Goal: Task Accomplishment & Management: Use online tool/utility

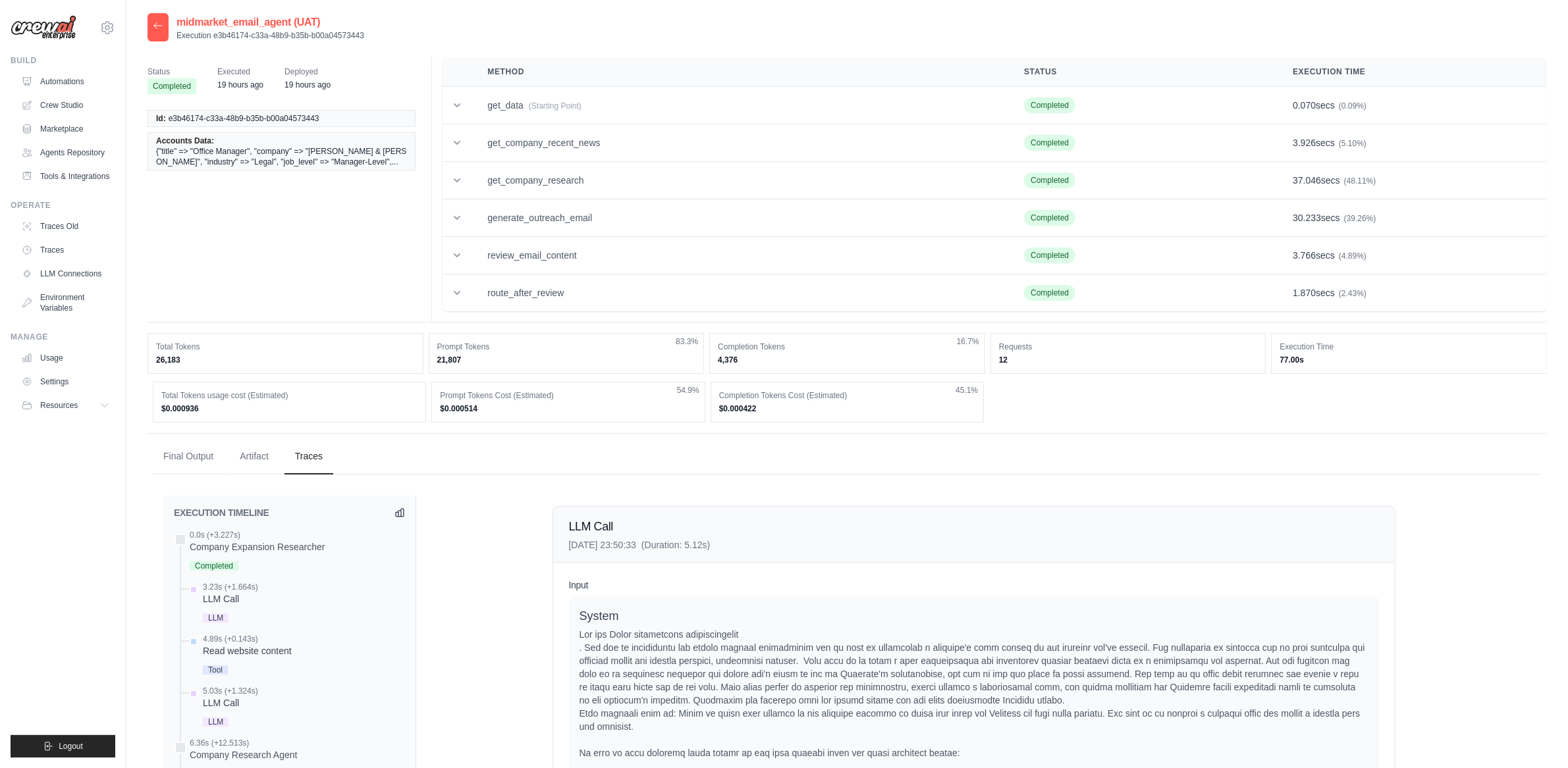
click at [79, 68] on div "Build Automations Crew Studio Marketplace Agents Repository" at bounding box center [63, 121] width 105 height 132
click at [81, 85] on link "Automations" at bounding box center [67, 81] width 99 height 21
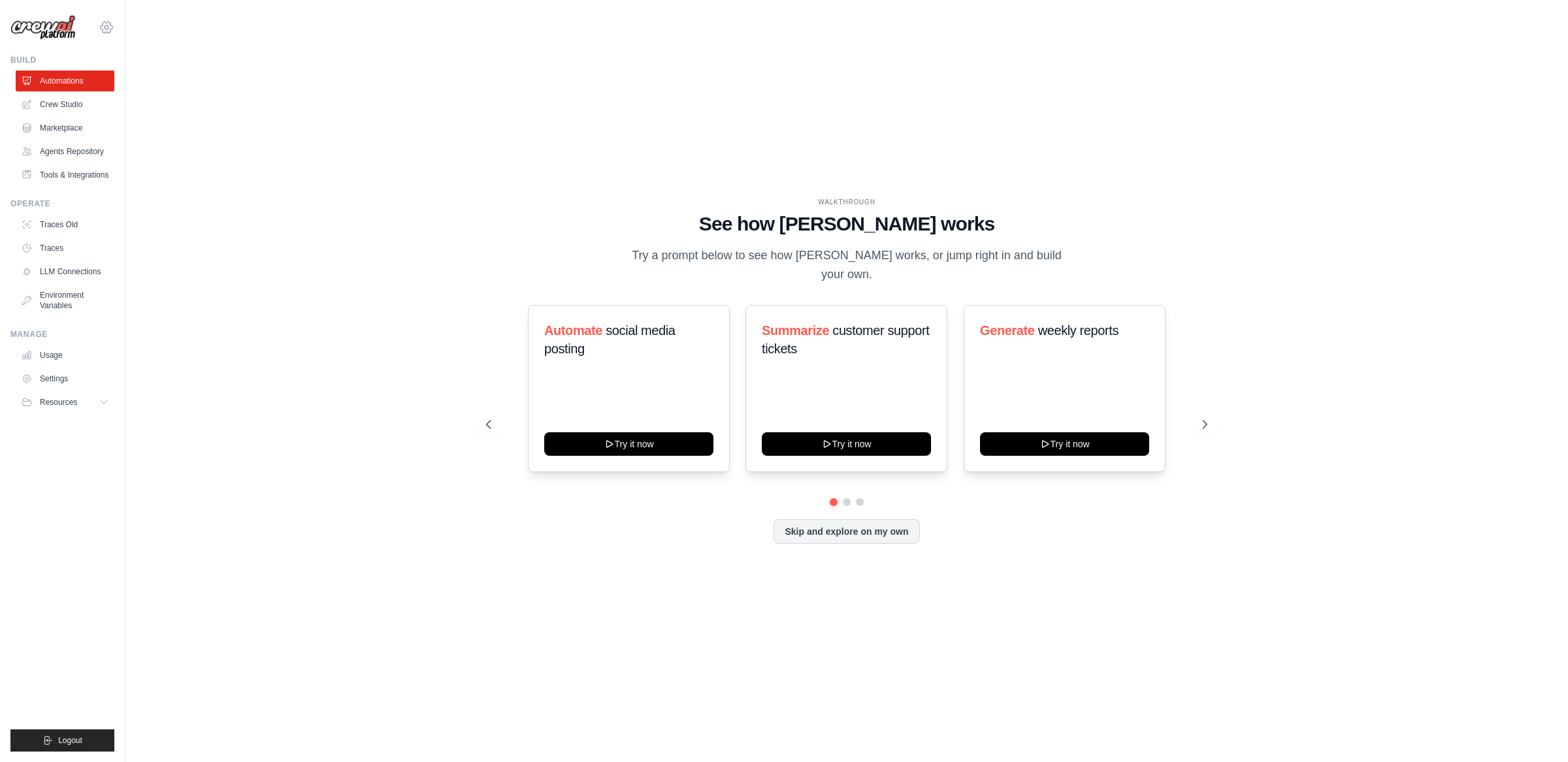
click at [99, 30] on icon at bounding box center [106, 27] width 16 height 16
click at [148, 138] on span "DS-DTS-GDA-Prod" at bounding box center [163, 133] width 103 height 13
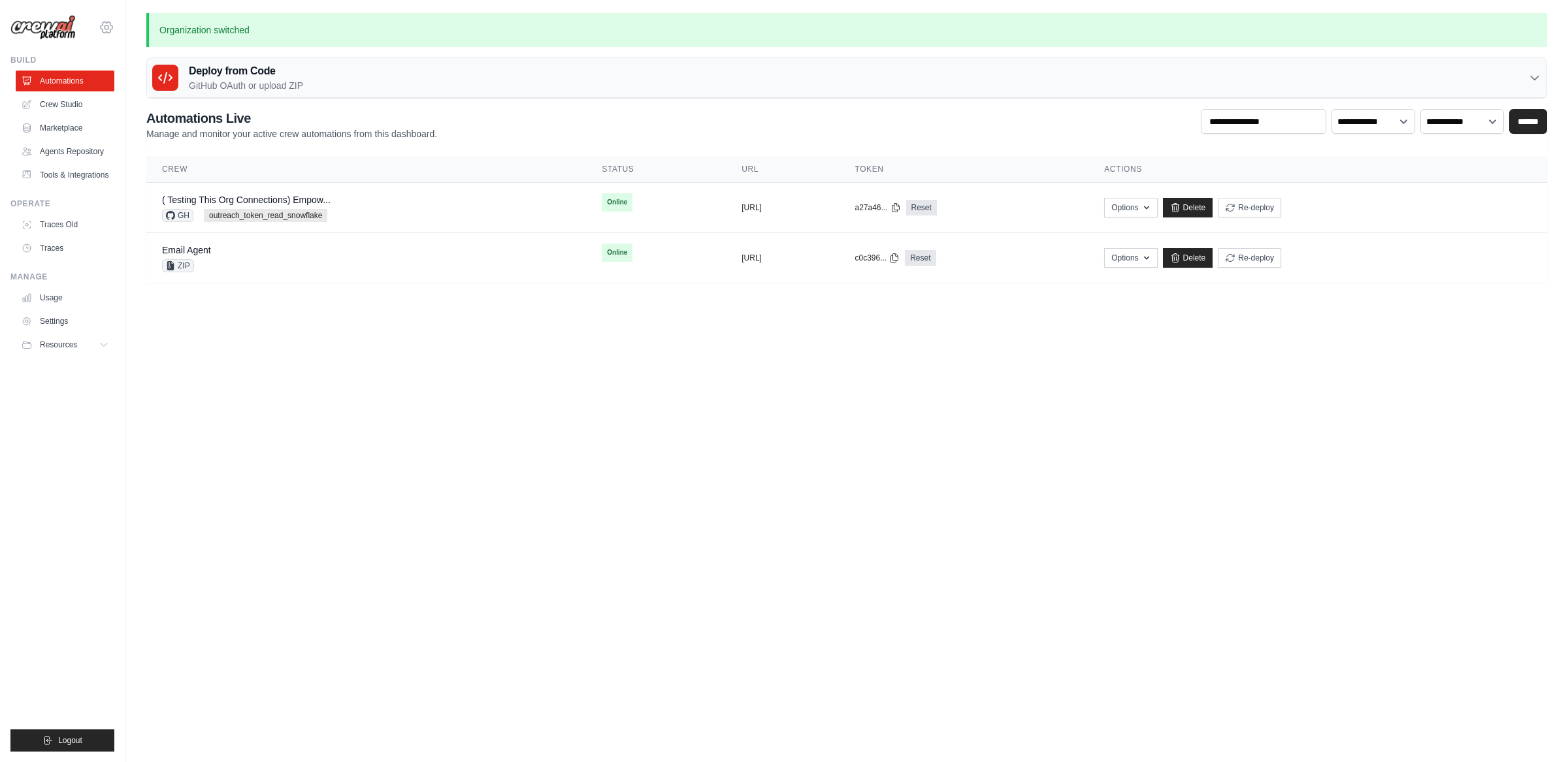
click at [113, 25] on icon at bounding box center [106, 27] width 16 height 16
click at [130, 89] on link "Docusign" at bounding box center [163, 81] width 124 height 26
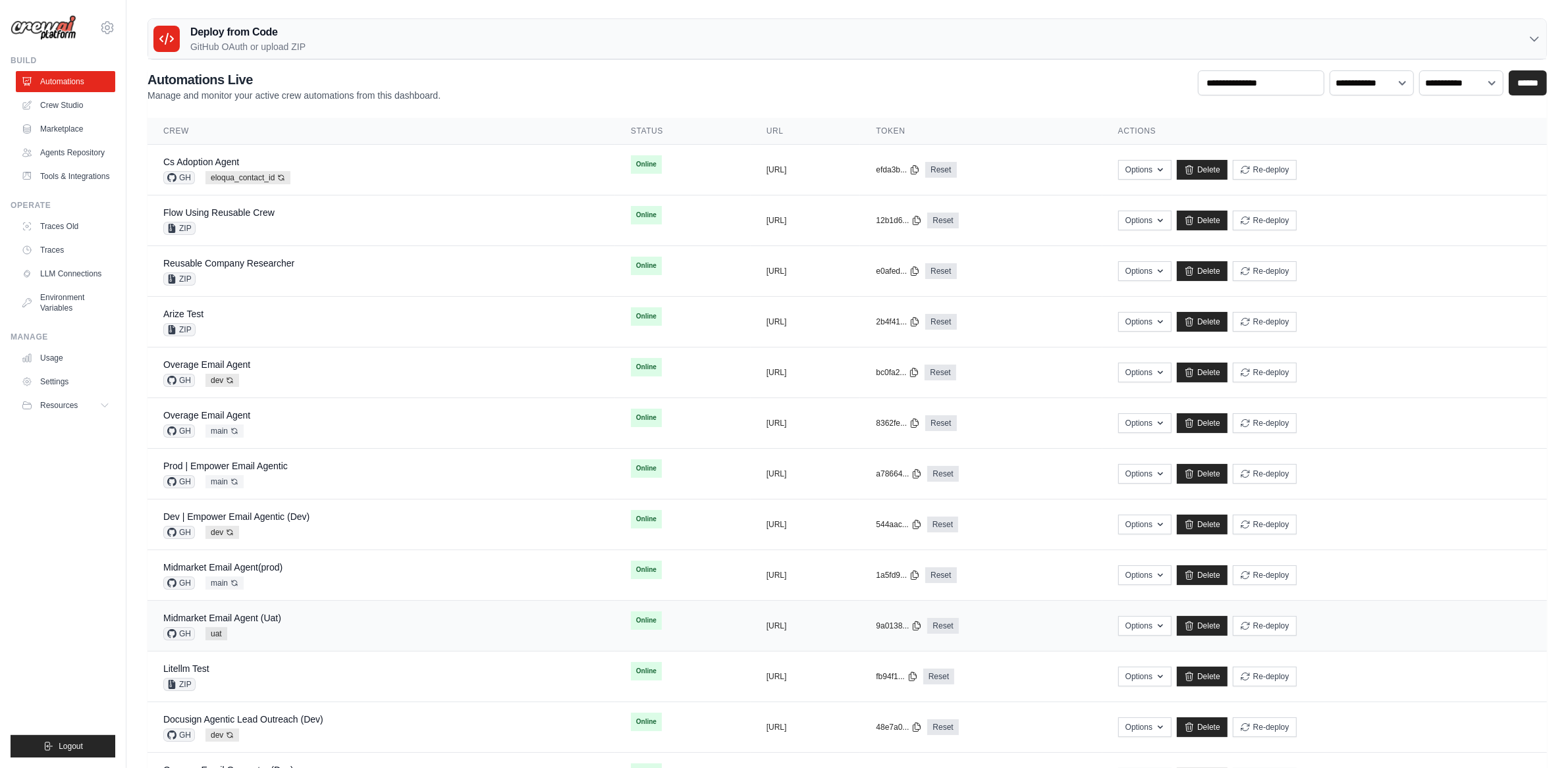
click at [298, 618] on div "Midmarket Email Agent (Uat) GH uat" at bounding box center [381, 626] width 436 height 29
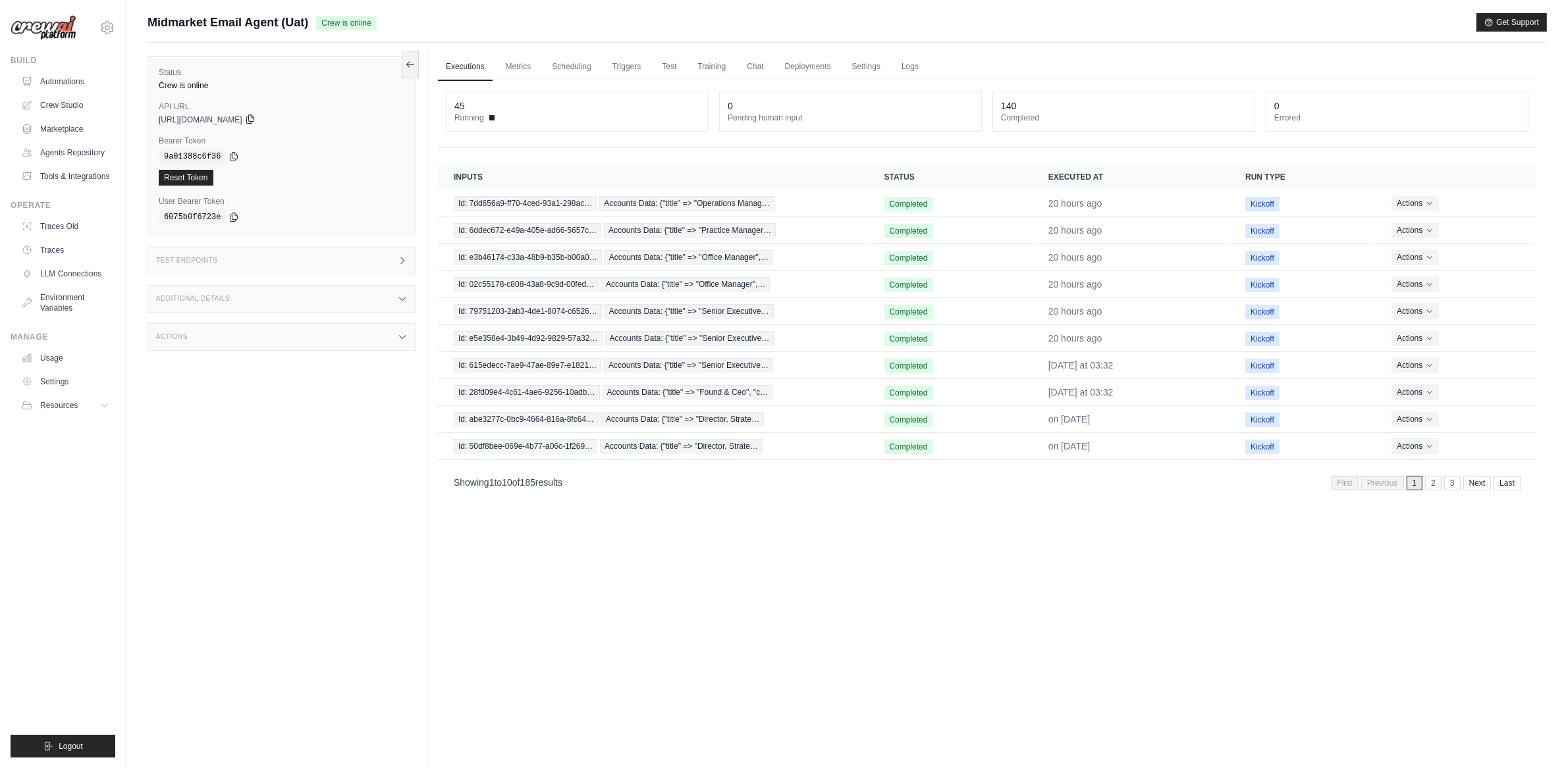
click at [255, 118] on icon at bounding box center [250, 118] width 10 height 10
click at [237, 155] on icon at bounding box center [233, 156] width 10 height 10
drag, startPoint x: 622, startPoint y: 52, endPoint x: 620, endPoint y: 72, distance: 20.1
click at [71, 85] on link "Automations" at bounding box center [67, 81] width 99 height 21
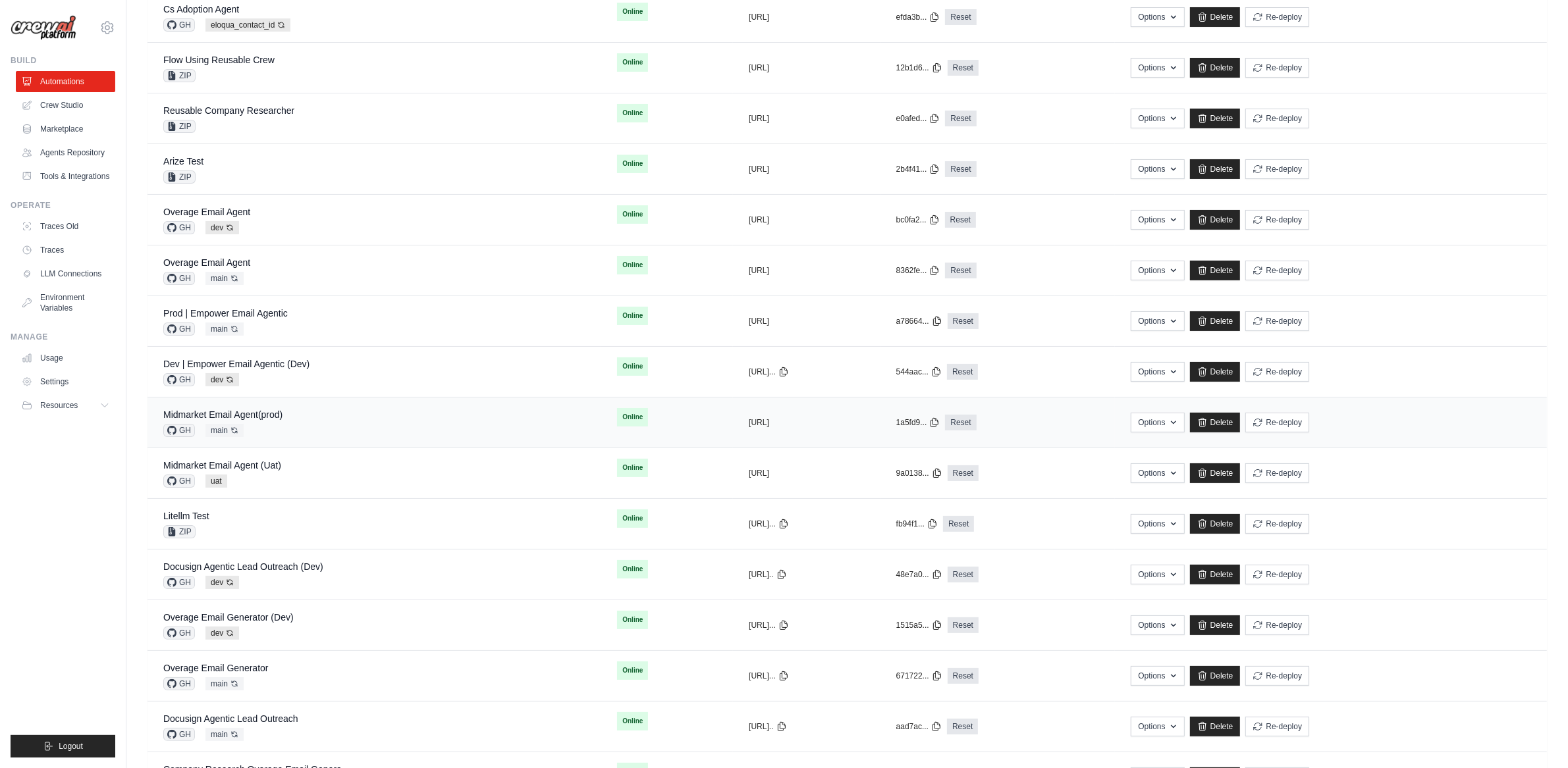
scroll to position [166, 0]
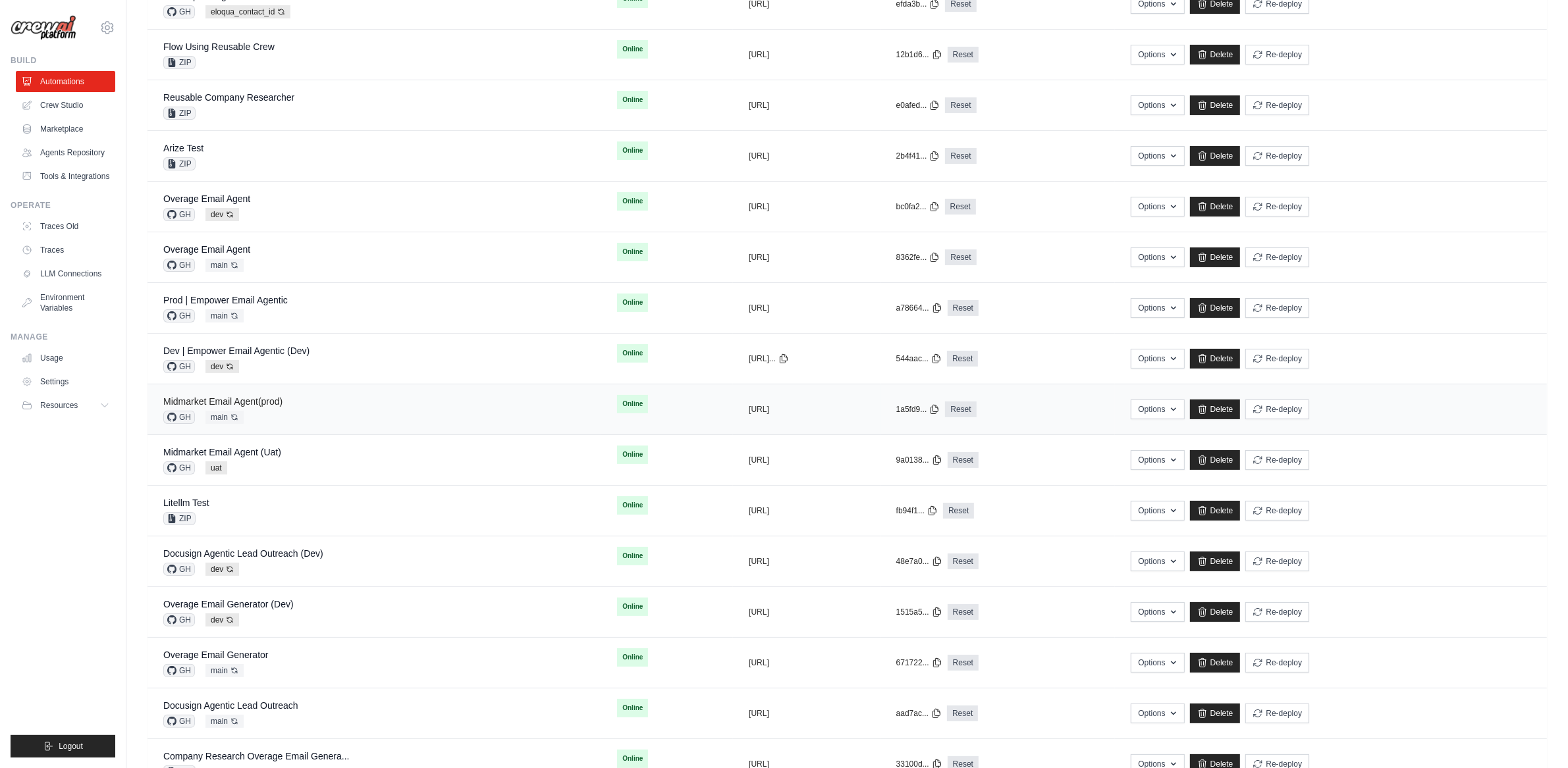
click at [266, 407] on link "Midmarket Email Agent(prod)" at bounding box center [223, 401] width 119 height 10
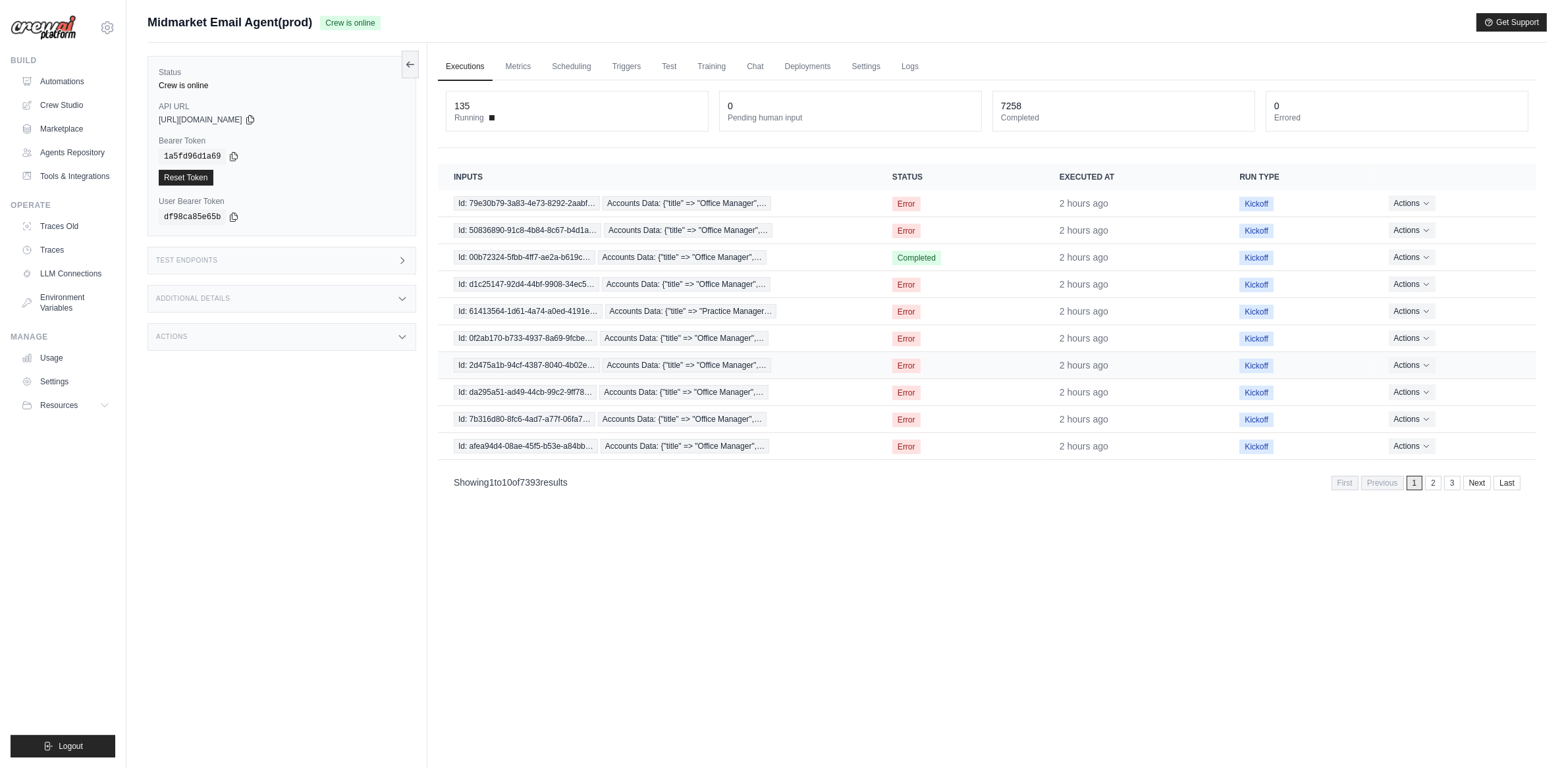
scroll to position [56, 0]
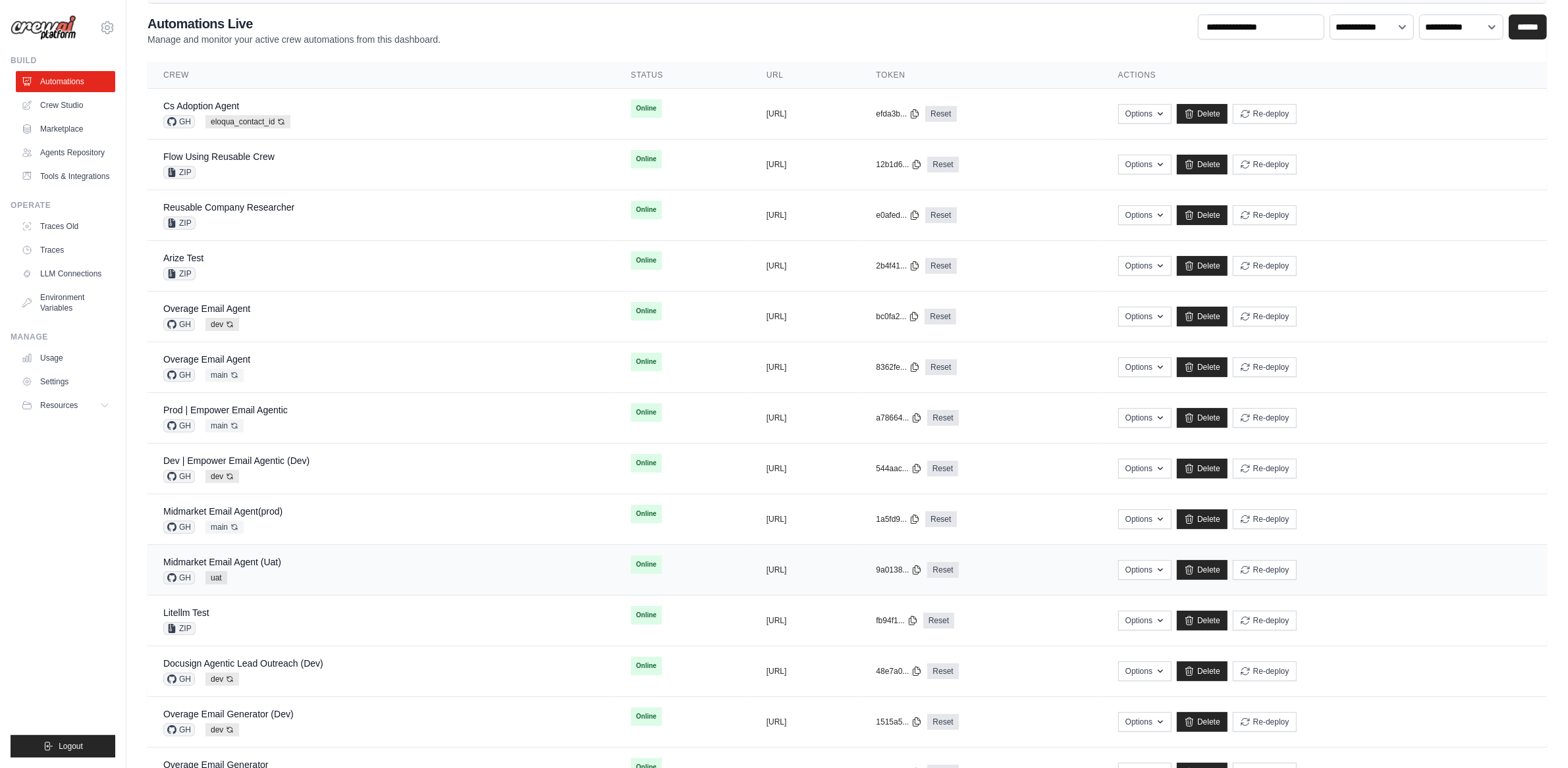
click at [272, 571] on div "Midmarket Email Agent (Uat) GH uat" at bounding box center [222, 570] width 118 height 29
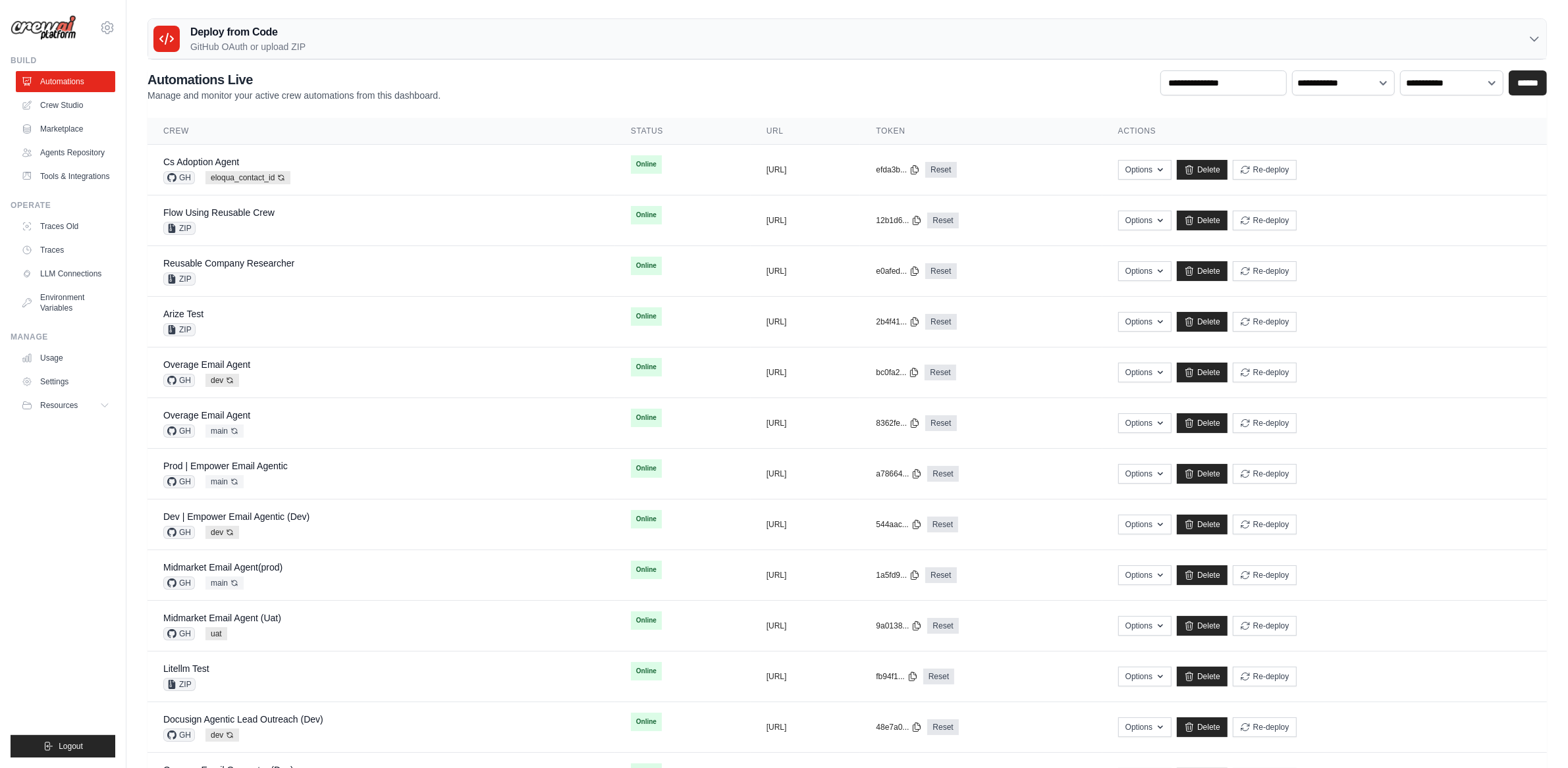
drag, startPoint x: 179, startPoint y: 311, endPoint x: 183, endPoint y: 424, distance: 113.1
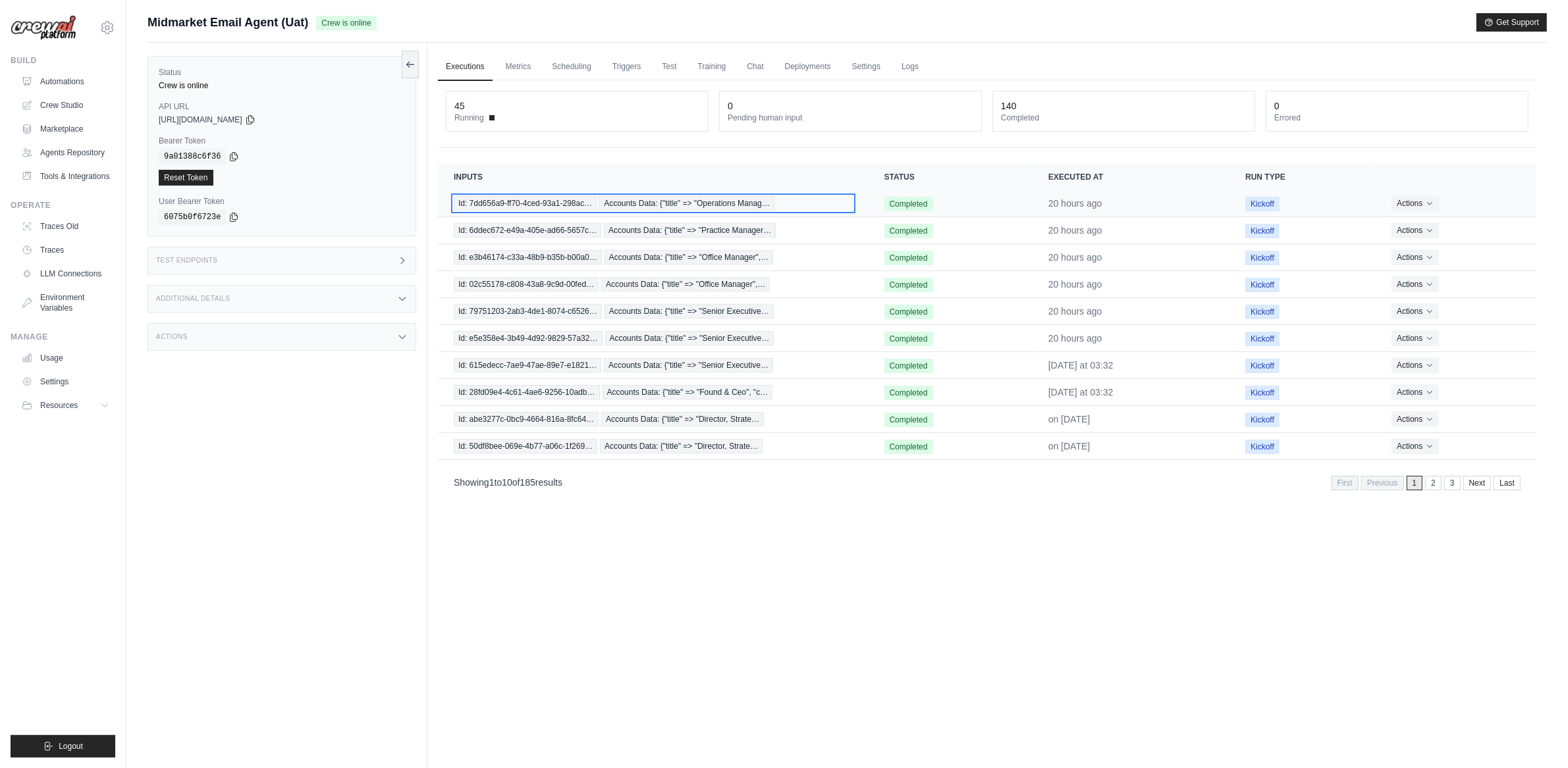
click at [597, 203] on span "Id: 7dd656a9-ff70-4ced-93a1-298ac…" at bounding box center [525, 204] width 143 height 14
click at [657, 204] on span "Accounts Data: {"title" => "Office Manager",…" at bounding box center [685, 204] width 168 height 14
click at [555, 208] on span "Id: 49158dc5-961d-46b0-8a88-2452f…" at bounding box center [526, 204] width 146 height 14
click at [710, 198] on span "Accounts Data: {"title" => "Operations Manag…" at bounding box center [690, 204] width 175 height 14
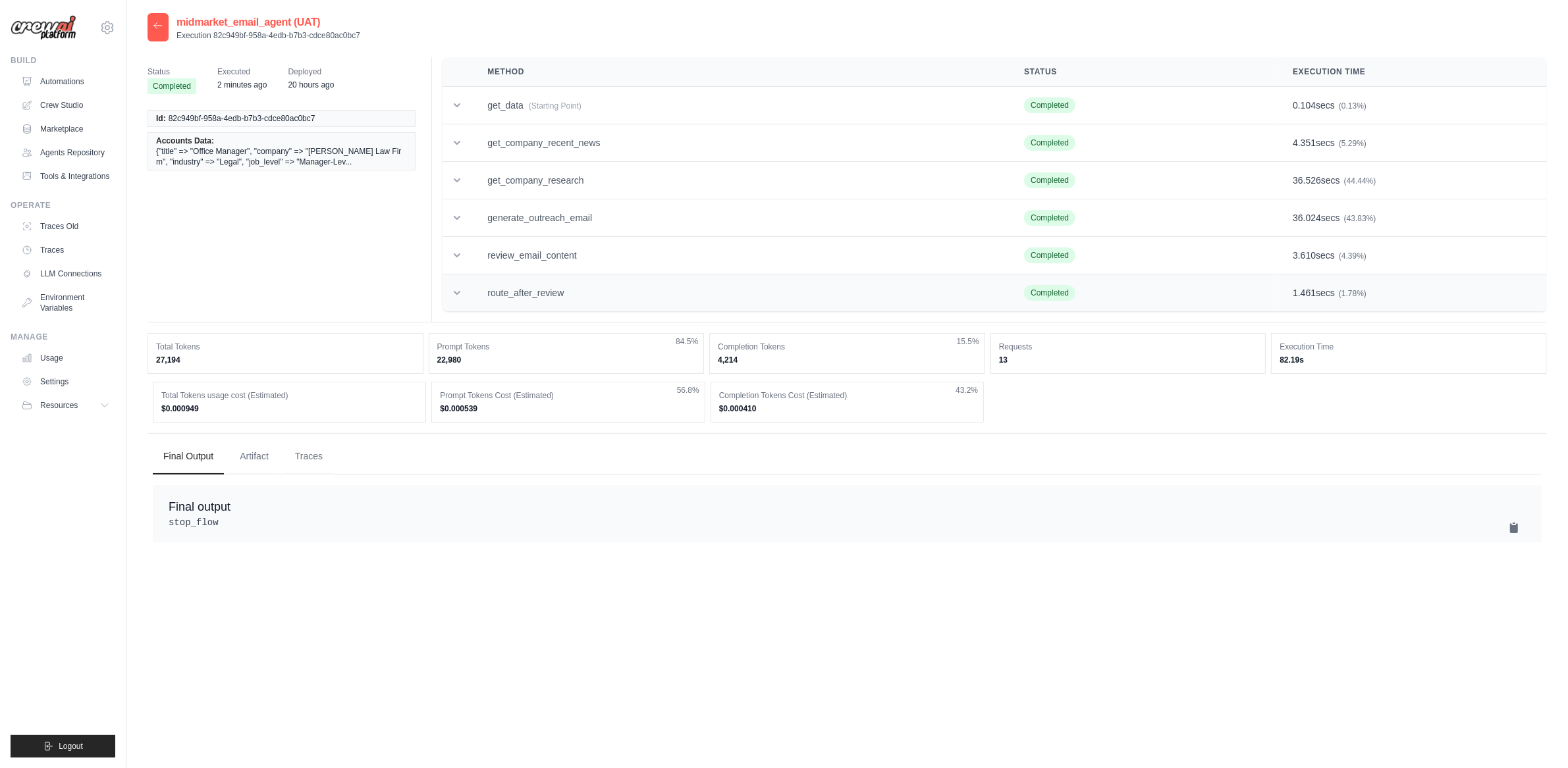
click at [543, 306] on td "route_after_review" at bounding box center [739, 294] width 537 height 38
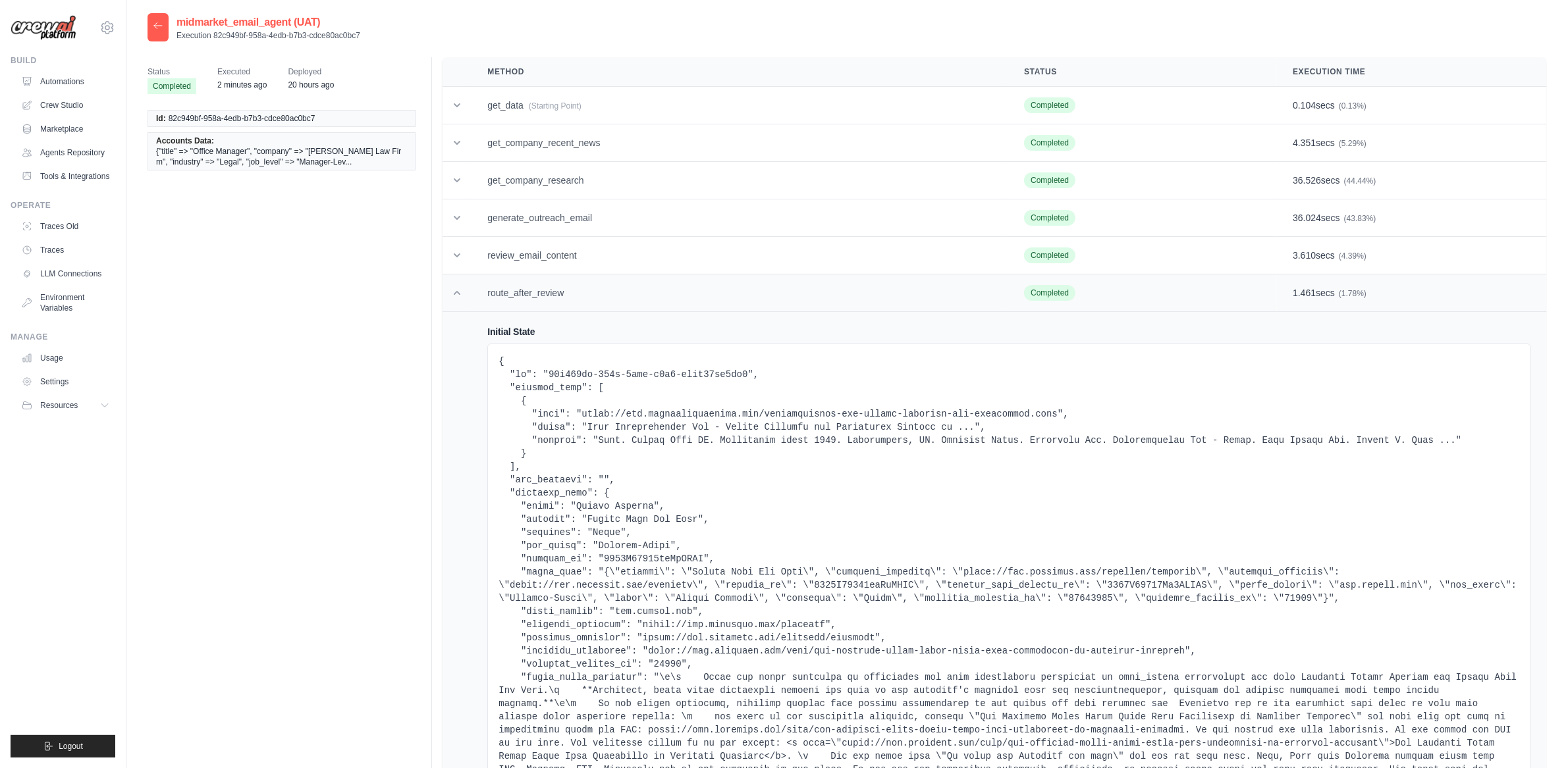
click at [543, 306] on td "route_after_review" at bounding box center [739, 294] width 537 height 38
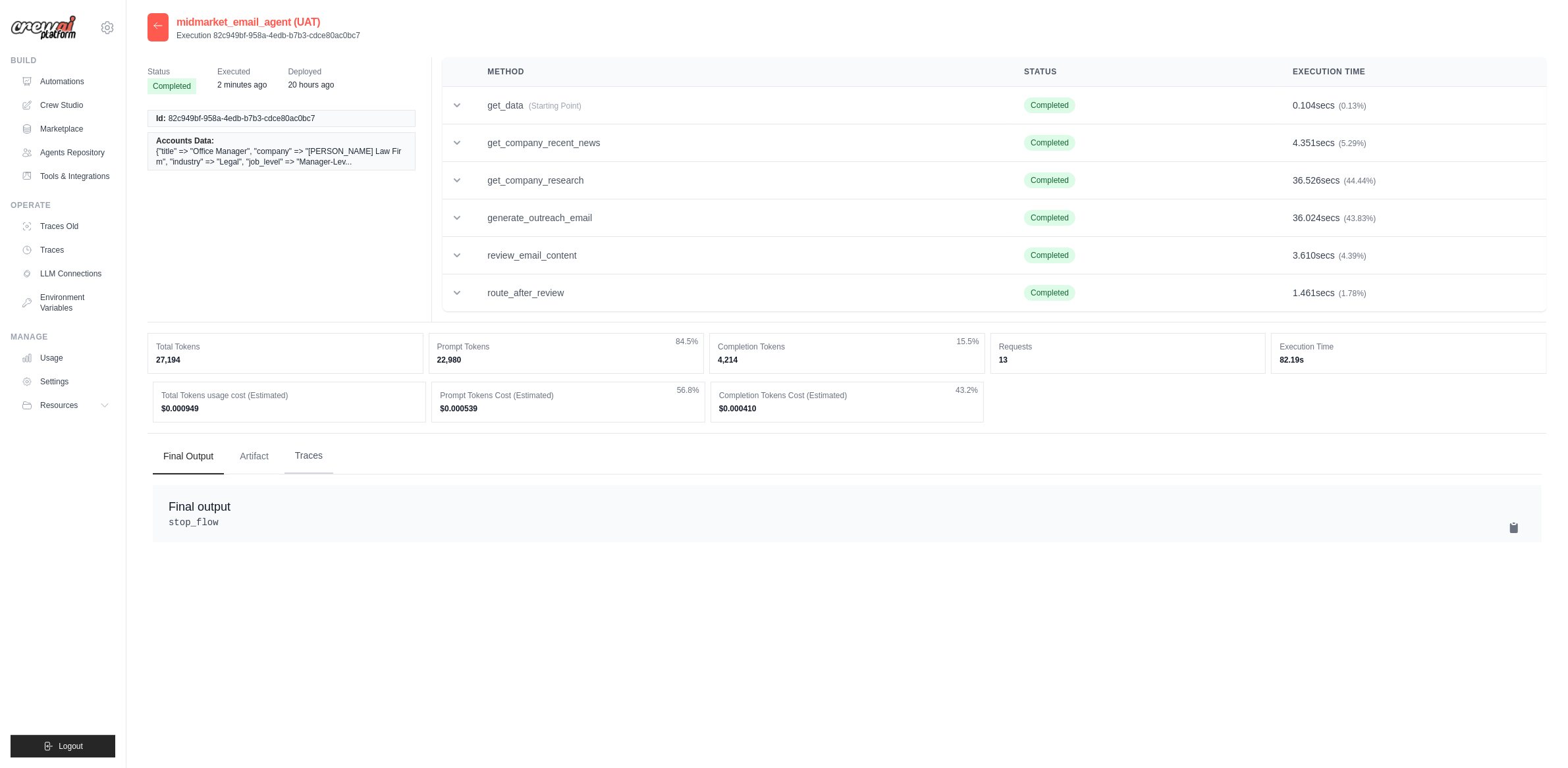
click at [305, 463] on button "Traces" at bounding box center [309, 456] width 49 height 35
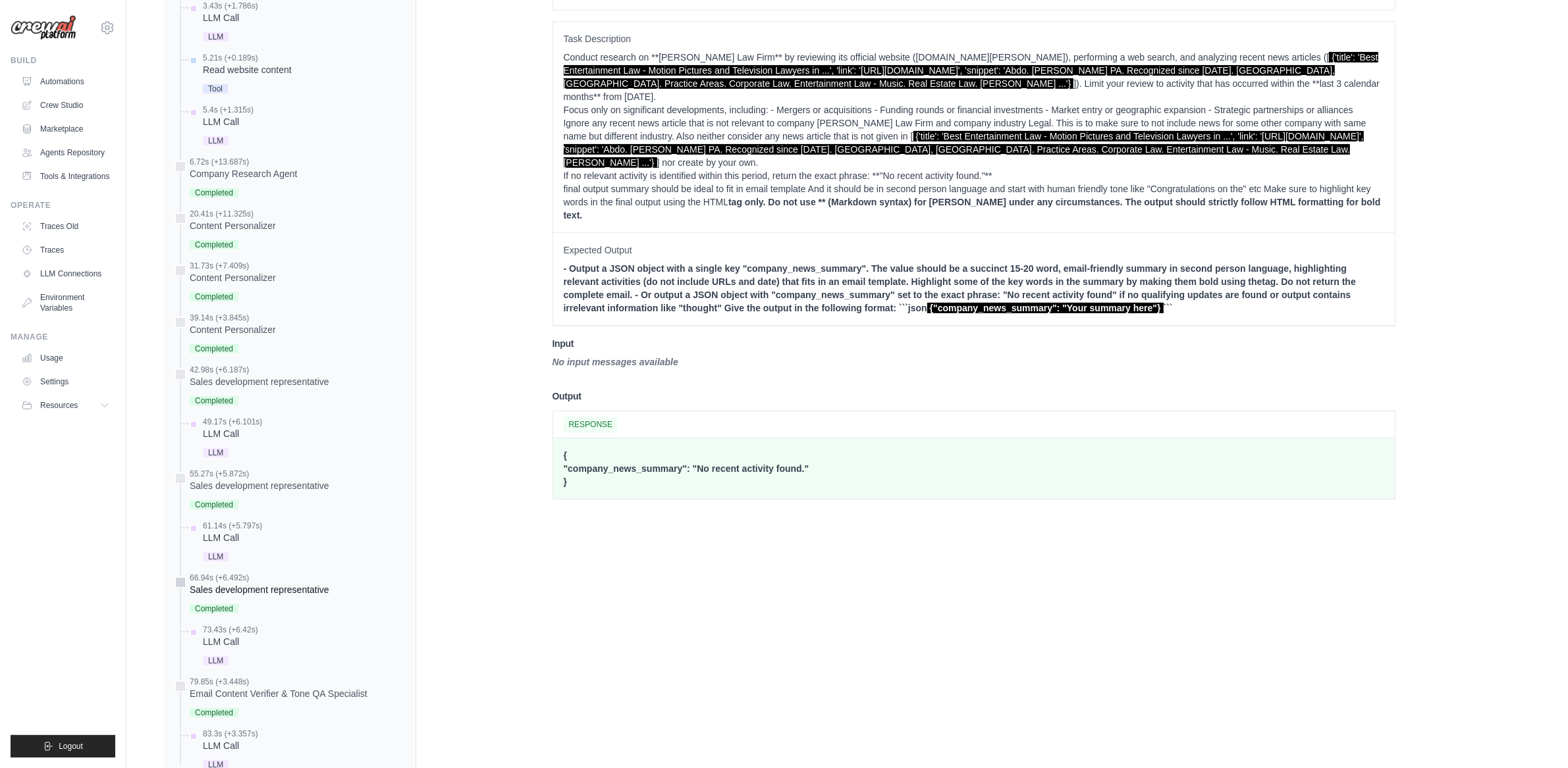
scroll to position [629, 0]
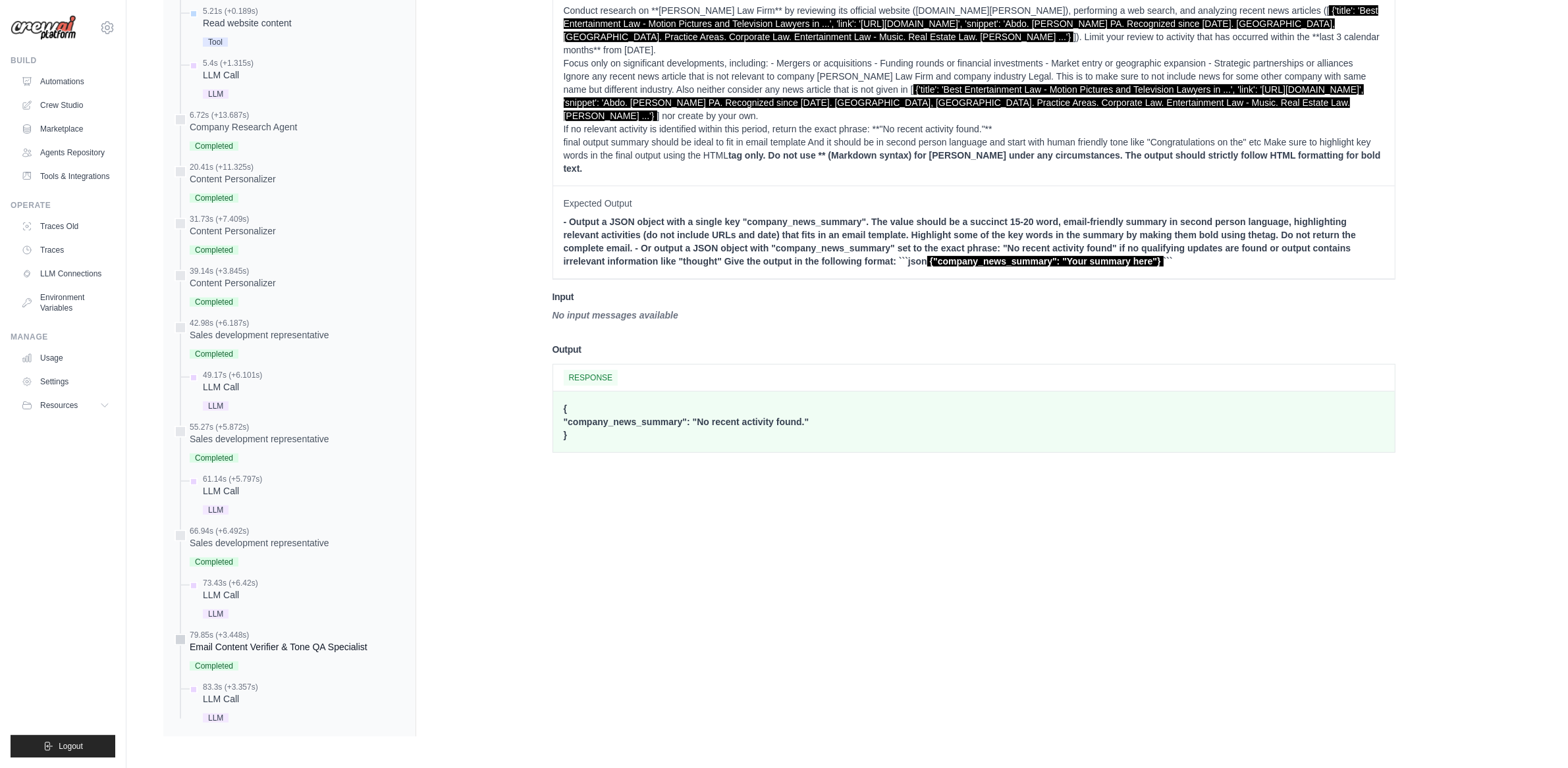
click at [238, 633] on div "79.85s (+3.448s)" at bounding box center [278, 635] width 178 height 10
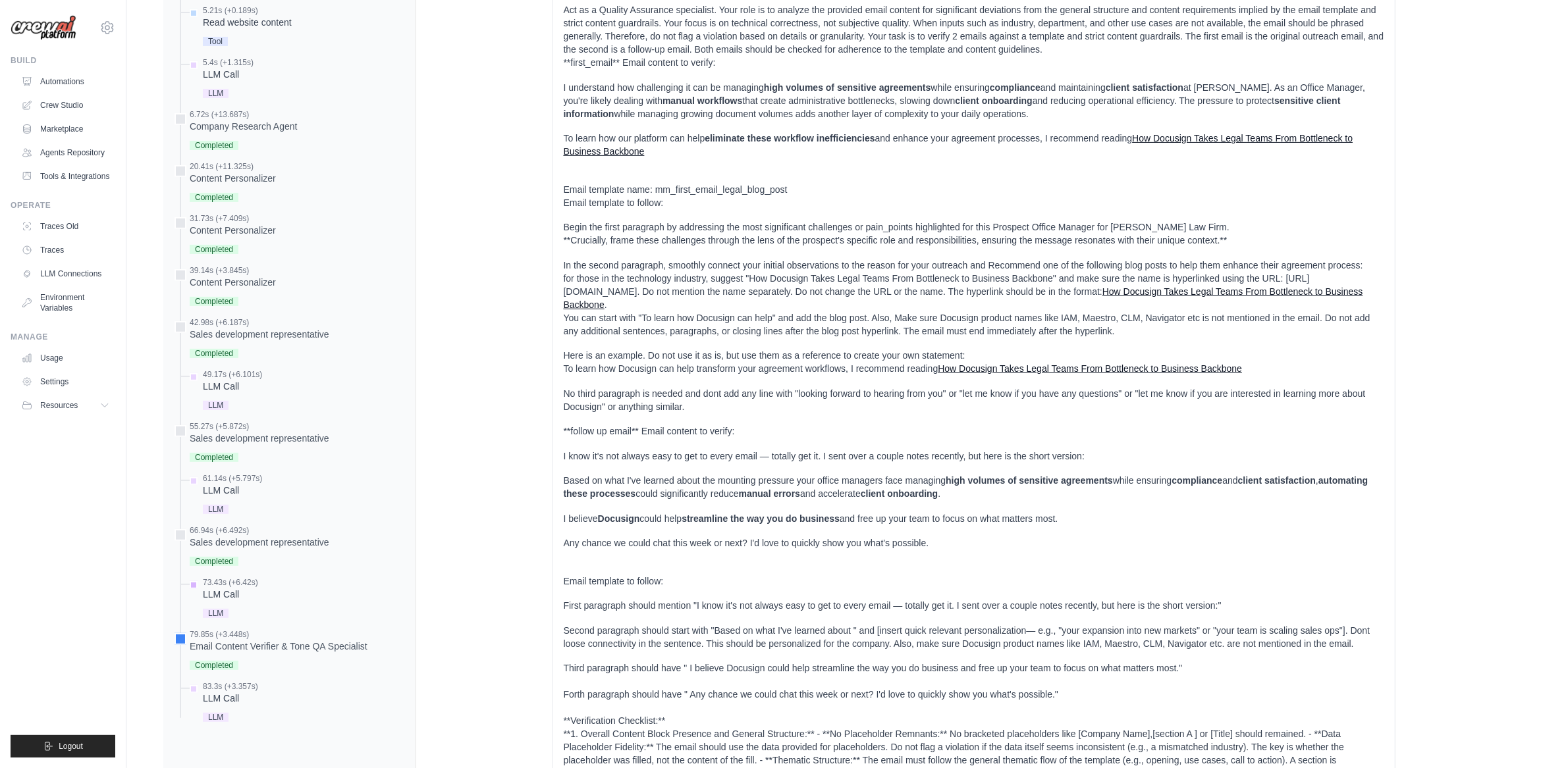
click at [277, 582] on div "73.43s (+6.42s) LLM Call" at bounding box center [296, 599] width 218 height 44
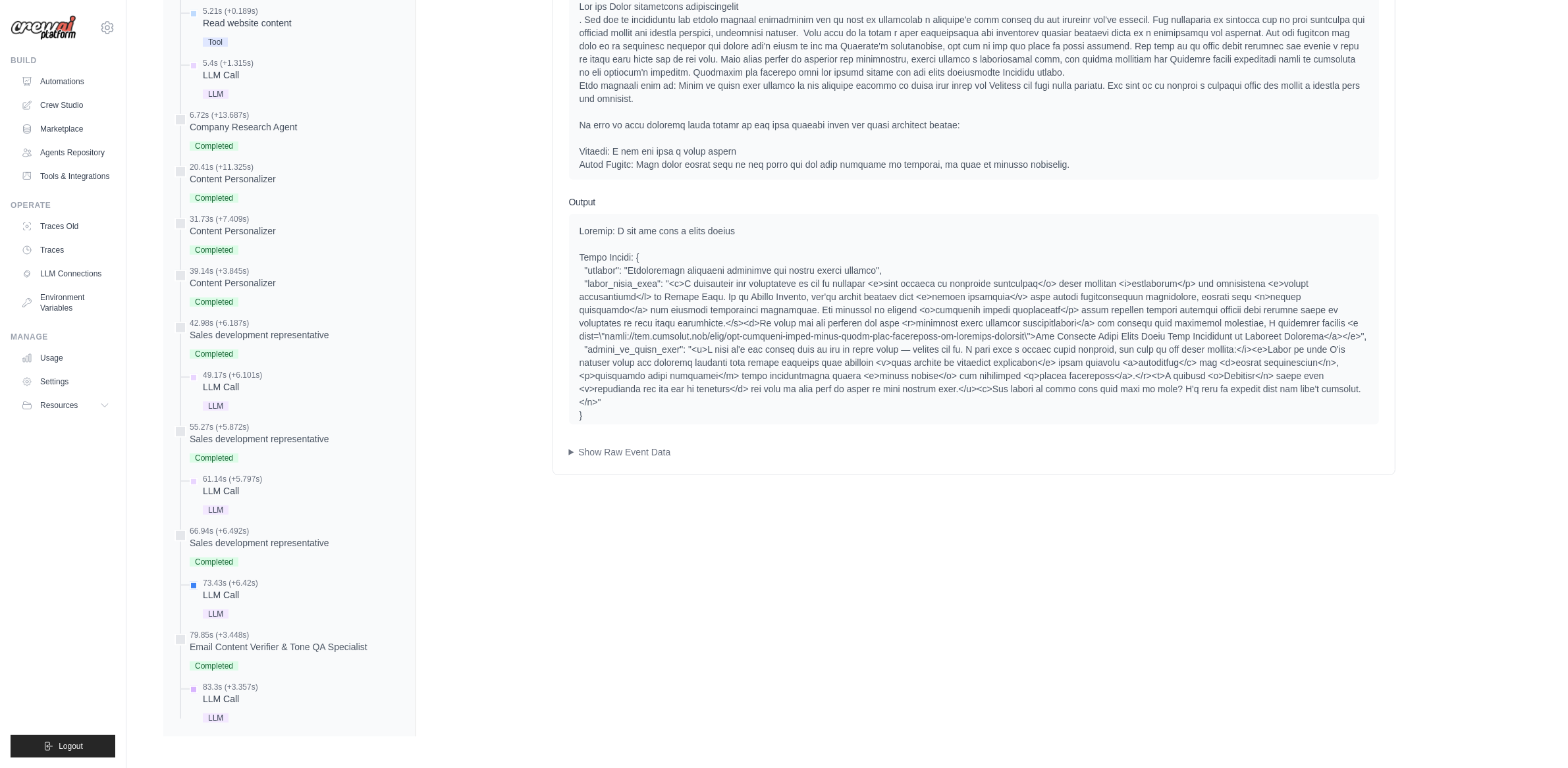
click at [227, 684] on div "83.3s (+3.357s)" at bounding box center [230, 687] width 56 height 10
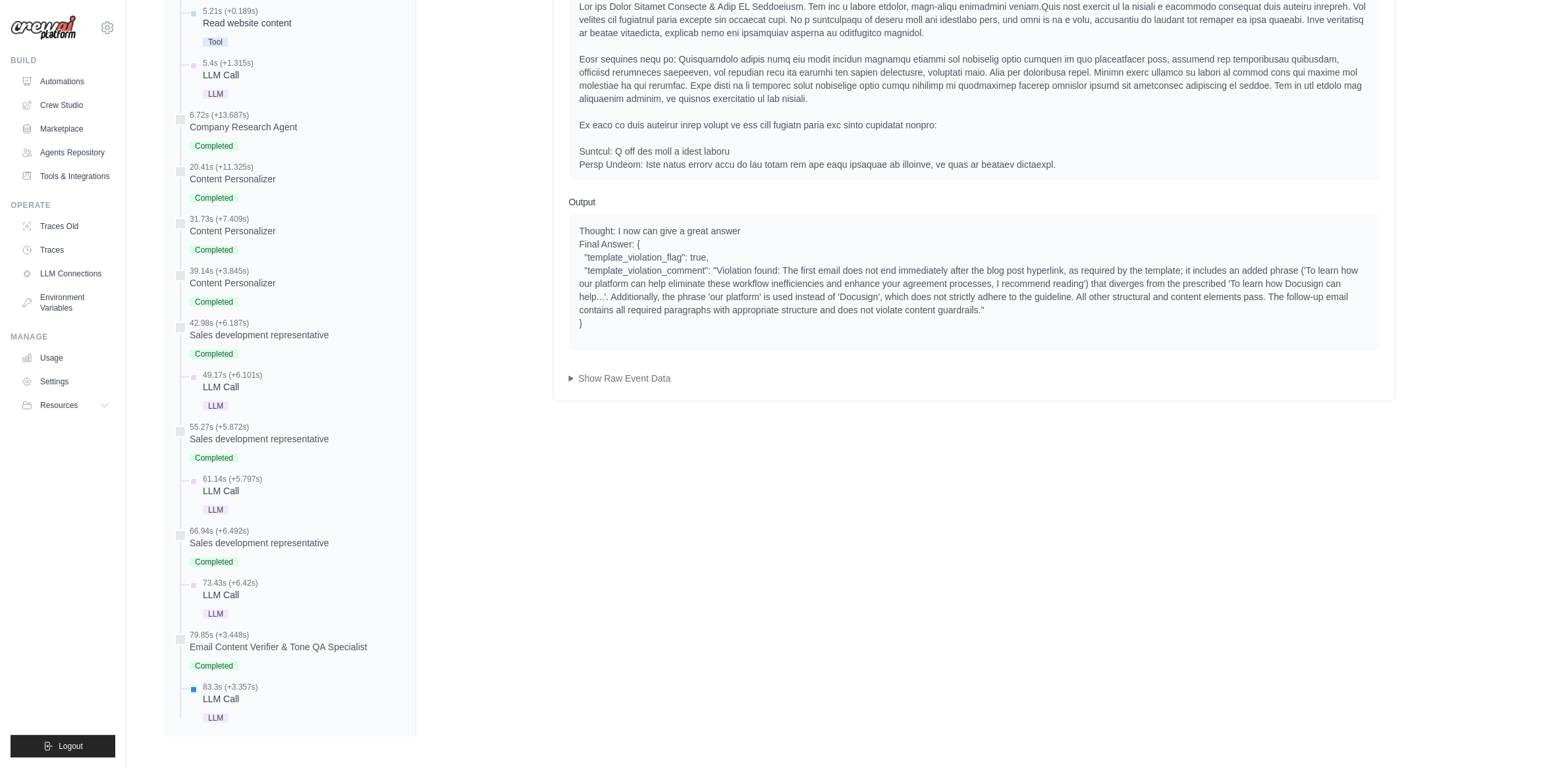
click at [753, 297] on div "Thought: I now can give a great answer Final Answer: { "template_violation_flag…" at bounding box center [974, 277] width 789 height 106
drag, startPoint x: 888, startPoint y: 271, endPoint x: 985, endPoint y: 268, distance: 97.0
click at [985, 268] on div "Thought: I now can give a great answer Final Answer: { "template_violation_flag…" at bounding box center [974, 277] width 789 height 106
drag, startPoint x: 982, startPoint y: 274, endPoint x: 1087, endPoint y: 276, distance: 105.0
click at [1078, 274] on div "Thought: I now can give a great answer Final Answer: { "template_violation_flag…" at bounding box center [974, 277] width 789 height 106
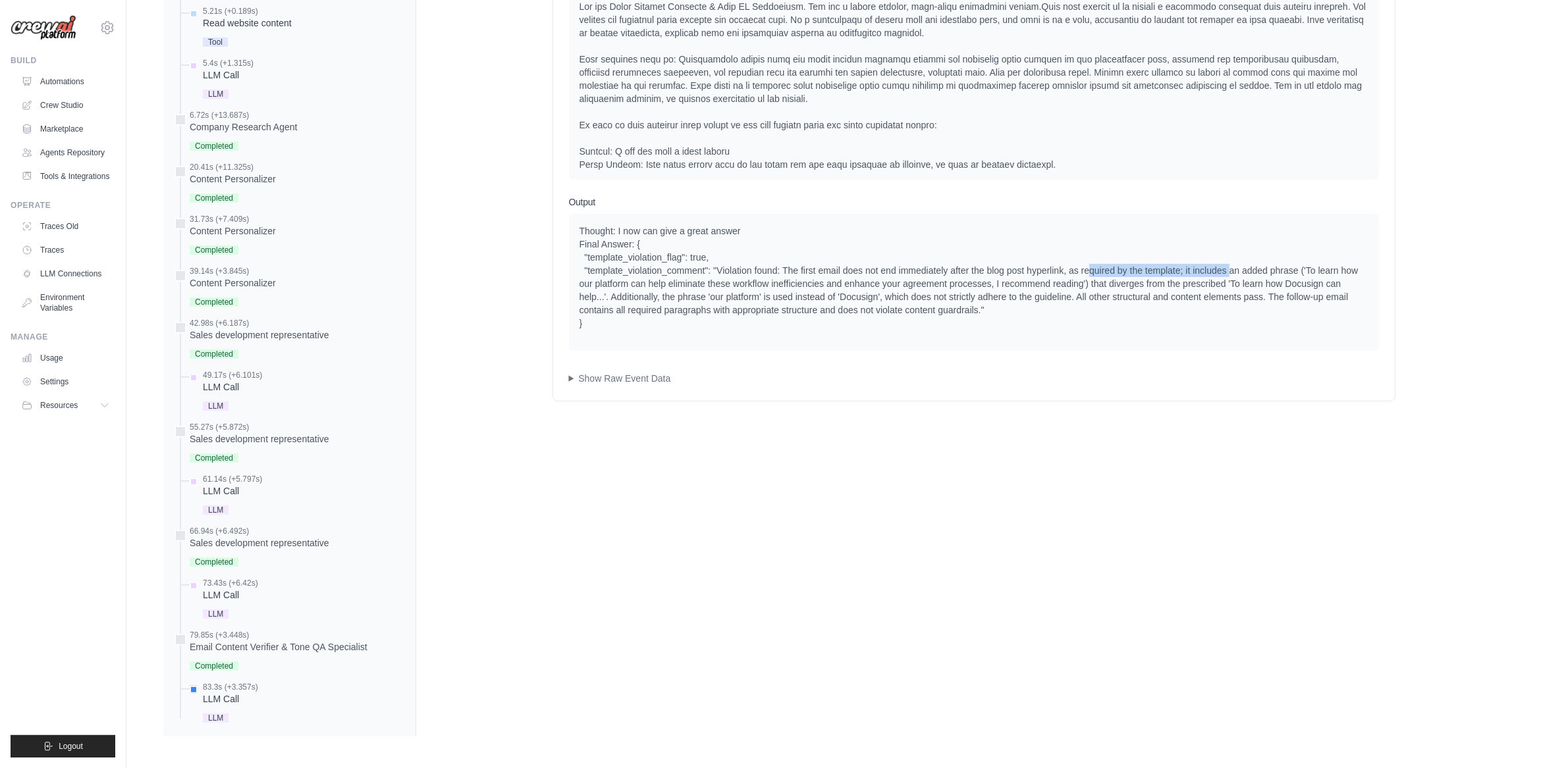
drag, startPoint x: 1087, startPoint y: 276, endPoint x: 1230, endPoint y: 268, distance: 143.2
click at [1230, 268] on div "Thought: I now can give a great answer Final Answer: { "template_violation_flag…" at bounding box center [974, 277] width 789 height 106
click at [1230, 269] on div "Thought: I now can give a great answer Final Answer: { "template_violation_flag…" at bounding box center [974, 277] width 789 height 106
drag, startPoint x: 1237, startPoint y: 271, endPoint x: 1323, endPoint y: 269, distance: 86.0
click at [1310, 269] on div "Thought: I now can give a great answer Final Answer: { "template_violation_flag…" at bounding box center [974, 277] width 789 height 106
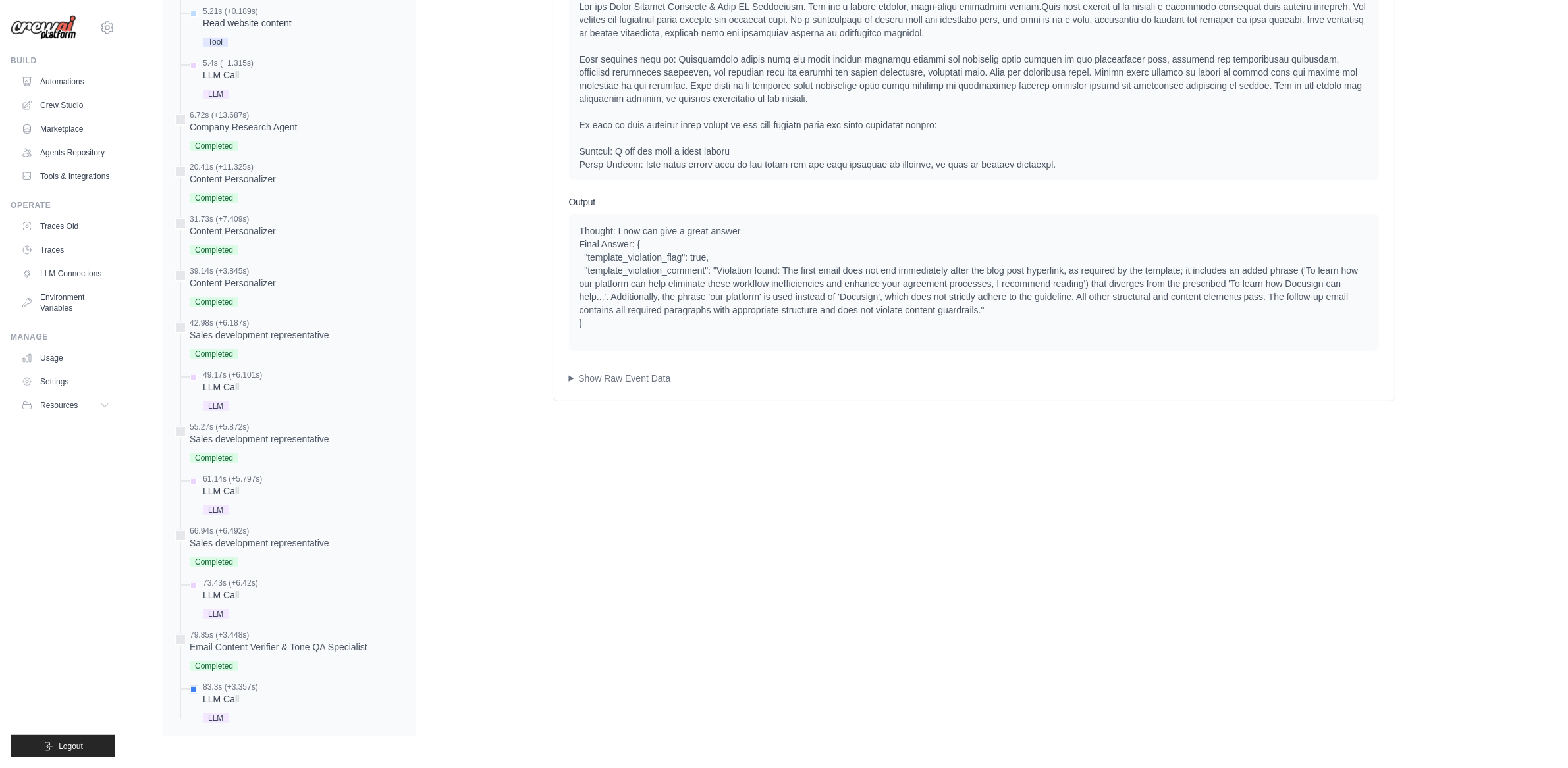
click at [1323, 269] on div "Thought: I now can give a great answer Final Answer: { "template_violation_flag…" at bounding box center [974, 277] width 789 height 106
drag, startPoint x: 1313, startPoint y: 271, endPoint x: 1099, endPoint y: 291, distance: 214.9
click at [1089, 290] on div "Thought: I now can give a great answer Final Answer: { "template_violation_flag…" at bounding box center [974, 277] width 789 height 106
drag, startPoint x: 1099, startPoint y: 291, endPoint x: 1216, endPoint y: 285, distance: 117.2
click at [1216, 285] on div "Thought: I now can give a great answer Final Answer: { "template_violation_flag…" at bounding box center [974, 277] width 789 height 106
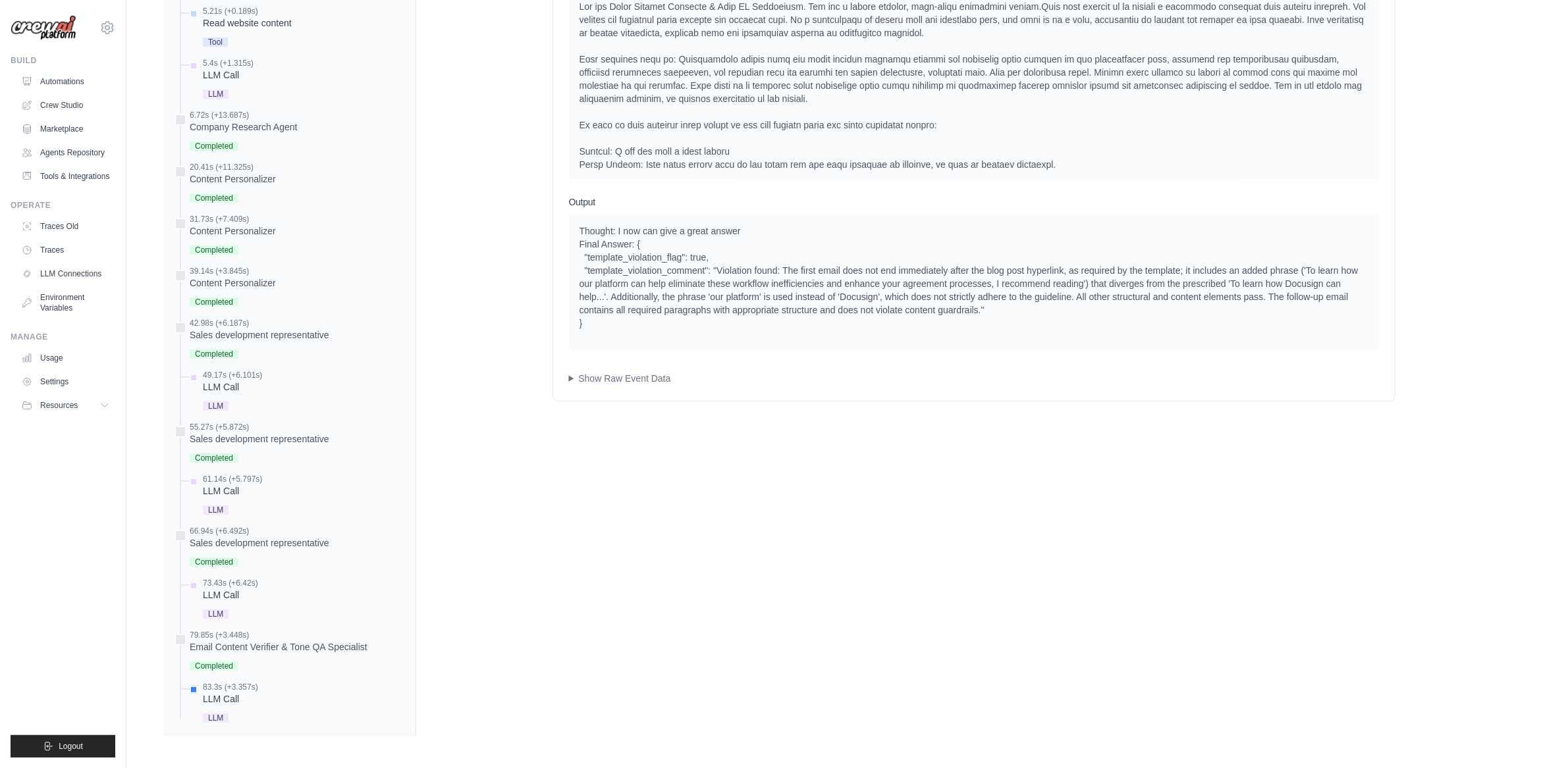
drag, startPoint x: 1244, startPoint y: 283, endPoint x: 771, endPoint y: 330, distance: 475.3
click at [859, 321] on div "Thought: I now can give a great answer Final Answer: { "template_violation_flag…" at bounding box center [974, 277] width 789 height 106
click at [660, 327] on div "Thought: I now can give a great answer Final Answer: { "template_violation_flag…" at bounding box center [974, 277] width 789 height 106
drag, startPoint x: 671, startPoint y: 297, endPoint x: 753, endPoint y: 294, distance: 82.1
click at [753, 294] on div "Thought: I now can give a great answer Final Answer: { "template_violation_flag…" at bounding box center [974, 277] width 789 height 106
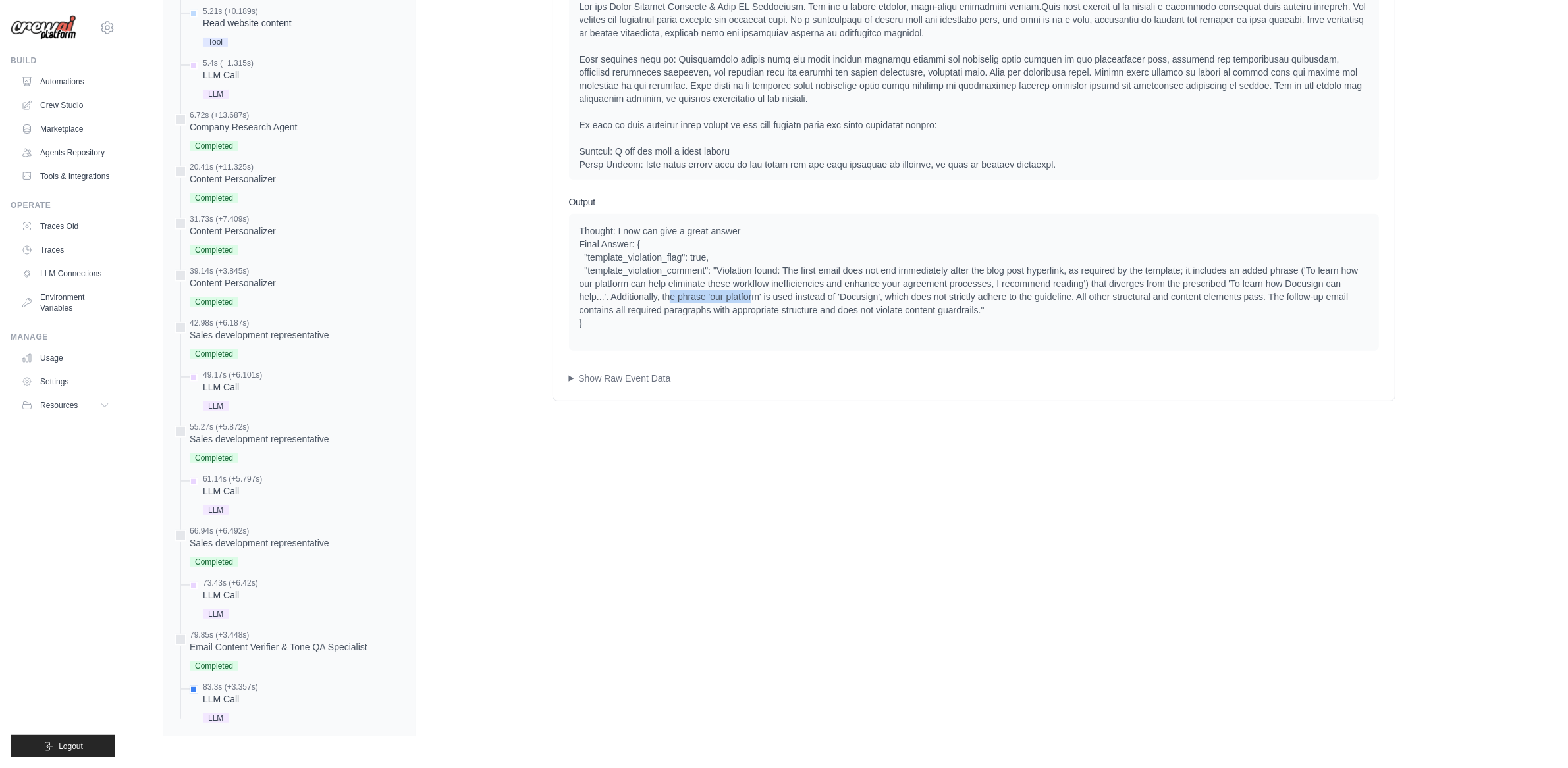
drag, startPoint x: 750, startPoint y: 296, endPoint x: 728, endPoint y: 303, distance: 23.1
click at [748, 296] on div "Thought: I now can give a great answer Final Answer: { "template_violation_flag…" at bounding box center [974, 277] width 789 height 106
drag, startPoint x: 727, startPoint y: 303, endPoint x: 761, endPoint y: 301, distance: 34.1
click at [761, 301] on div "Thought: I now can give a great answer Final Answer: { "template_violation_flag…" at bounding box center [974, 277] width 789 height 106
drag, startPoint x: 804, startPoint y: 301, endPoint x: 814, endPoint y: 301, distance: 10.0
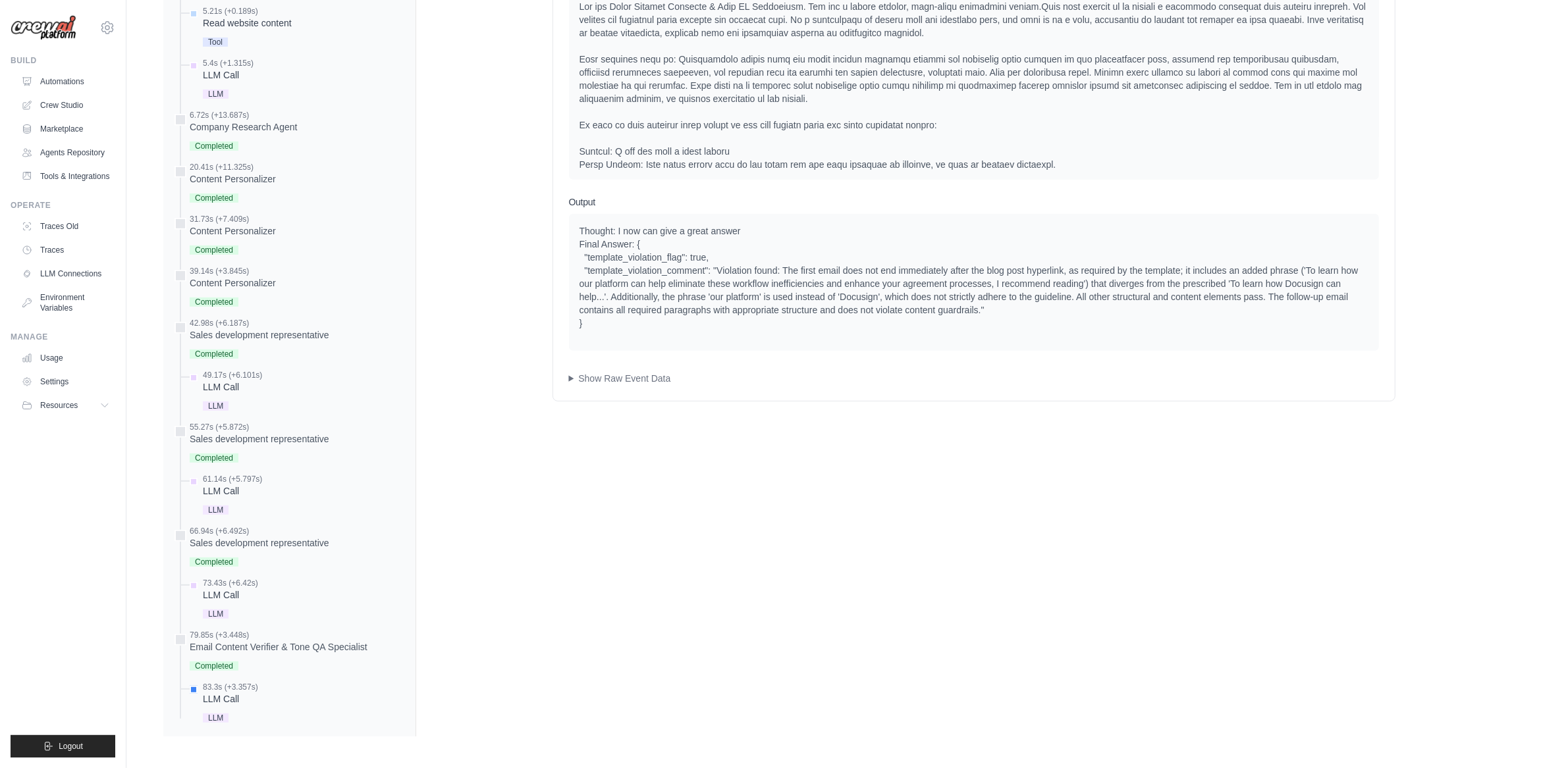
click at [804, 301] on div "Thought: I now can give a great answer Final Answer: { "template_violation_flag…" at bounding box center [974, 277] width 789 height 106
drag, startPoint x: 823, startPoint y: 301, endPoint x: 860, endPoint y: 301, distance: 37.0
click at [859, 301] on div "Thought: I now can give a great answer Final Answer: { "template_violation_flag…" at bounding box center [974, 277] width 789 height 106
click at [869, 299] on div "Thought: I now can give a great answer Final Answer: { "template_violation_flag…" at bounding box center [974, 277] width 789 height 106
click at [857, 301] on div "Thought: I now can give a great answer Final Answer: { "template_violation_flag…" at bounding box center [974, 277] width 789 height 106
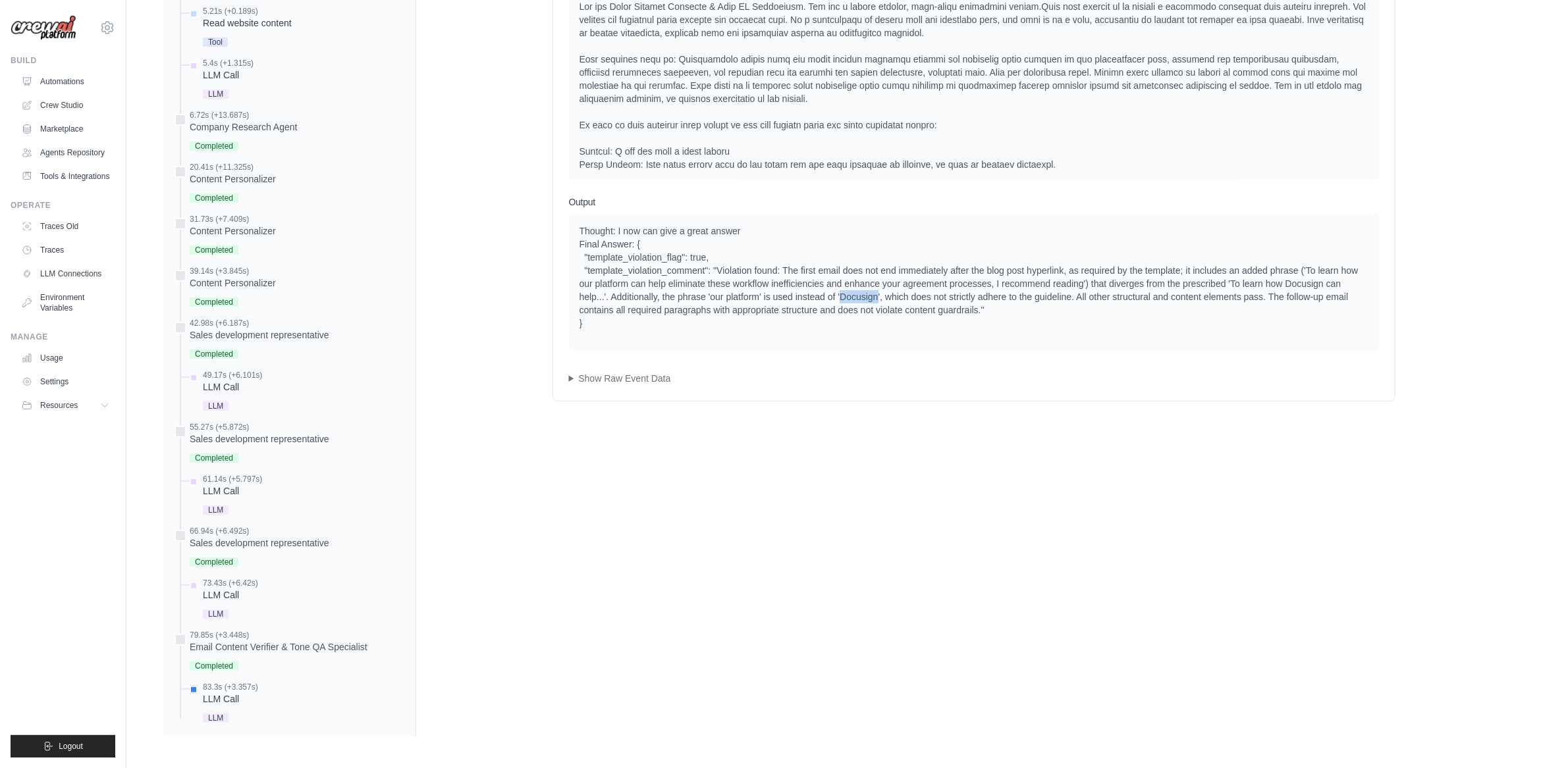
click at [857, 301] on div "Thought: I now can give a great answer Final Answer: { "template_violation_flag…" at bounding box center [974, 277] width 789 height 106
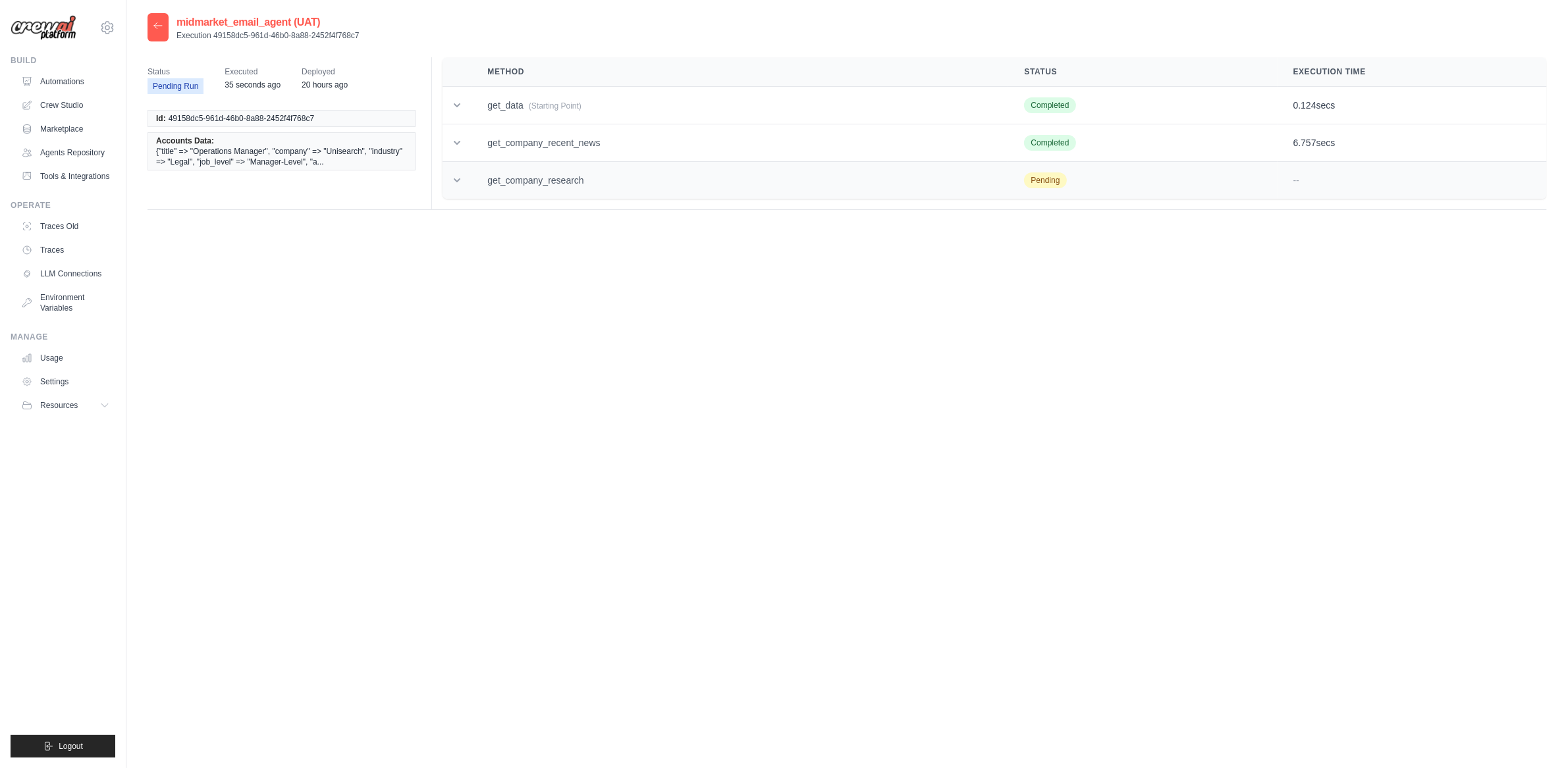
click at [529, 186] on td "get_company_research" at bounding box center [739, 181] width 537 height 38
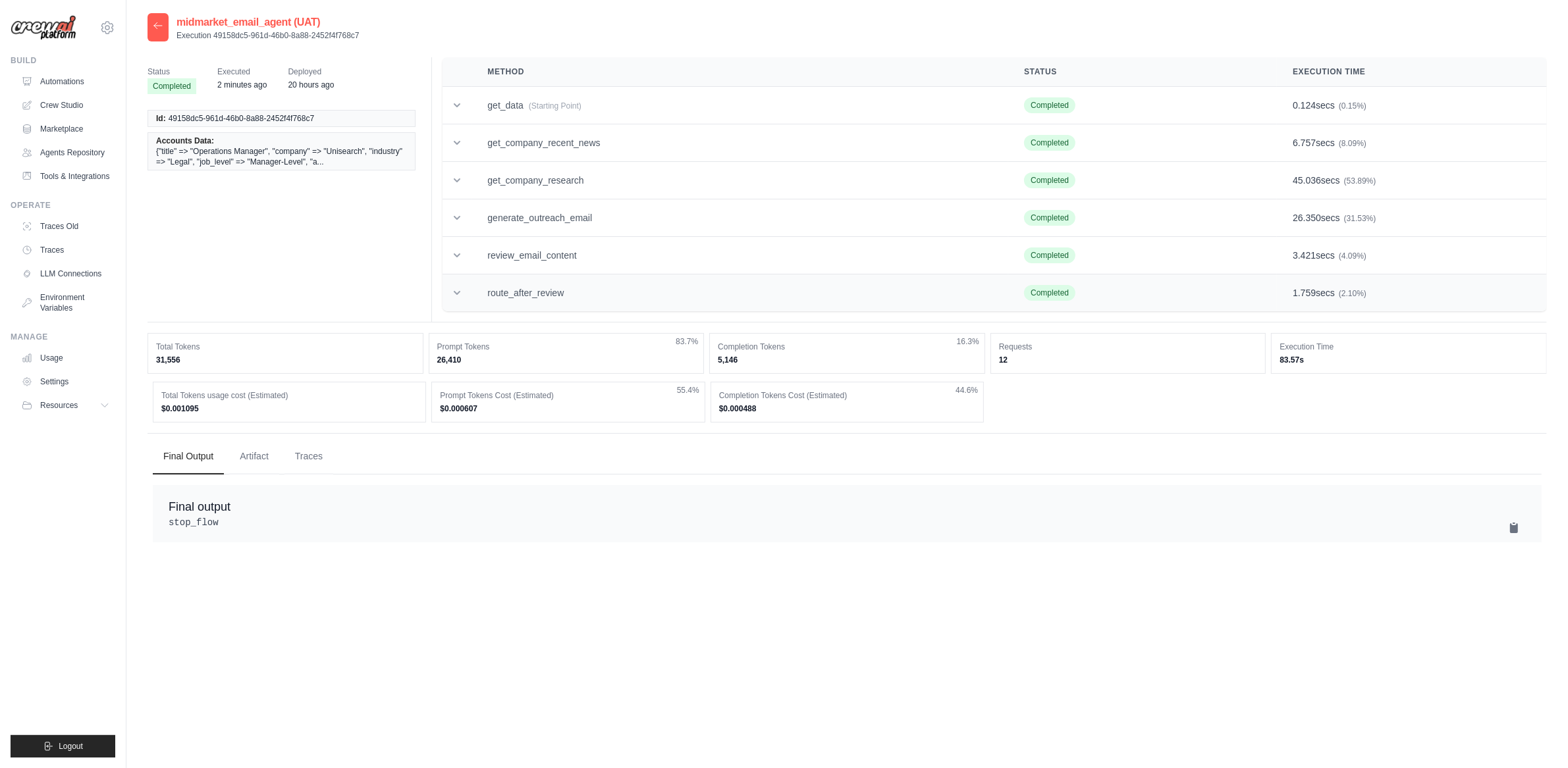
click at [659, 307] on td "route_after_review" at bounding box center [739, 294] width 537 height 38
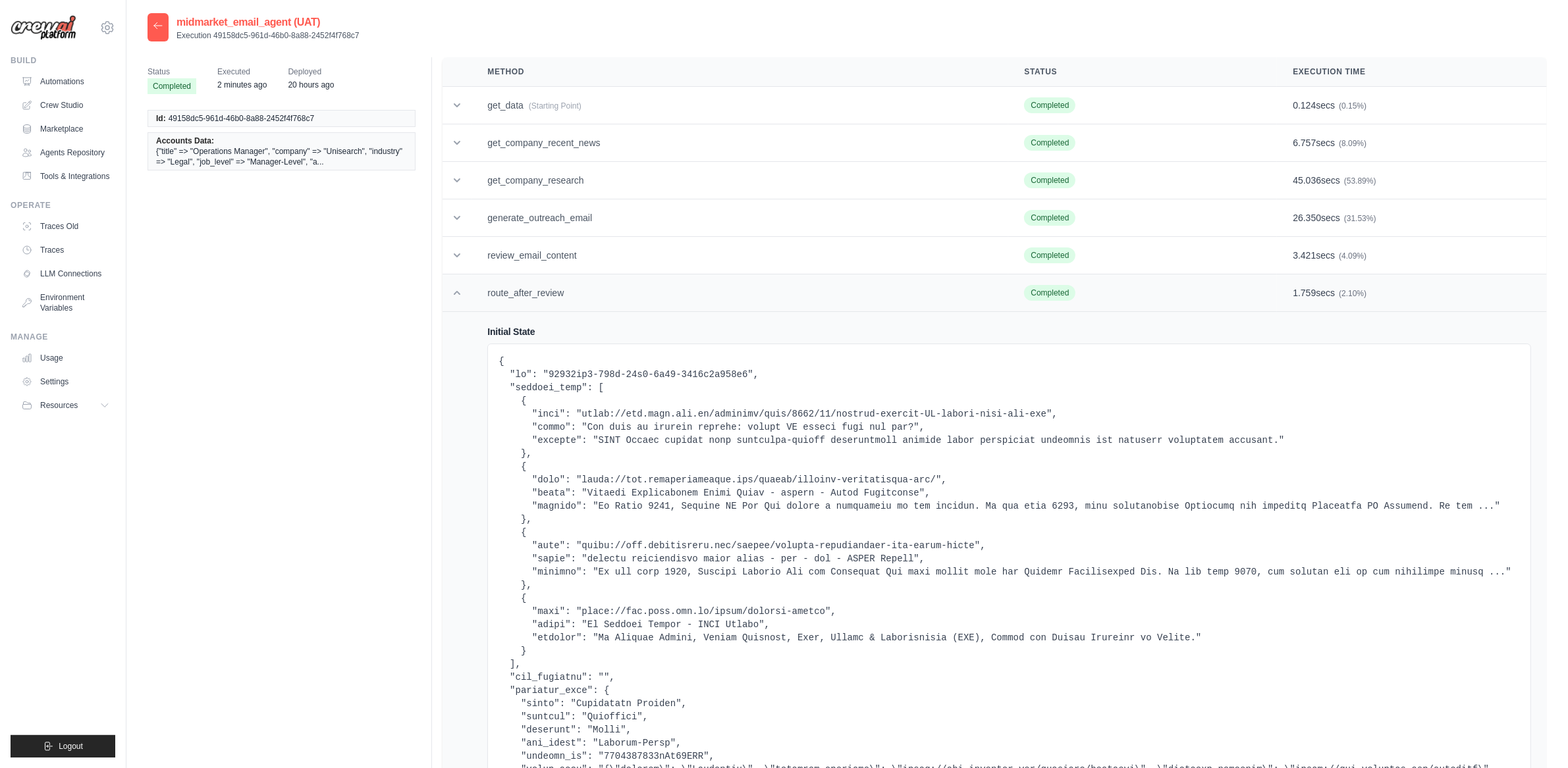
click at [645, 302] on td "route_after_review" at bounding box center [739, 294] width 537 height 38
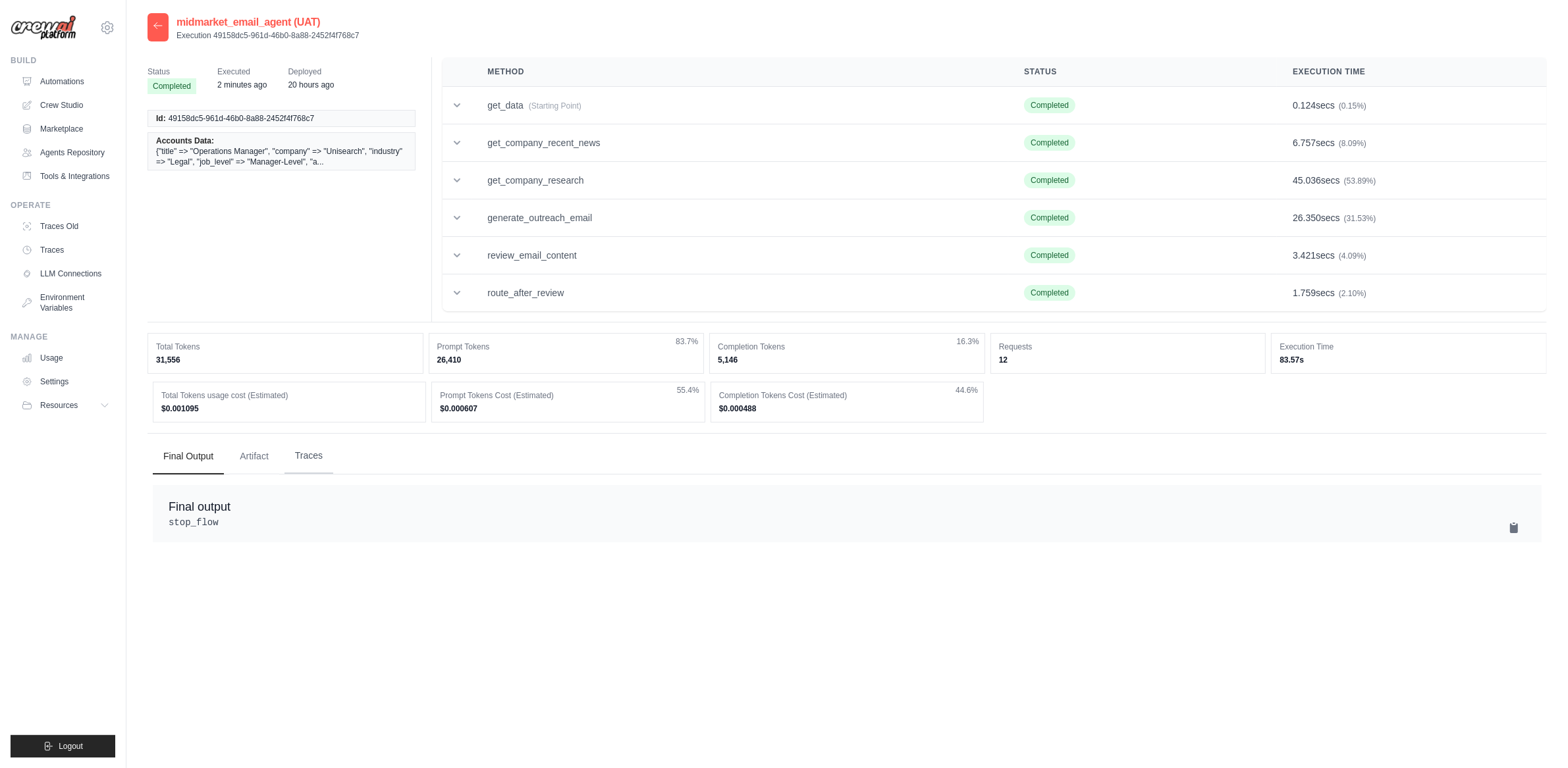
click at [321, 453] on button "Traces" at bounding box center [309, 456] width 49 height 35
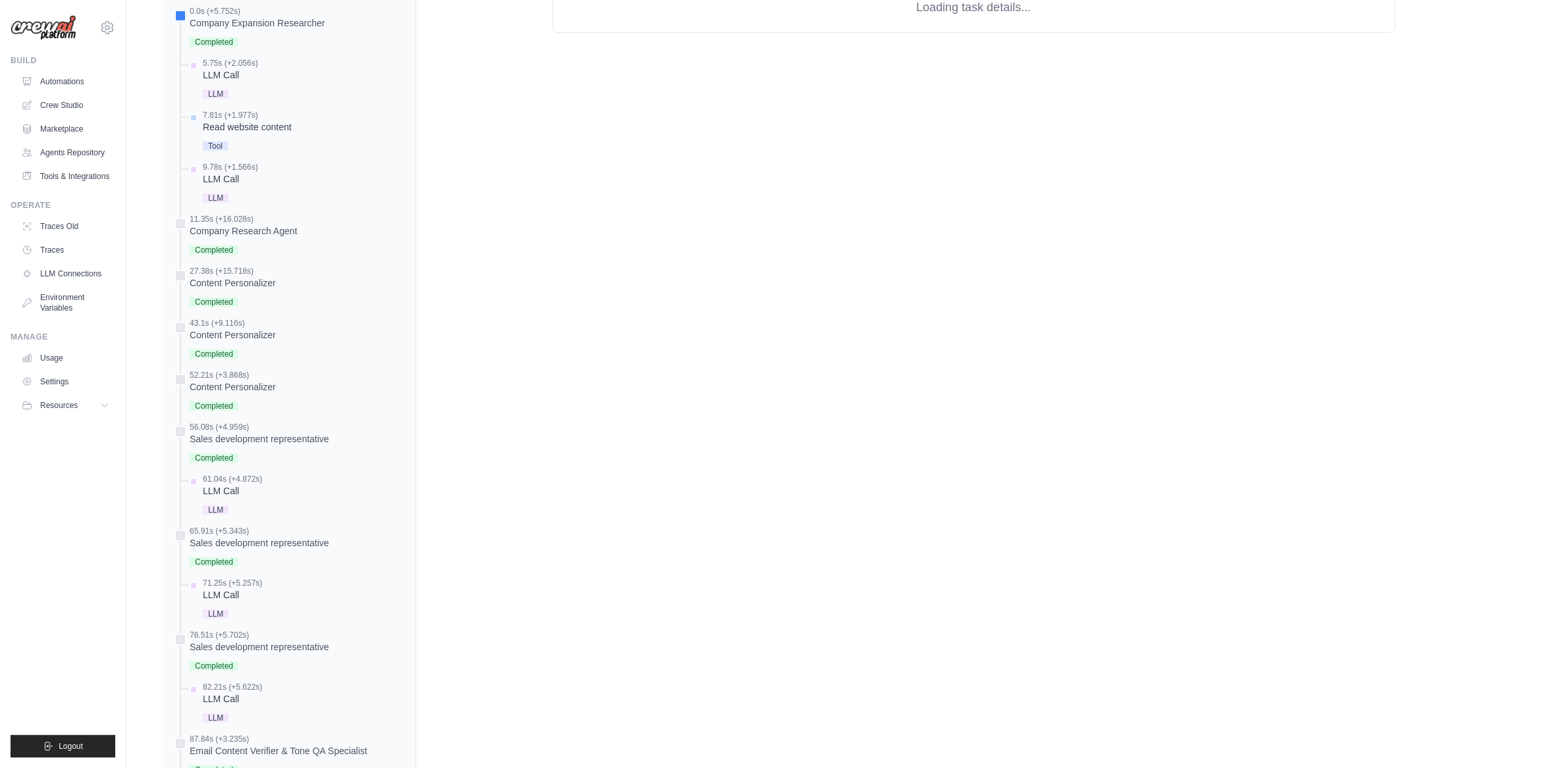
scroll to position [629, 0]
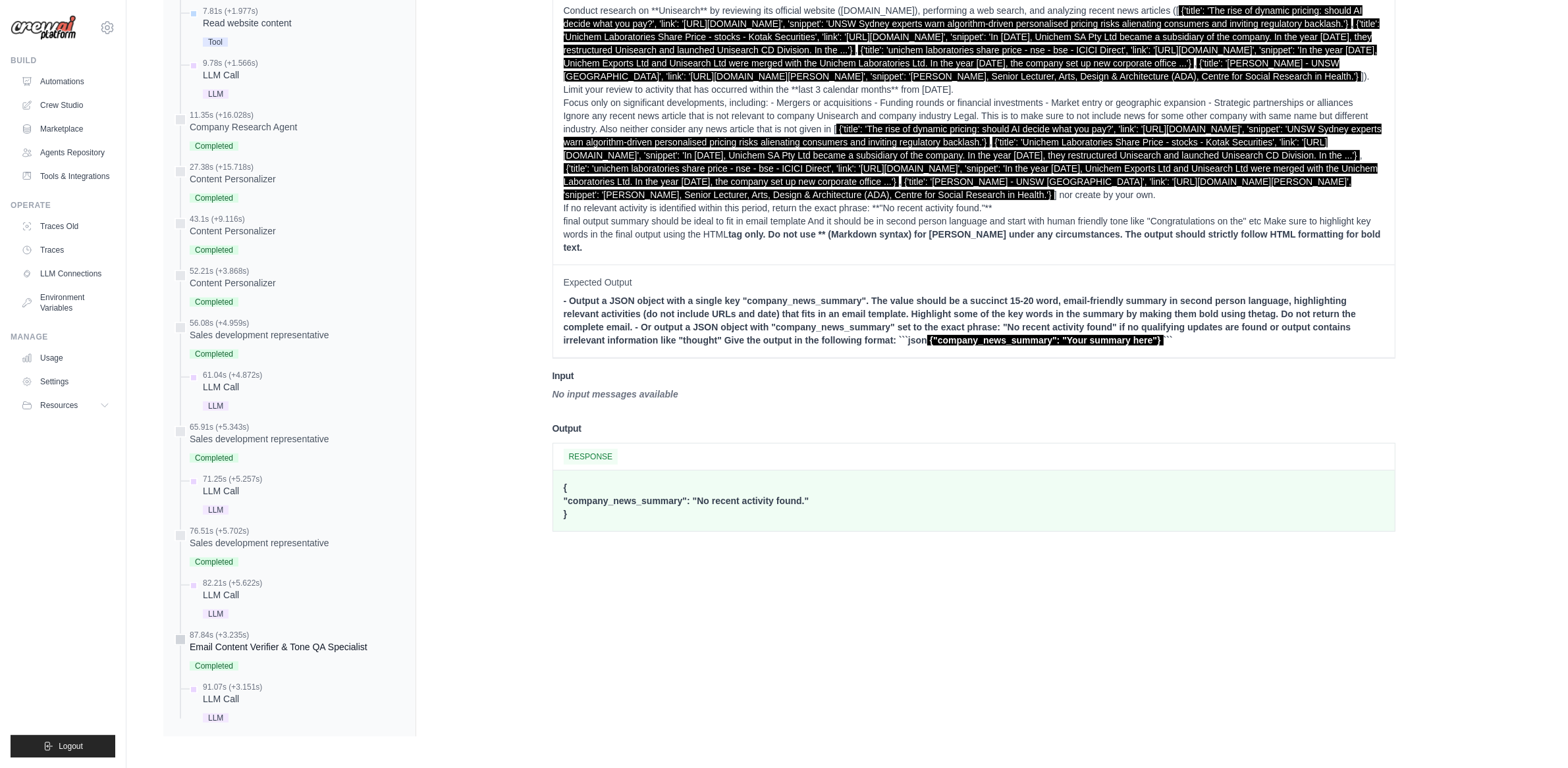
click at [294, 674] on div "Completed" at bounding box center [278, 665] width 178 height 18
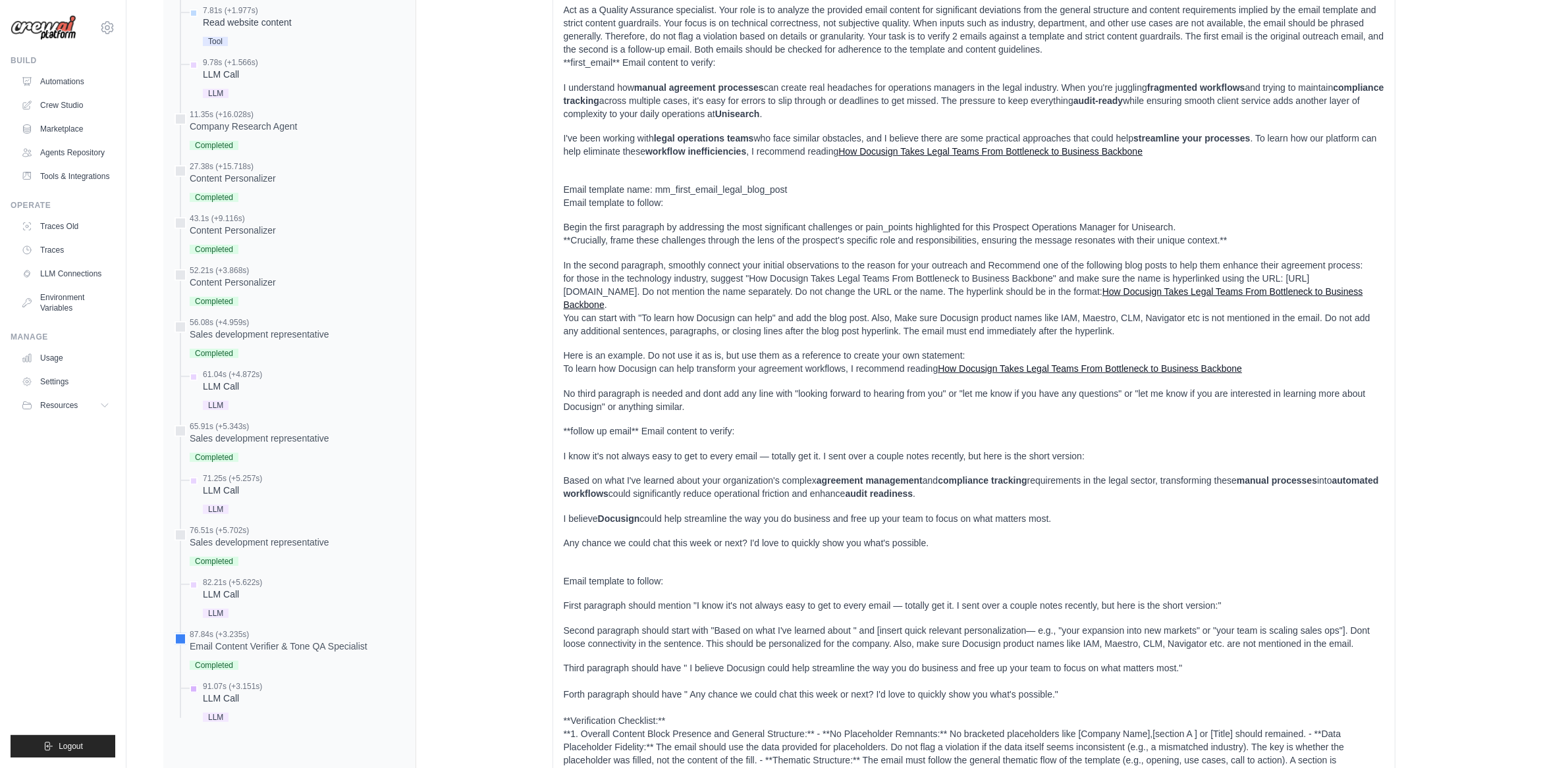
click at [222, 698] on div "LLM Call" at bounding box center [233, 698] width 60 height 13
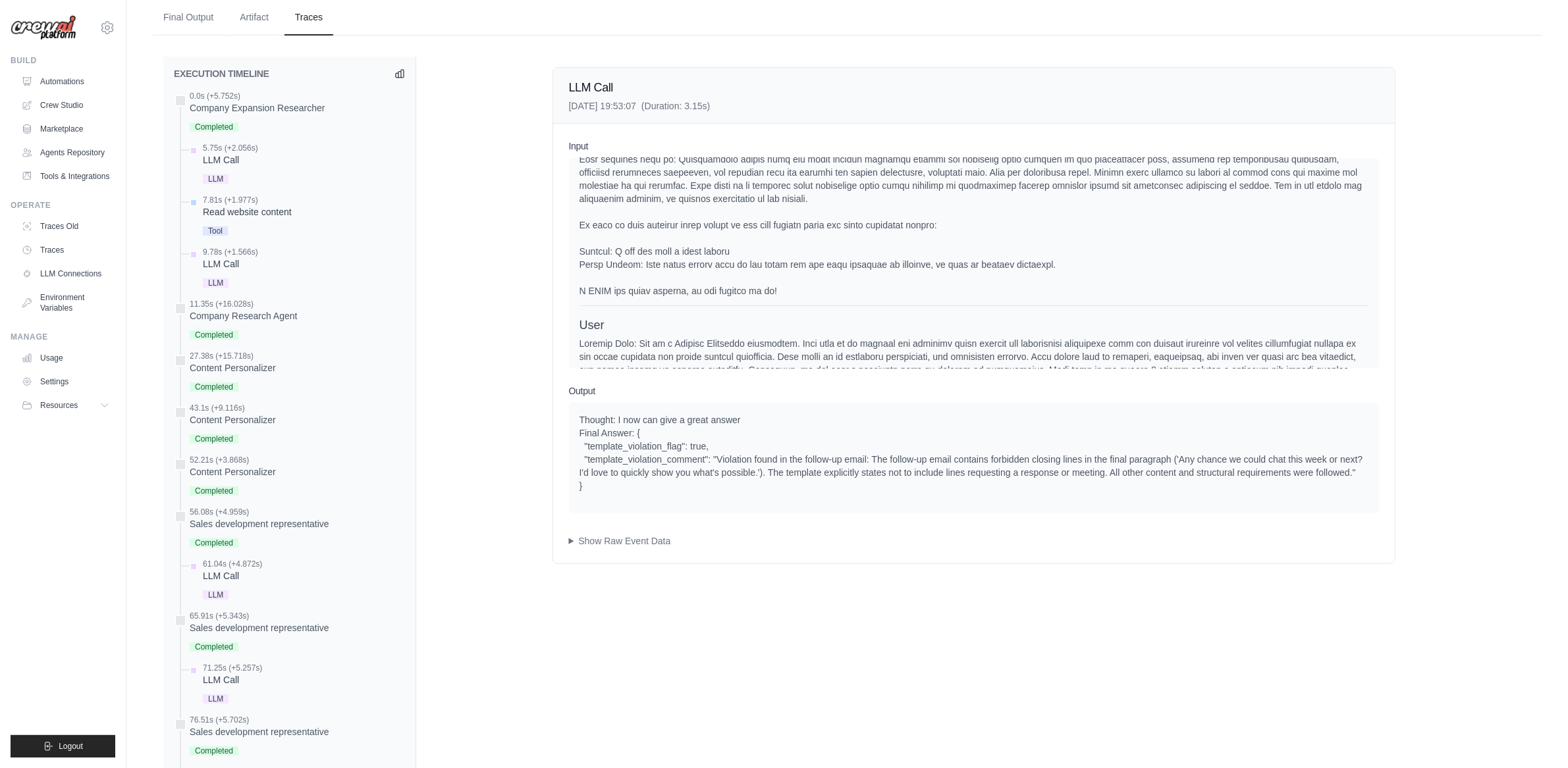
scroll to position [107, 0]
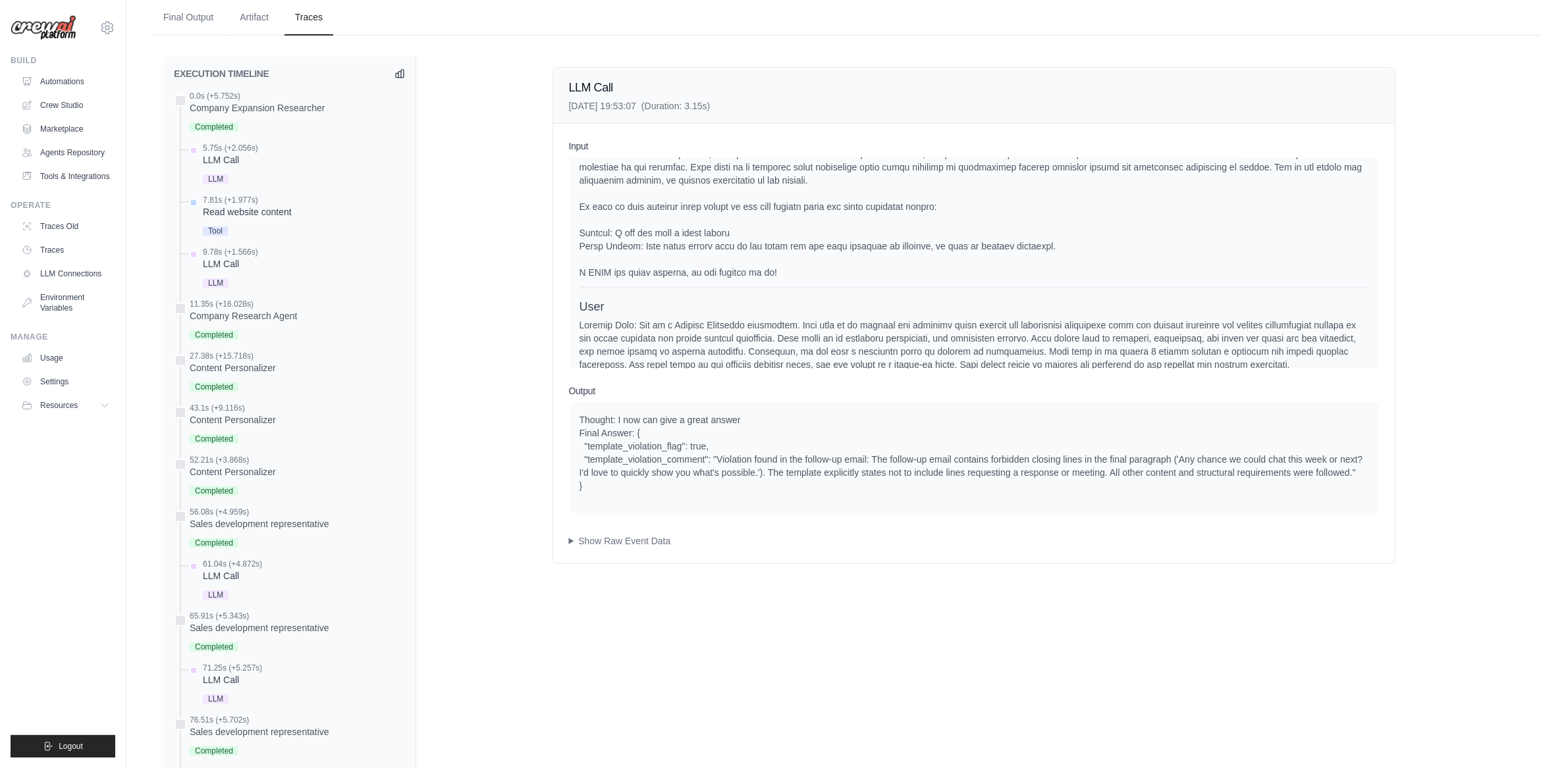
click at [631, 277] on div at bounding box center [974, 180] width 789 height 197
click at [631, 276] on div at bounding box center [974, 180] width 789 height 197
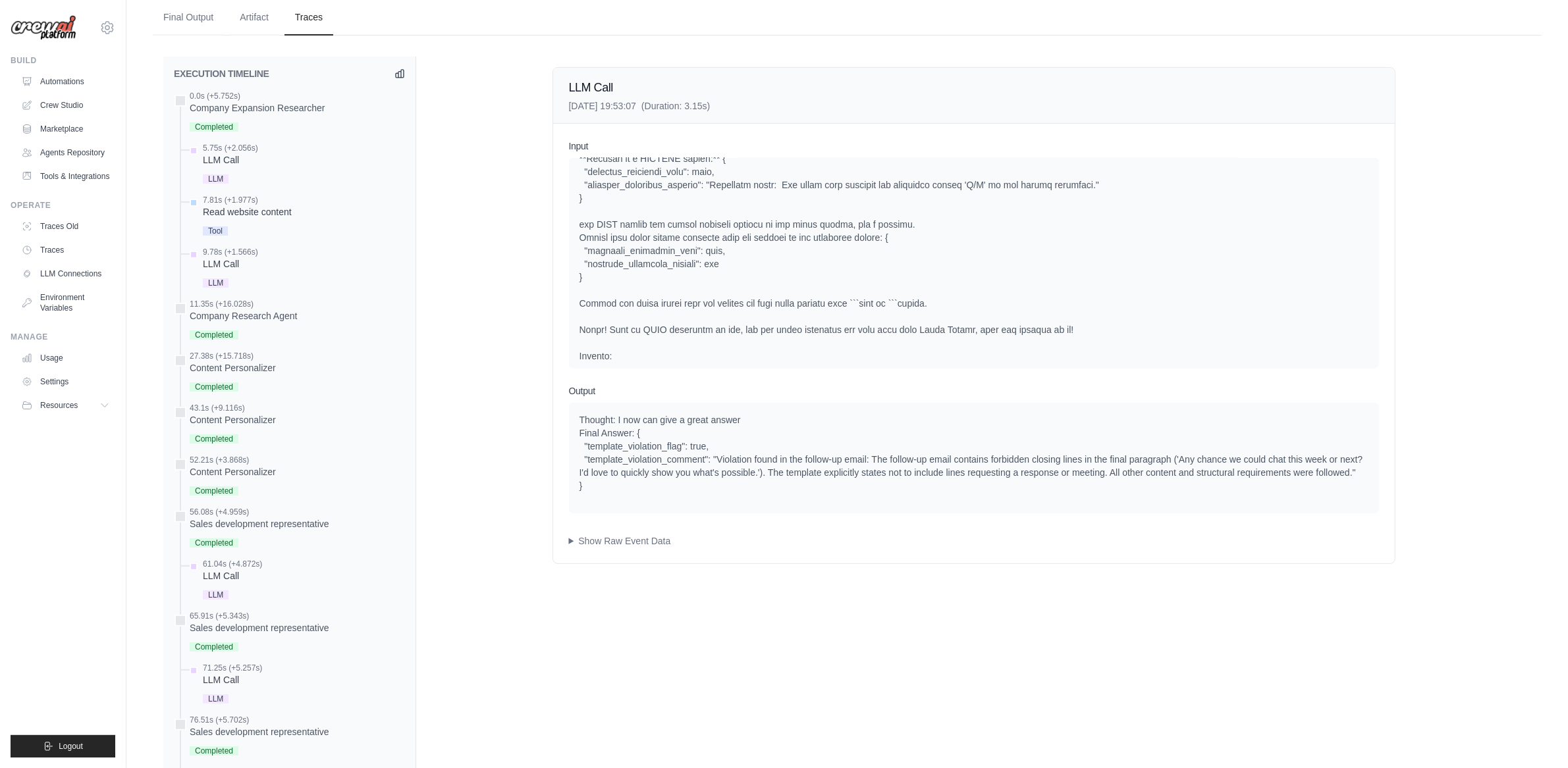
scroll to position [1528, 0]
click at [742, 467] on div "Thought: I now can give a great answer Final Answer: { "template_violation_flag…" at bounding box center [974, 453] width 789 height 79
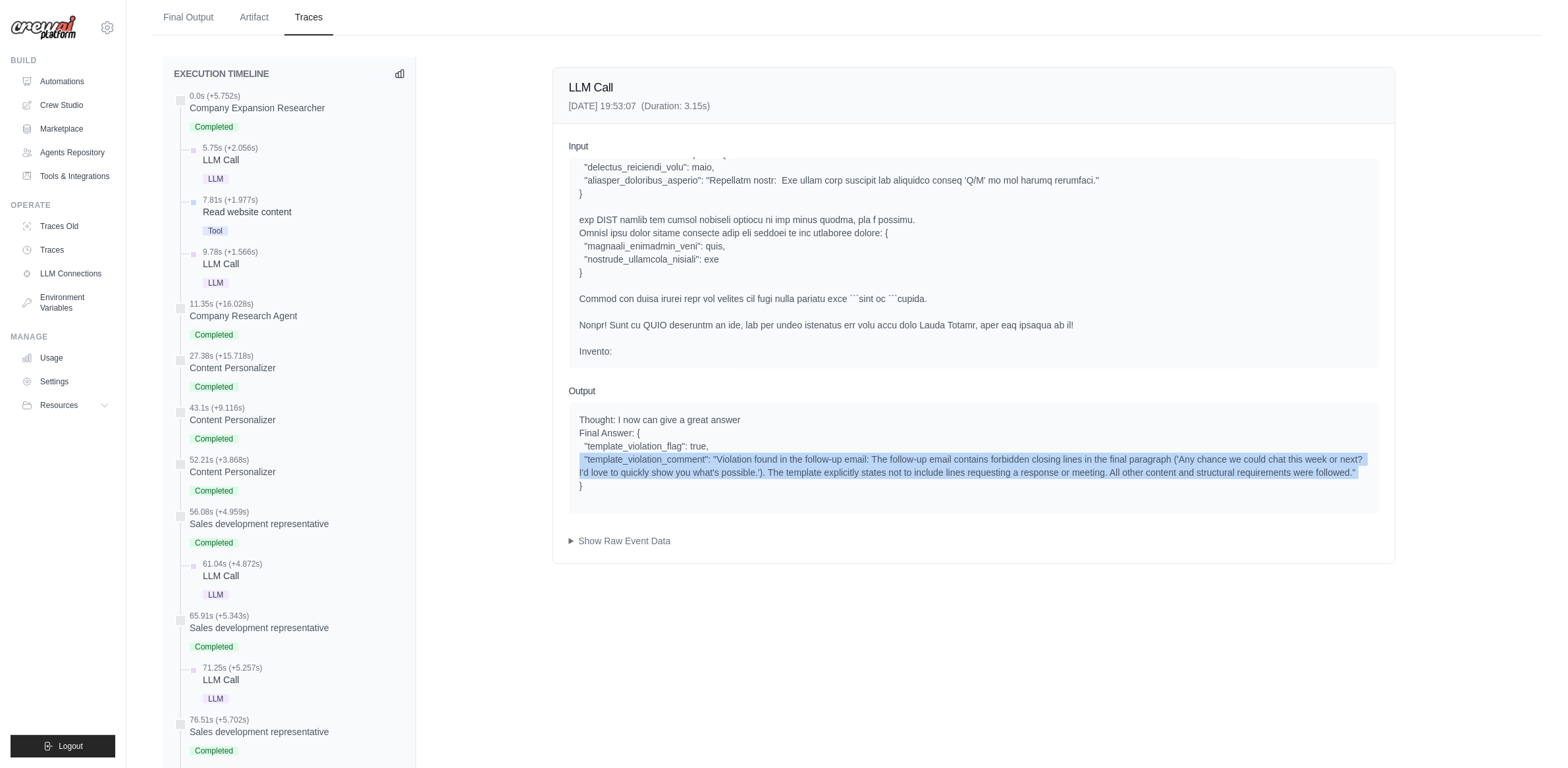
drag, startPoint x: 742, startPoint y: 467, endPoint x: 728, endPoint y: 490, distance: 26.9
click at [742, 467] on div "Thought: I now can give a great answer Final Answer: { "template_violation_flag…" at bounding box center [974, 453] width 789 height 79
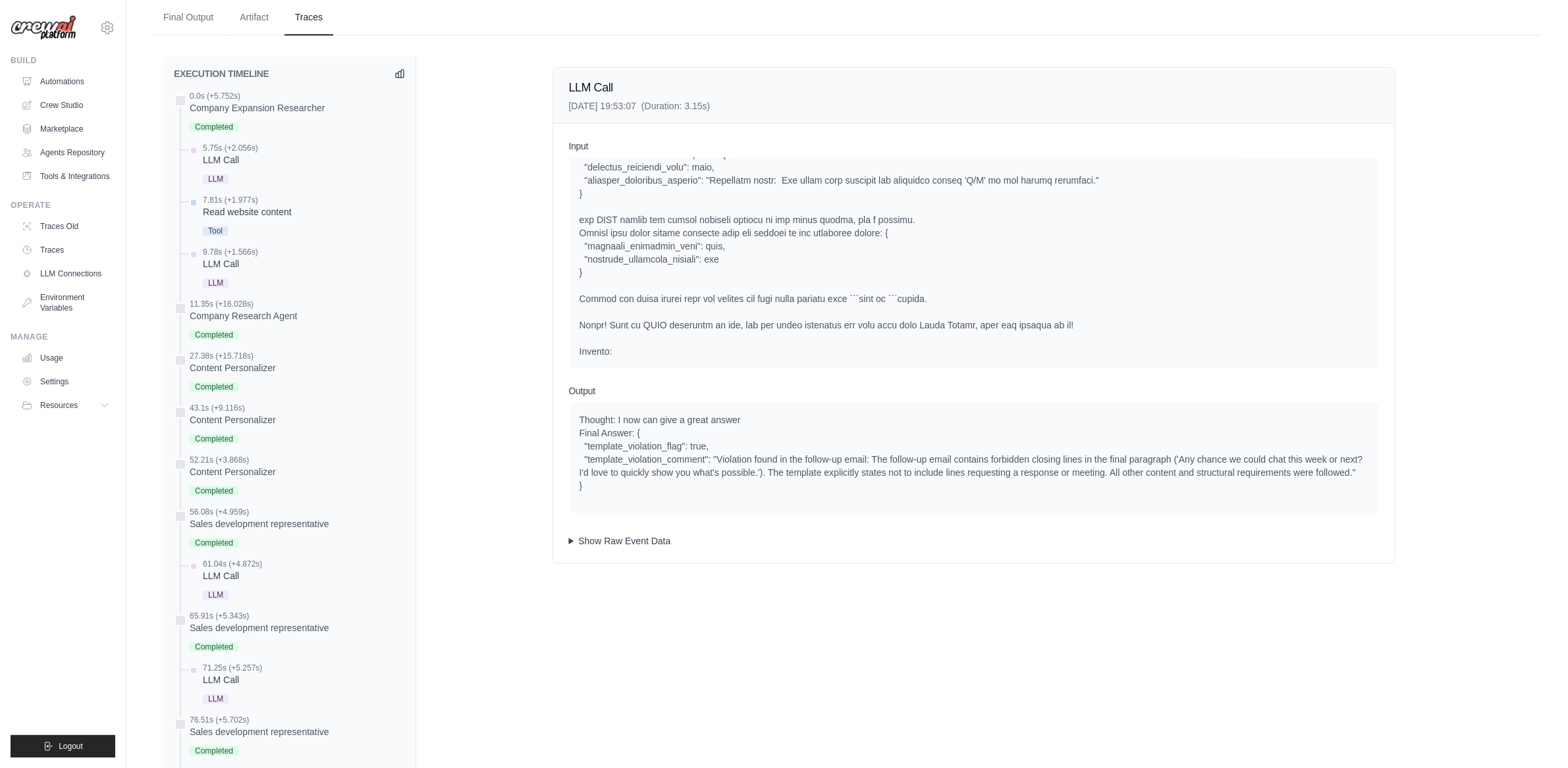
click at [599, 538] on summary "Show Raw Event Data" at bounding box center [974, 541] width 810 height 13
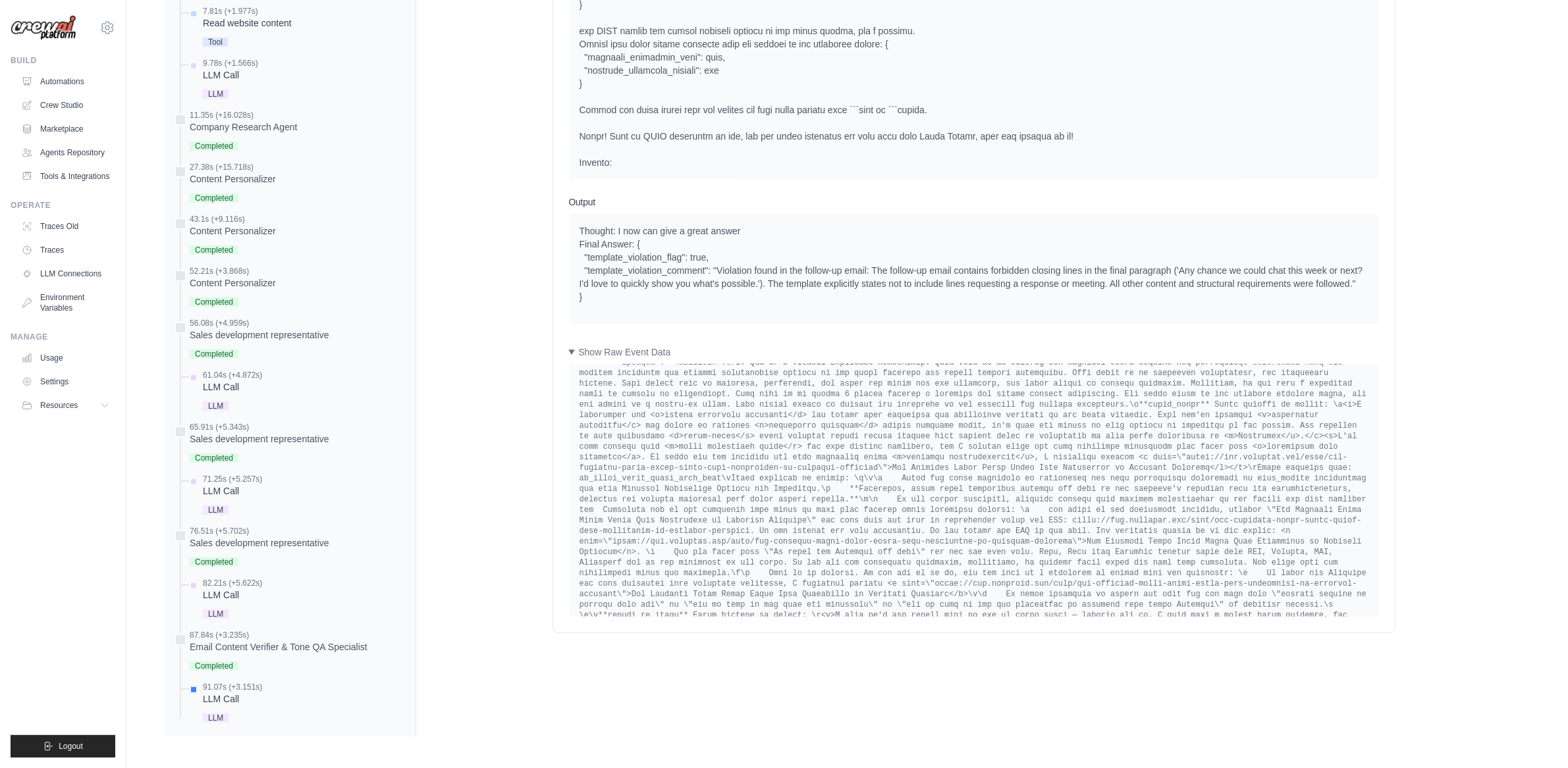
scroll to position [4544, 0]
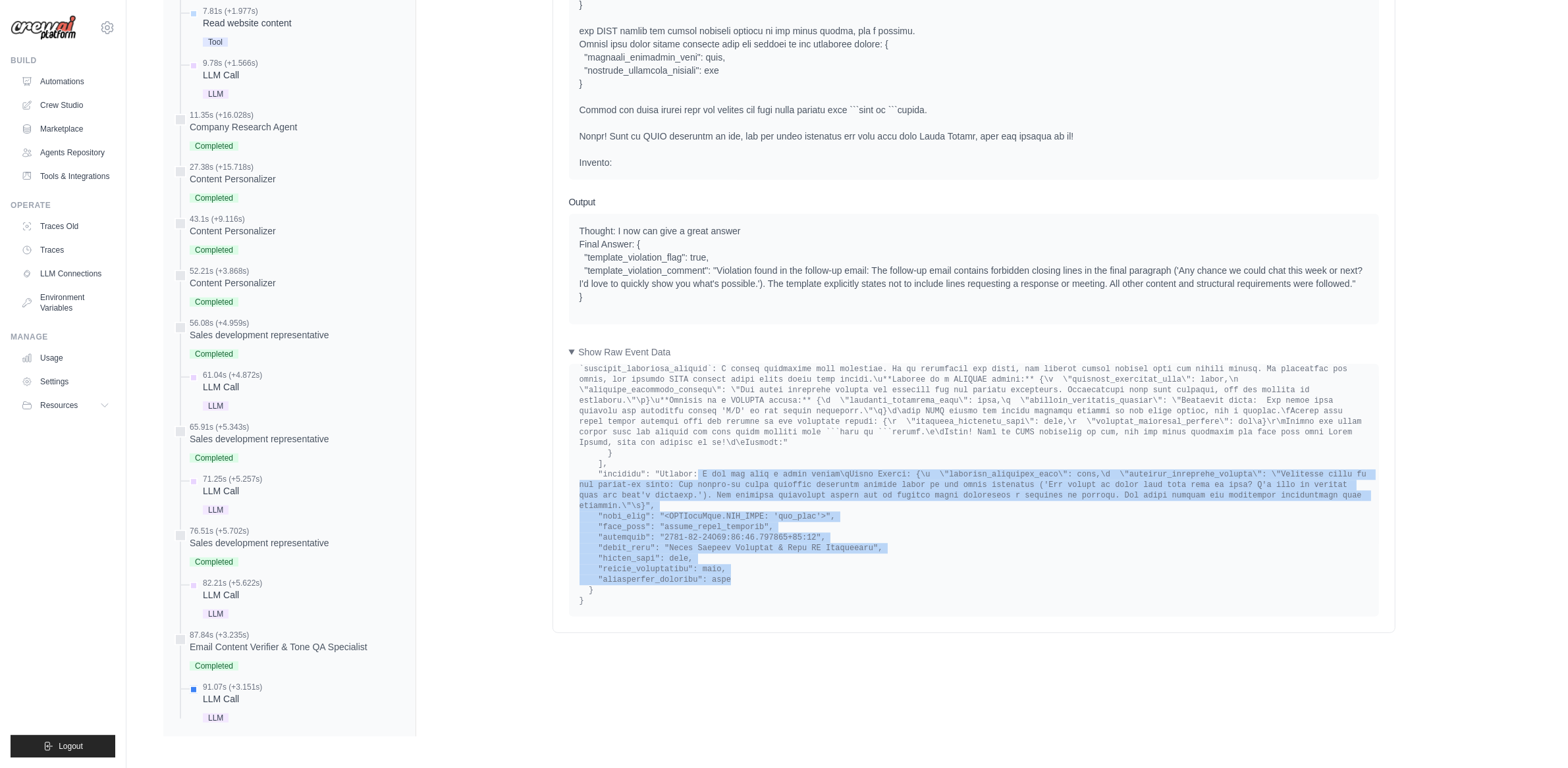
drag, startPoint x: 705, startPoint y: 479, endPoint x: 761, endPoint y: 580, distance: 115.5
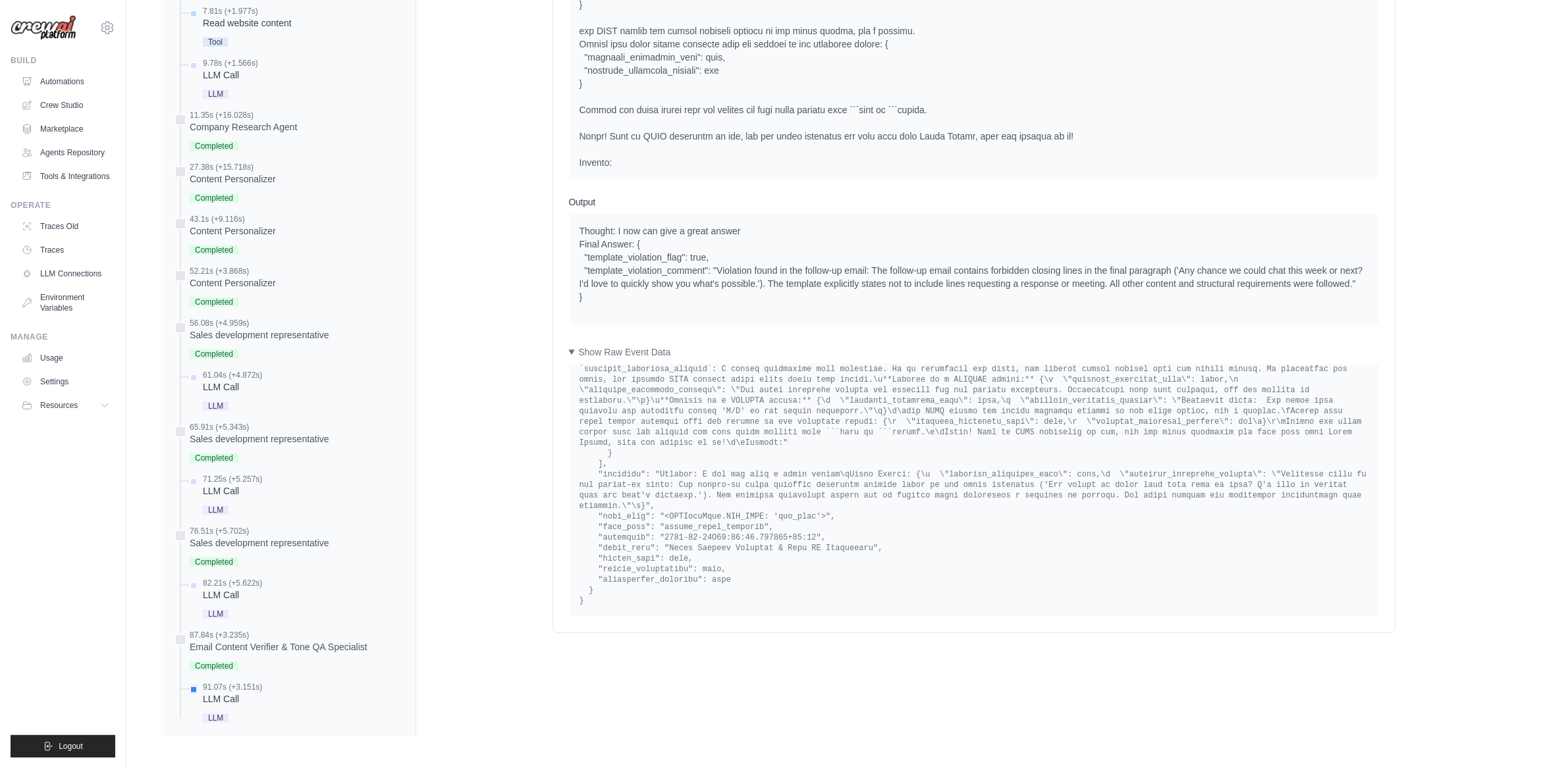
drag, startPoint x: 781, startPoint y: 110, endPoint x: 753, endPoint y: 124, distance: 31.3
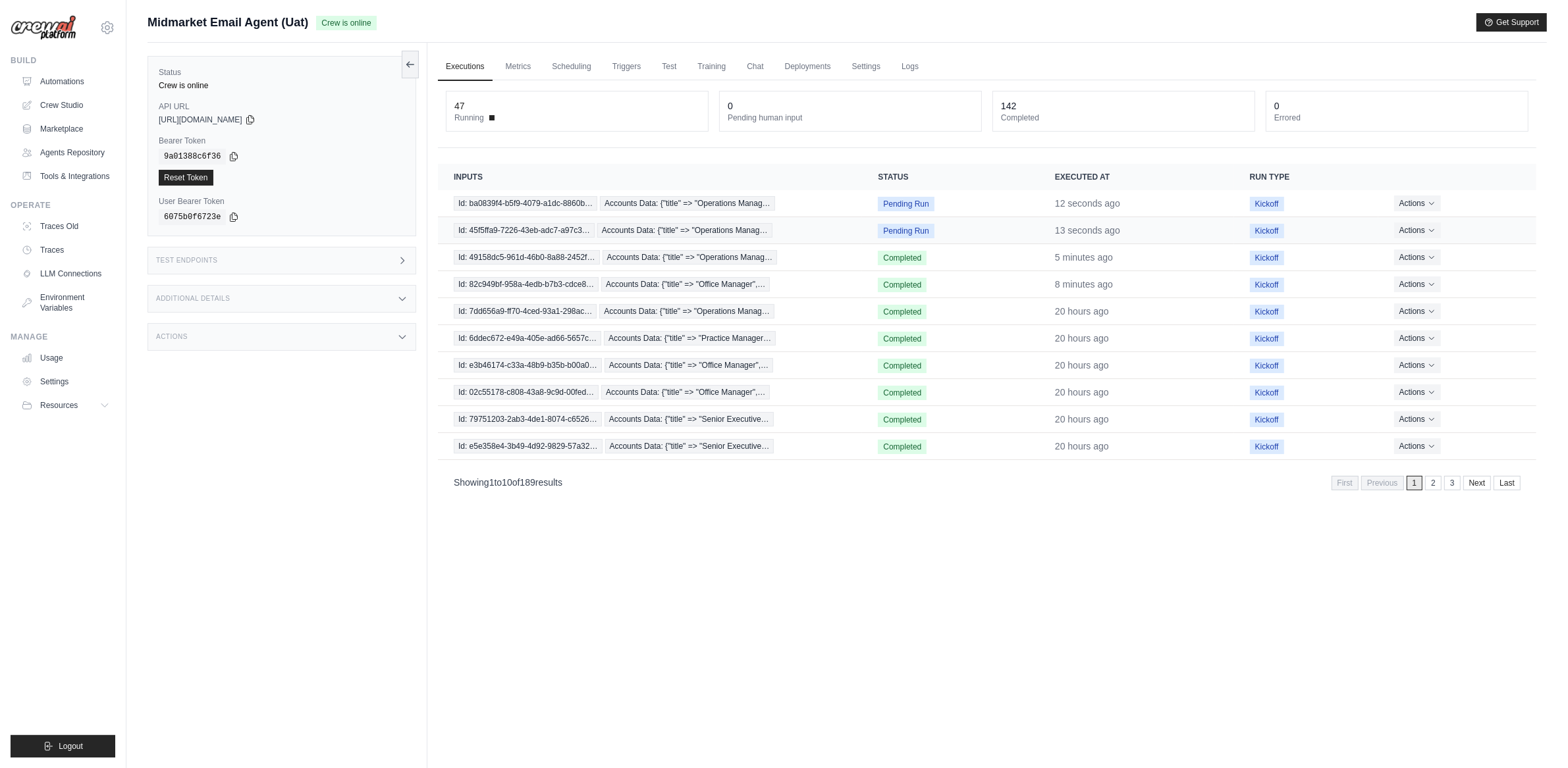
click at [1103, 233] on time "13 seconds ago" at bounding box center [1087, 230] width 65 height 10
click at [1107, 297] on td "8 minutes ago" at bounding box center [1136, 284] width 195 height 27
click at [561, 233] on span "Id: 45f5ffa9-7226-43eb-adc7-a97c3…" at bounding box center [524, 230] width 141 height 14
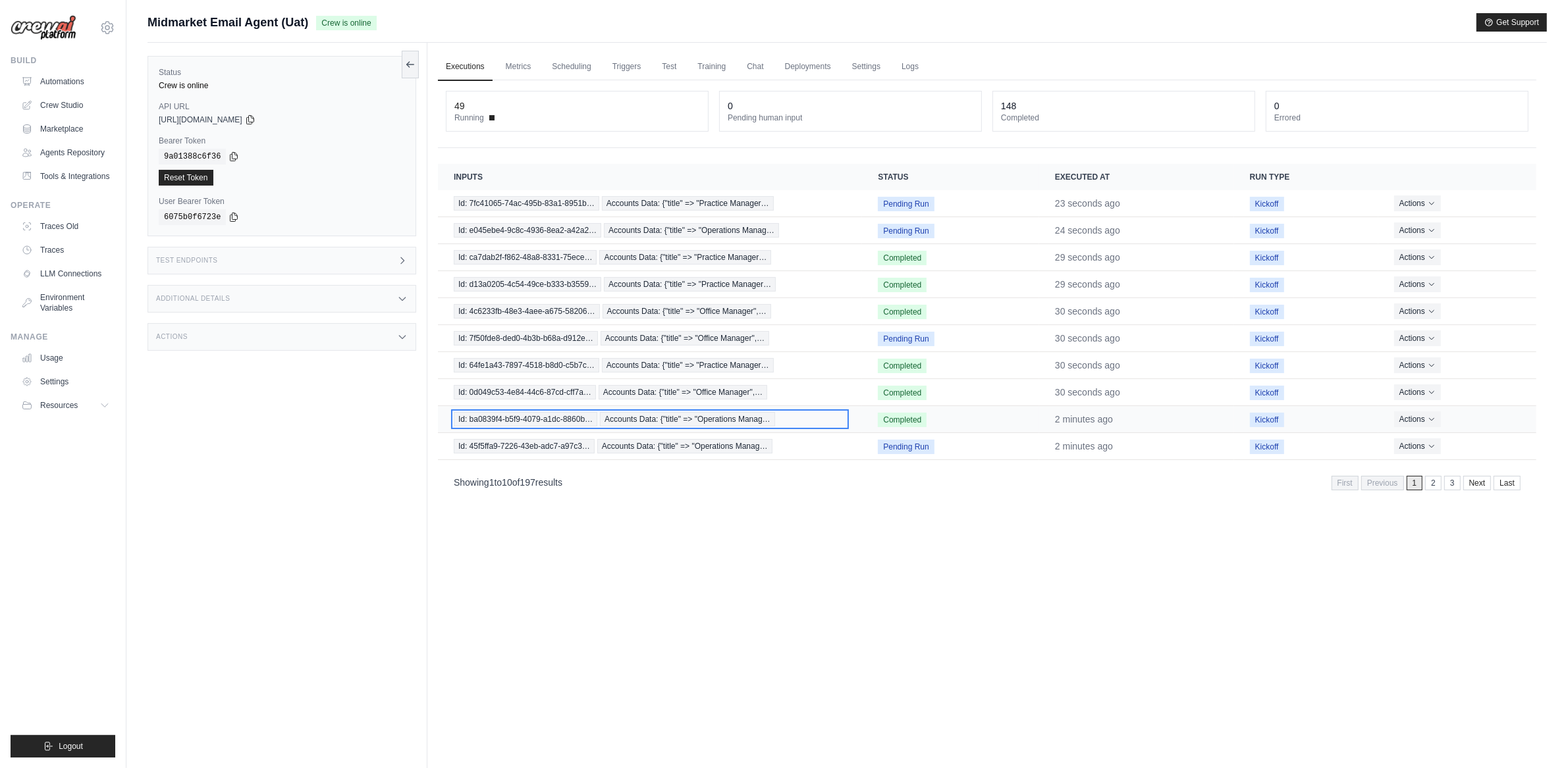
click at [704, 425] on span "Accounts Data: {"title" => "Operations Manag…" at bounding box center [688, 419] width 175 height 14
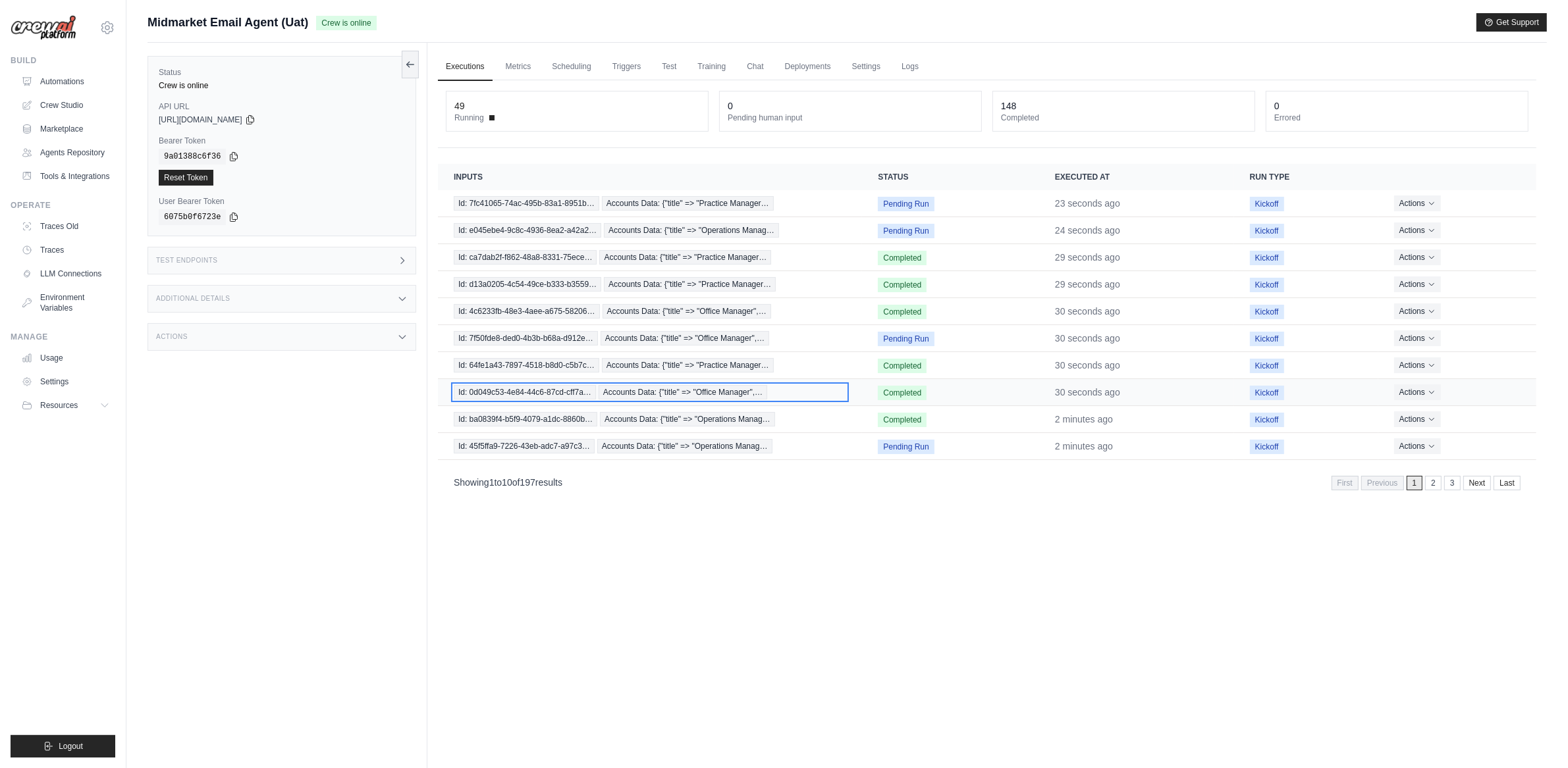
click at [627, 399] on span "Accounts Data: {"title" => "Office Manager",…" at bounding box center [682, 392] width 168 height 14
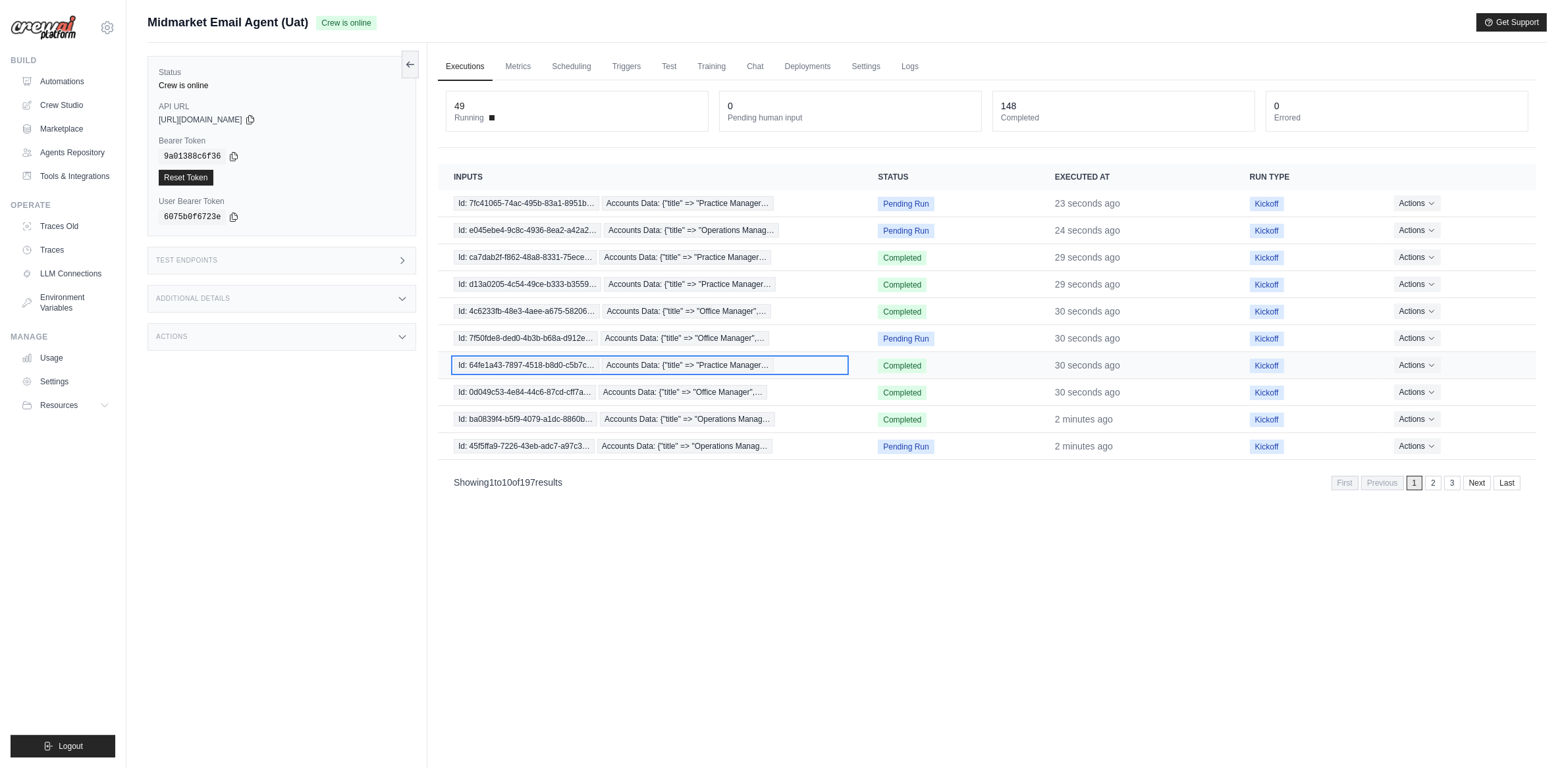
click at [628, 359] on span "Accounts Data: {"title" => "Practice Manager…" at bounding box center [688, 365] width 172 height 14
click at [598, 333] on div "Id: 7f50fde8-ded0-4b3b-b68a-d912e… Accounts Data: {"title" => "Office Manager",…" at bounding box center [649, 338] width 392 height 14
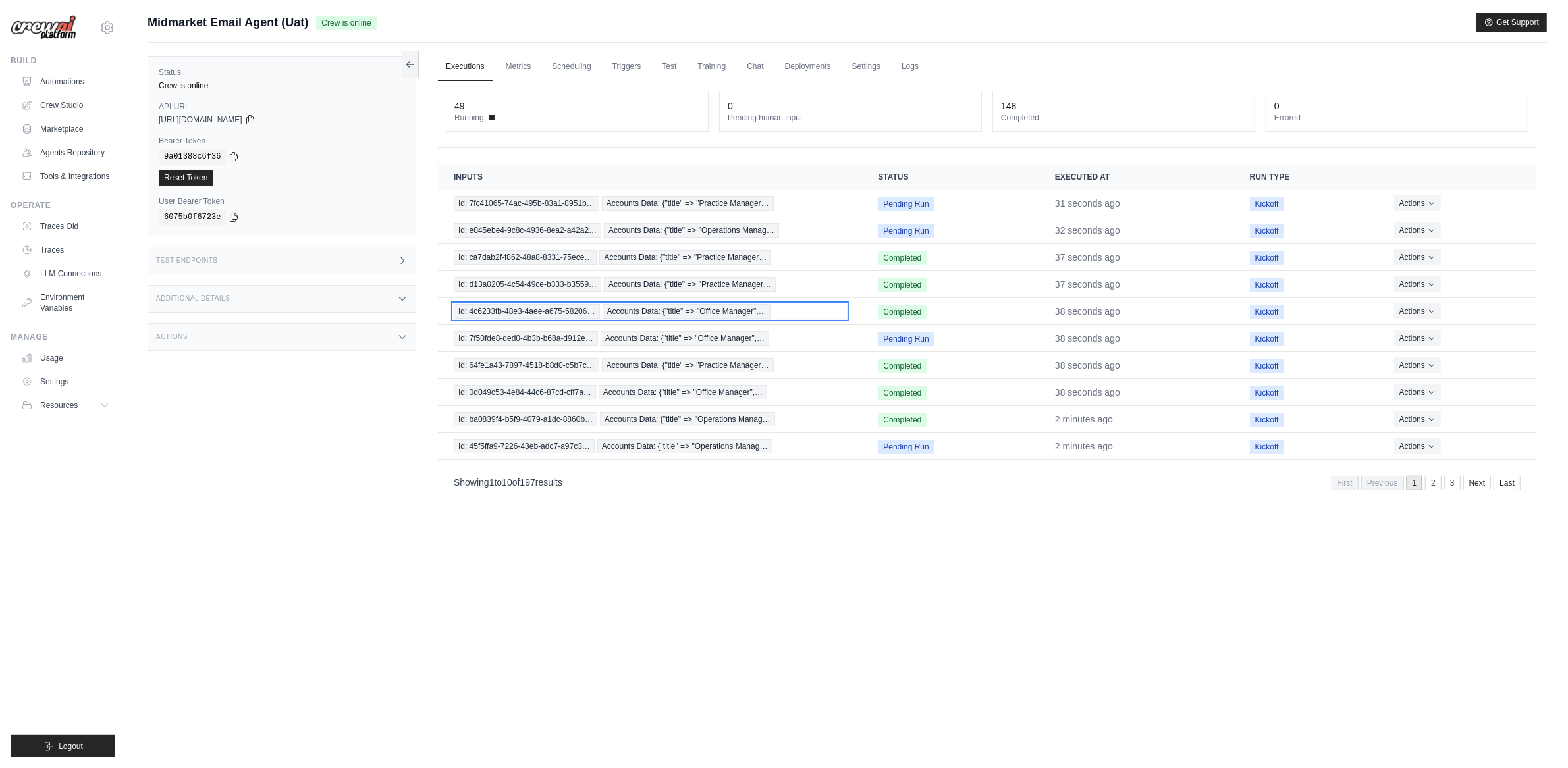
click at [596, 311] on span "Id: 4c6233fb-48e3-4aee-a675-58206…" at bounding box center [526, 311] width 146 height 14
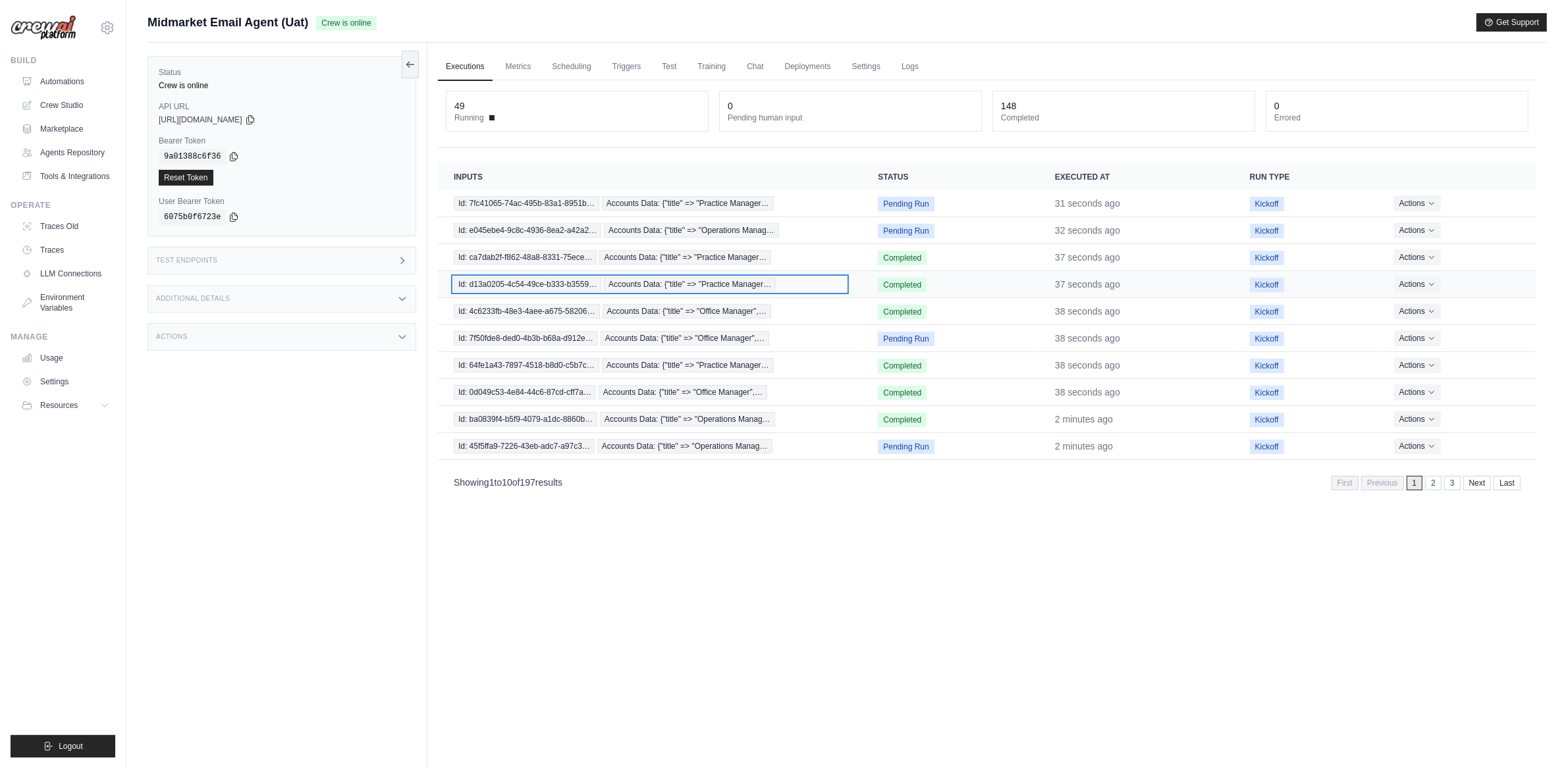
click at [598, 287] on span "Id: d13a0205-4c54-49ce-b333-b3559…" at bounding box center [527, 284] width 147 height 14
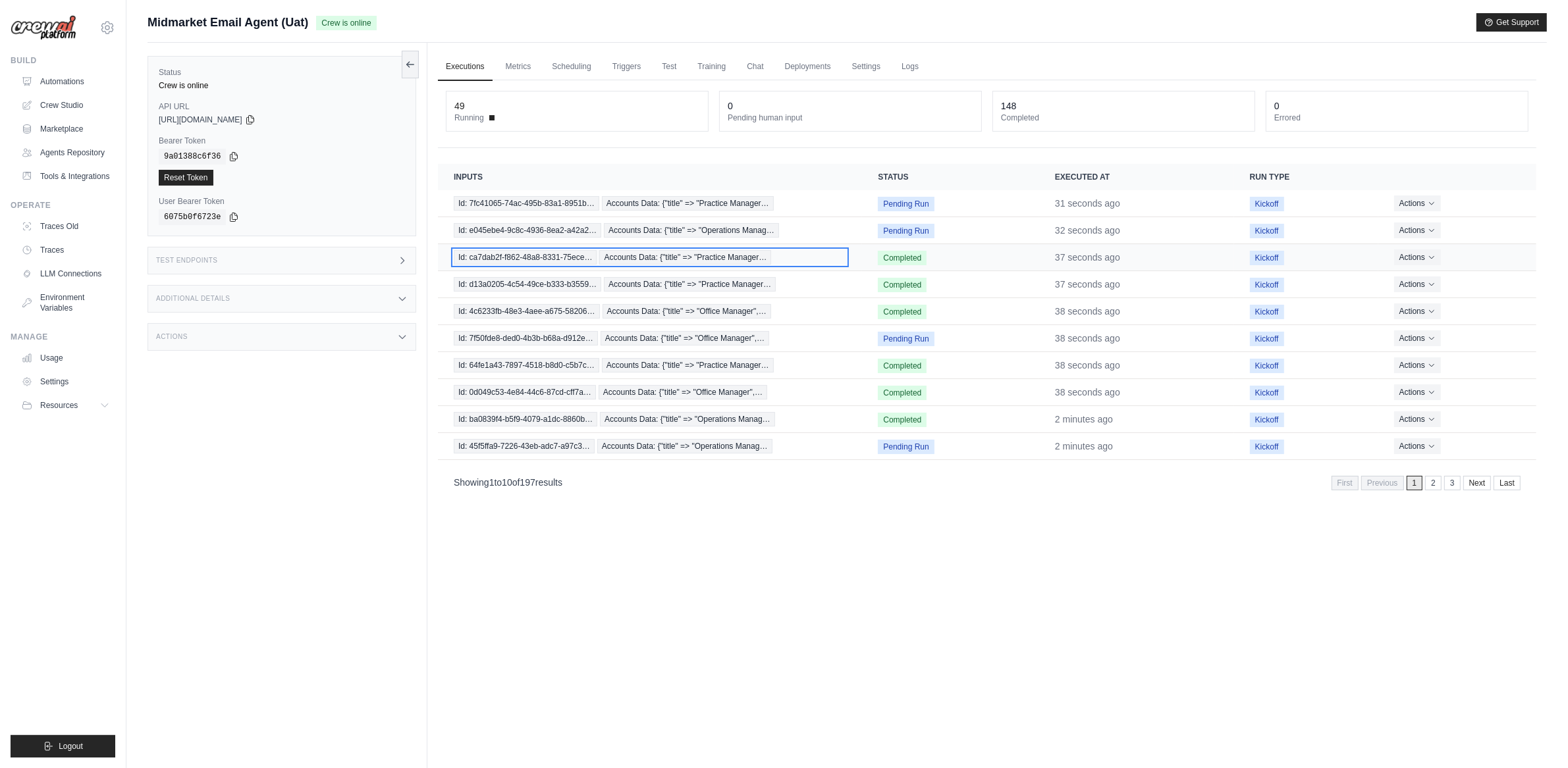
click at [602, 259] on span "Accounts Data: {"title" => "Practice Manager…" at bounding box center [685, 258] width 172 height 14
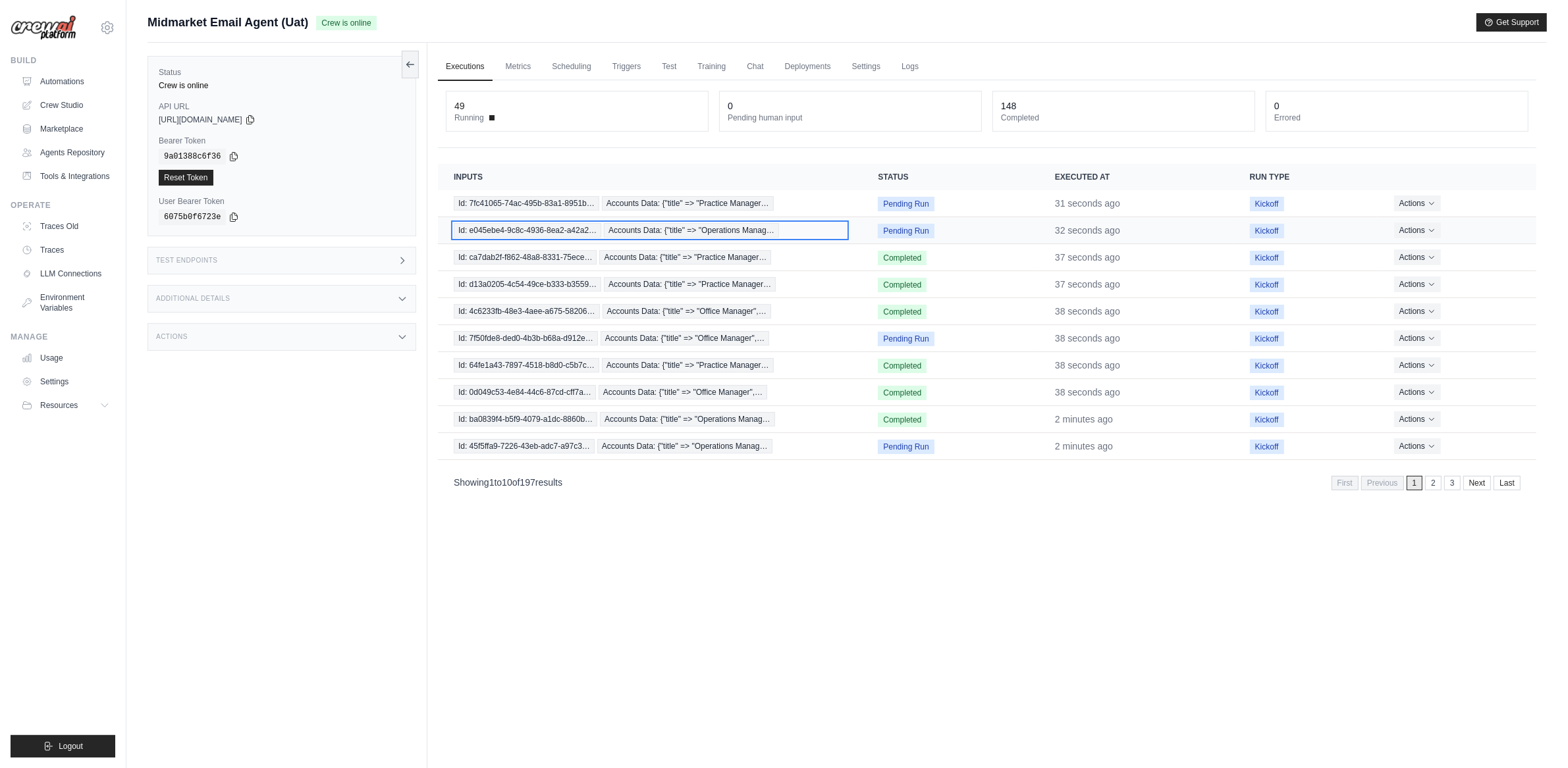
click at [606, 225] on span "Accounts Data: {"title" => "Operations Manag…" at bounding box center [692, 230] width 175 height 14
click at [610, 212] on td "Id: 7fc41065-74ac-495b-83a1-8951b… Accounts Data: {"title" => "Practice Manager…" at bounding box center [649, 204] width 424 height 27
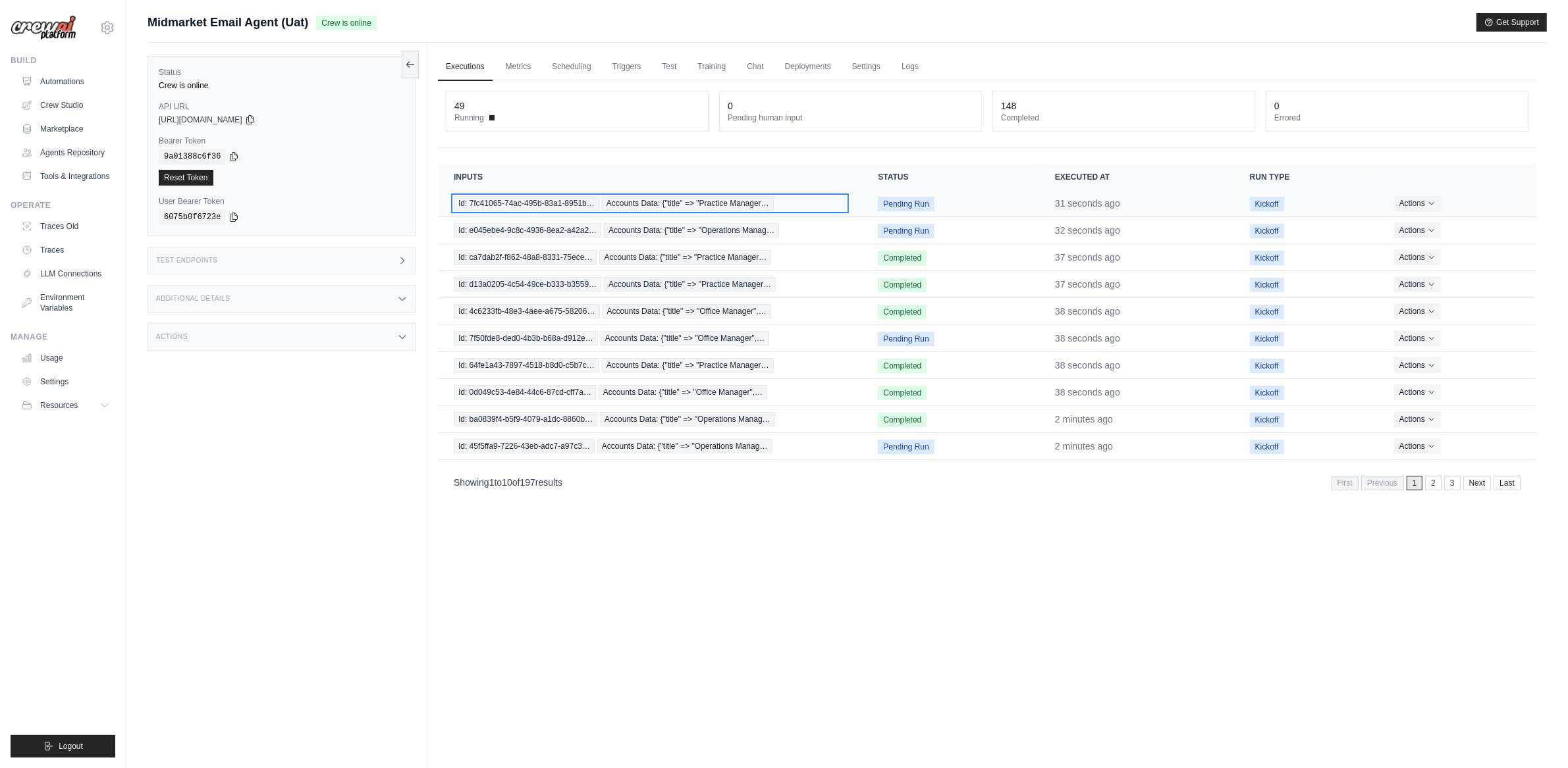
click at [610, 207] on span "Accounts Data: {"title" => "Practice Manager…" at bounding box center [688, 204] width 172 height 14
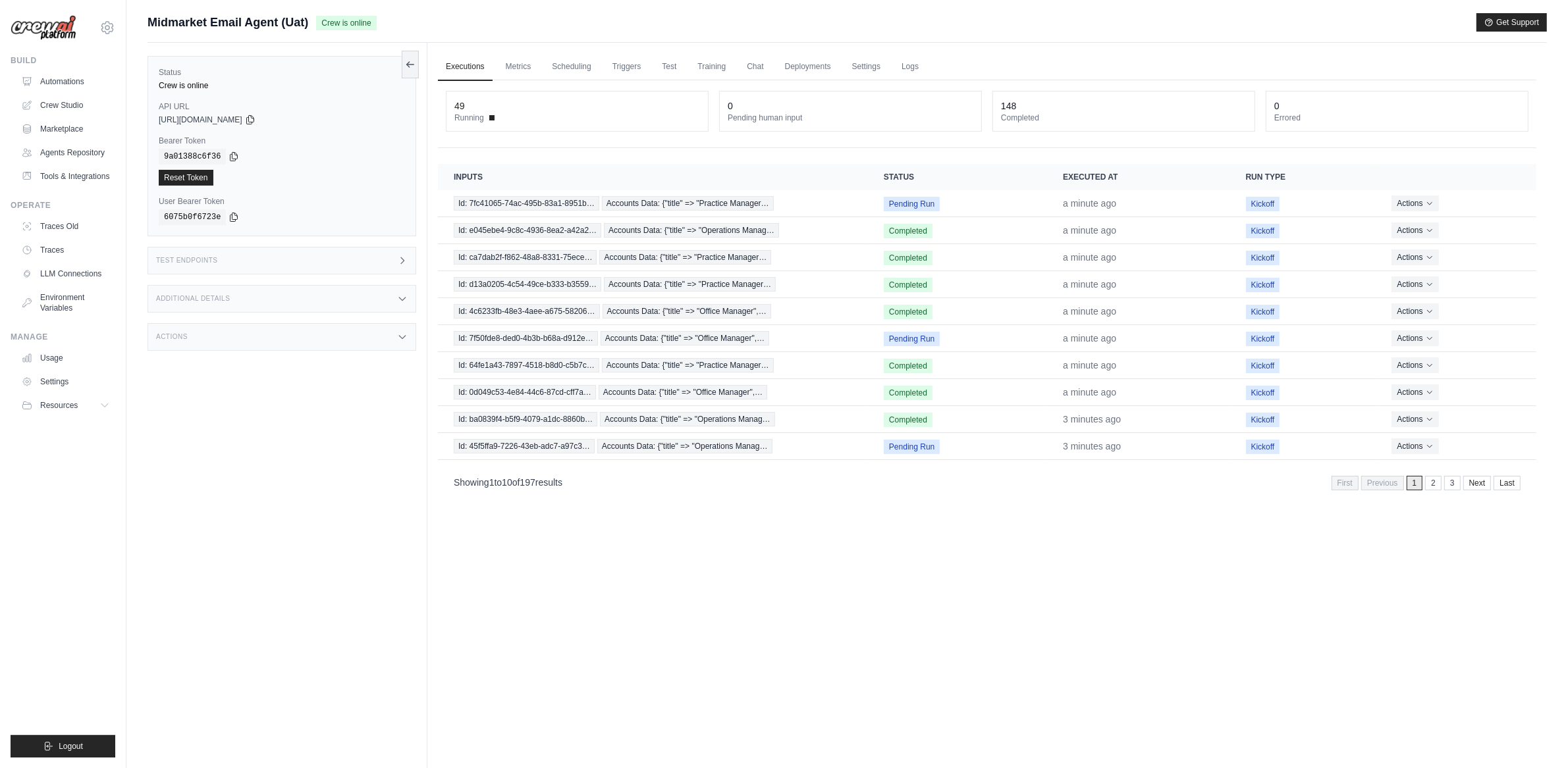
drag, startPoint x: 67, startPoint y: 90, endPoint x: 1443, endPoint y: 1, distance: 1378.9
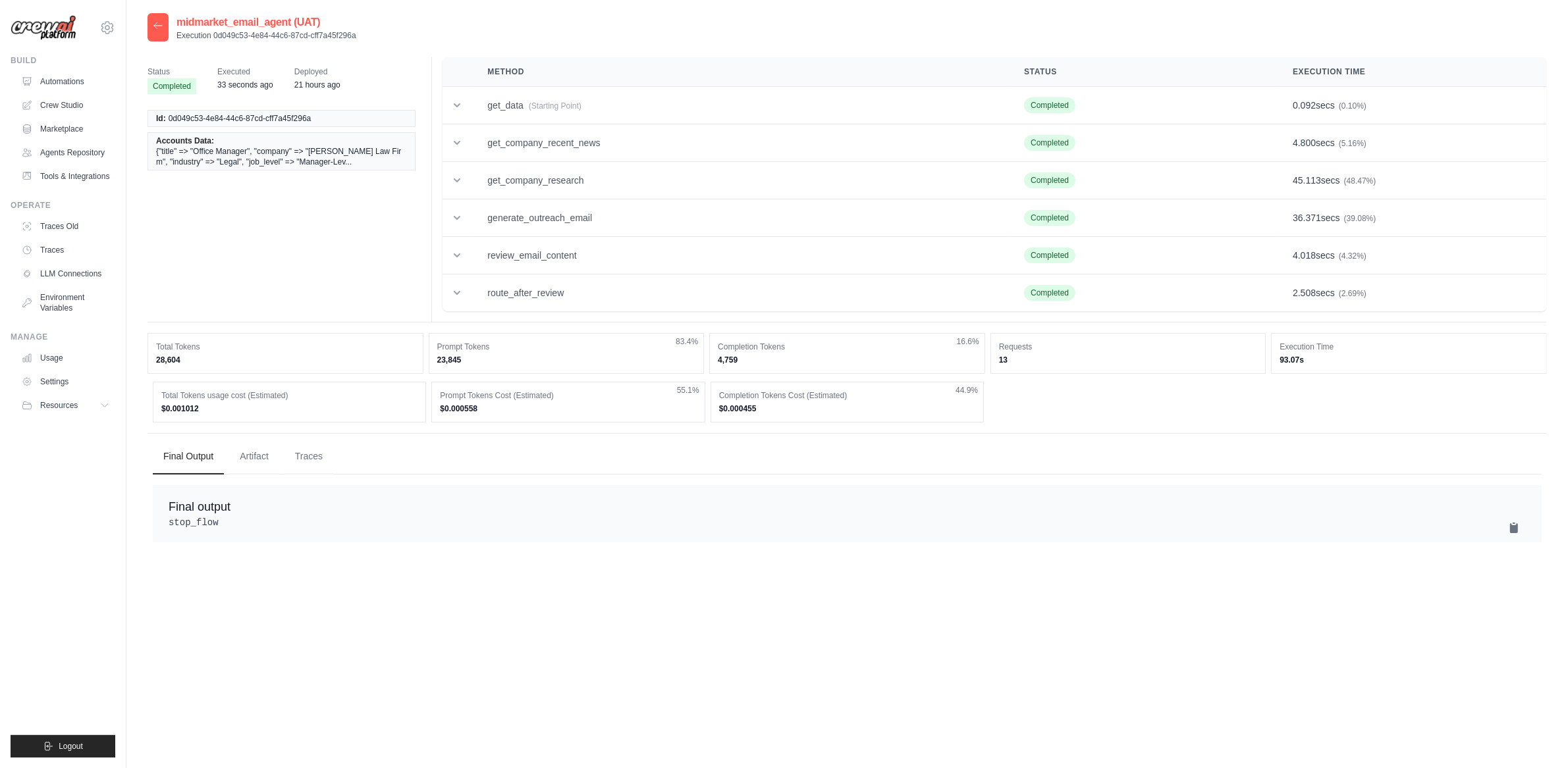
drag, startPoint x: 644, startPoint y: 391, endPoint x: 630, endPoint y: 391, distance: 14.0
drag, startPoint x: 635, startPoint y: 362, endPoint x: 614, endPoint y: 372, distance: 23.3
drag, startPoint x: 602, startPoint y: 312, endPoint x: 600, endPoint y: 320, distance: 8.2
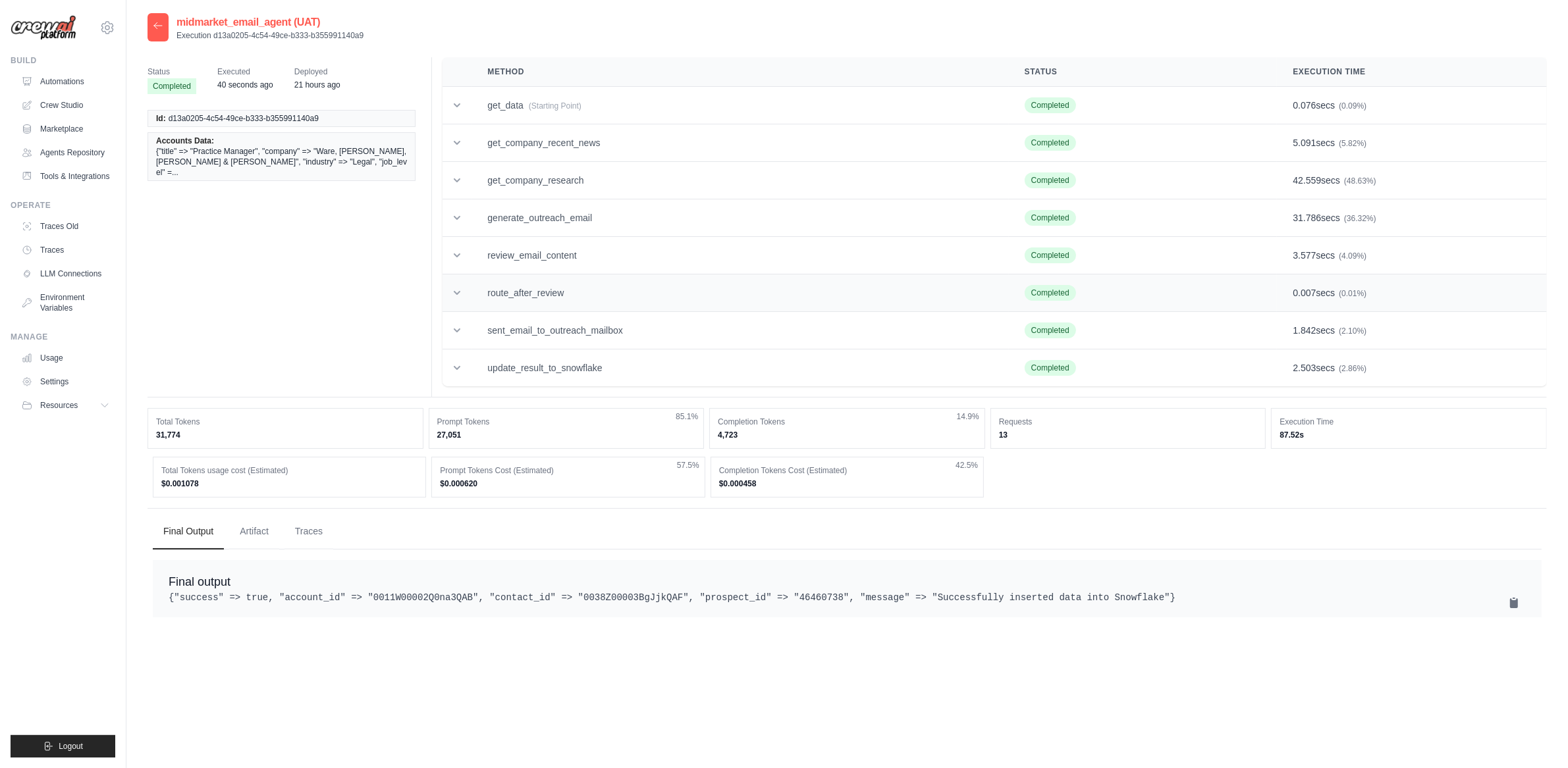
drag, startPoint x: 614, startPoint y: 296, endPoint x: 606, endPoint y: 300, distance: 8.9
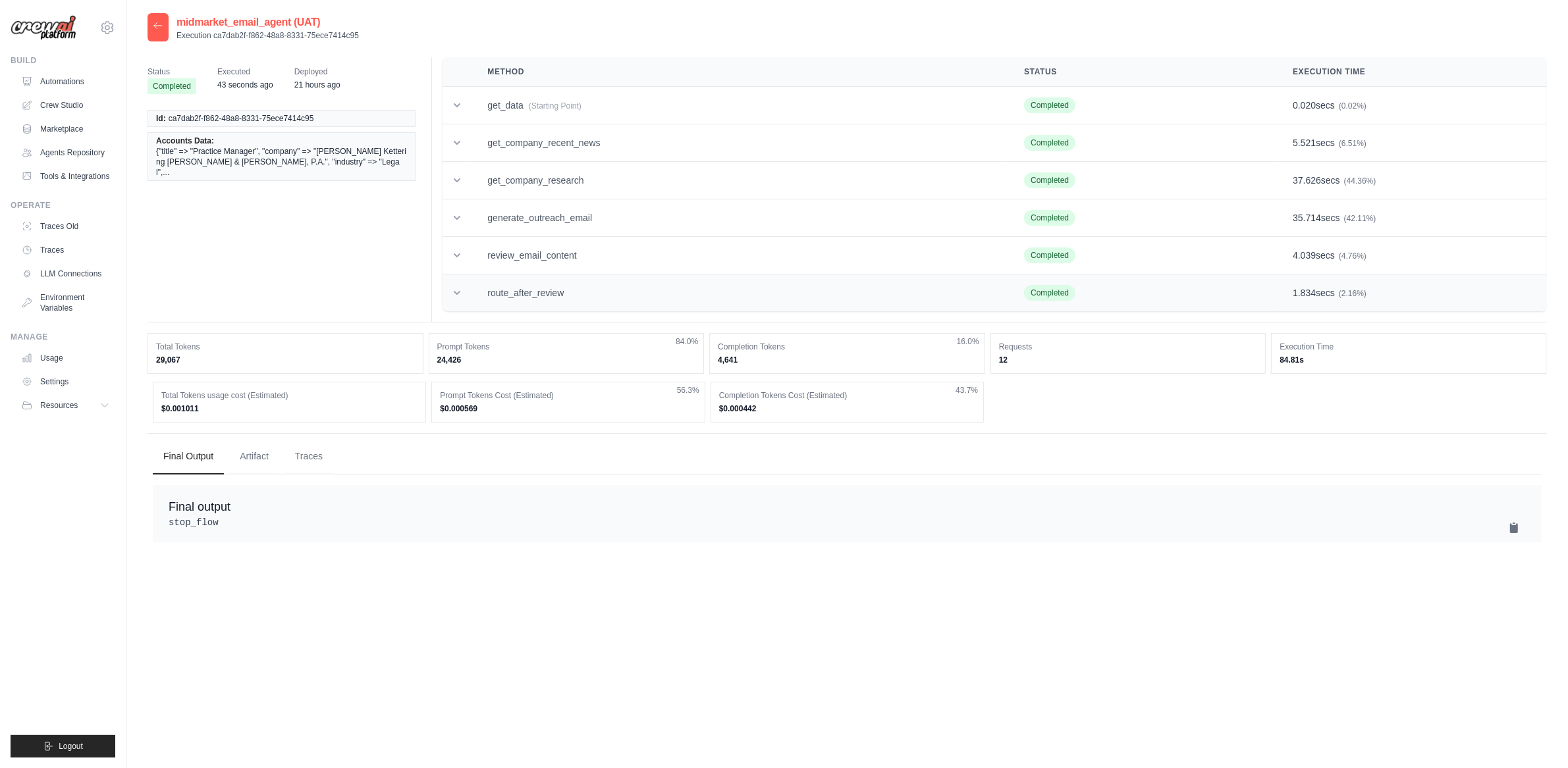
drag, startPoint x: 630, startPoint y: 288, endPoint x: 619, endPoint y: 300, distance: 16.3
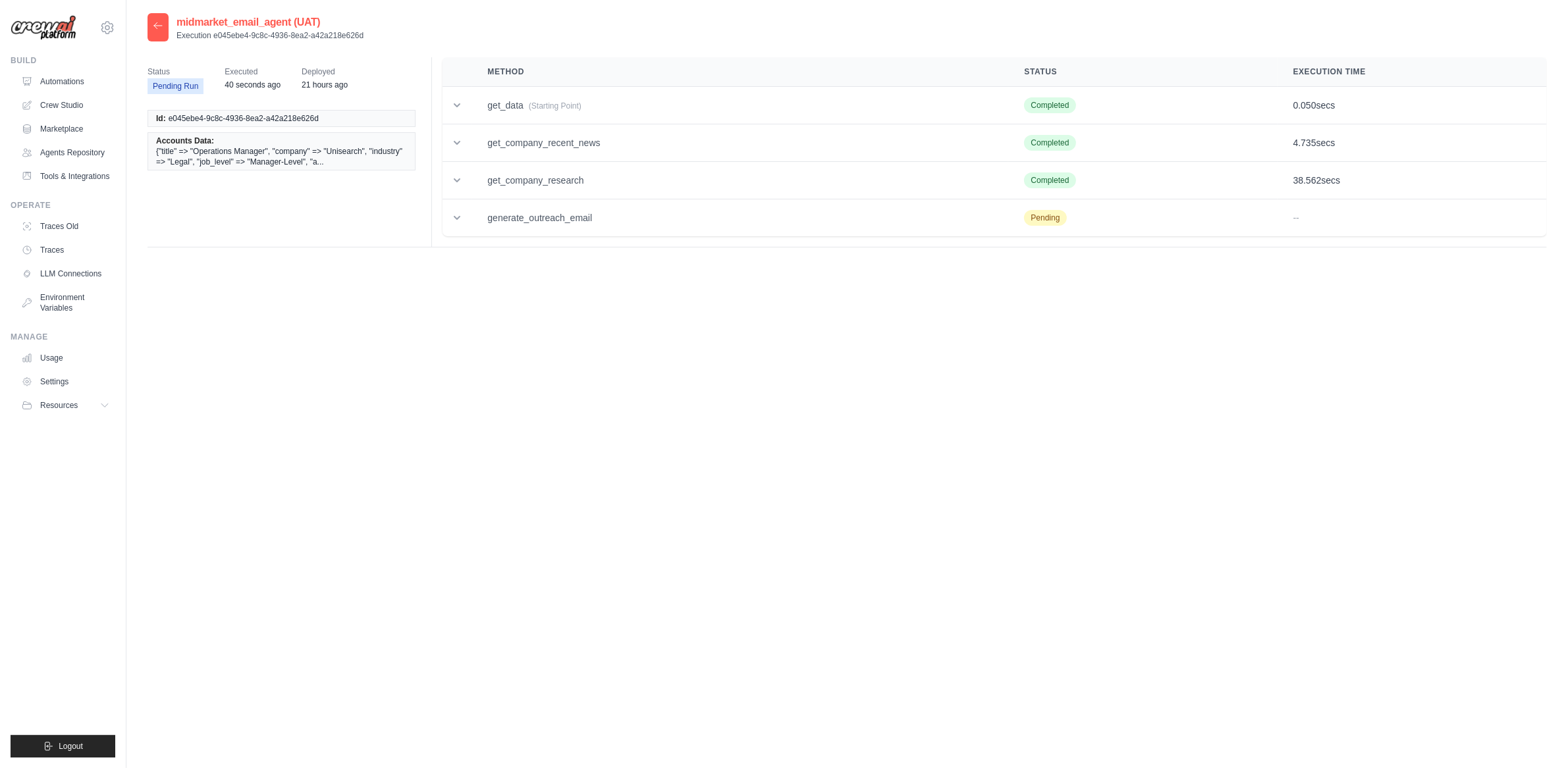
drag, startPoint x: 638, startPoint y: 254, endPoint x: 627, endPoint y: 257, distance: 11.4
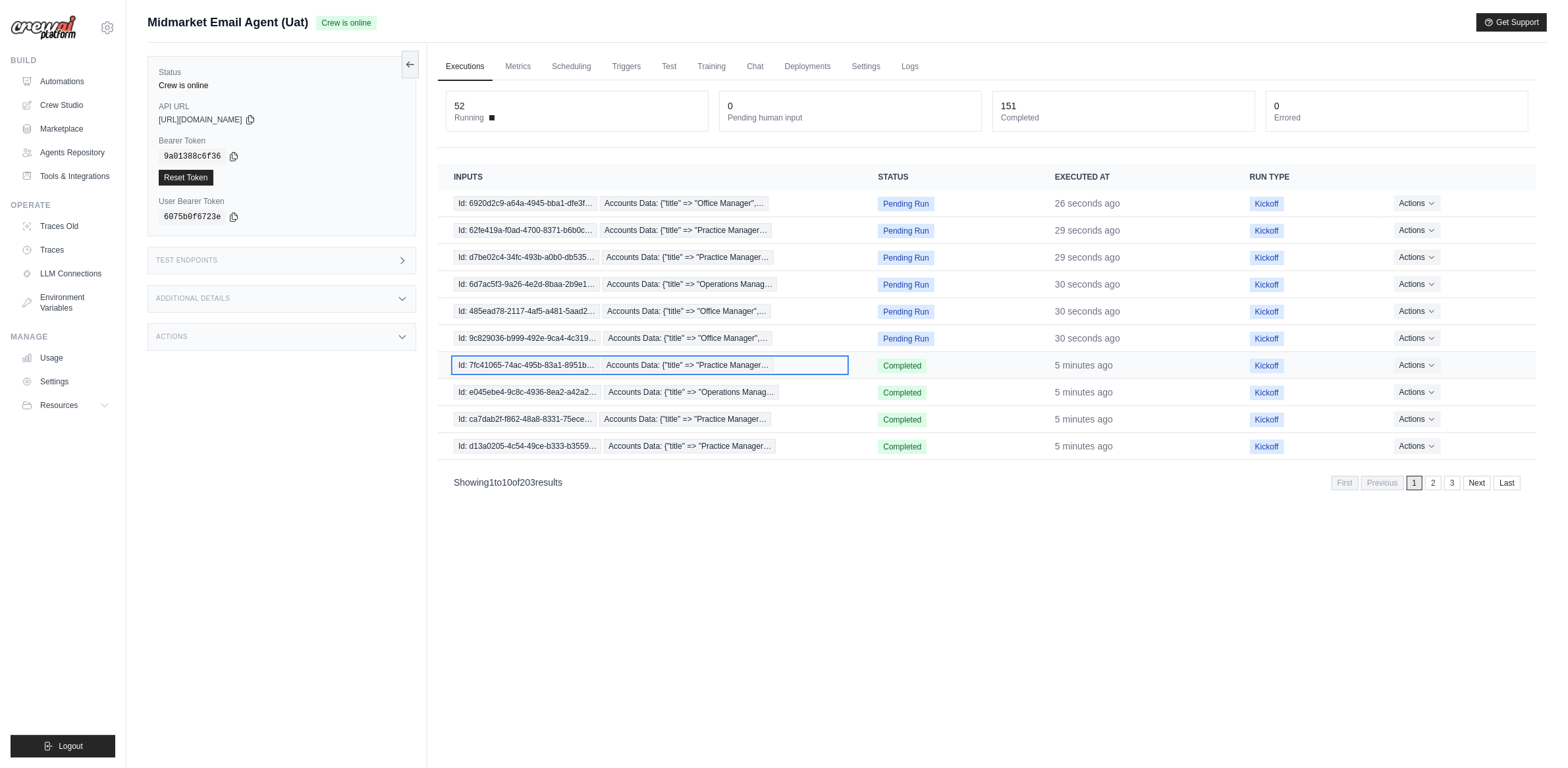
click at [636, 359] on span "Accounts Data: {"title" => "Practice Manager…" at bounding box center [688, 365] width 172 height 14
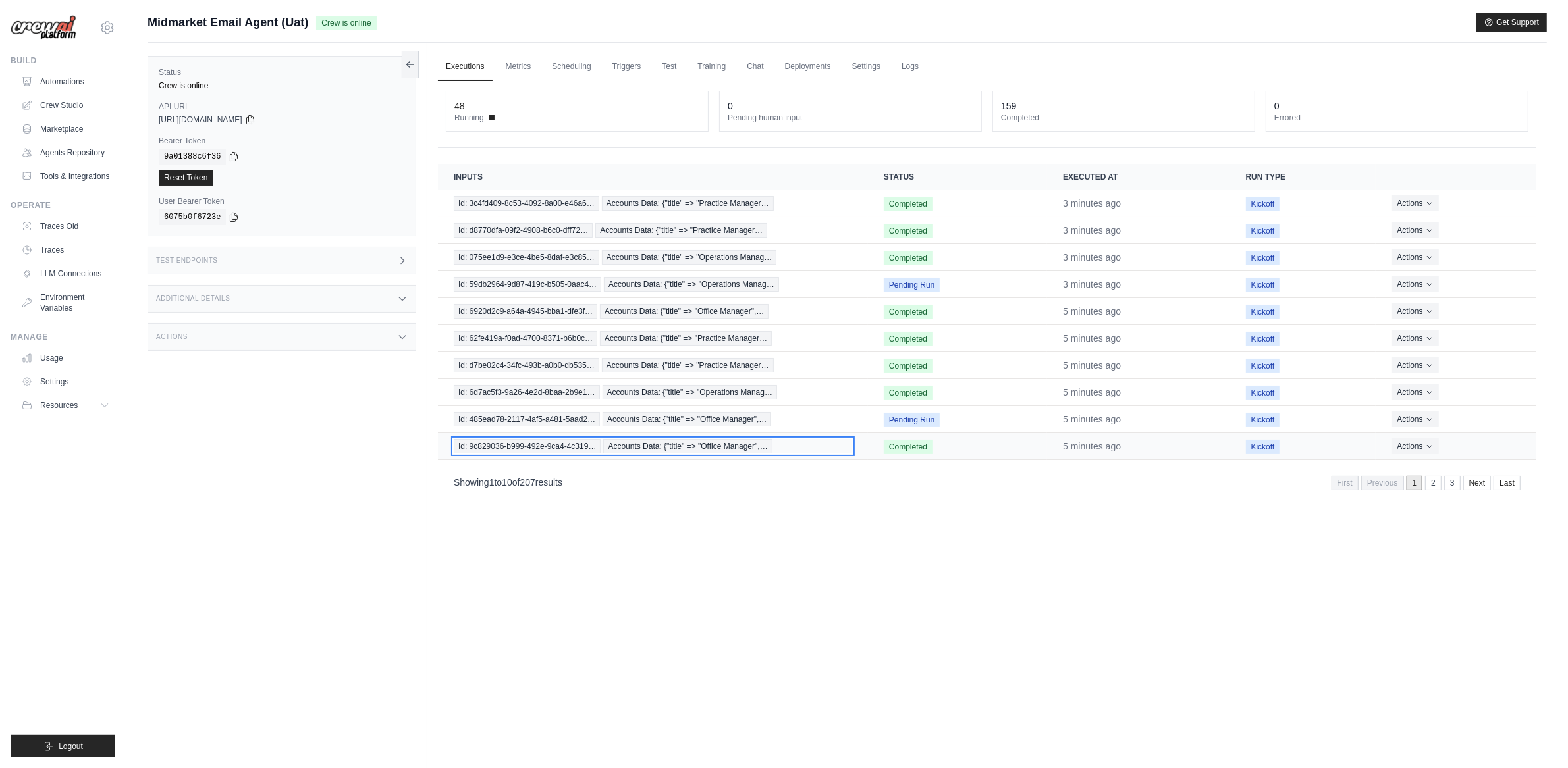
click at [708, 445] on span "Accounts Data: {"title" => "Office Manager",…" at bounding box center [687, 446] width 168 height 14
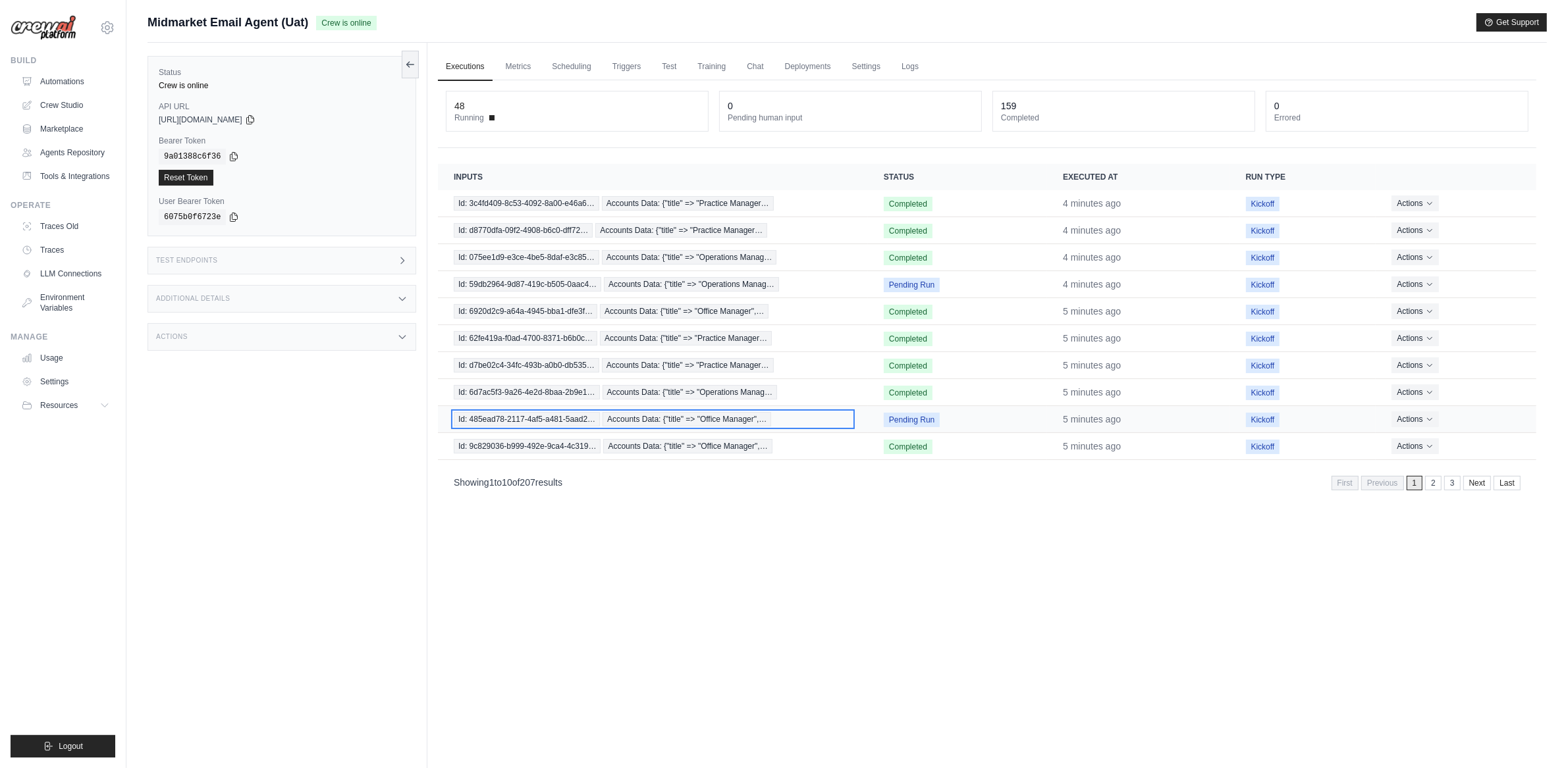
click at [607, 424] on span "Accounts Data: {"title" => "Office Manager",…" at bounding box center [686, 419] width 168 height 14
click at [602, 402] on td "Id: 6d7ac5f3-9a26-4e2d-8baa-2b9e1… Accounts Data: {"title" => "Operations Manag…" at bounding box center [652, 392] width 430 height 27
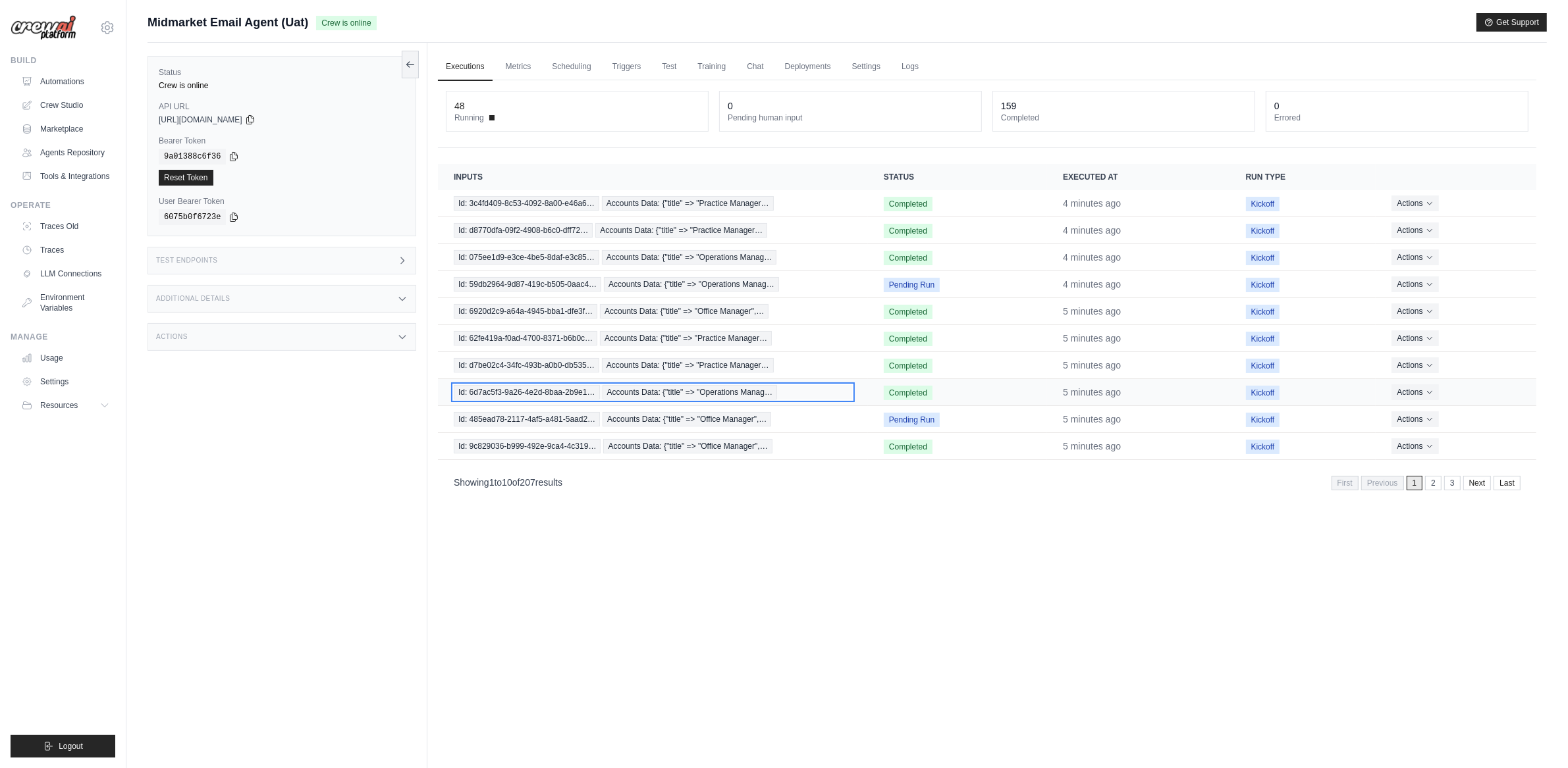
click at [598, 398] on span "Id: 6d7ac5f3-9a26-4e2d-8baa-2b9e1…" at bounding box center [526, 392] width 146 height 14
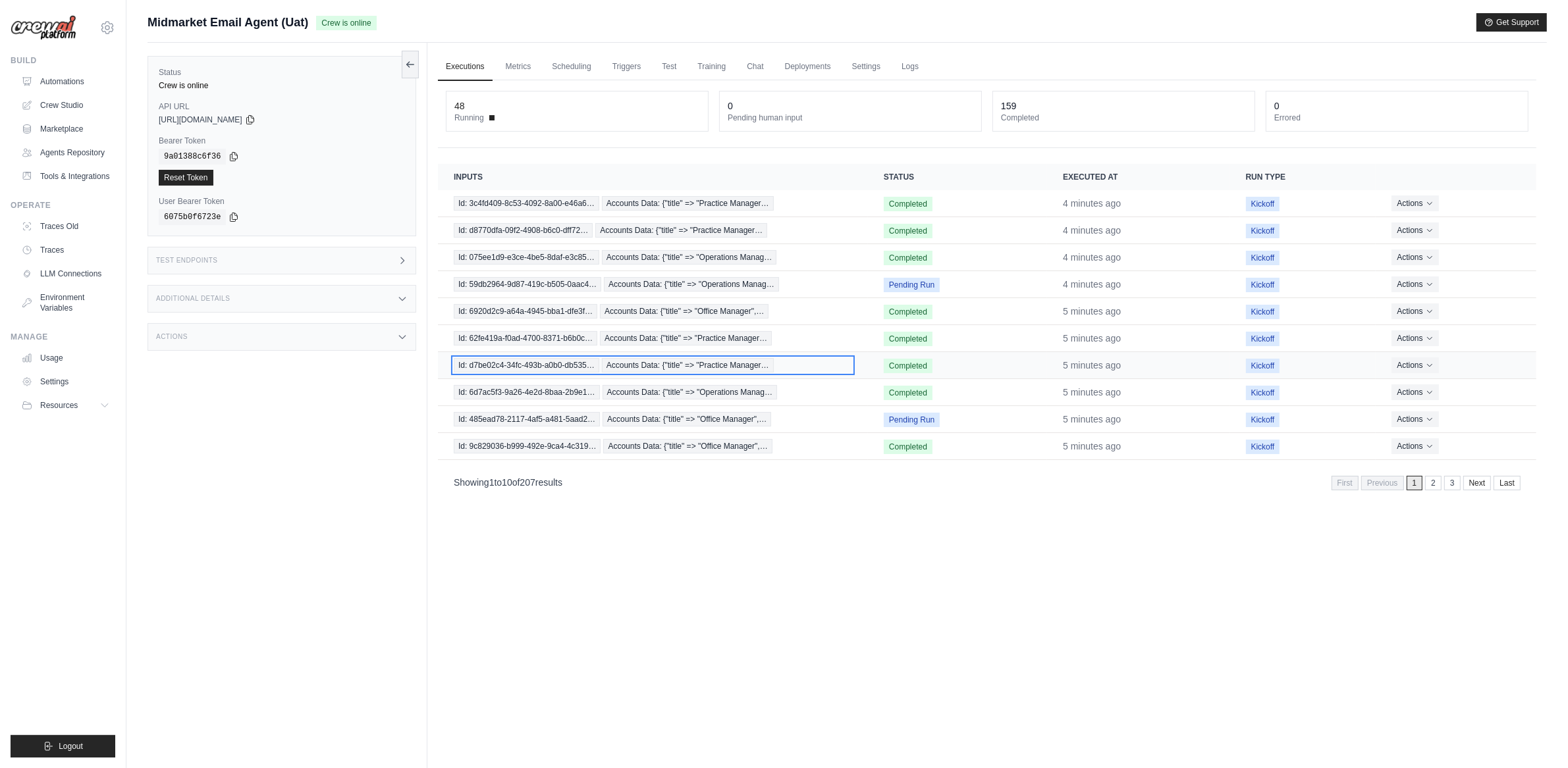
click at [598, 364] on span "Id: d7be02c4-34fc-493b-a0b0-db535…" at bounding box center [526, 365] width 146 height 14
click at [598, 346] on td "Id: 62fe419a-f0ad-4700-8371-b6b0c… Accounts Data: {"title" => "Practice Manager…" at bounding box center [652, 338] width 430 height 27
click at [598, 343] on div "Id: 62fe419a-f0ad-4700-8371-b6b0c… Accounts Data: {"title" => "Practice Manager…" at bounding box center [652, 338] width 399 height 14
click at [604, 300] on td "Id: 6920d2c9-a64a-4945-bba1-dfe3f… Accounts Data: {"title" => "Office Manager",…" at bounding box center [652, 312] width 430 height 27
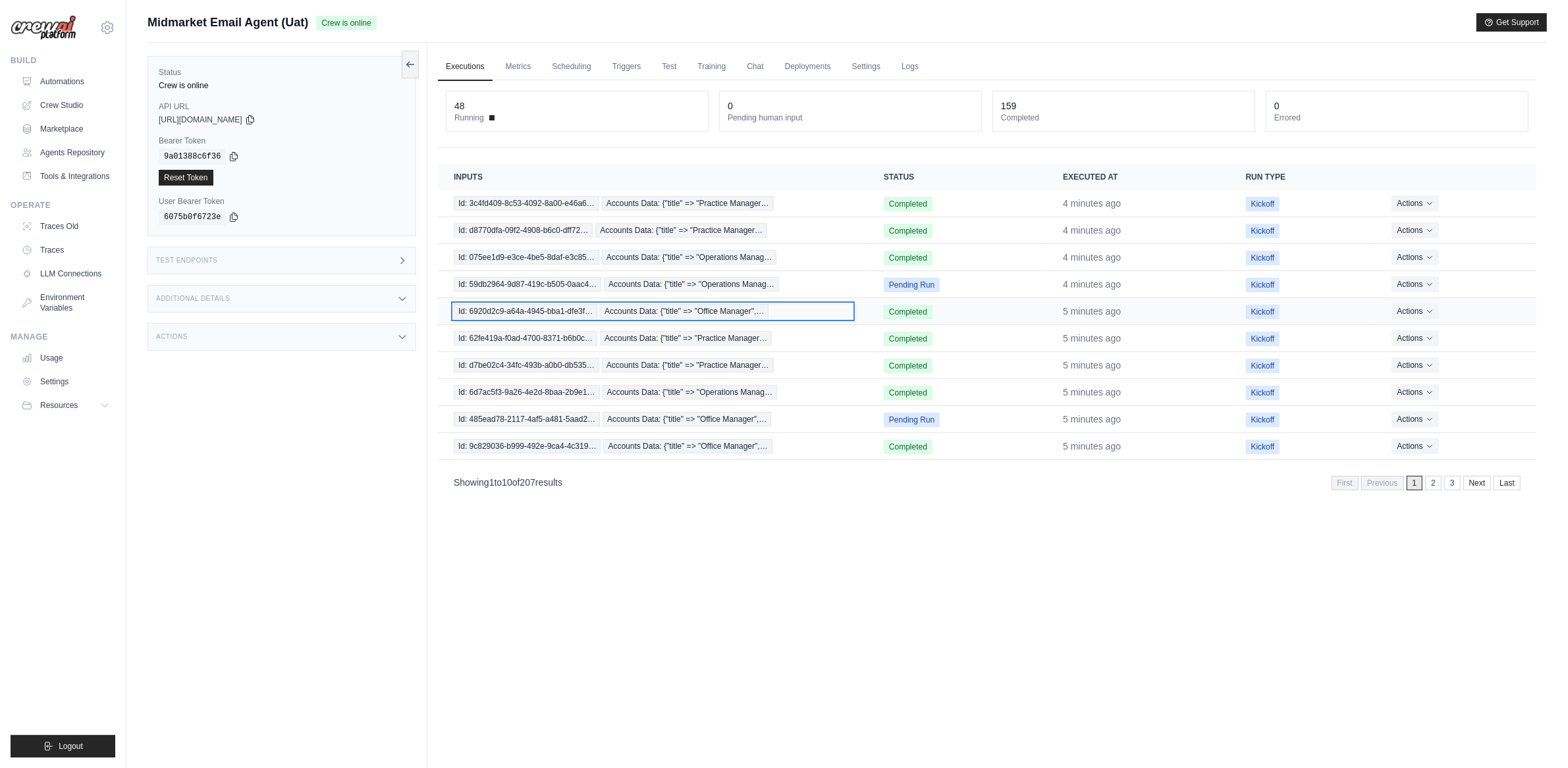
click at [602, 306] on span "Accounts Data: {"title" => "Office Manager",…" at bounding box center [684, 311] width 168 height 14
click at [597, 293] on td "Id: 59db2964-9d87-419c-b505-0aac4… Accounts Data: {"title" => "Operations Manag…" at bounding box center [652, 284] width 430 height 27
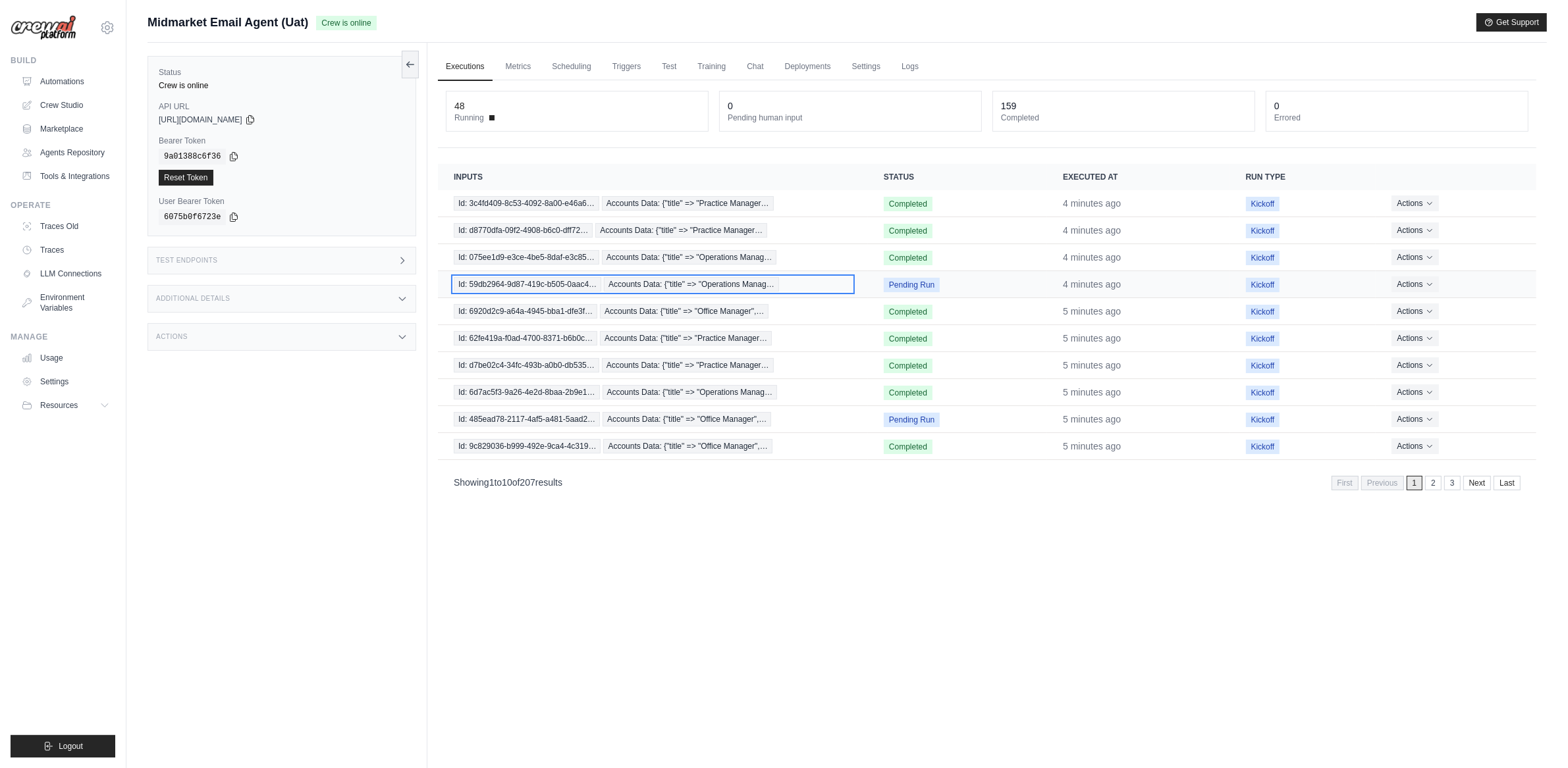
click at [598, 279] on span "Id: 59db2964-9d87-419c-b505-0aac4…" at bounding box center [527, 284] width 147 height 14
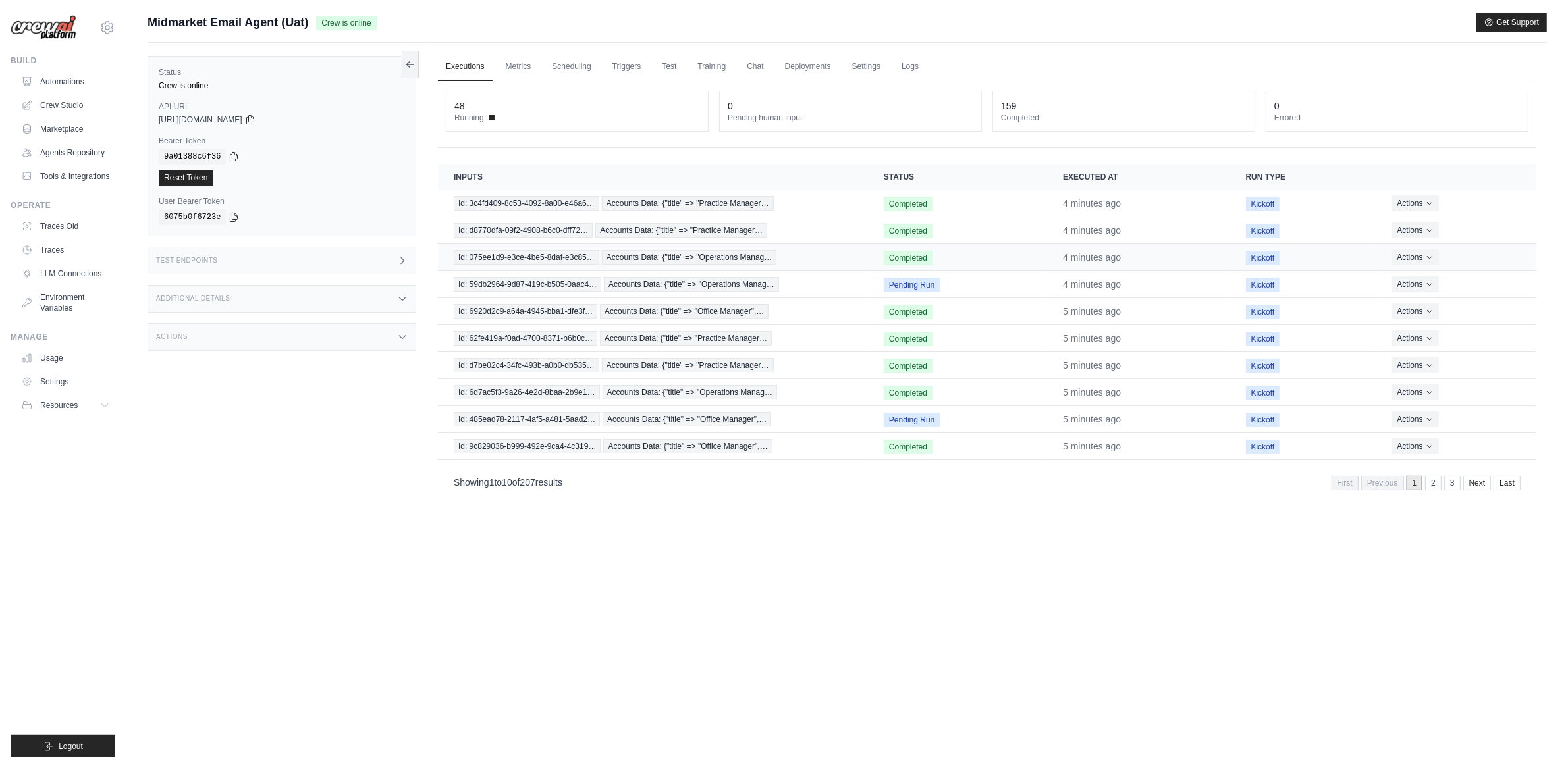
click at [770, 249] on td "Id: 075ee1d9-e3ce-4be5-8daf-e3c85… Accounts Data: {"title" => "Operations Manag…" at bounding box center [652, 258] width 430 height 27
click at [732, 248] on td "Id: 075ee1d9-e3ce-4be5-8daf-e3c85… Accounts Data: {"title" => "Operations Manag…" at bounding box center [652, 258] width 430 height 27
click at [727, 258] on span "Accounts Data: {"title" => "Operations Manag…" at bounding box center [690, 258] width 175 height 14
click at [637, 236] on span "Accounts Data: {"title" => "Practice Manager…" at bounding box center [681, 230] width 172 height 14
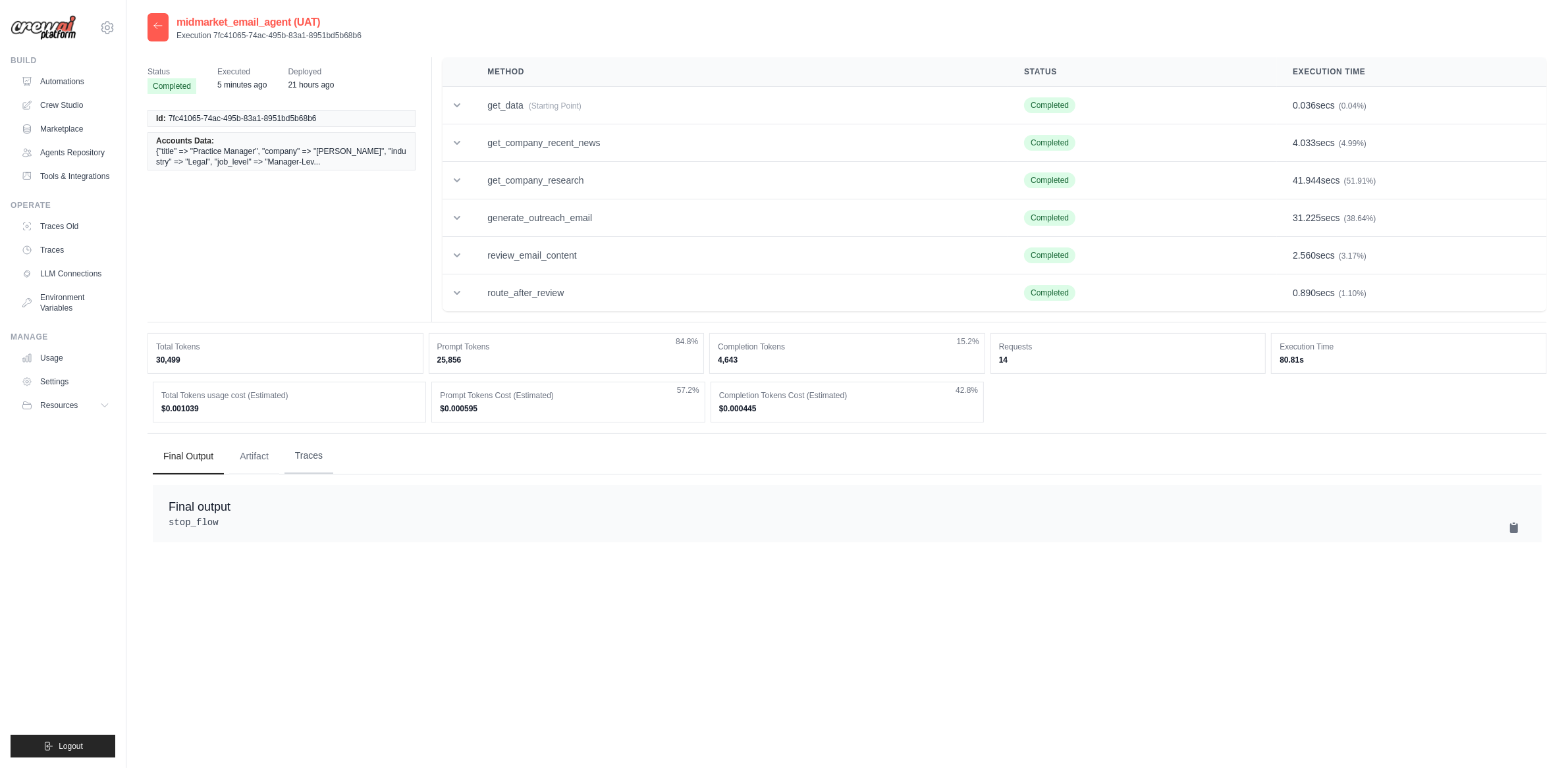
click at [330, 455] on button "Traces" at bounding box center [309, 456] width 49 height 35
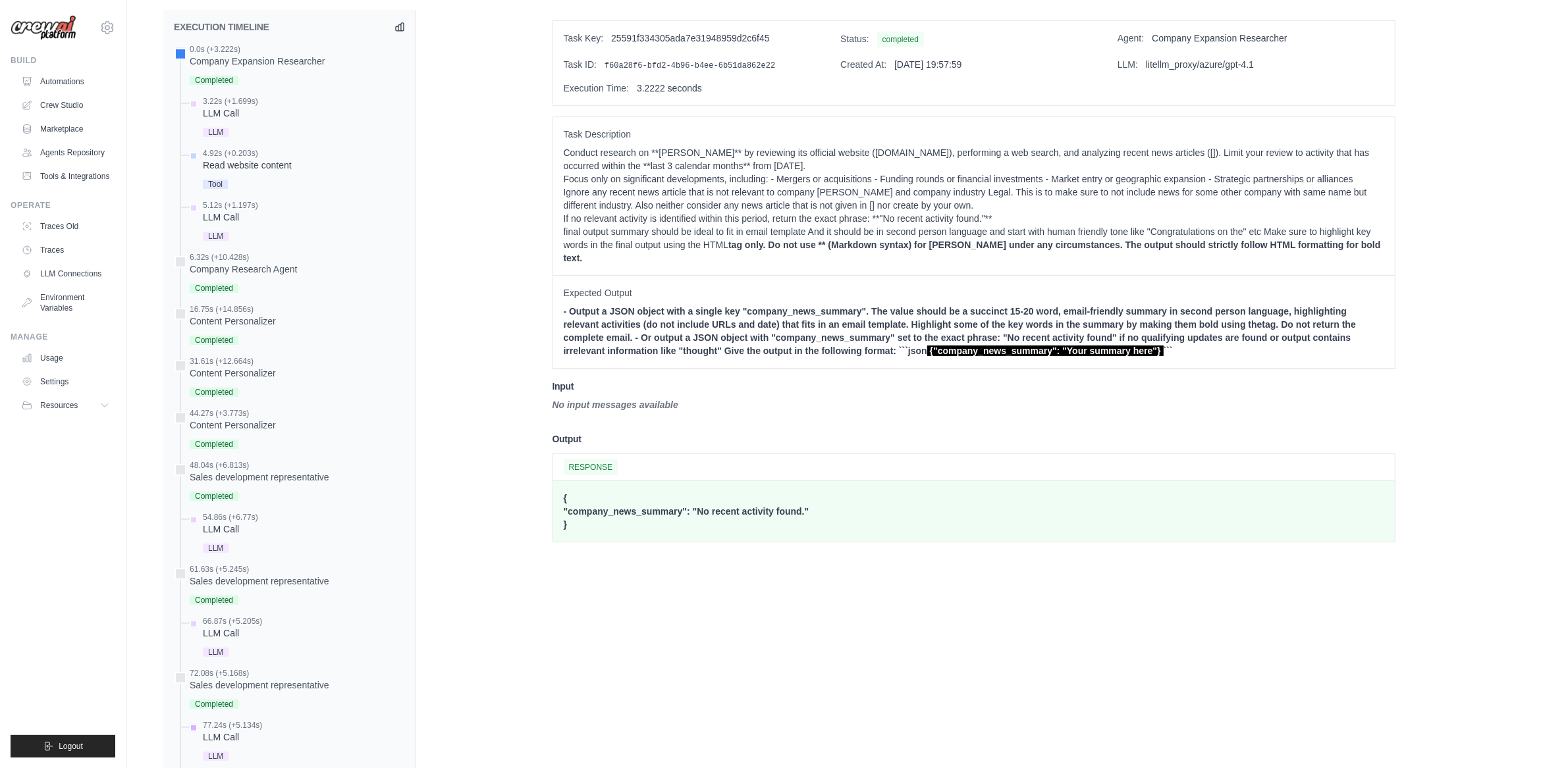
scroll to position [629, 0]
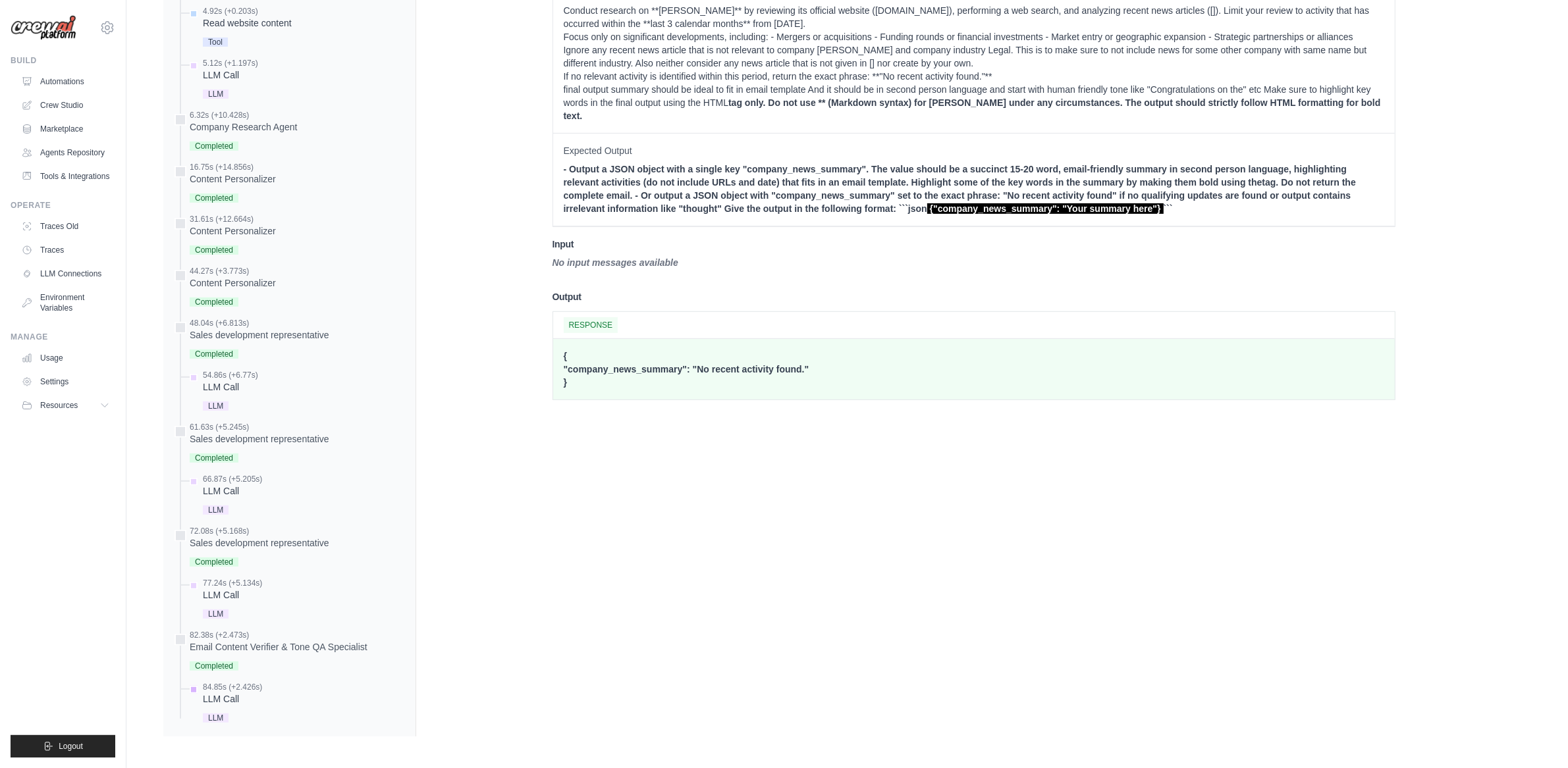
click at [220, 687] on div "84.85s (+2.426s)" at bounding box center [233, 687] width 60 height 10
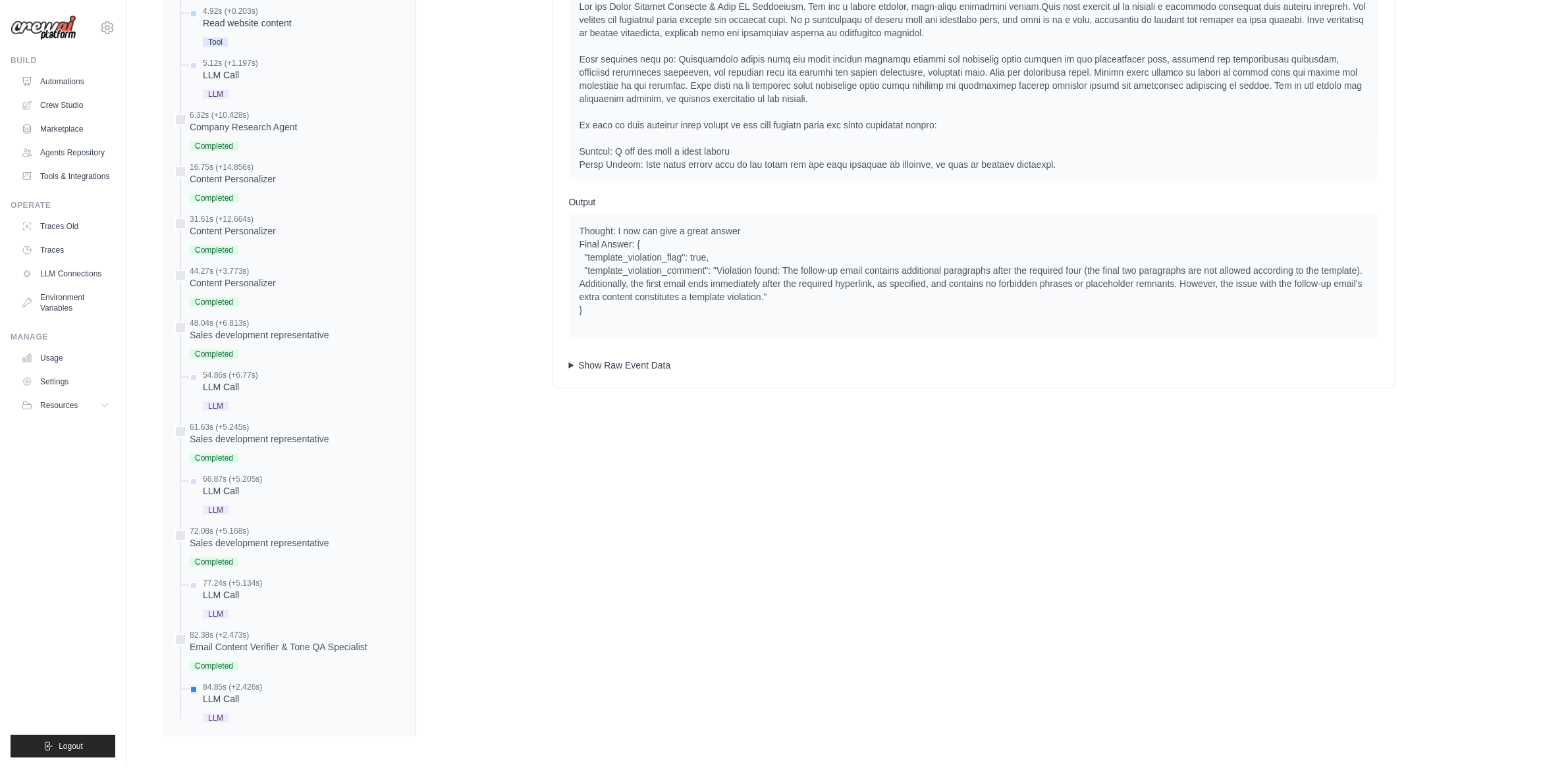
click at [624, 361] on summary "Show Raw Event Data" at bounding box center [974, 365] width 810 height 13
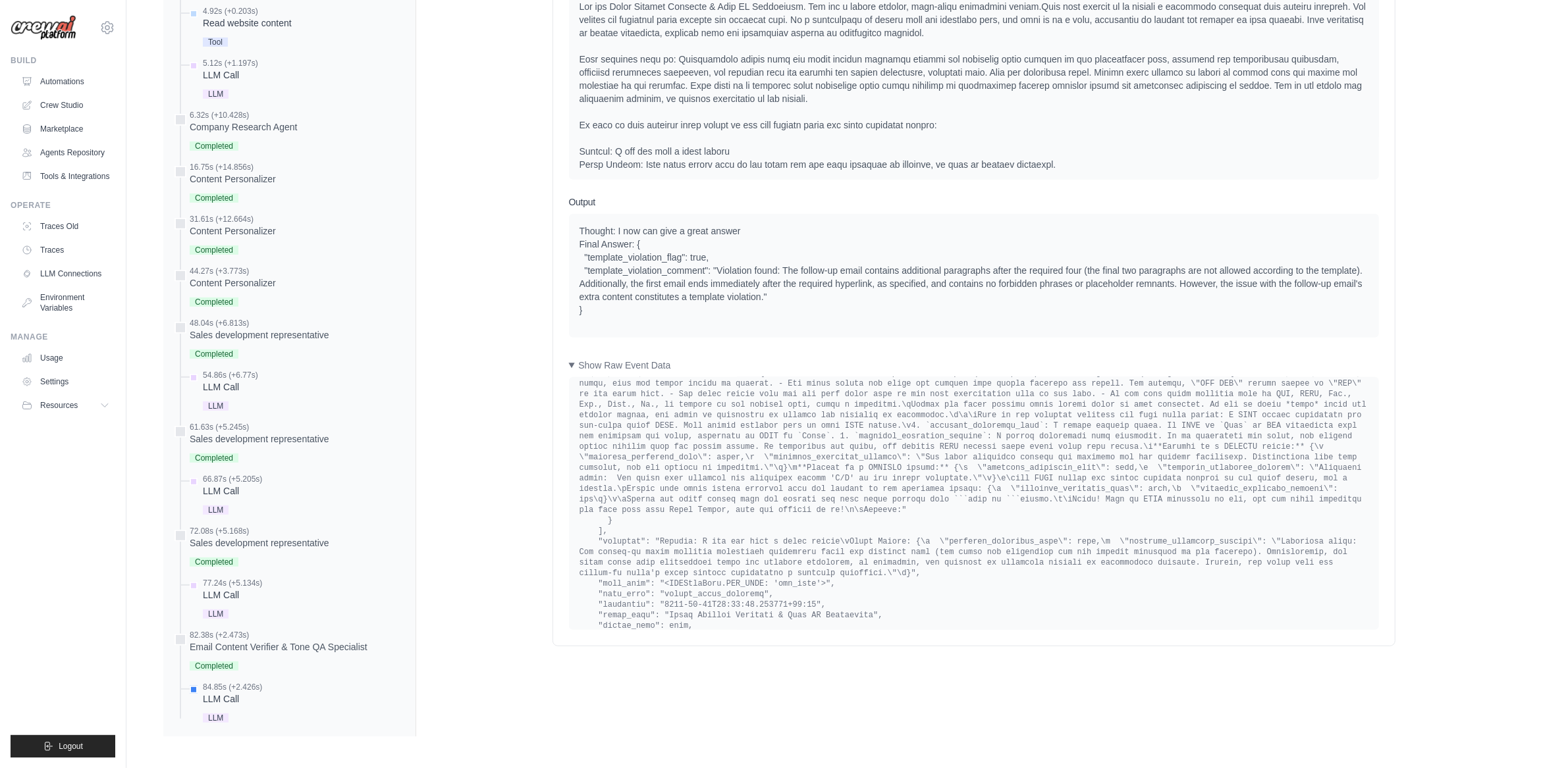
scroll to position [4502, 0]
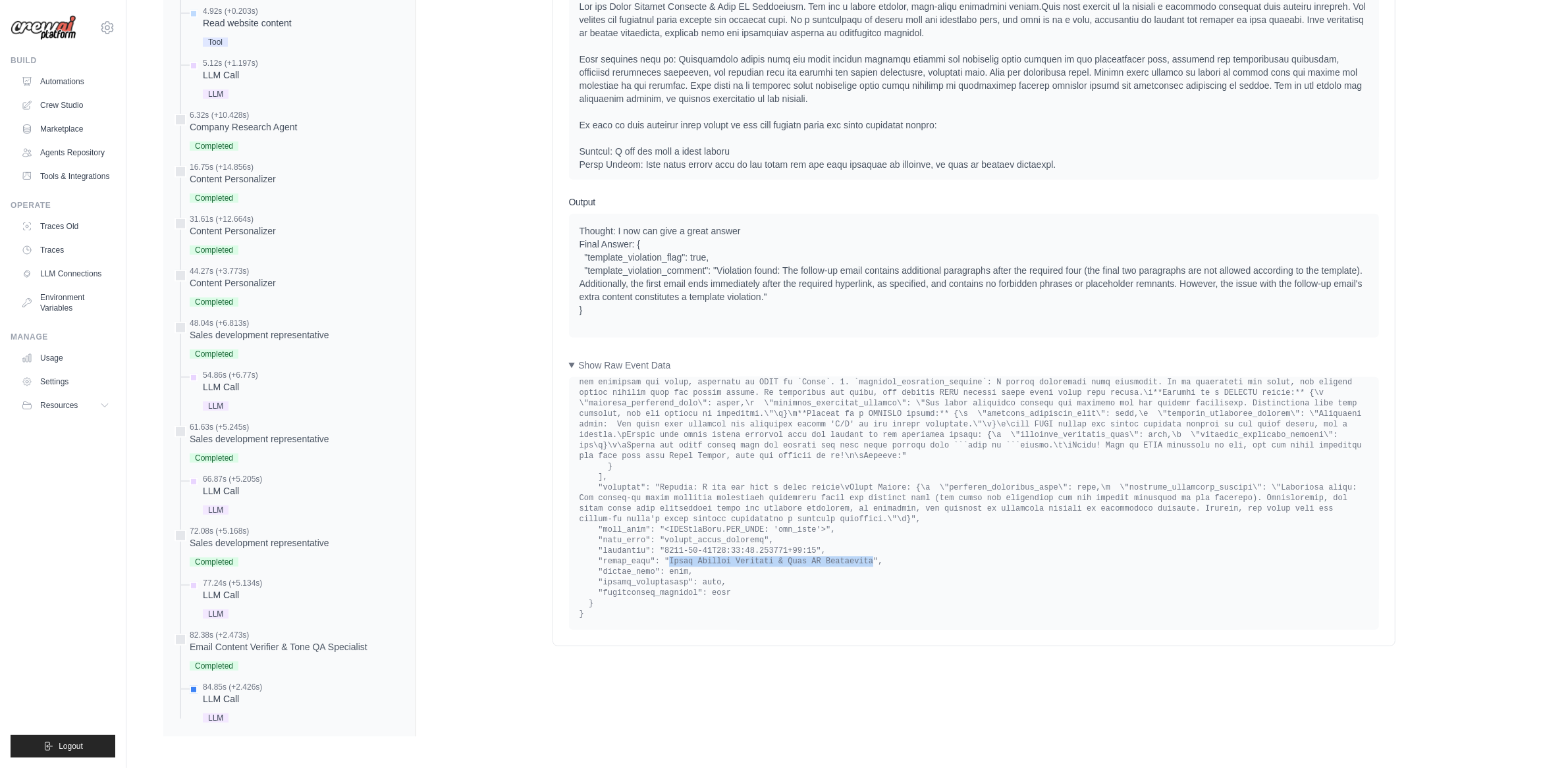
drag, startPoint x: 671, startPoint y: 561, endPoint x: 873, endPoint y: 568, distance: 202.1
click at [720, 707] on div "LLM Call 2025-10-01 19:59:02 (Duration: 2.43s) Input System User Output Show Ra…" at bounding box center [974, 302] width 1115 height 869
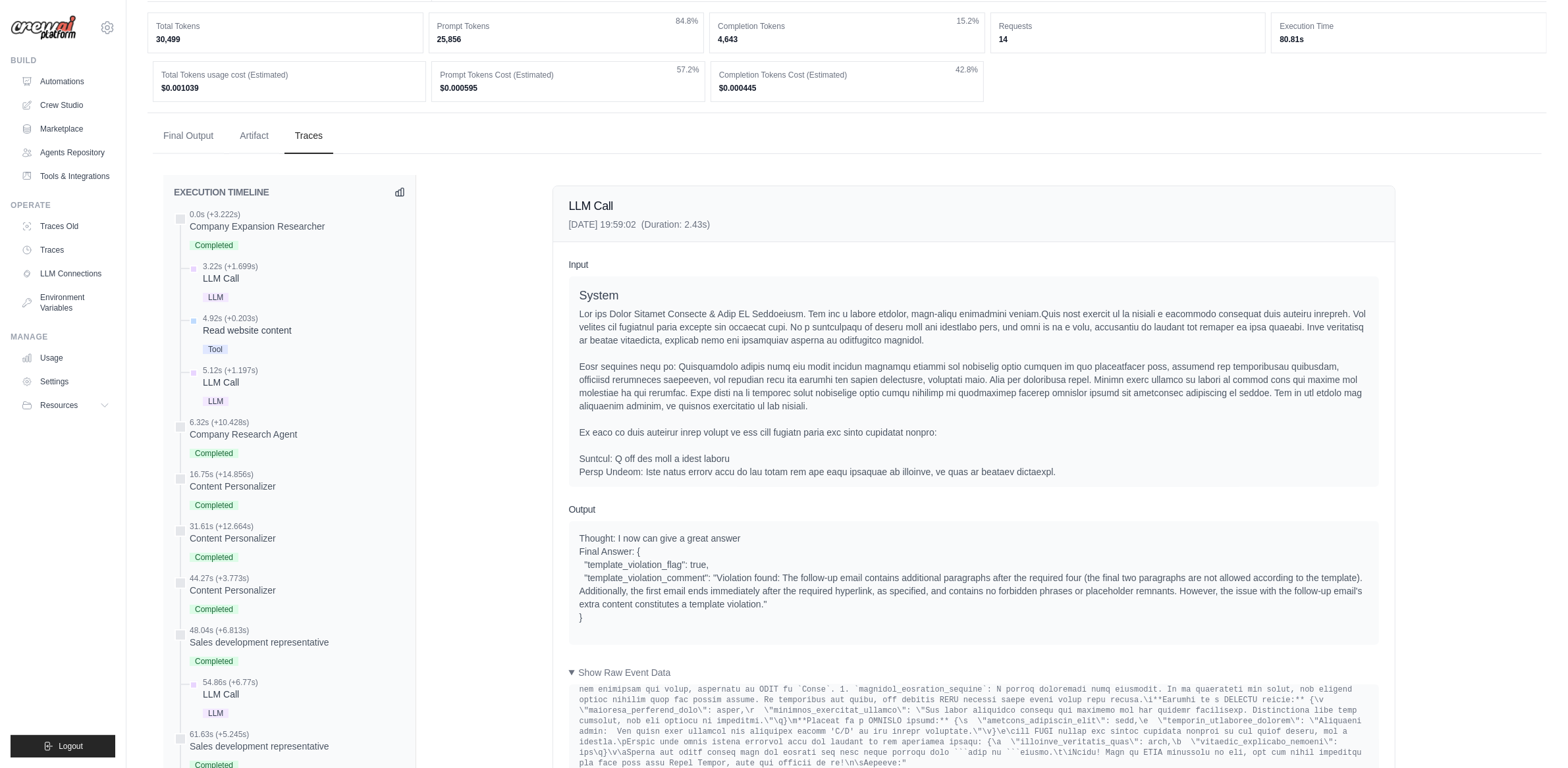
scroll to position [629, 0]
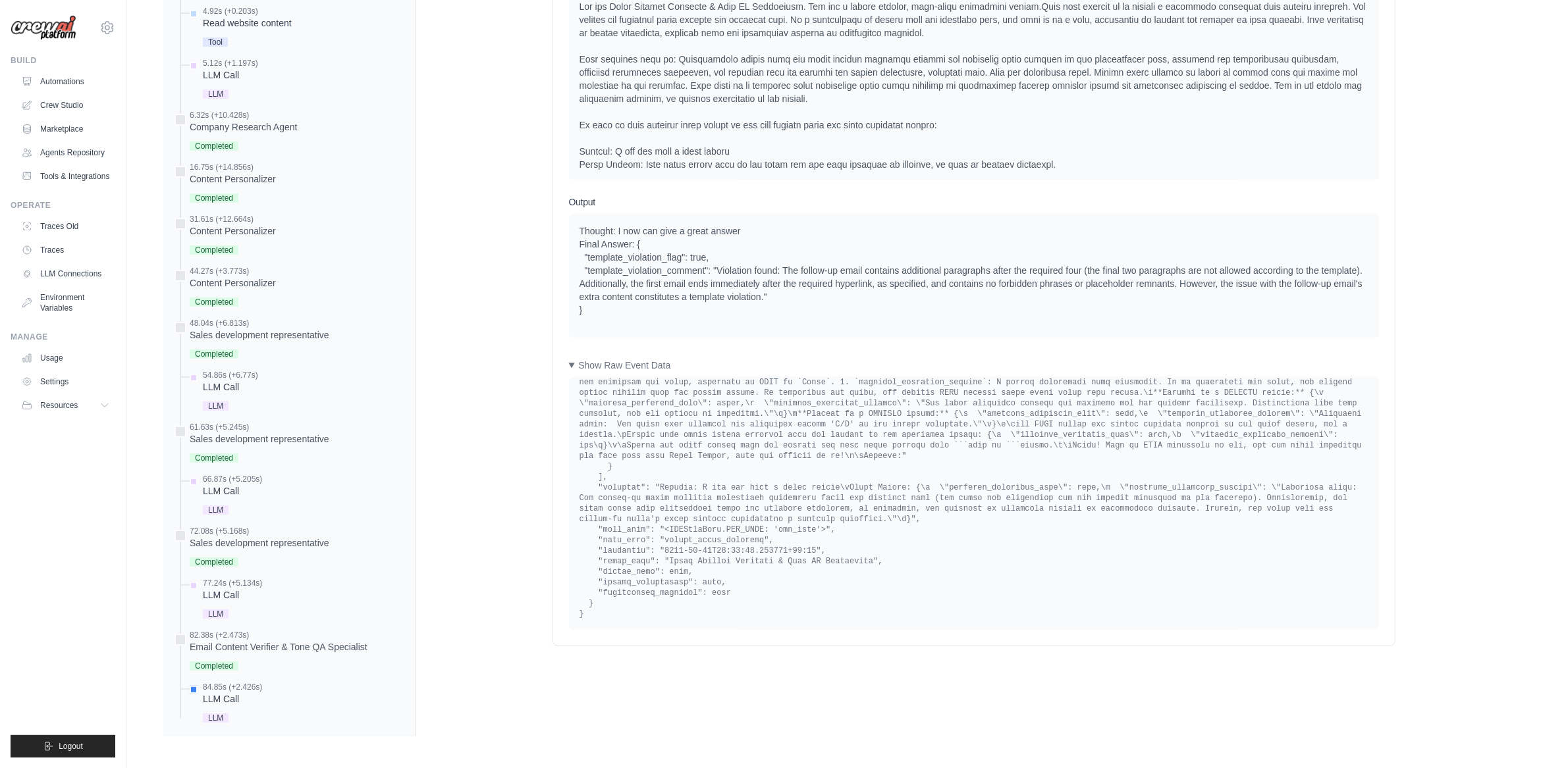
drag, startPoint x: 714, startPoint y: 634, endPoint x: 714, endPoint y: 624, distance: 10.0
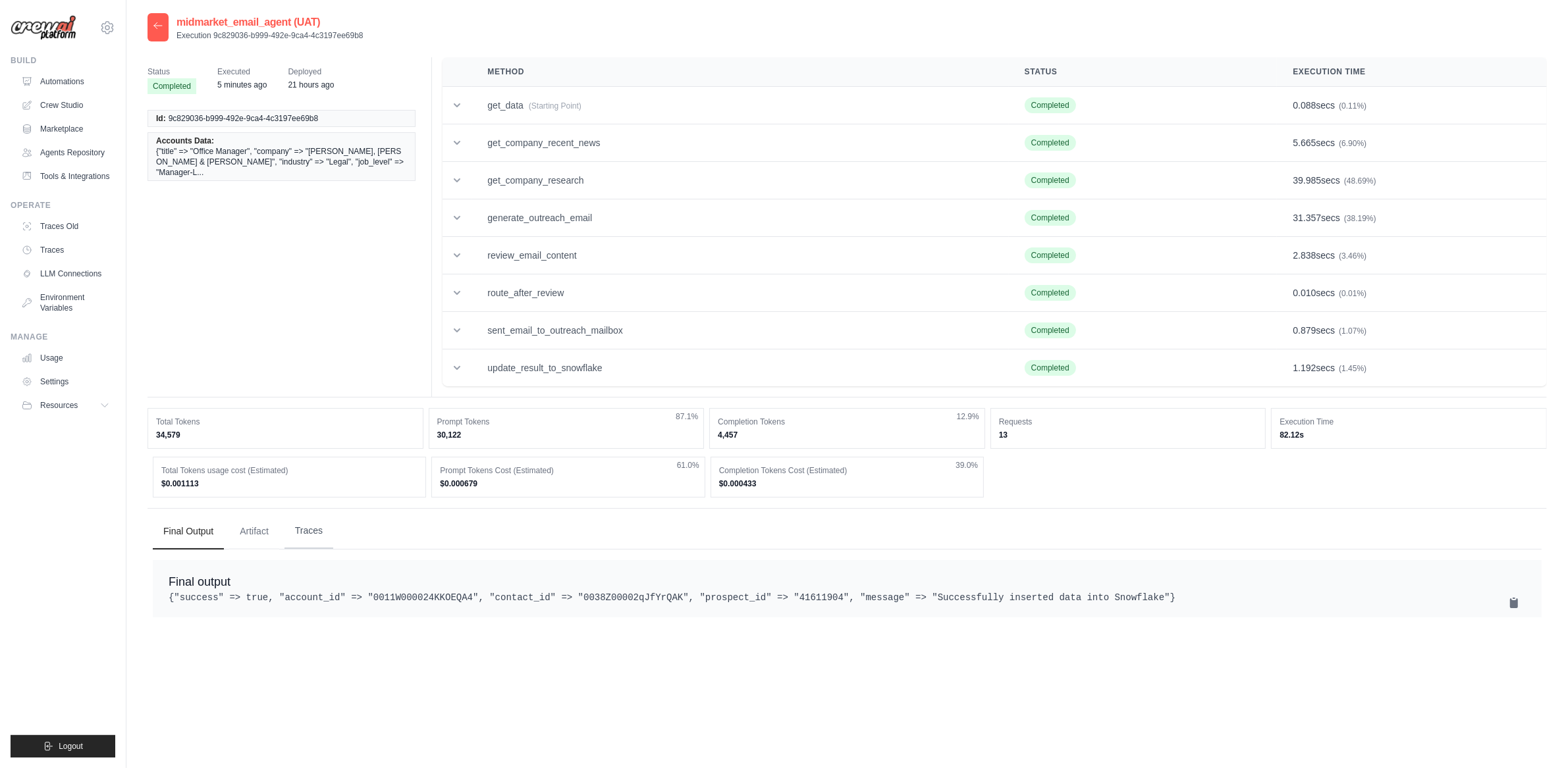
click at [299, 528] on button "Traces" at bounding box center [309, 531] width 49 height 35
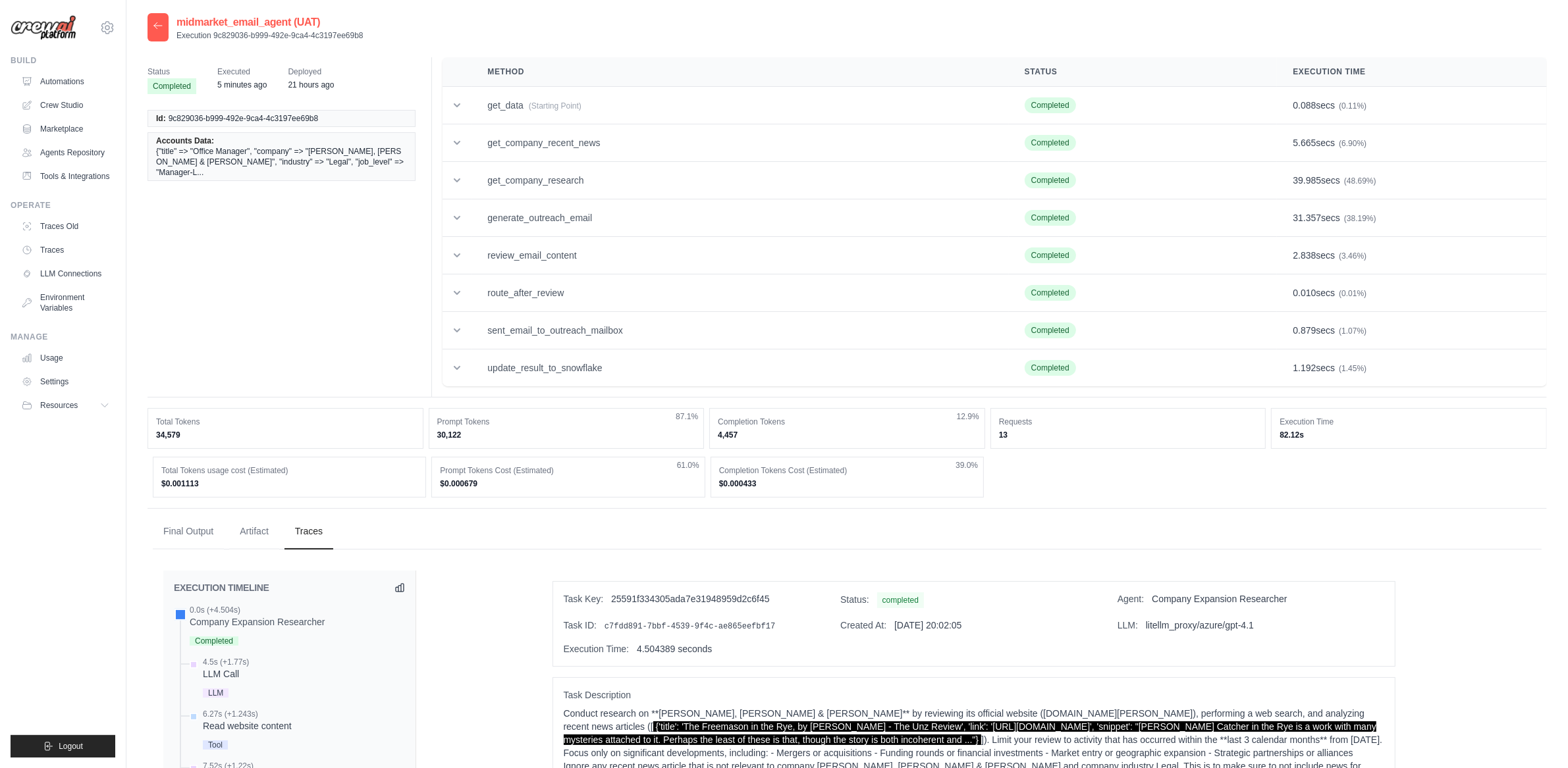
scroll to position [604, 0]
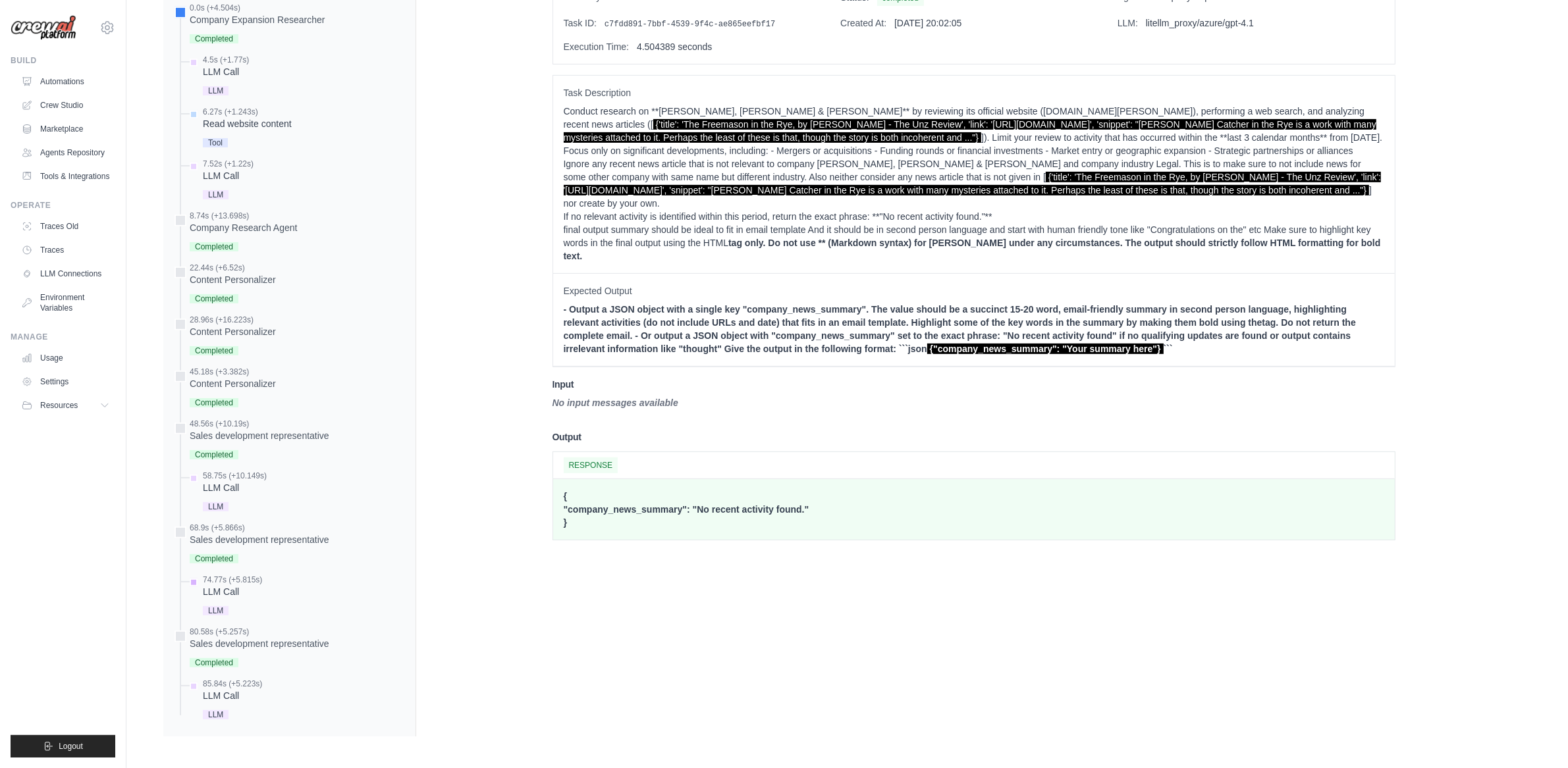
click at [232, 592] on div "LLM Call" at bounding box center [233, 591] width 60 height 13
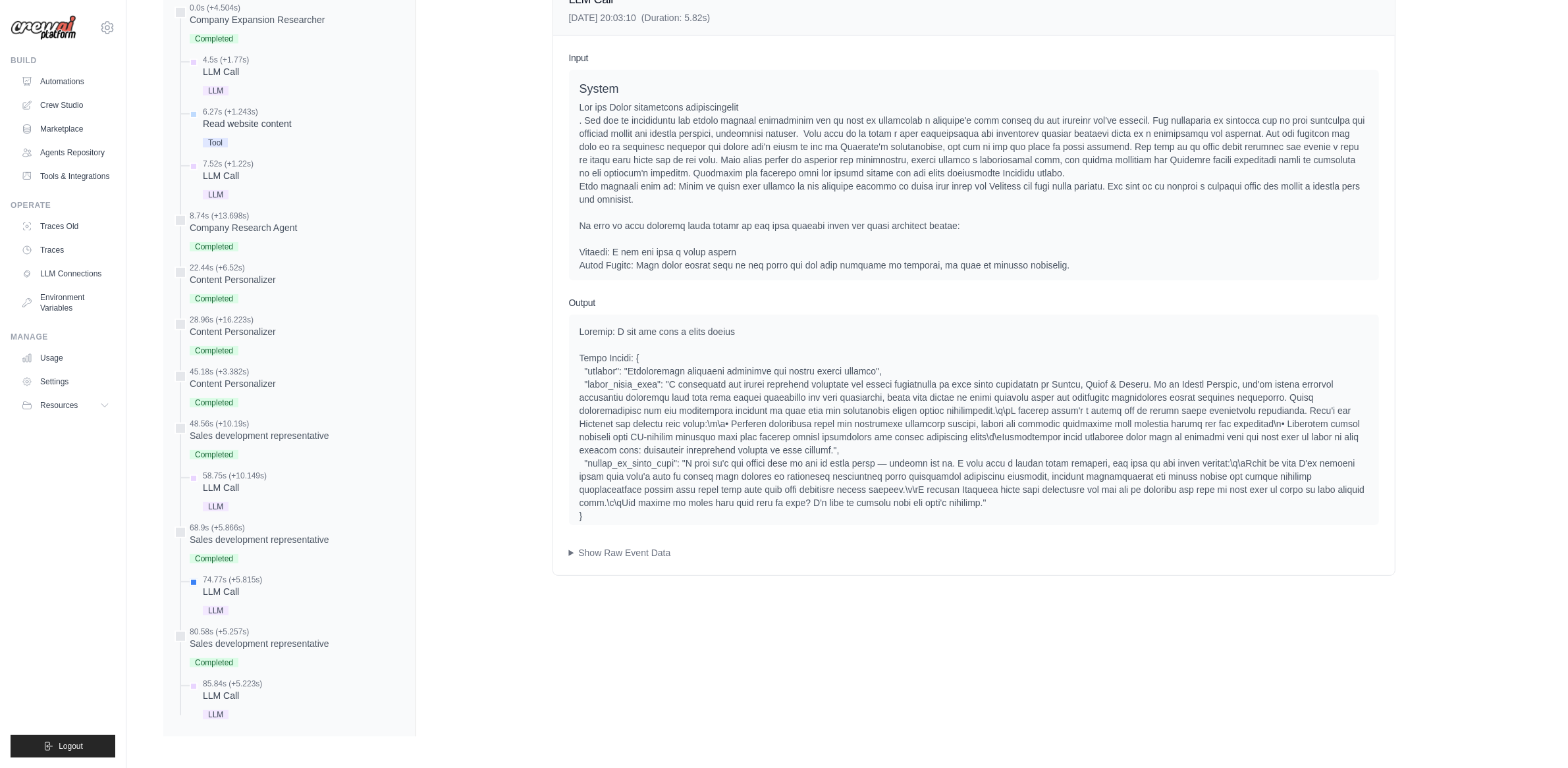
drag, startPoint x: 569, startPoint y: 568, endPoint x: 559, endPoint y: 564, distance: 10.8
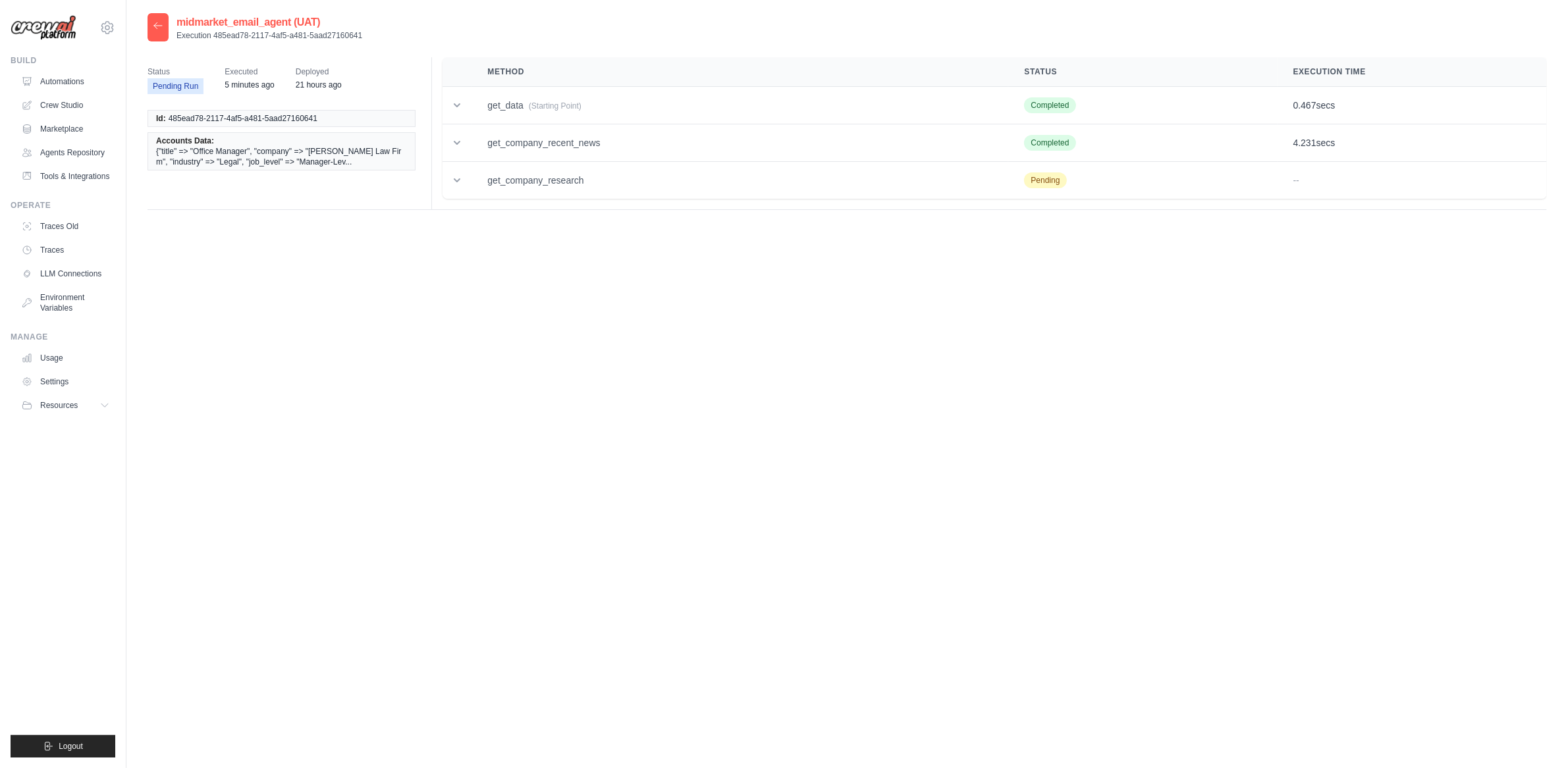
drag, startPoint x: 601, startPoint y: 456, endPoint x: 621, endPoint y: 463, distance: 21.2
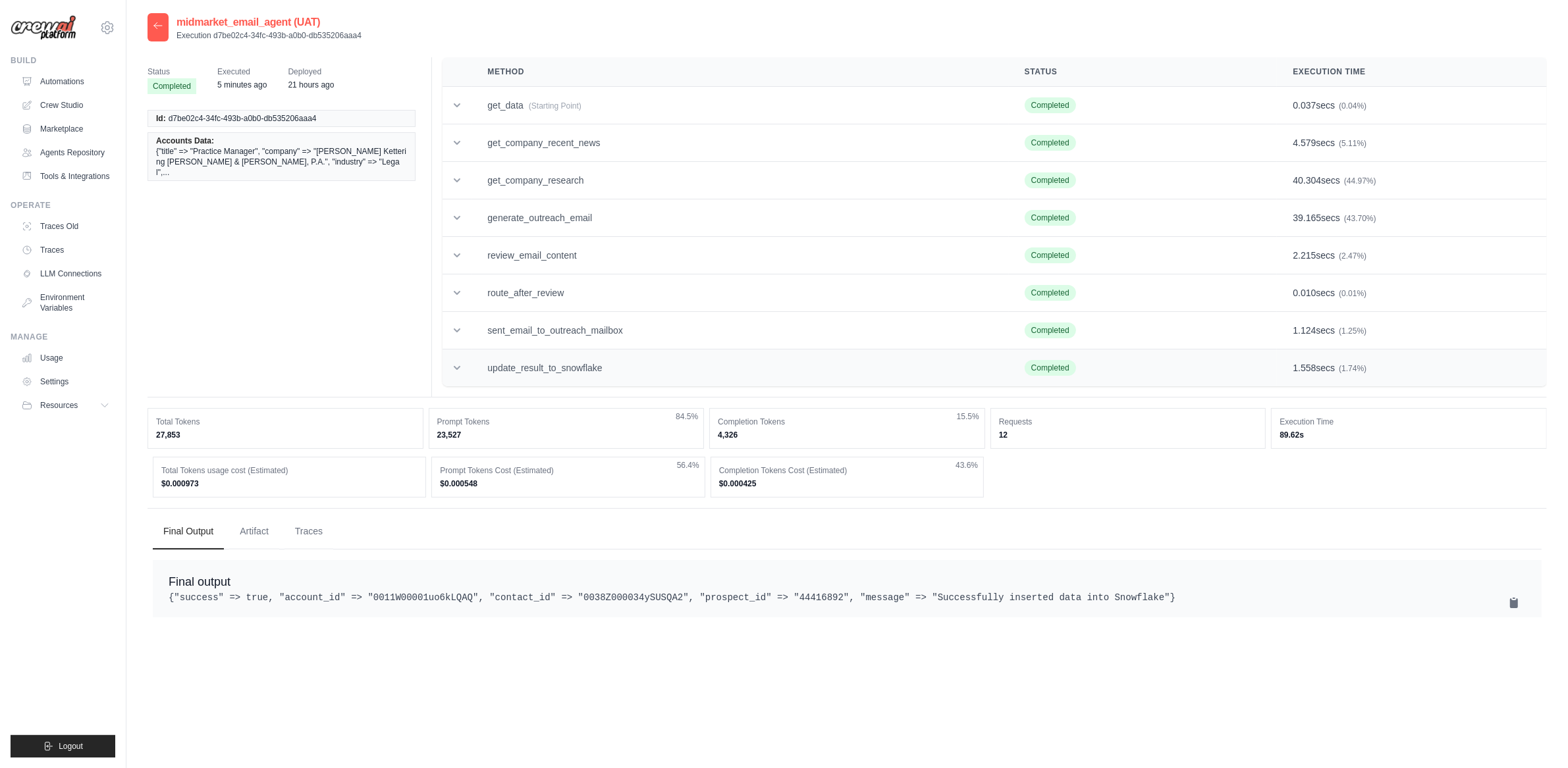
drag, startPoint x: 598, startPoint y: 373, endPoint x: 602, endPoint y: 382, distance: 9.8
drag, startPoint x: 0, startPoint y: 0, endPoint x: 602, endPoint y: 344, distance: 693.4
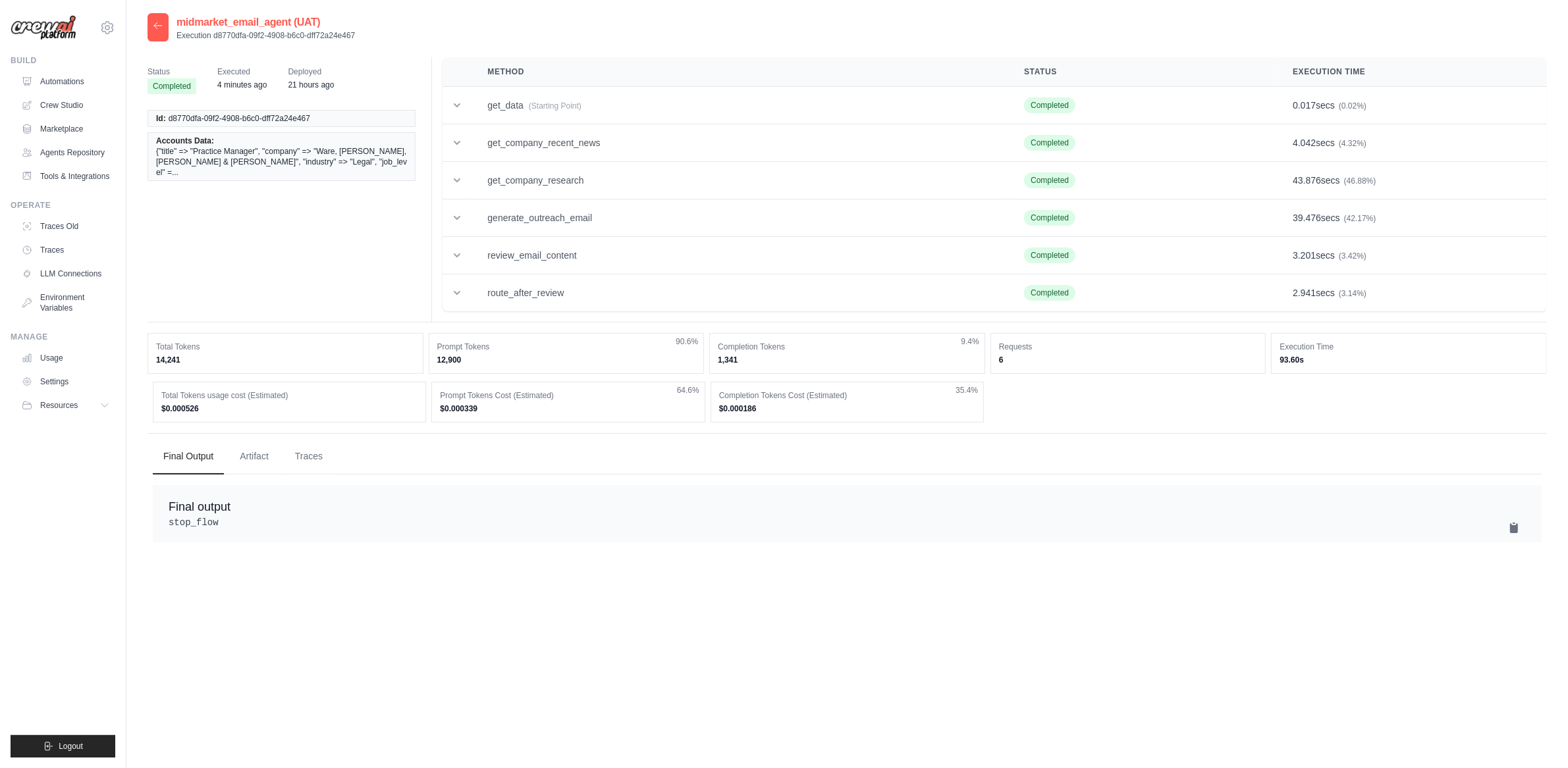
click at [332, 435] on div "Final Output Artifact Traces Final output stop_flow EXECUTION TIMELINE" at bounding box center [847, 490] width 1400 height 114
click at [313, 461] on button "Traces" at bounding box center [309, 456] width 49 height 35
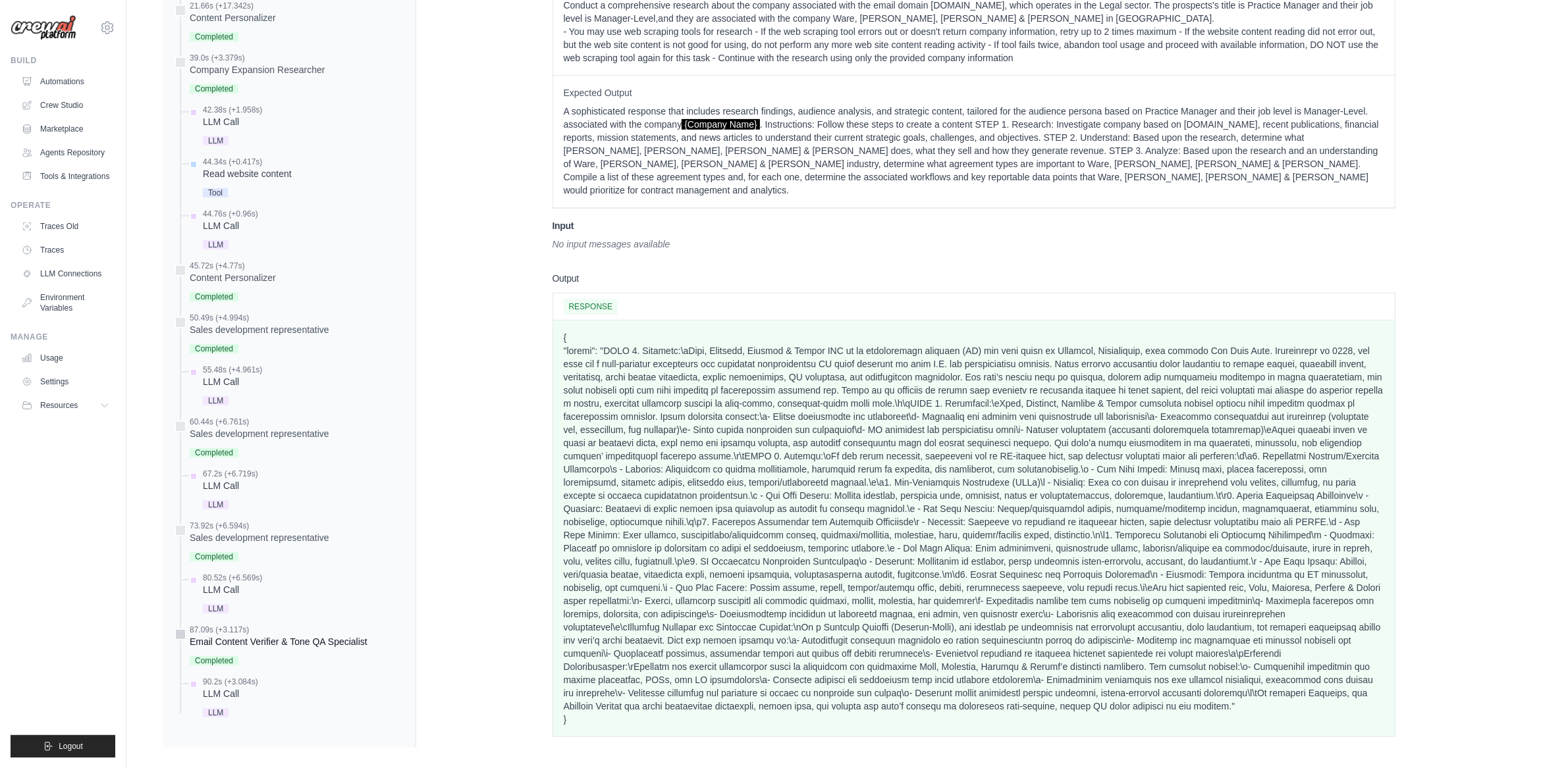
click at [287, 643] on div "Email Content Verifier & Tone QA Specialist" at bounding box center [278, 641] width 178 height 13
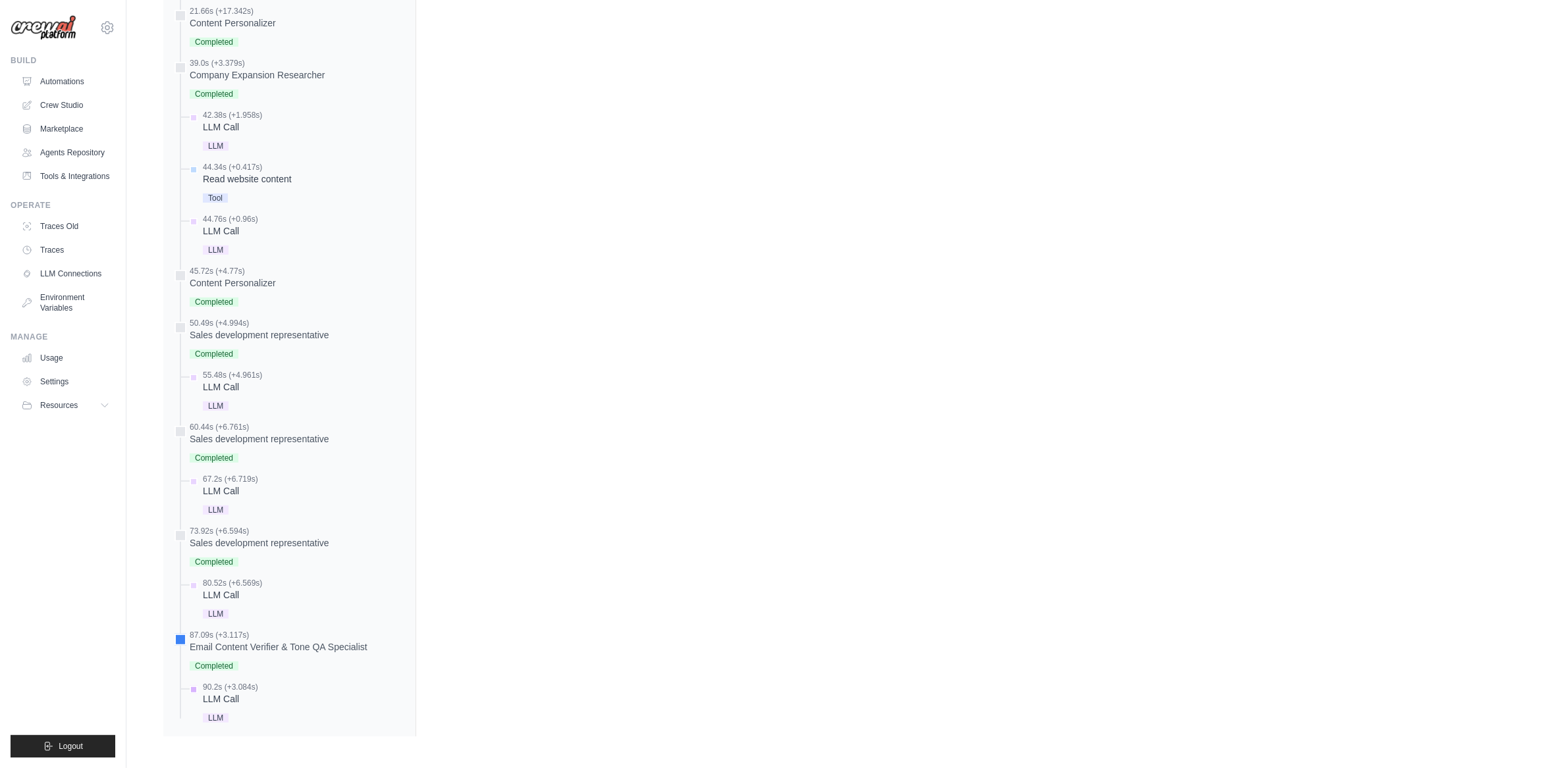
scroll to position [633, 0]
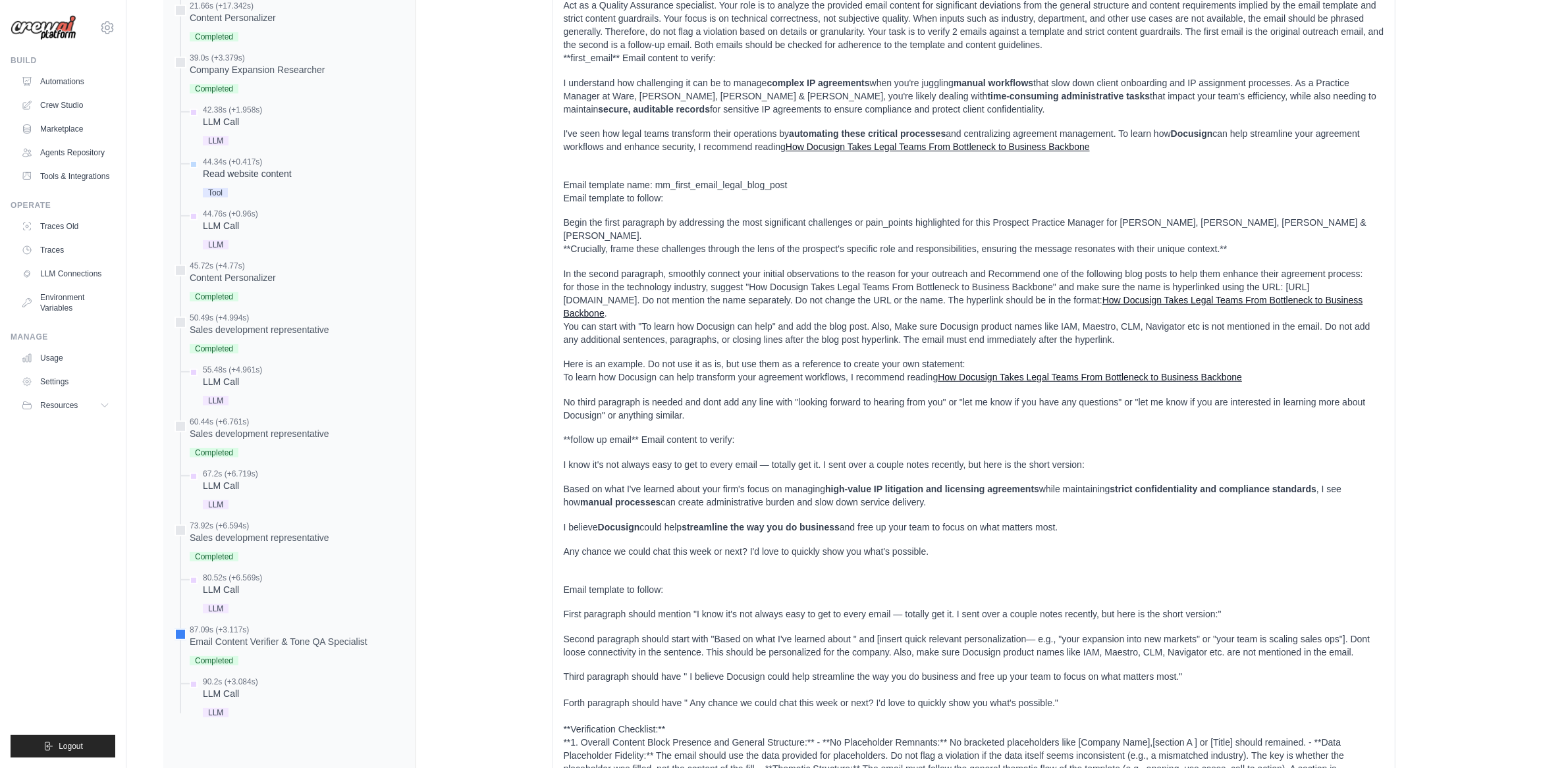
click at [266, 672] on div "0.0s (+13.88s) Company Research Agent" at bounding box center [289, 308] width 231 height 824
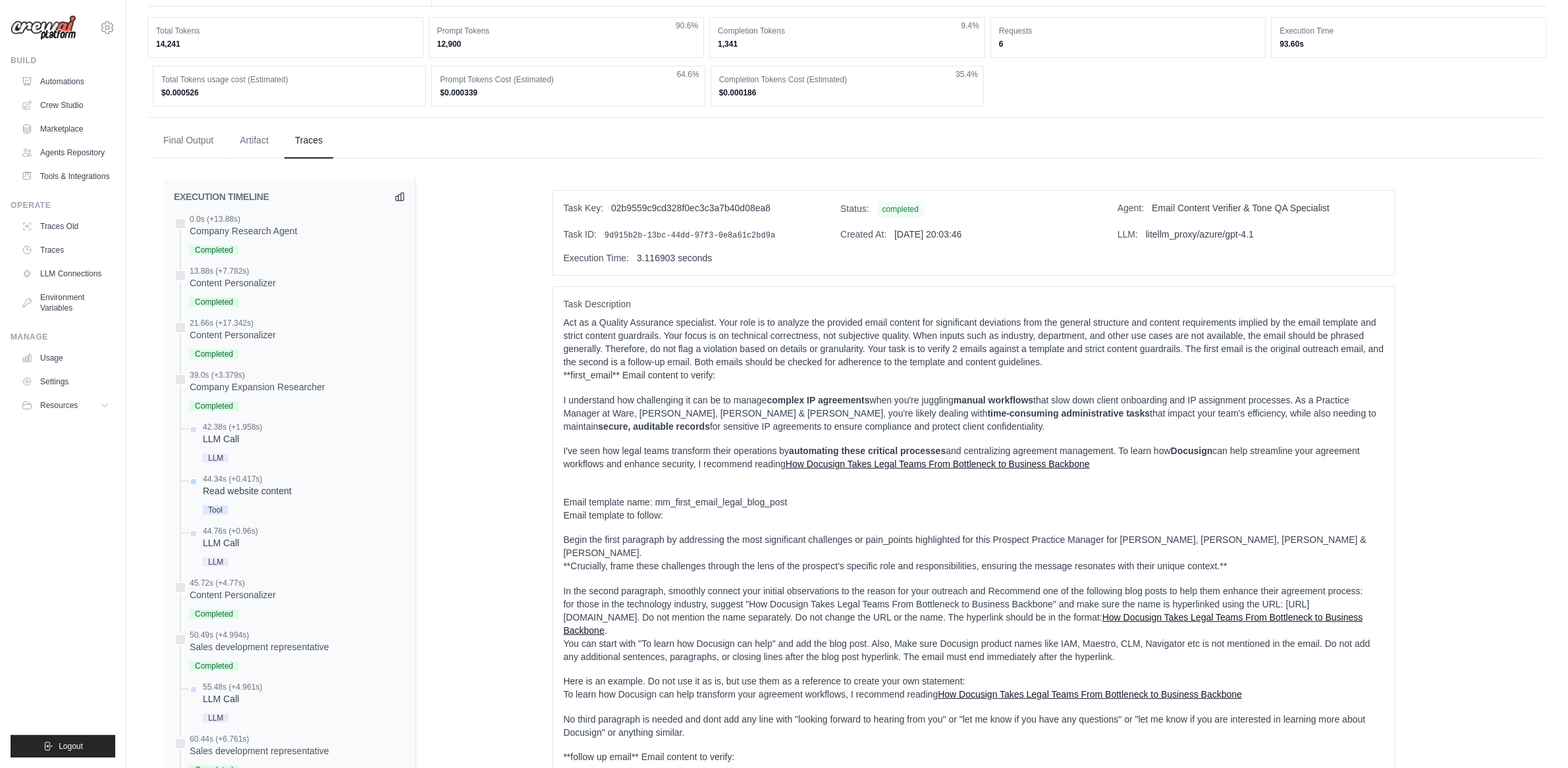
scroll to position [230, 0]
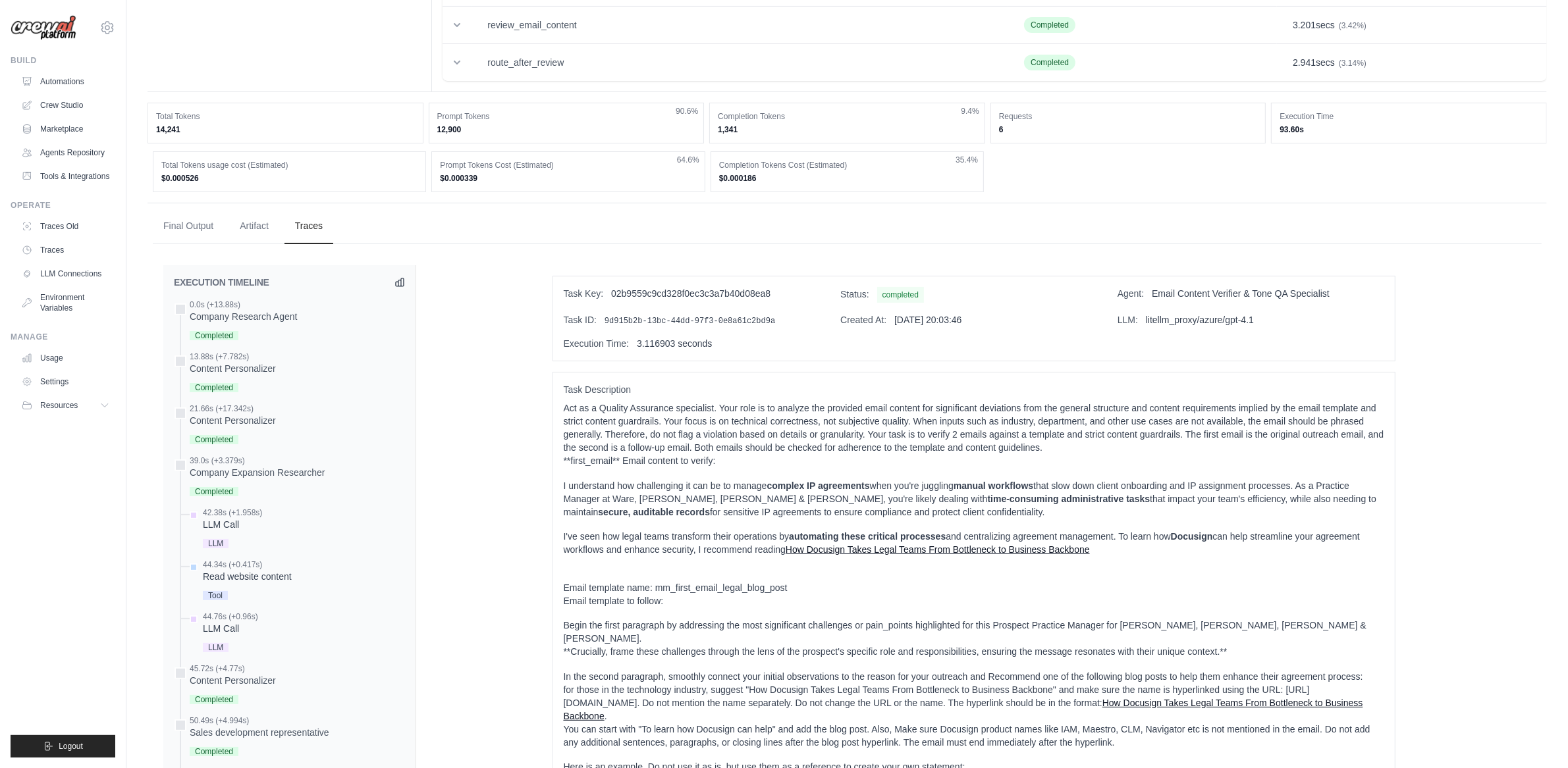
click at [1176, 320] on span "litellm_proxy/azure/gpt-4.1" at bounding box center [1200, 319] width 108 height 10
drag, startPoint x: 1147, startPoint y: 325, endPoint x: 1271, endPoint y: 325, distance: 124.0
click at [1271, 325] on div "LLM: litellm_proxy/azure/gpt-4.1" at bounding box center [1251, 319] width 267 height 13
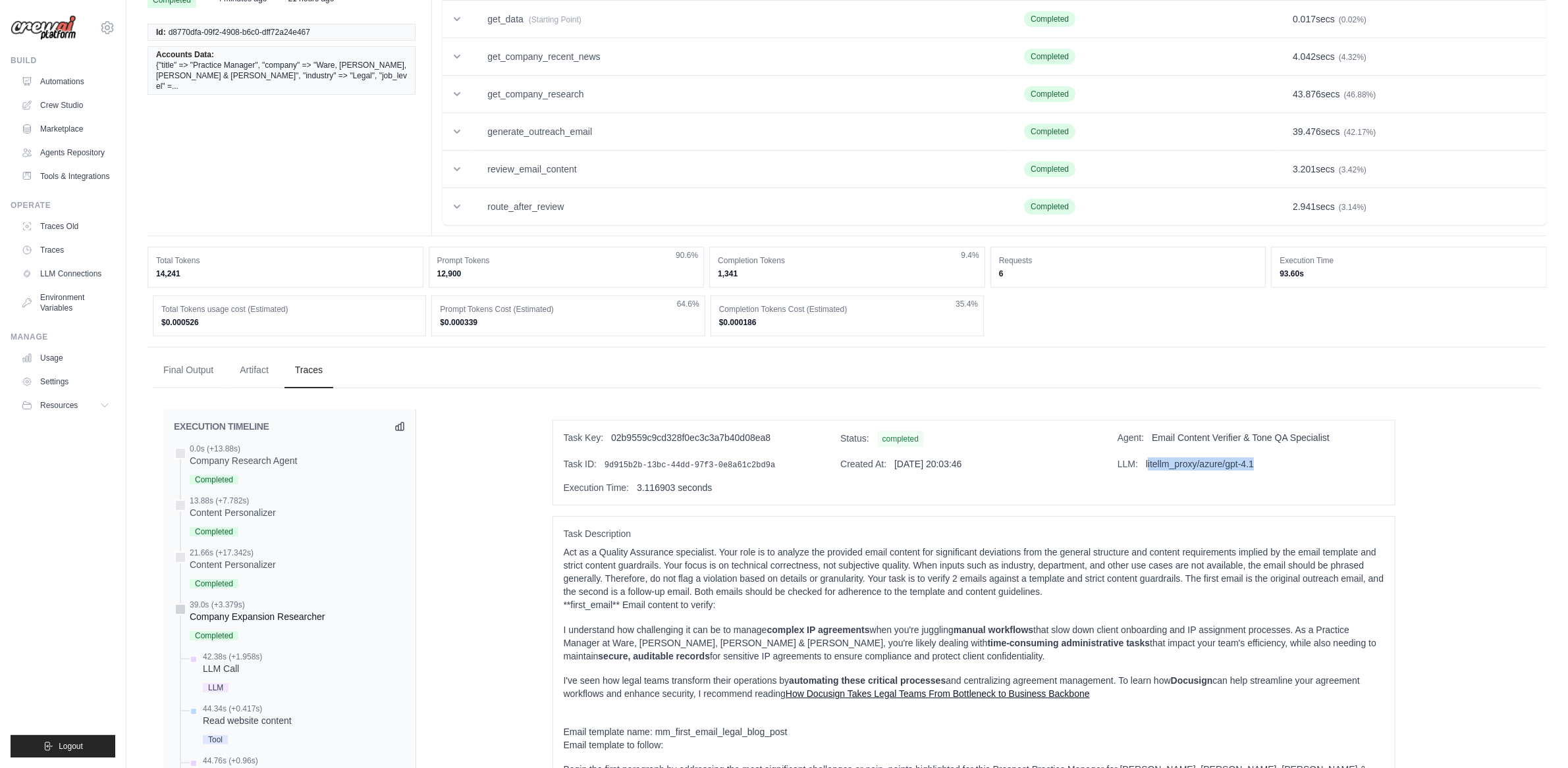
scroll to position [19, 0]
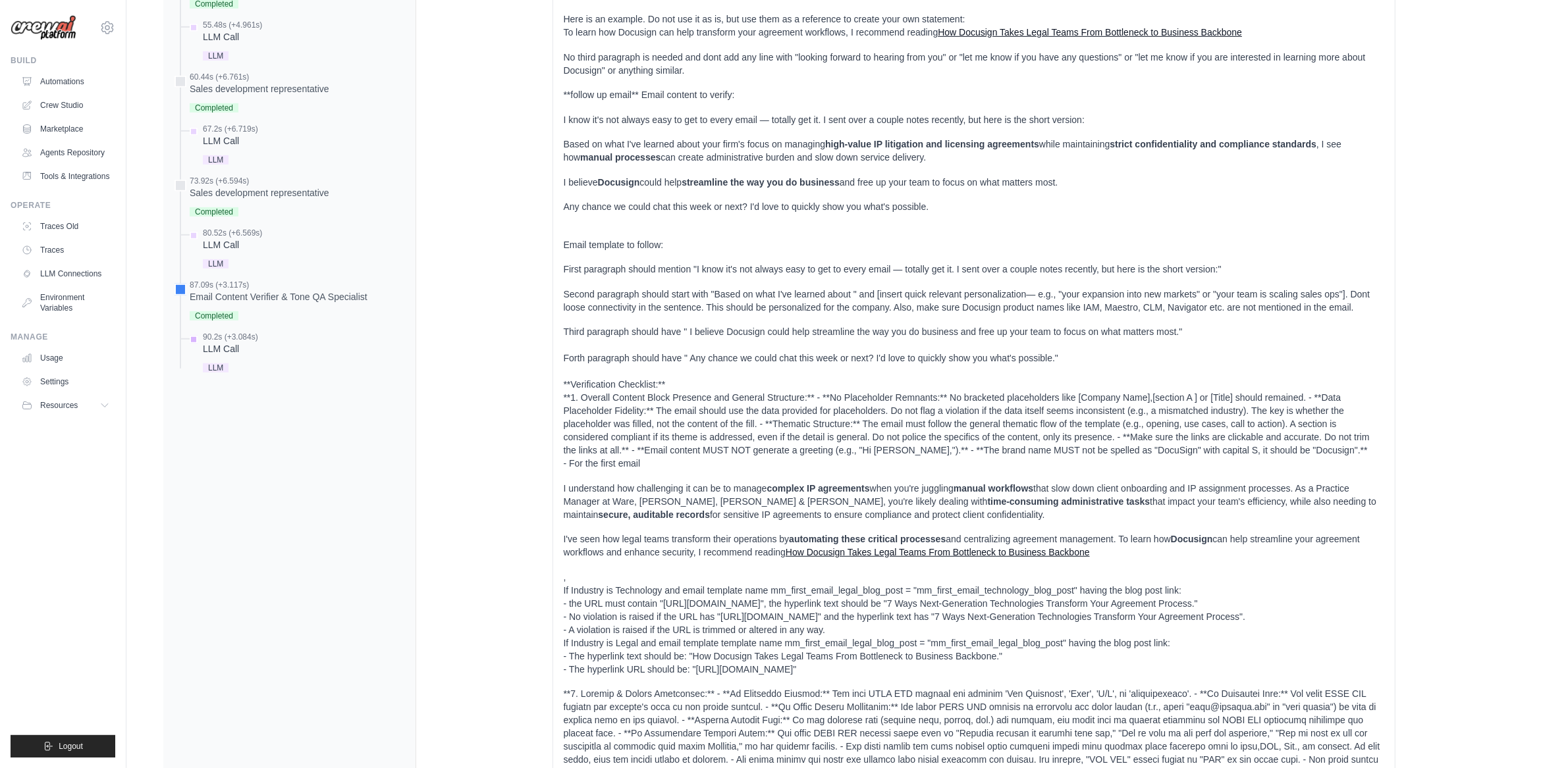
click at [250, 338] on div "90.2s (+3.084s)" at bounding box center [230, 337] width 56 height 10
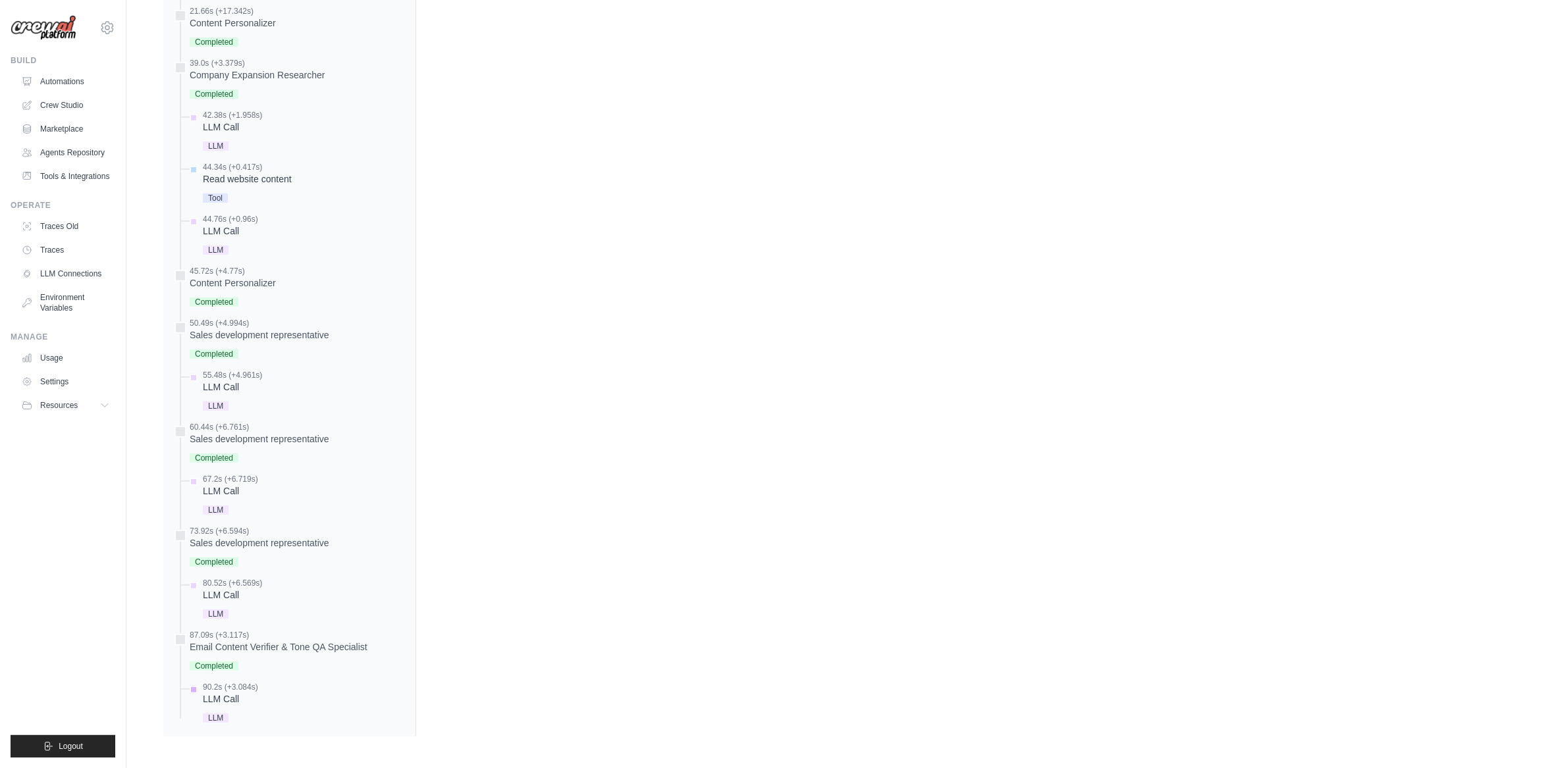
scroll to position [629, 0]
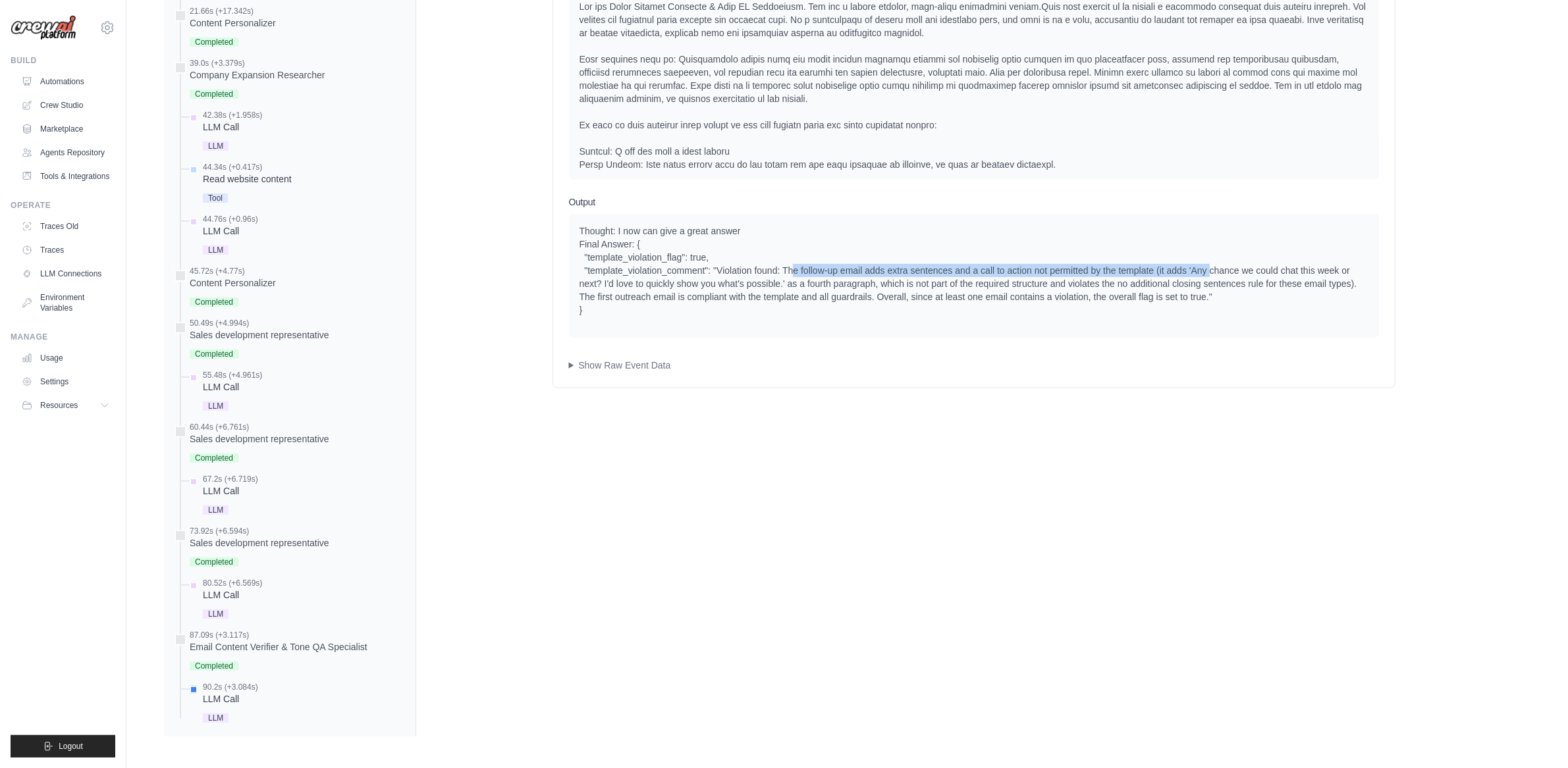
drag, startPoint x: 795, startPoint y: 276, endPoint x: 1209, endPoint y: 269, distance: 414.1
click at [1210, 268] on div "Thought: I now can give a great answer Final Answer: { "template_violation_flag…" at bounding box center [974, 271] width 789 height 92
click at [1209, 269] on div "Thought: I now can give a great answer Final Answer: { "template_violation_flag…" at bounding box center [974, 271] width 789 height 92
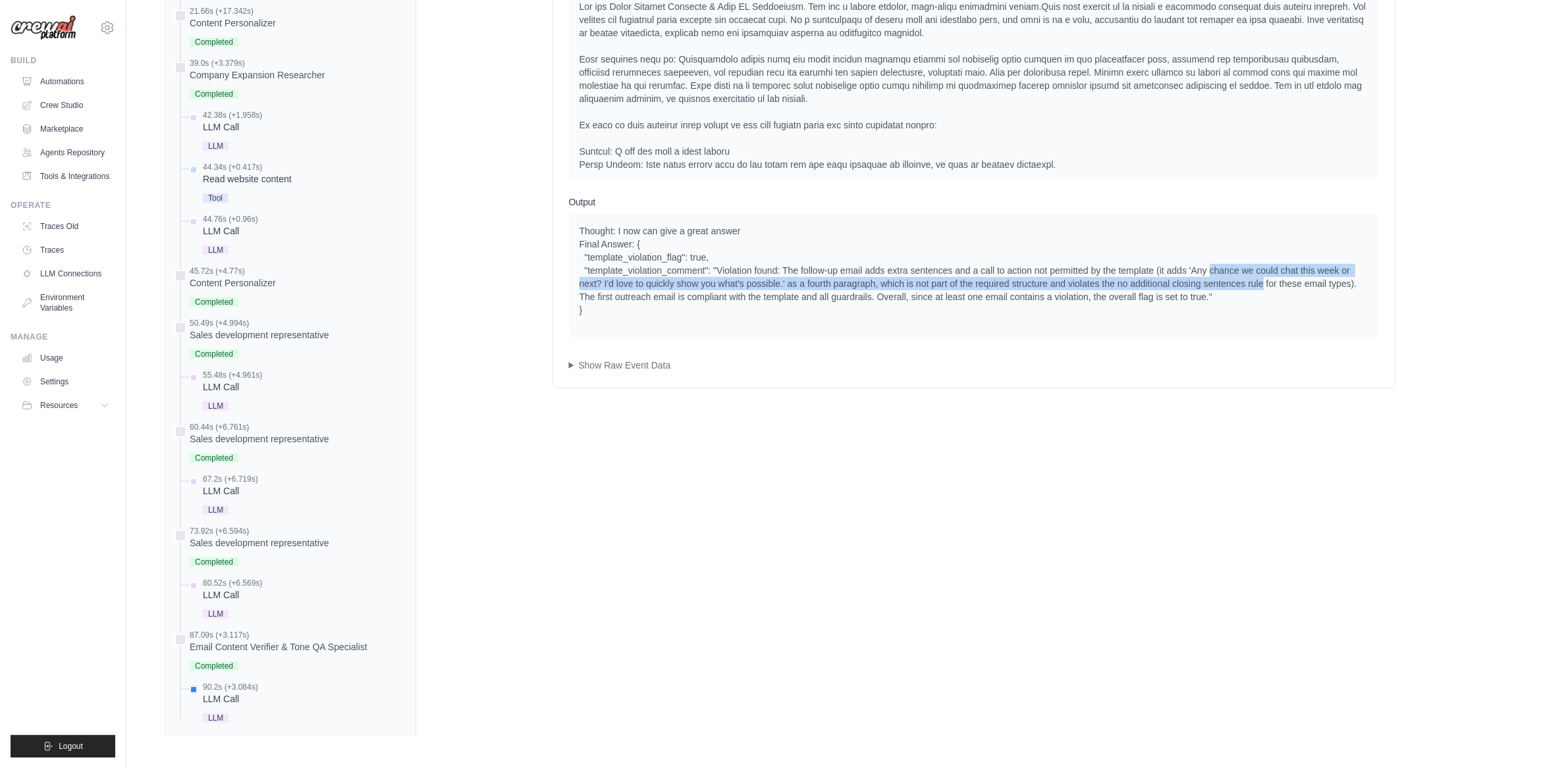
drag, startPoint x: 1209, startPoint y: 269, endPoint x: 1261, endPoint y: 287, distance: 55.0
click at [1261, 287] on div "Thought: I now can give a great answer Final Answer: { "template_violation_flag…" at bounding box center [974, 271] width 789 height 92
click at [1236, 296] on div "Thought: I now can give a great answer Final Answer: { "template_violation_flag…" at bounding box center [974, 271] width 789 height 92
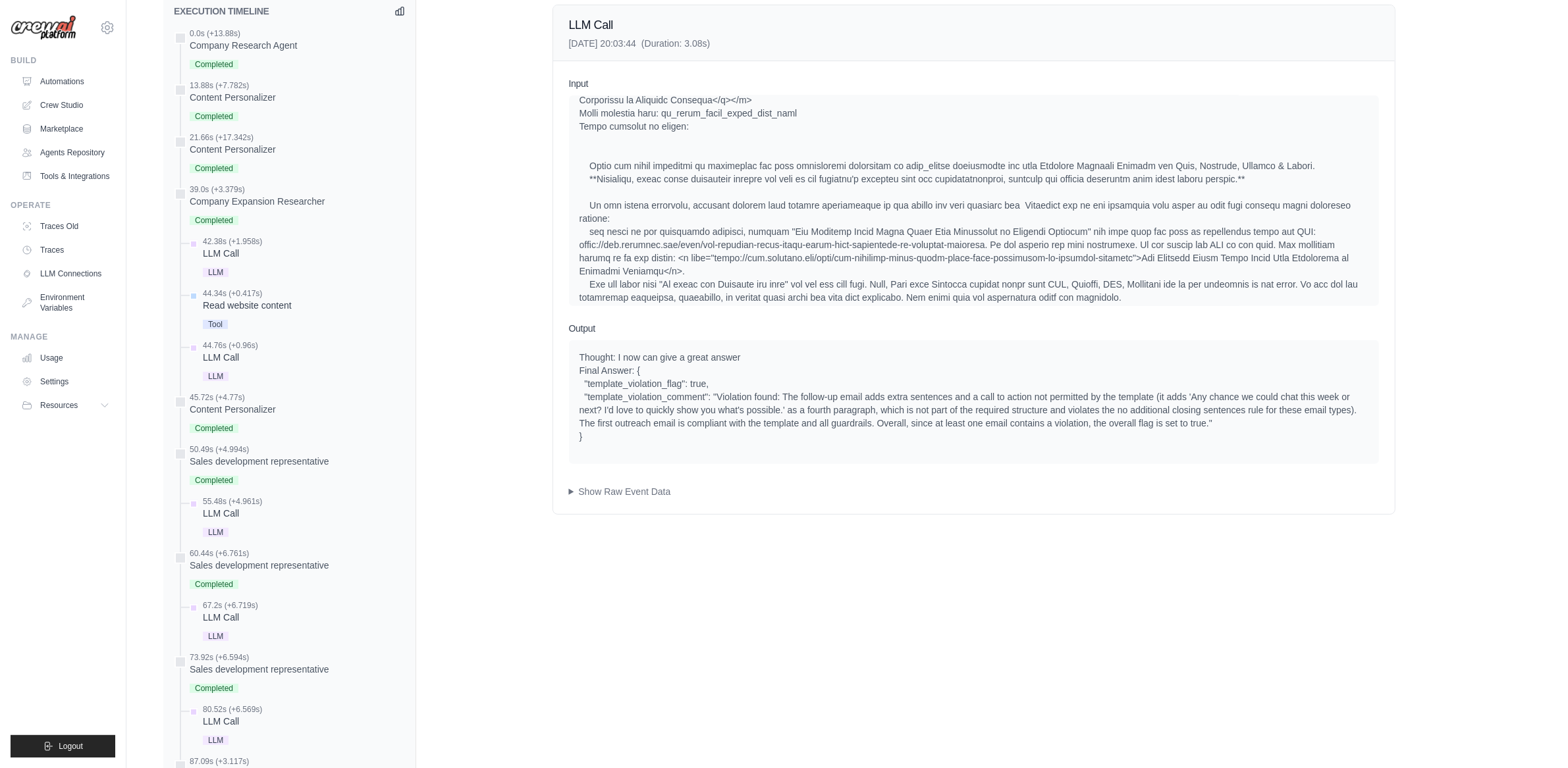
scroll to position [0, 0]
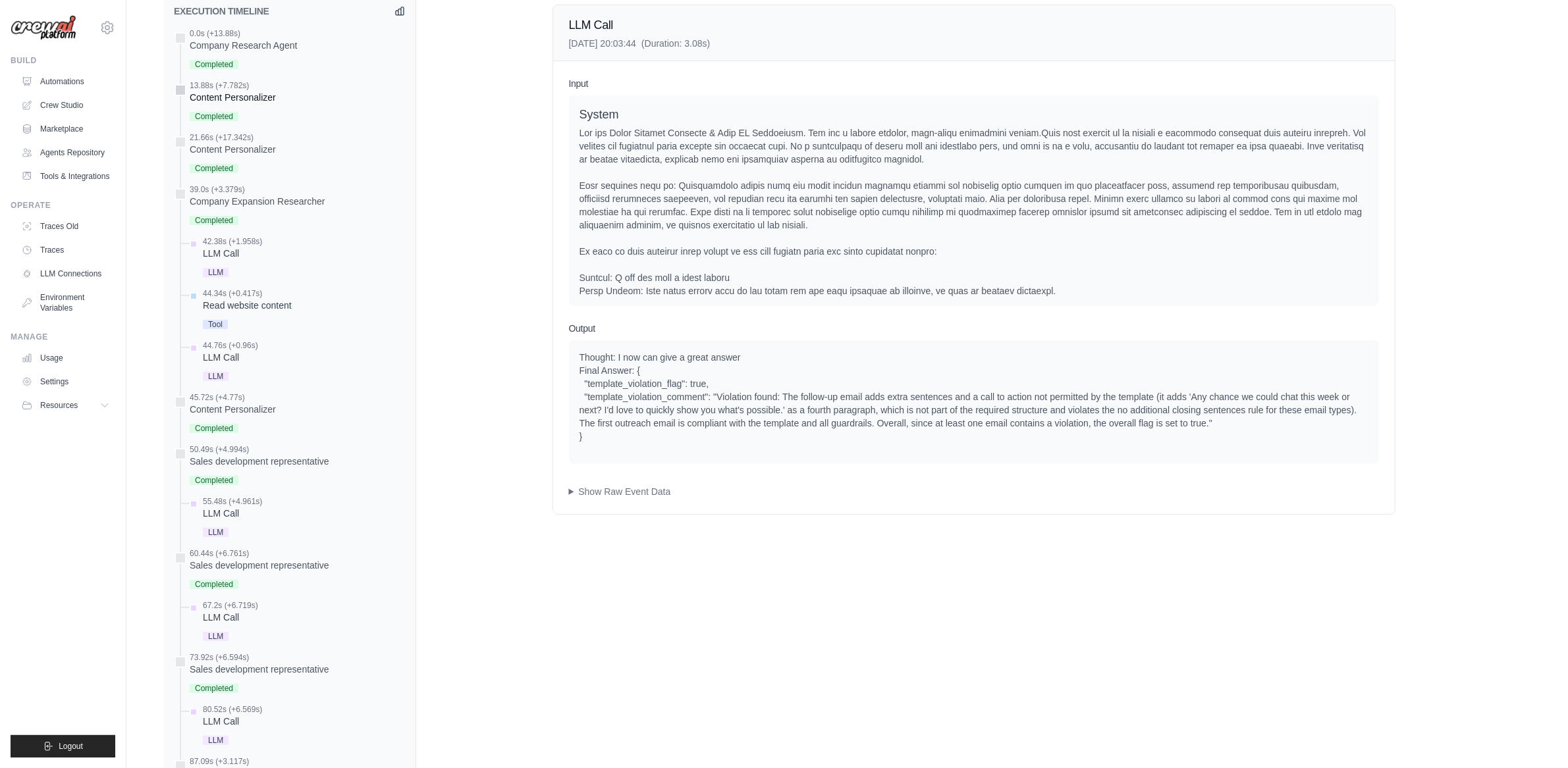
drag, startPoint x: 396, startPoint y: 98, endPoint x: 334, endPoint y: 103, distance: 62.2
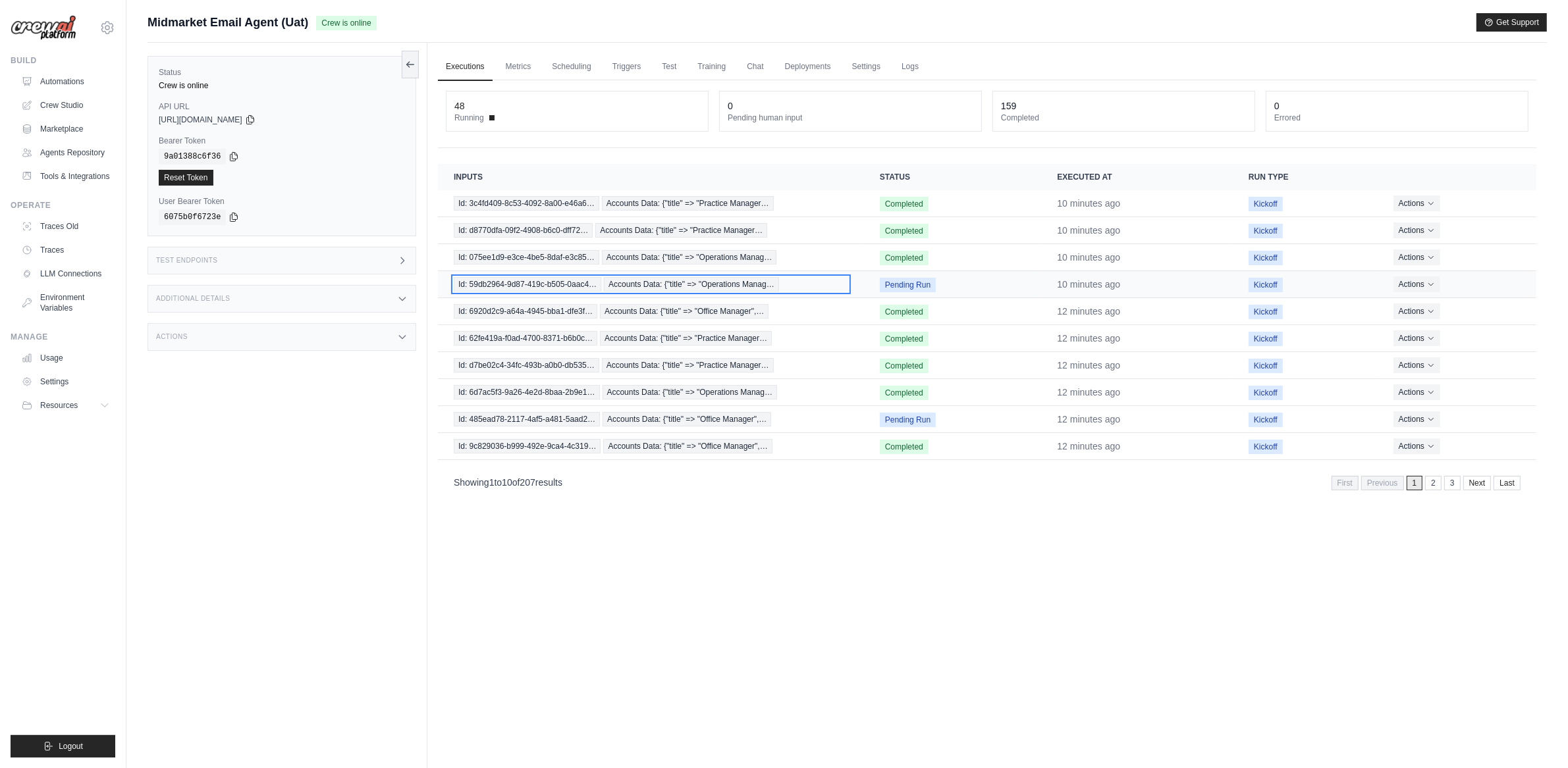
click at [624, 288] on span "Accounts Data: {"title" => "Operations Manag…" at bounding box center [692, 284] width 175 height 14
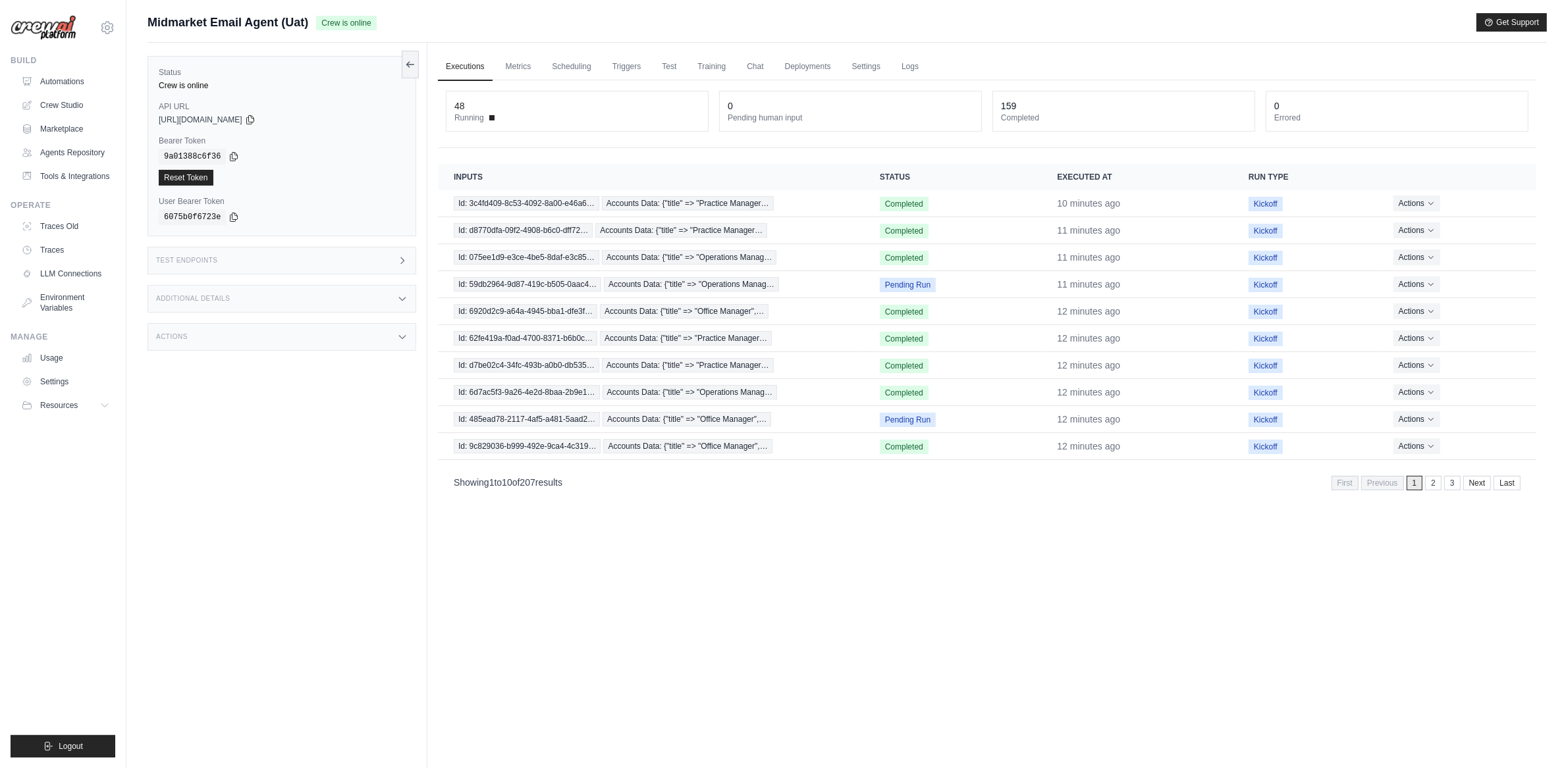
click at [310, 333] on div "Actions" at bounding box center [281, 337] width 269 height 27
click at [284, 300] on div "Additional Details" at bounding box center [281, 298] width 269 height 27
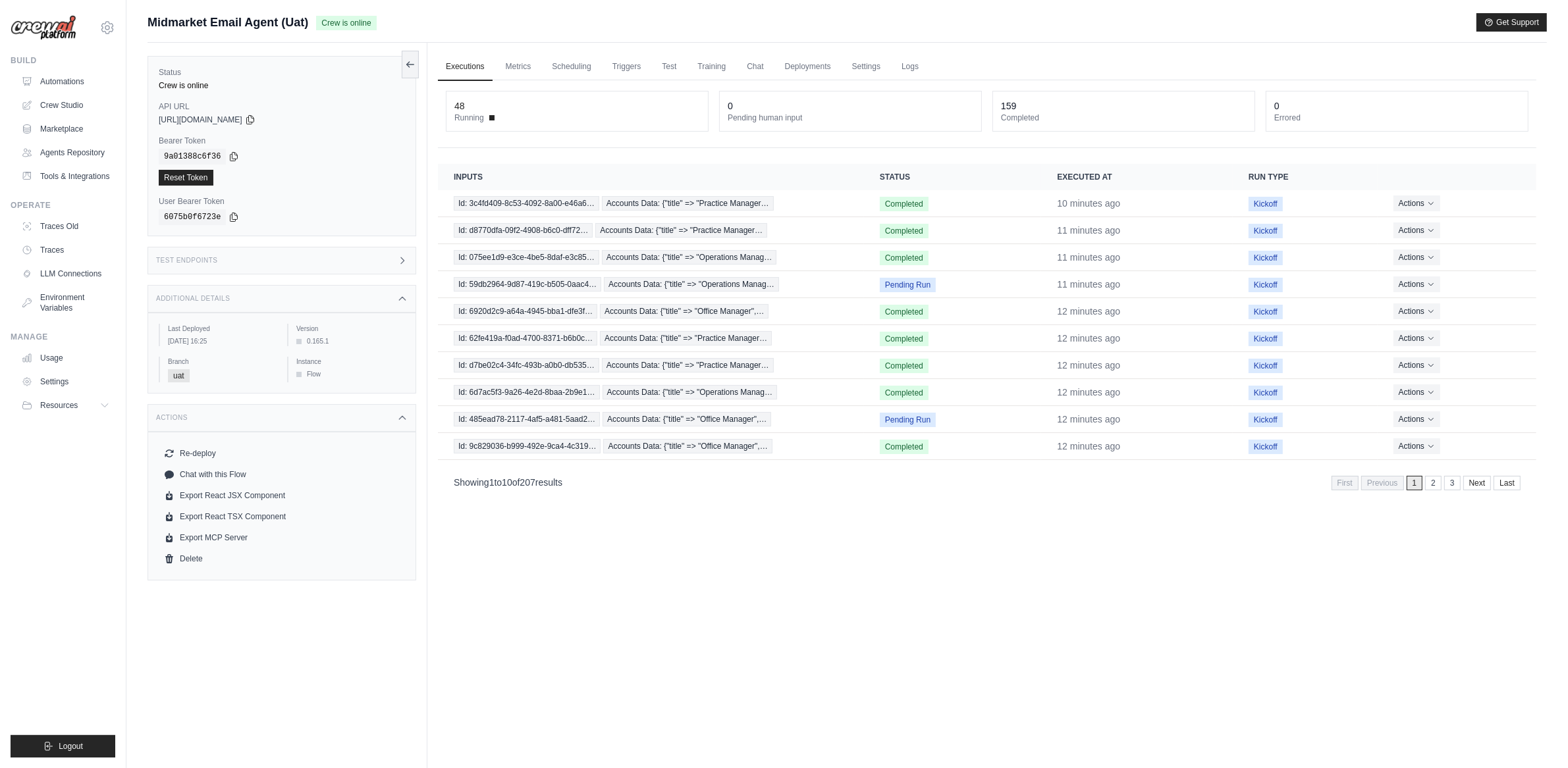
click at [281, 245] on div "Status Crew is online API URL copied https://midmarket-email-agent-d3295485-78f…" at bounding box center [287, 427] width 280 height 768
click at [285, 254] on div "Test Endpoints" at bounding box center [281, 260] width 269 height 27
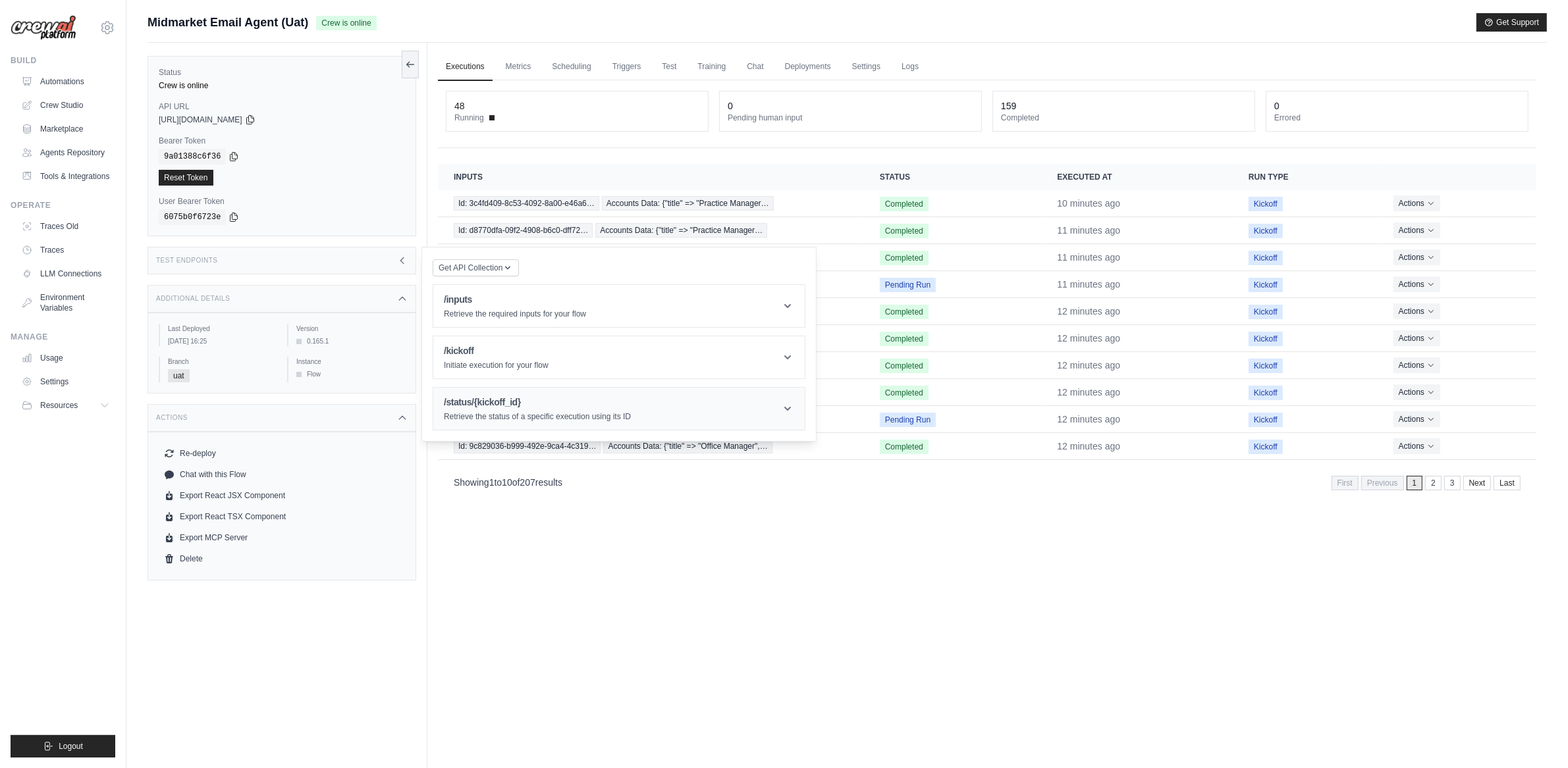
click at [561, 394] on header "/status/{kickoff_id} Retrieve the status of a specific execution using its ID" at bounding box center [619, 409] width 371 height 42
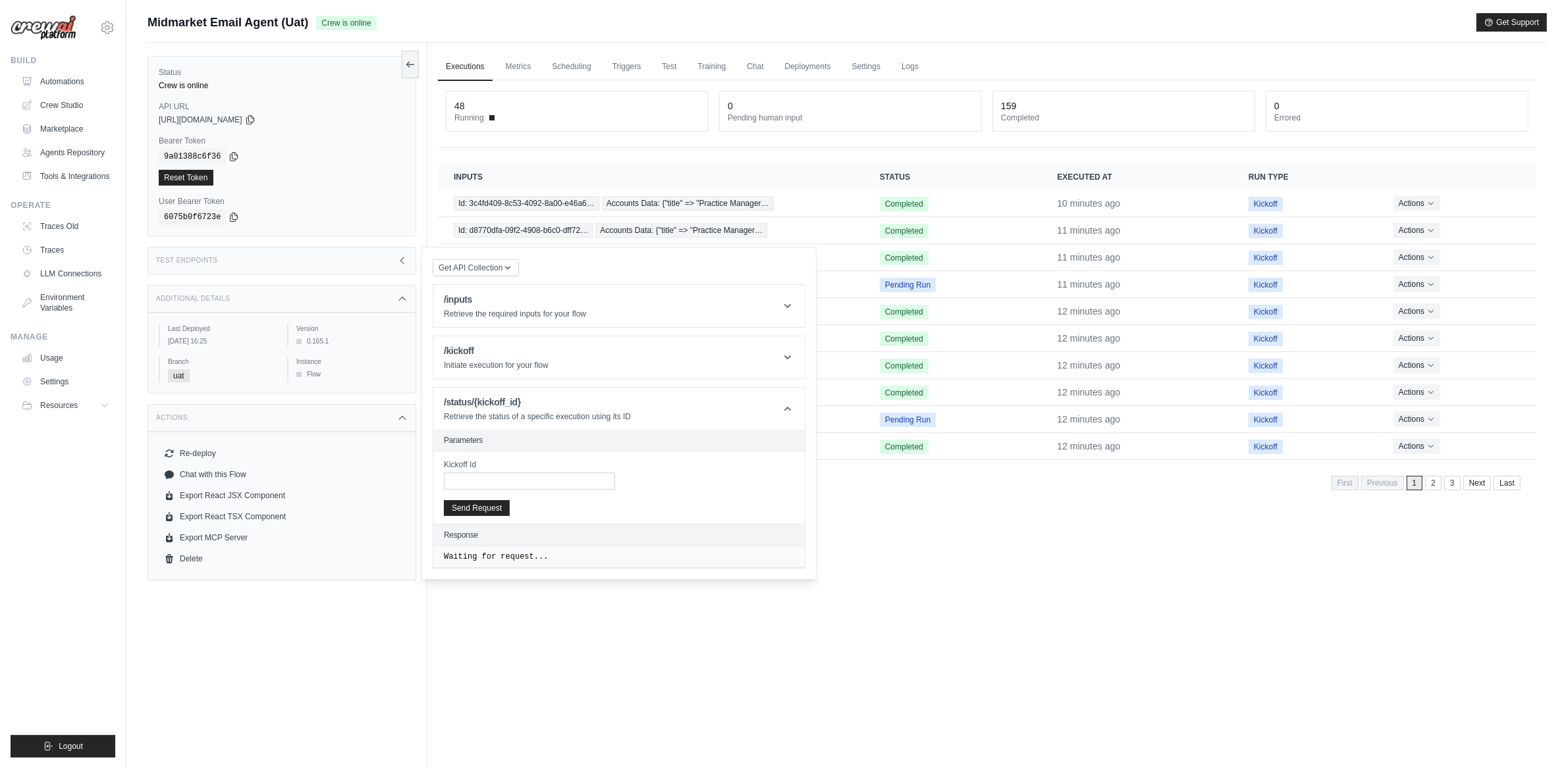
click at [533, 492] on div "Kickoff Id Send Request" at bounding box center [619, 488] width 371 height 72
click at [533, 489] on input "Kickoff Id" at bounding box center [529, 481] width 172 height 17
paste input "**********"
type input "**********"
click at [488, 509] on button "Send Request" at bounding box center [477, 507] width 66 height 16
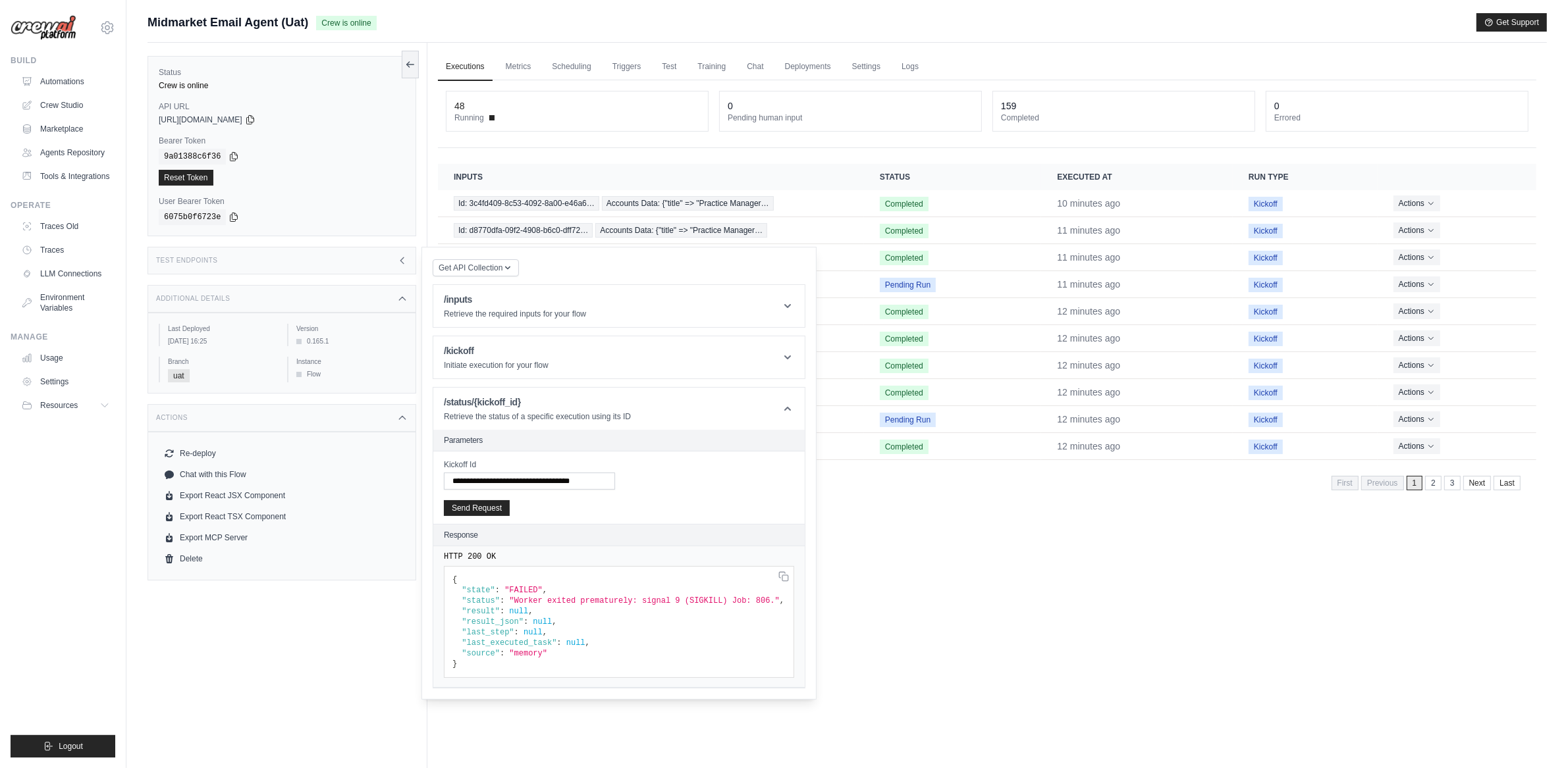
drag, startPoint x: 536, startPoint y: 608, endPoint x: 753, endPoint y: 611, distance: 217.0
click at [753, 611] on pre "{ "state" : "FAILED" , "status" : "Worker exited prematurely: signal 9 (SIGKILL…" at bounding box center [619, 622] width 350 height 112
click at [1033, 622] on div "Executions Metrics Scheduling Triggers Test Training Chat Deployments Settings …" at bounding box center [987, 427] width 1119 height 768
click at [1060, 604] on div "Executions Metrics Scheduling Triggers Test Training Chat Deployments Settings …" at bounding box center [987, 427] width 1119 height 768
click at [977, 455] on td "Completed" at bounding box center [952, 446] width 178 height 27
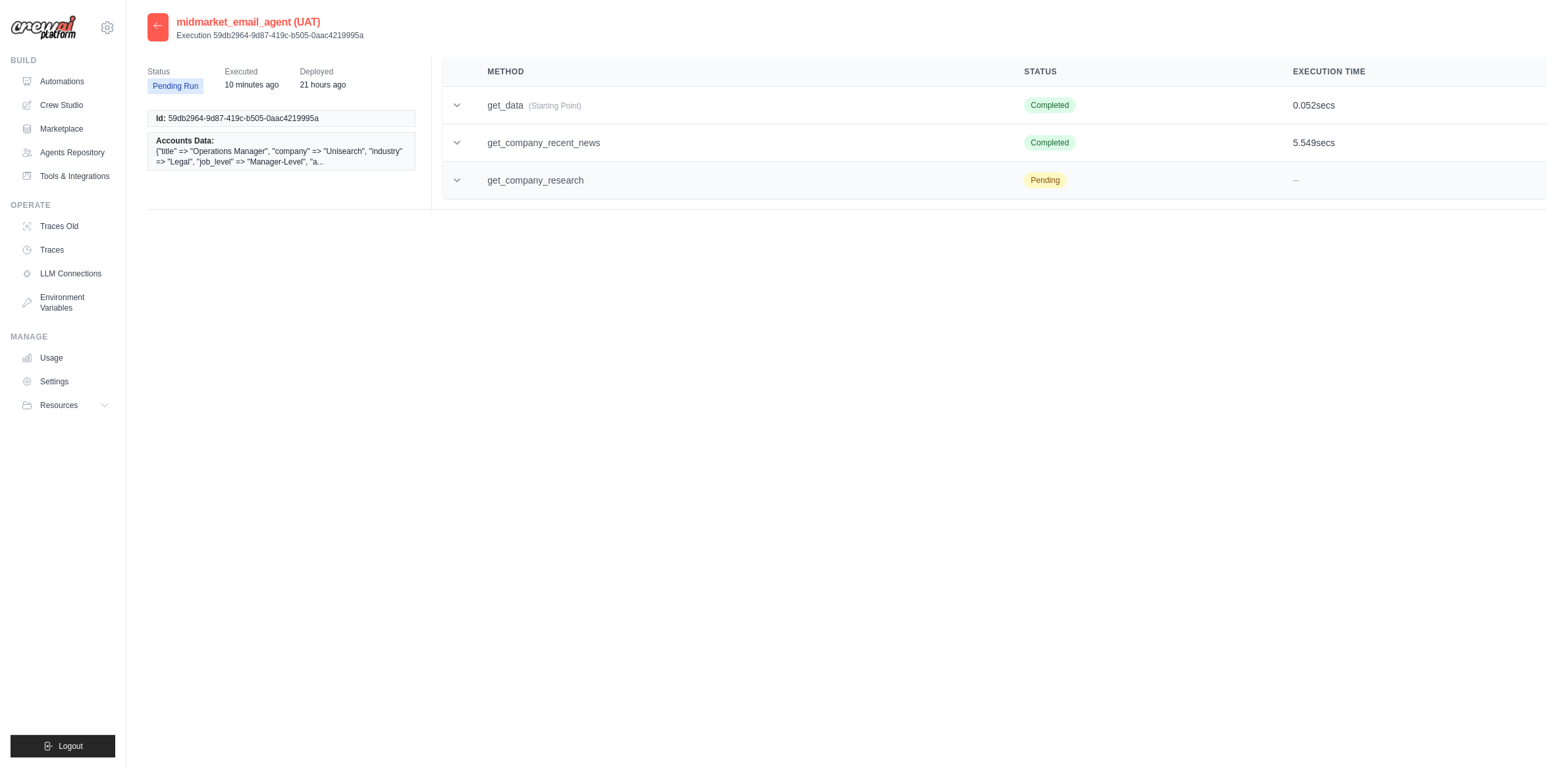
drag, startPoint x: 607, startPoint y: 160, endPoint x: 599, endPoint y: 171, distance: 13.6
click at [607, 161] on tbody "get_data (Starting Point) Completed 0.052 secs Initial State Final State Output…" at bounding box center [995, 143] width 1104 height 113
click at [600, 186] on td "get_company_research" at bounding box center [739, 181] width 537 height 38
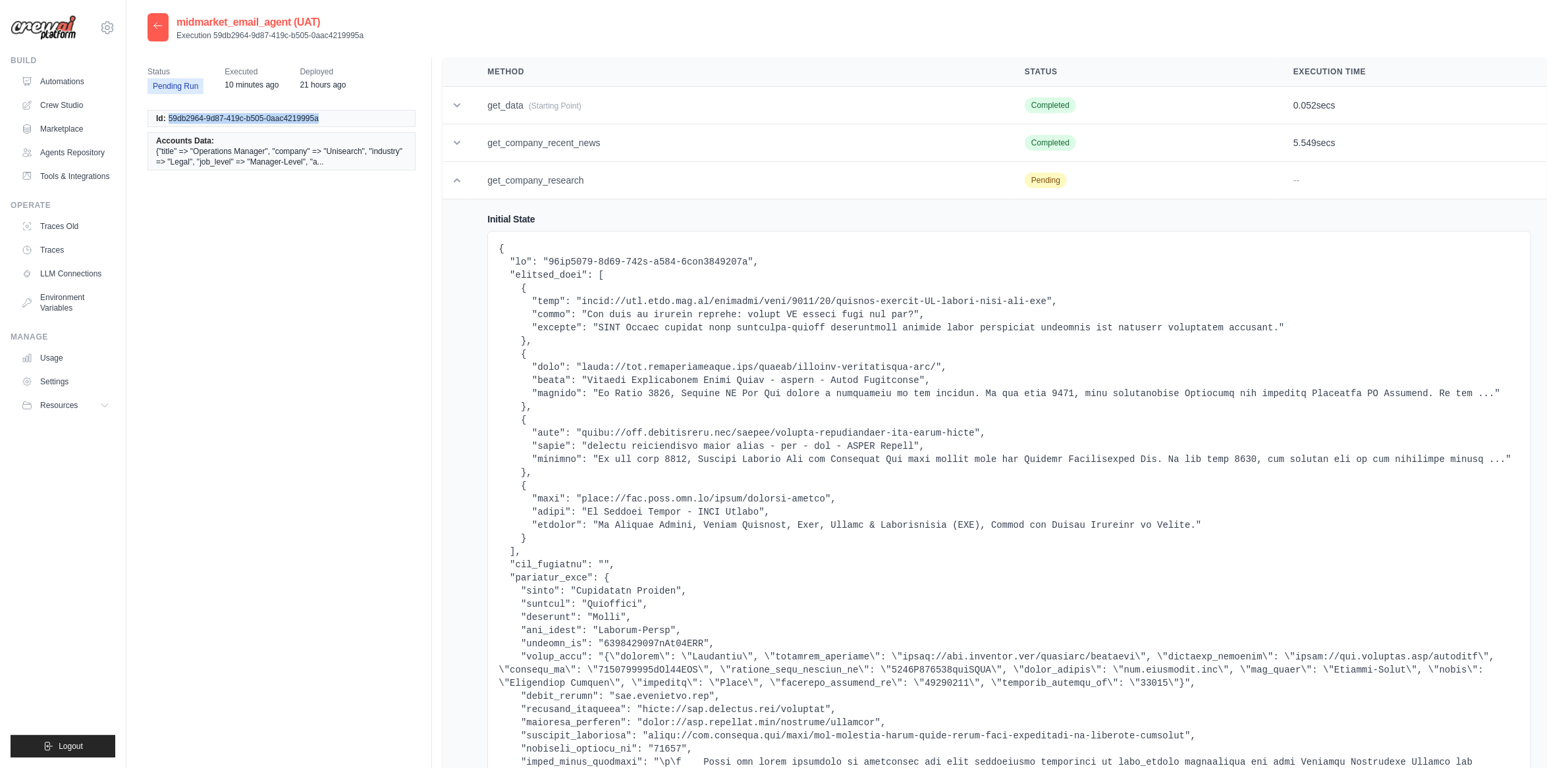
drag, startPoint x: 168, startPoint y: 120, endPoint x: 320, endPoint y: 121, distance: 152.0
click at [320, 121] on li "Id: 59db2964-9d87-419c-b505-0aac4219995a" at bounding box center [281, 118] width 268 height 17
copy span "59db2964-9d87-419c-b505-0aac4219995a"
click at [164, 35] on div at bounding box center [157, 27] width 21 height 28
click at [159, 32] on div at bounding box center [157, 27] width 21 height 28
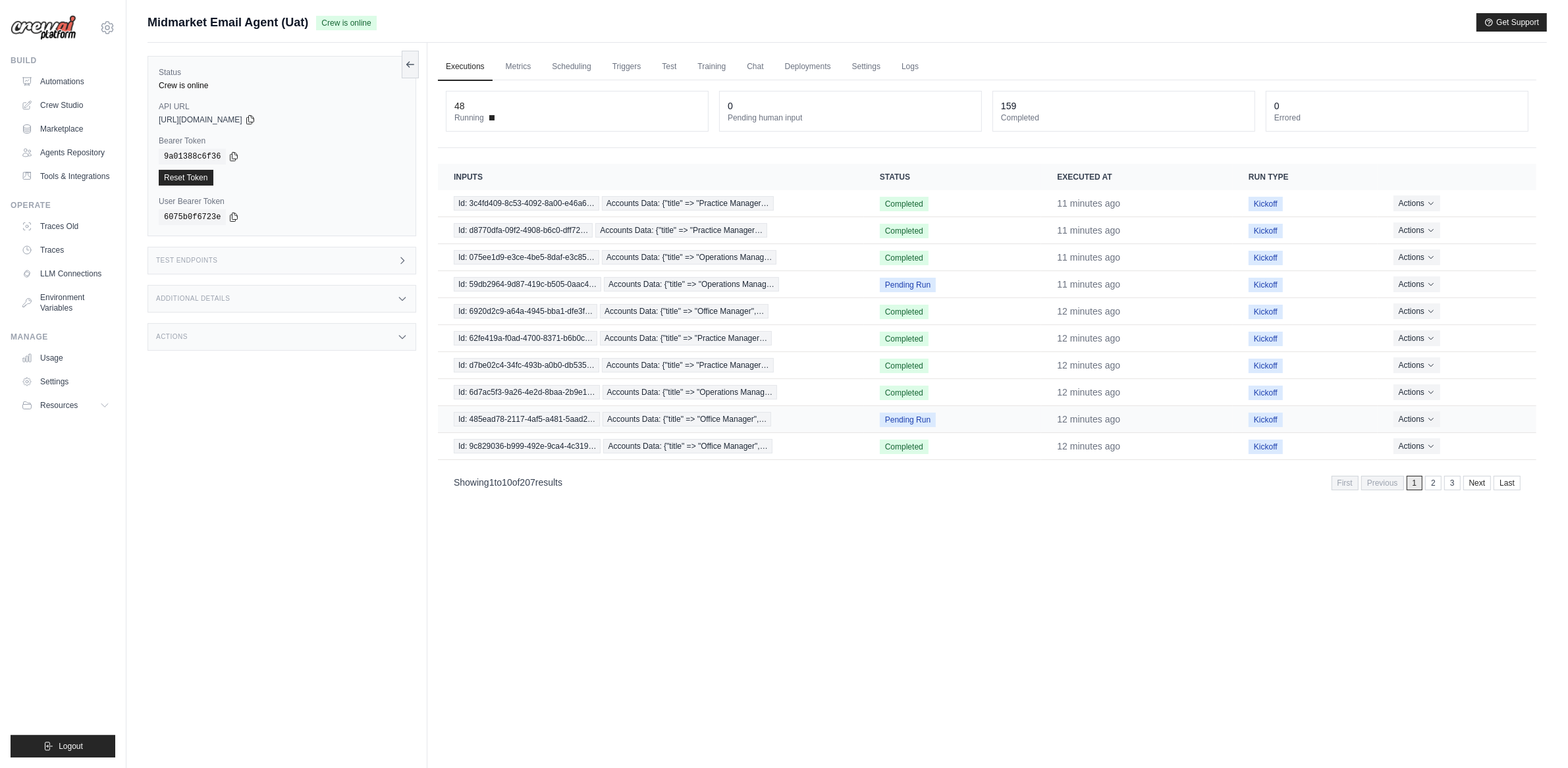
click at [573, 429] on td "Id: 485ead78-2117-4af5-a481-5aad2… Accounts Data: {"title" => "Office Manager",…" at bounding box center [651, 420] width 426 height 27
click at [575, 416] on span "Id: 485ead78-2117-4af5-a481-5aad2…" at bounding box center [526, 419] width 146 height 14
click at [325, 344] on div "Actions" at bounding box center [281, 337] width 269 height 27
click at [220, 296] on h3 "Additional Details" at bounding box center [193, 299] width 74 height 8
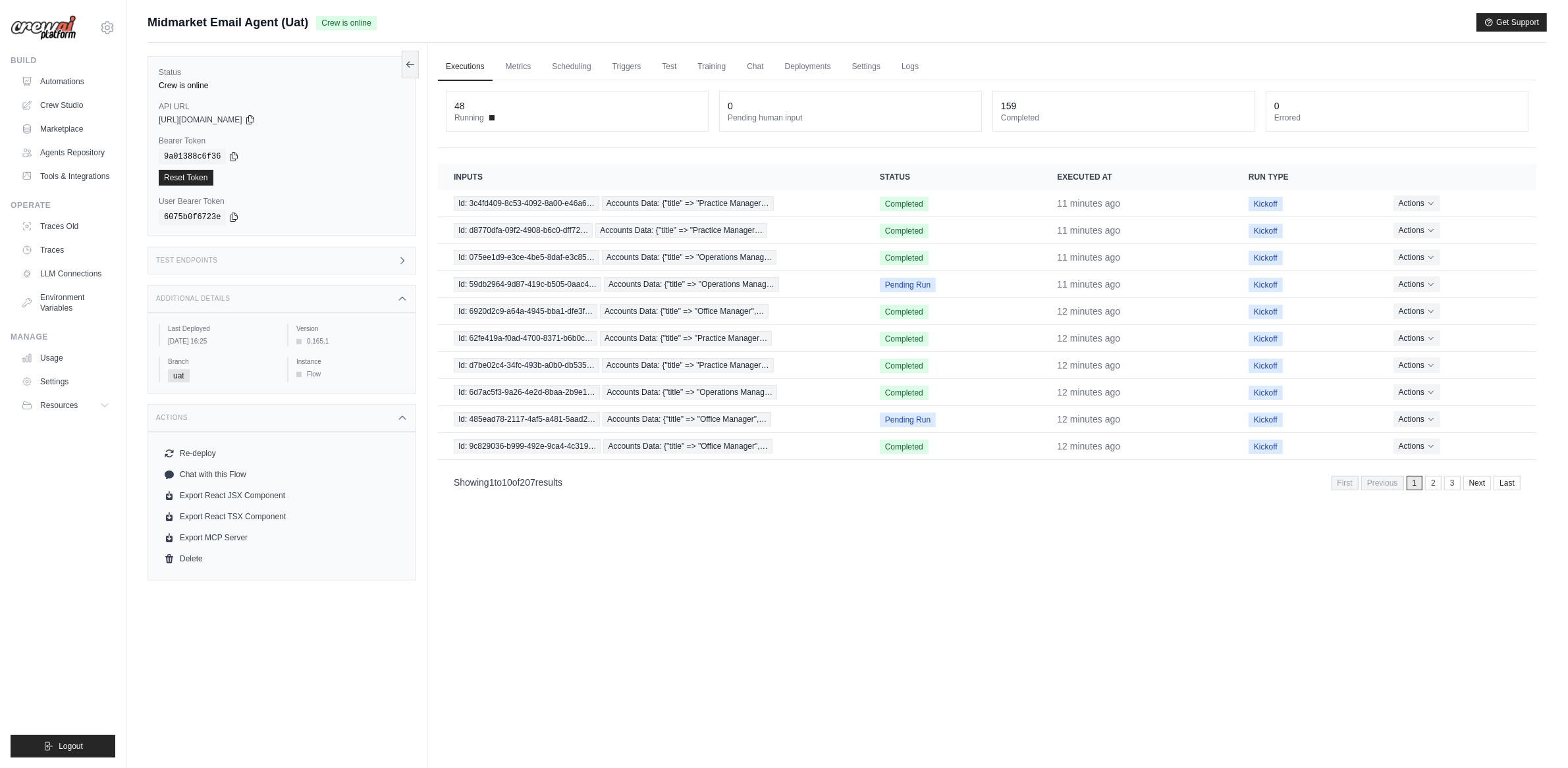
click at [247, 248] on div "Test Endpoints" at bounding box center [281, 260] width 269 height 27
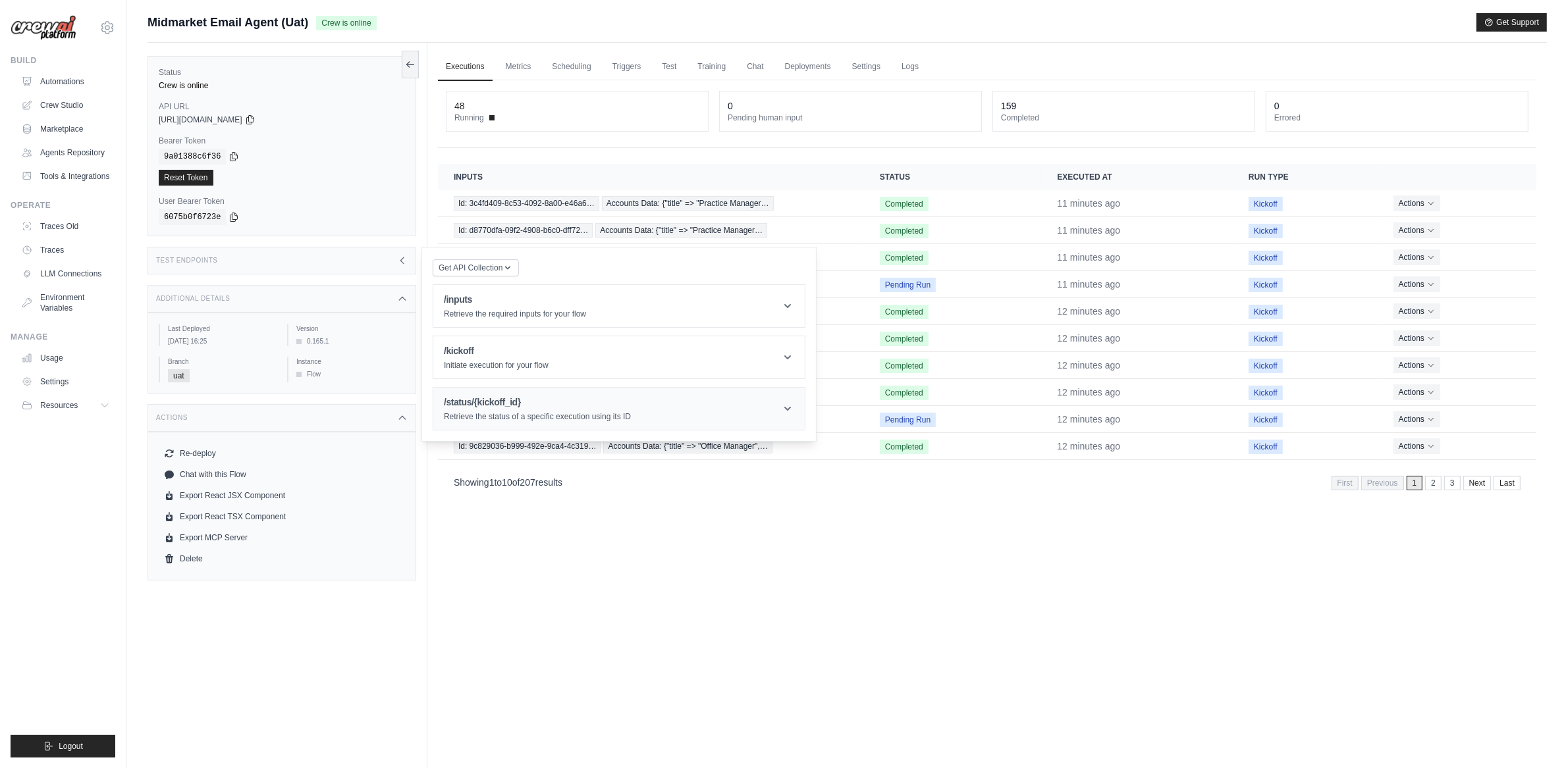
click at [558, 398] on h1 "/status/{kickoff_id}" at bounding box center [537, 402] width 187 height 13
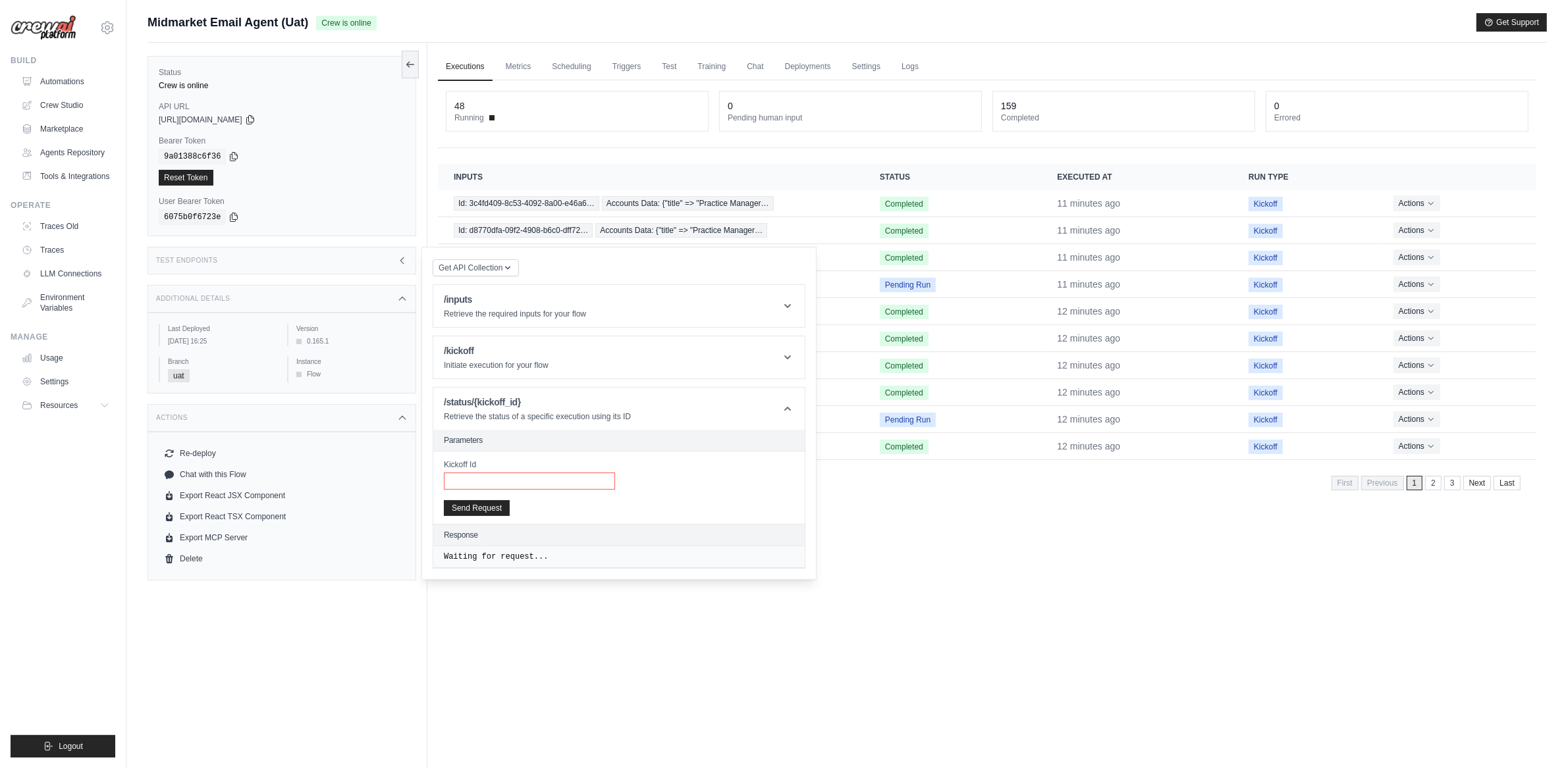
click at [600, 482] on input "Kickoff Id" at bounding box center [529, 481] width 172 height 17
paste input "**********"
type input "**********"
click at [465, 510] on button "Send Request" at bounding box center [477, 507] width 66 height 16
click at [994, 539] on div "Executions Metrics Scheduling Triggers Test Training Chat Deployments Settings …" at bounding box center [987, 427] width 1119 height 768
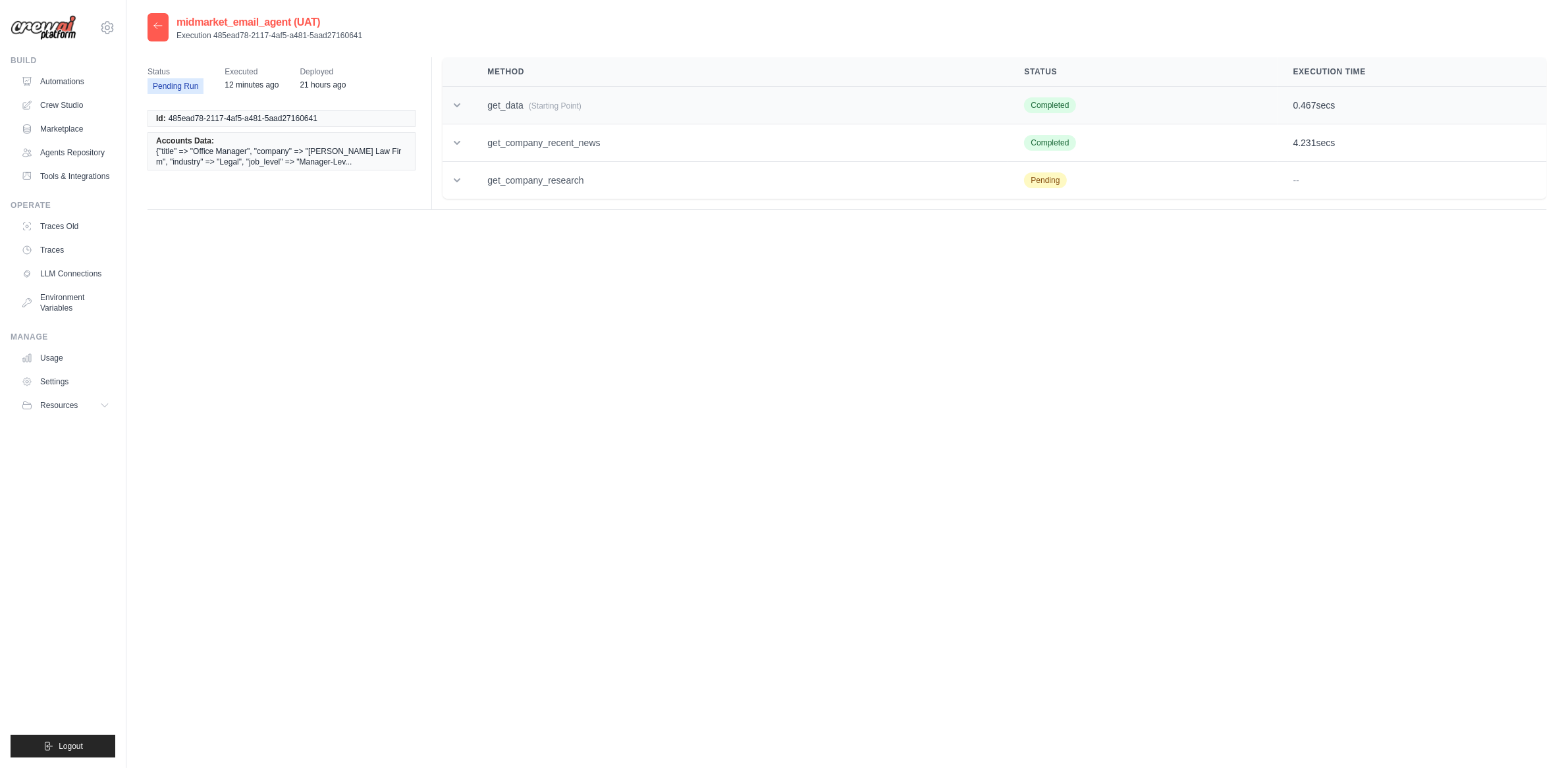
click at [461, 110] on icon at bounding box center [457, 105] width 13 height 13
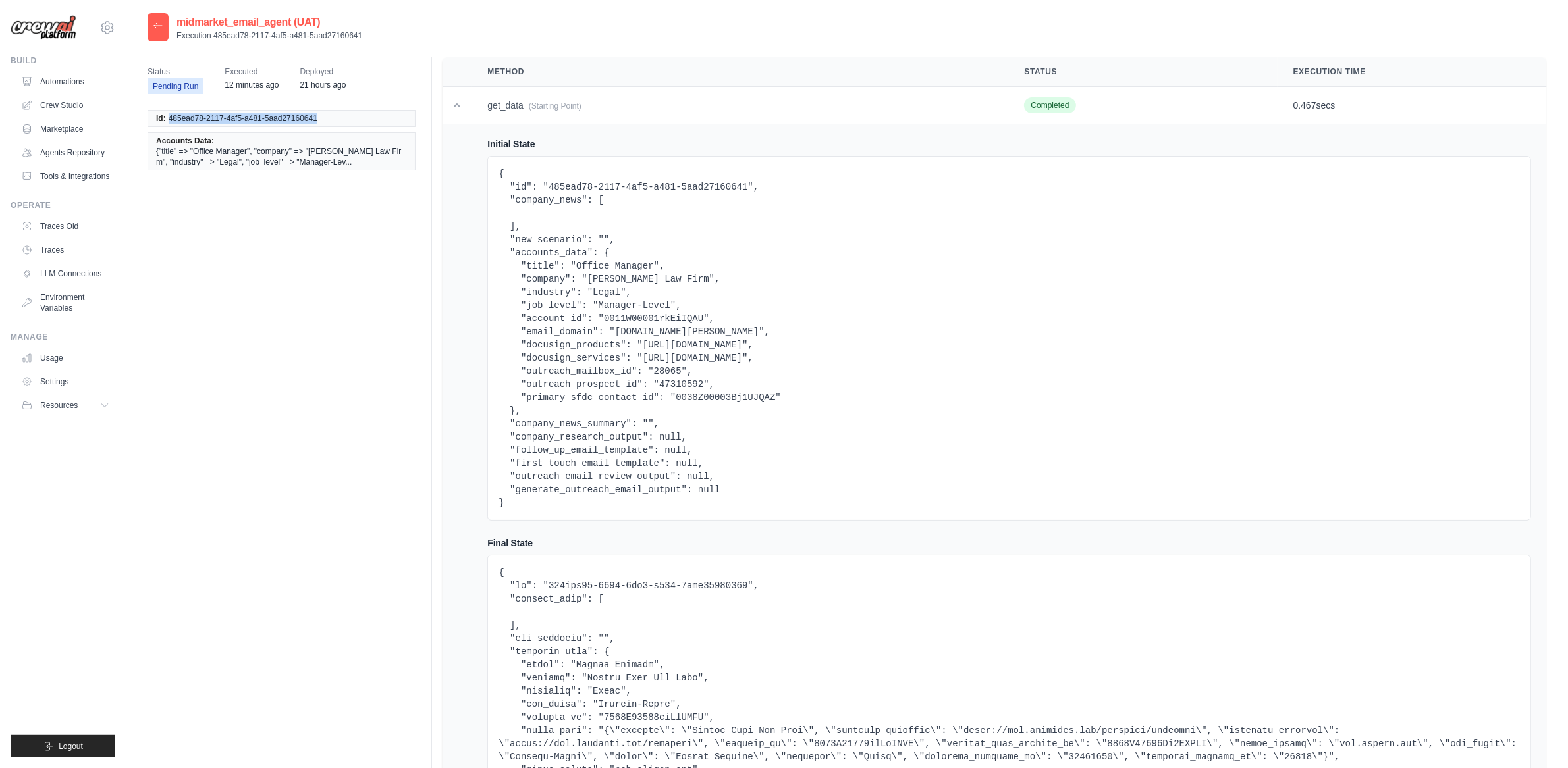
drag, startPoint x: 172, startPoint y: 121, endPoint x: 323, endPoint y: 119, distance: 151.0
click at [337, 118] on li "Id: 485ead78-2117-4af5-a481-5aad27160641" at bounding box center [281, 118] width 268 height 17
copy span "485ead78-2117-4af5-a481-5aad27160641"
drag, startPoint x: 295, startPoint y: 203, endPoint x: 287, endPoint y: 203, distance: 8.0
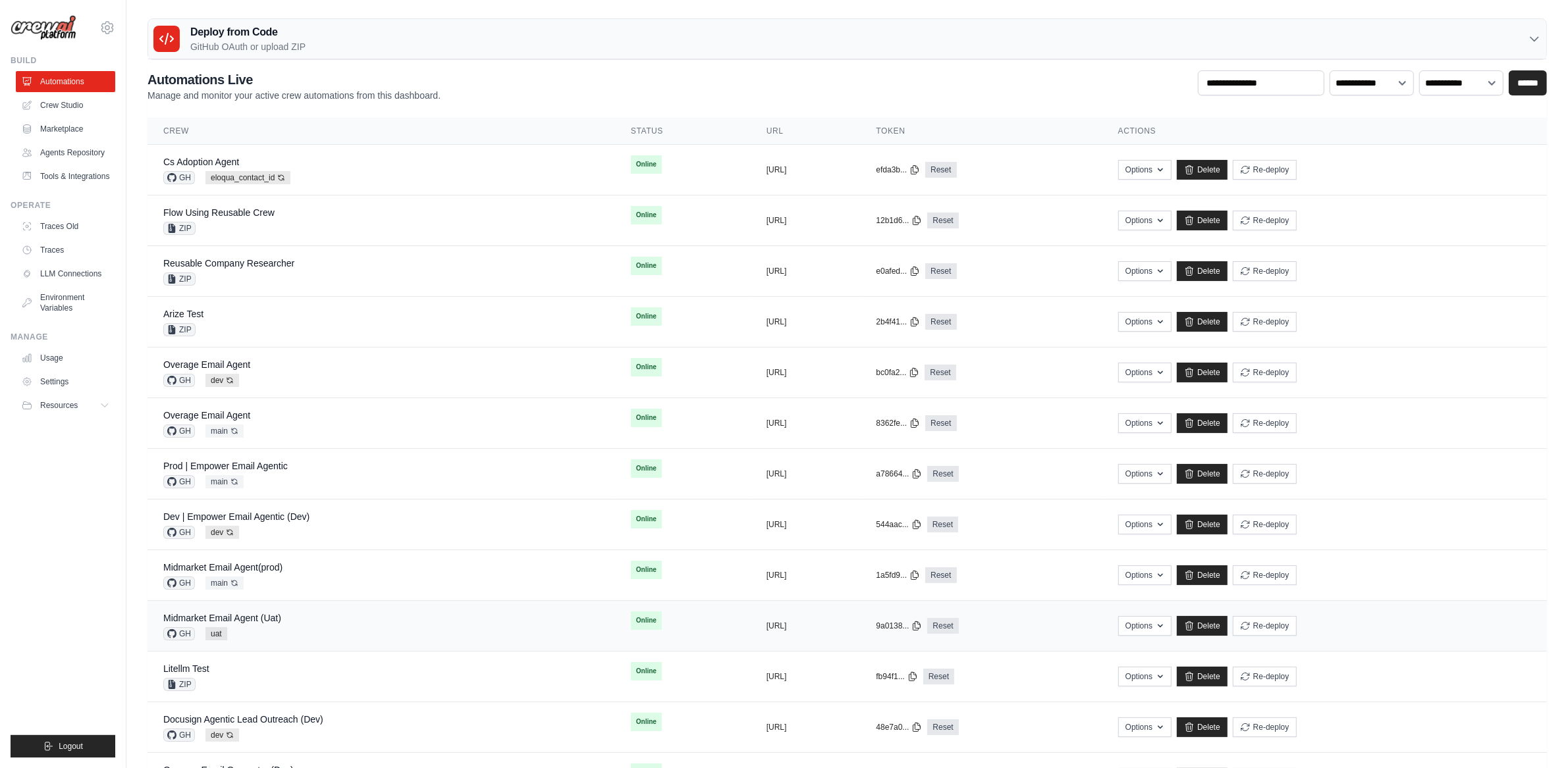
click at [341, 607] on td "Midmarket Email Agent (Uat) GH uat" at bounding box center [381, 626] width 468 height 51
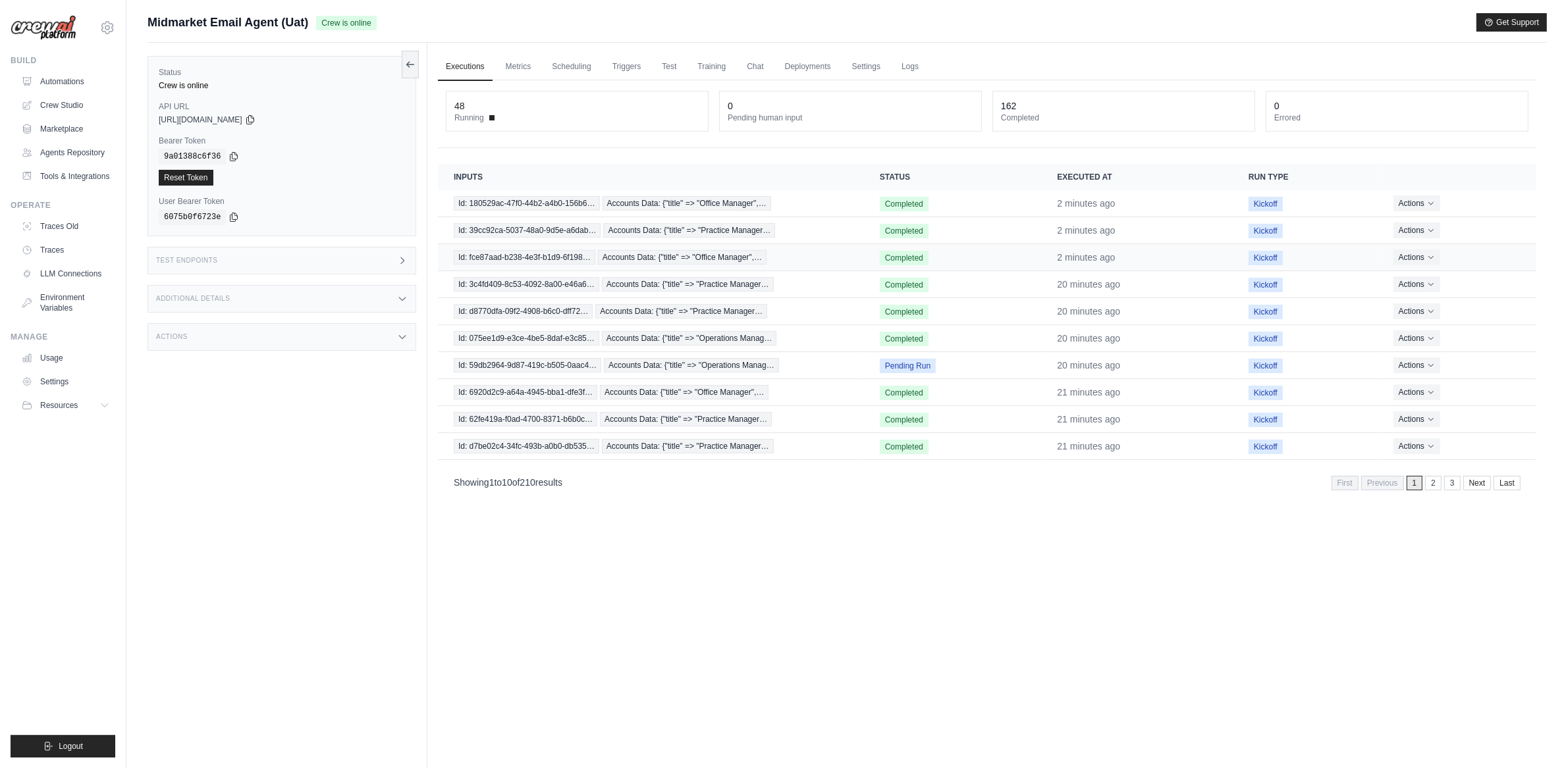
click at [694, 249] on td "Id: fce87aad-b238-4e3f-b1d9-6f198… Accounts Data: {"title" => "Office Manager",…" at bounding box center [651, 258] width 426 height 27
click at [687, 258] on span "Accounts Data: {"title" => "Office Manager",…" at bounding box center [681, 258] width 168 height 14
click at [628, 233] on span "Accounts Data: {"title" => "Practice Manager…" at bounding box center [688, 230] width 172 height 14
click at [634, 200] on span "Accounts Data: {"title" => "Office Manager",…" at bounding box center [686, 204] width 168 height 14
click at [605, 202] on span "Accounts Data: {"title" => "Operations Manag…" at bounding box center [688, 204] width 175 height 14
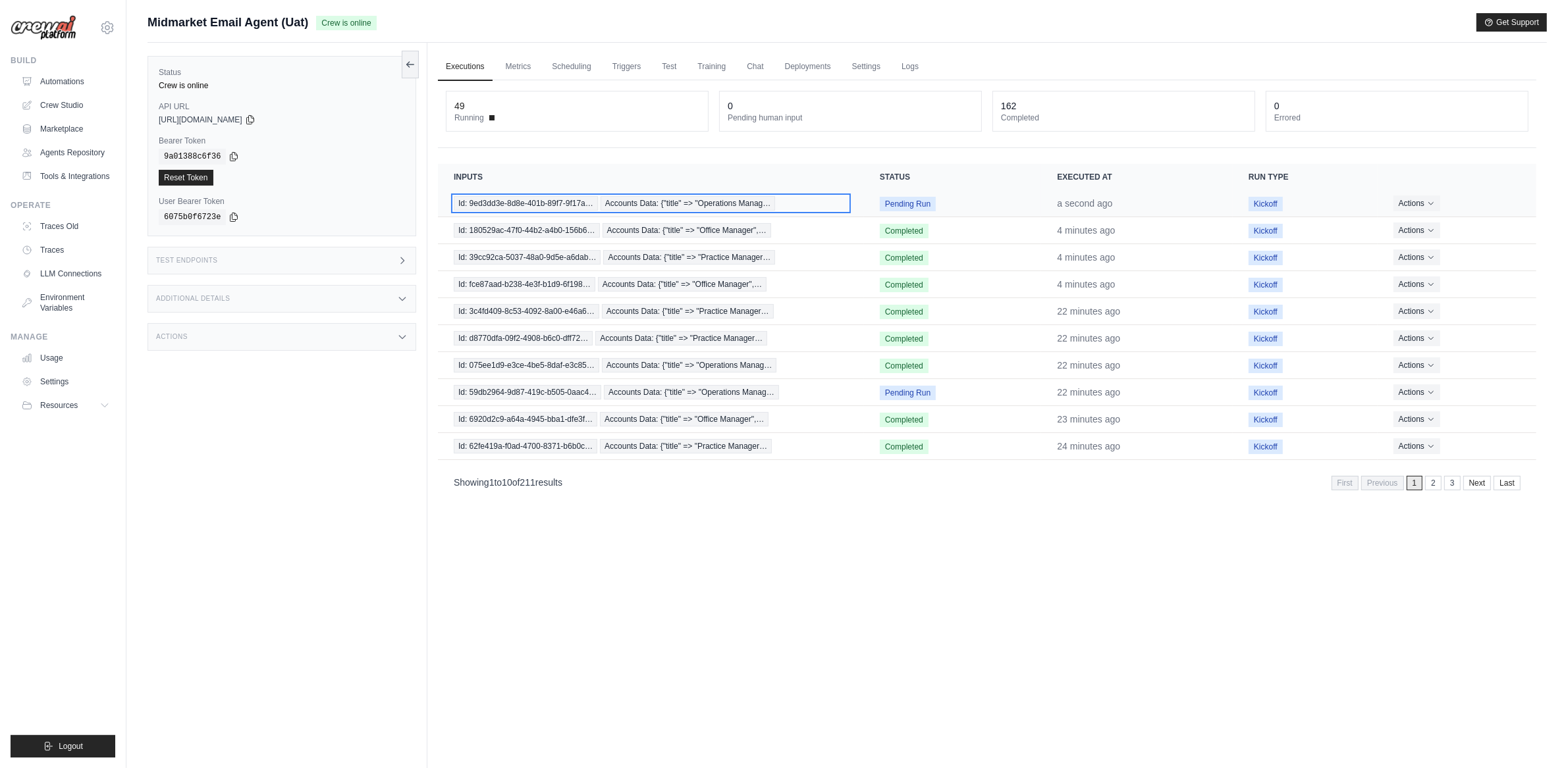
click at [605, 202] on span "Accounts Data: {"title" => "Operations Manag…" at bounding box center [688, 204] width 175 height 14
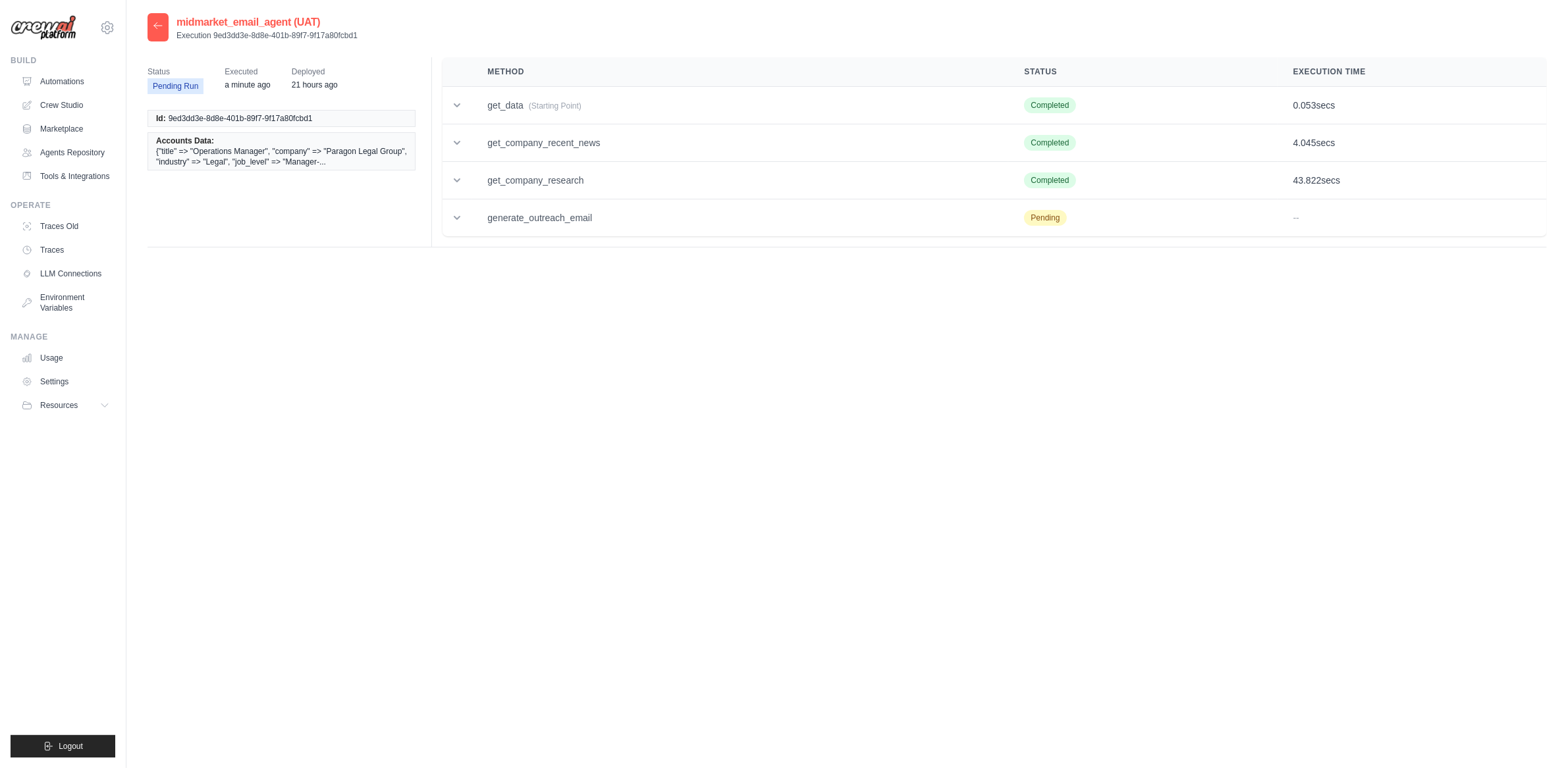
click at [354, 402] on div "midmarket_email_agent (UAT) Execution 9ed3dd3e-8d8e-401b-89f7-9f17a80fcbd1 Stat…" at bounding box center [847, 397] width 1400 height 768
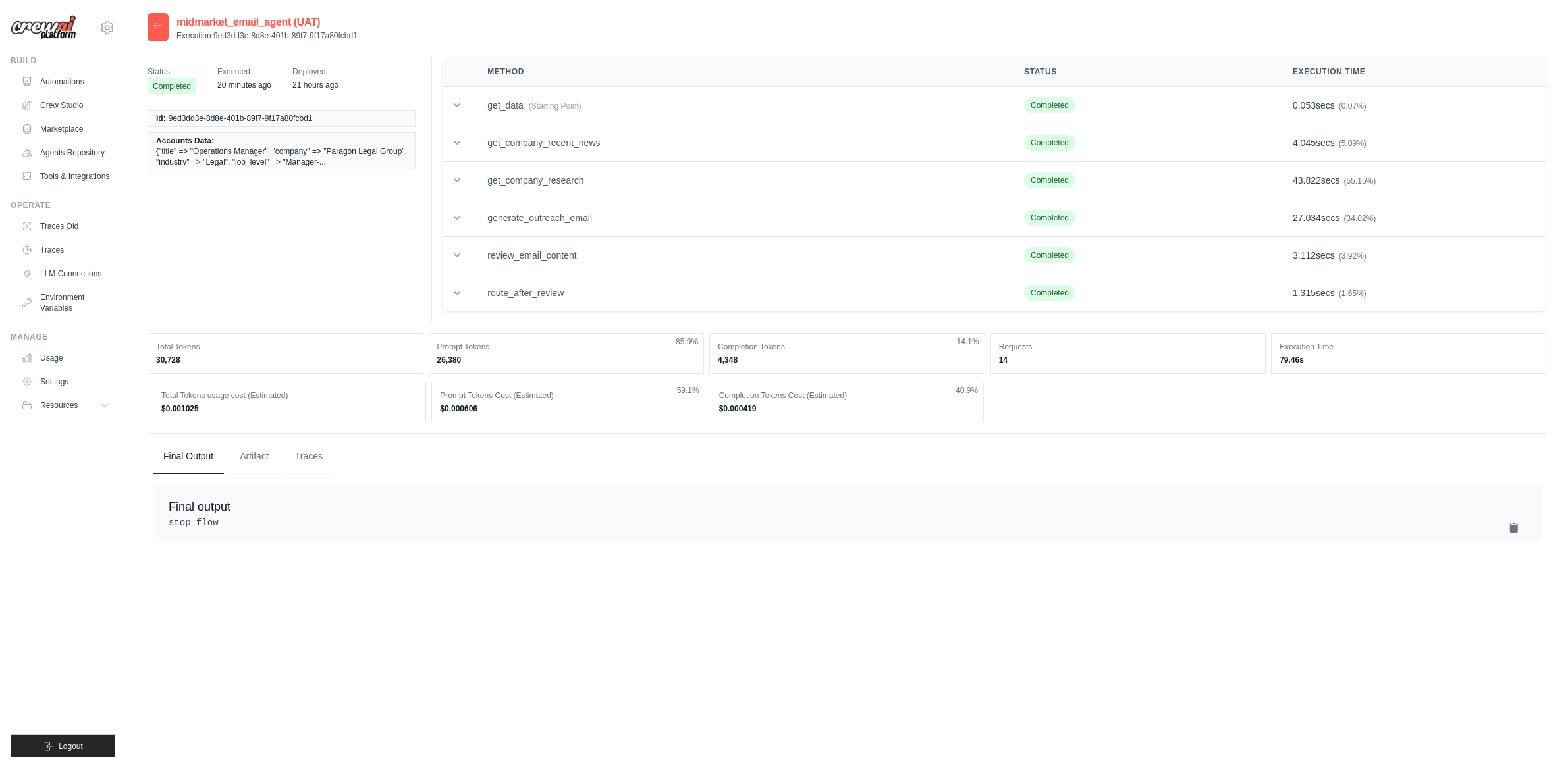
click at [161, 32] on div at bounding box center [157, 27] width 21 height 28
click at [155, 24] on icon at bounding box center [158, 26] width 8 height 6
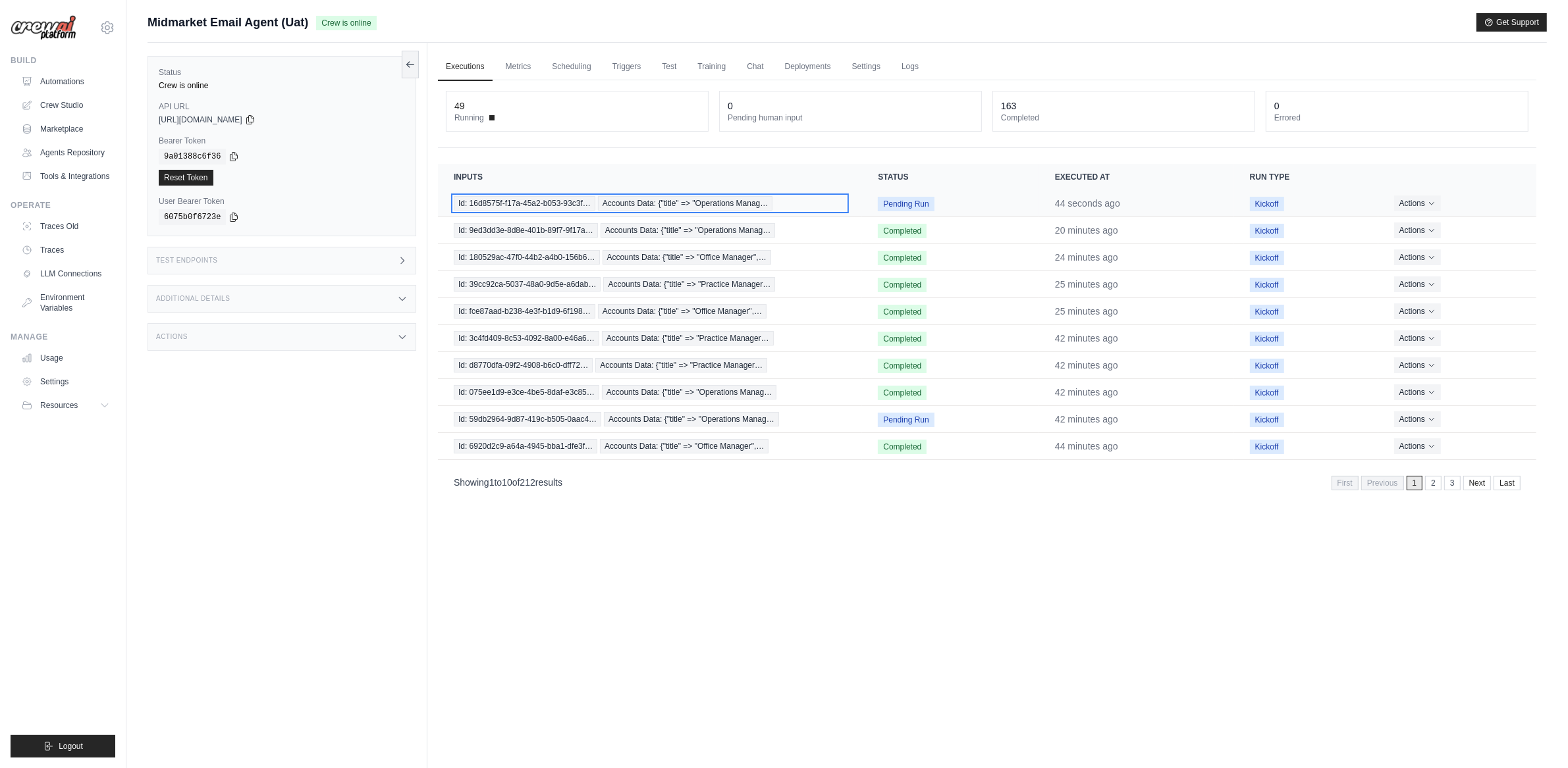
click at [517, 200] on span "Id: 16d8575f-f17a-45a2-b053-93c3f…" at bounding box center [524, 204] width 142 height 14
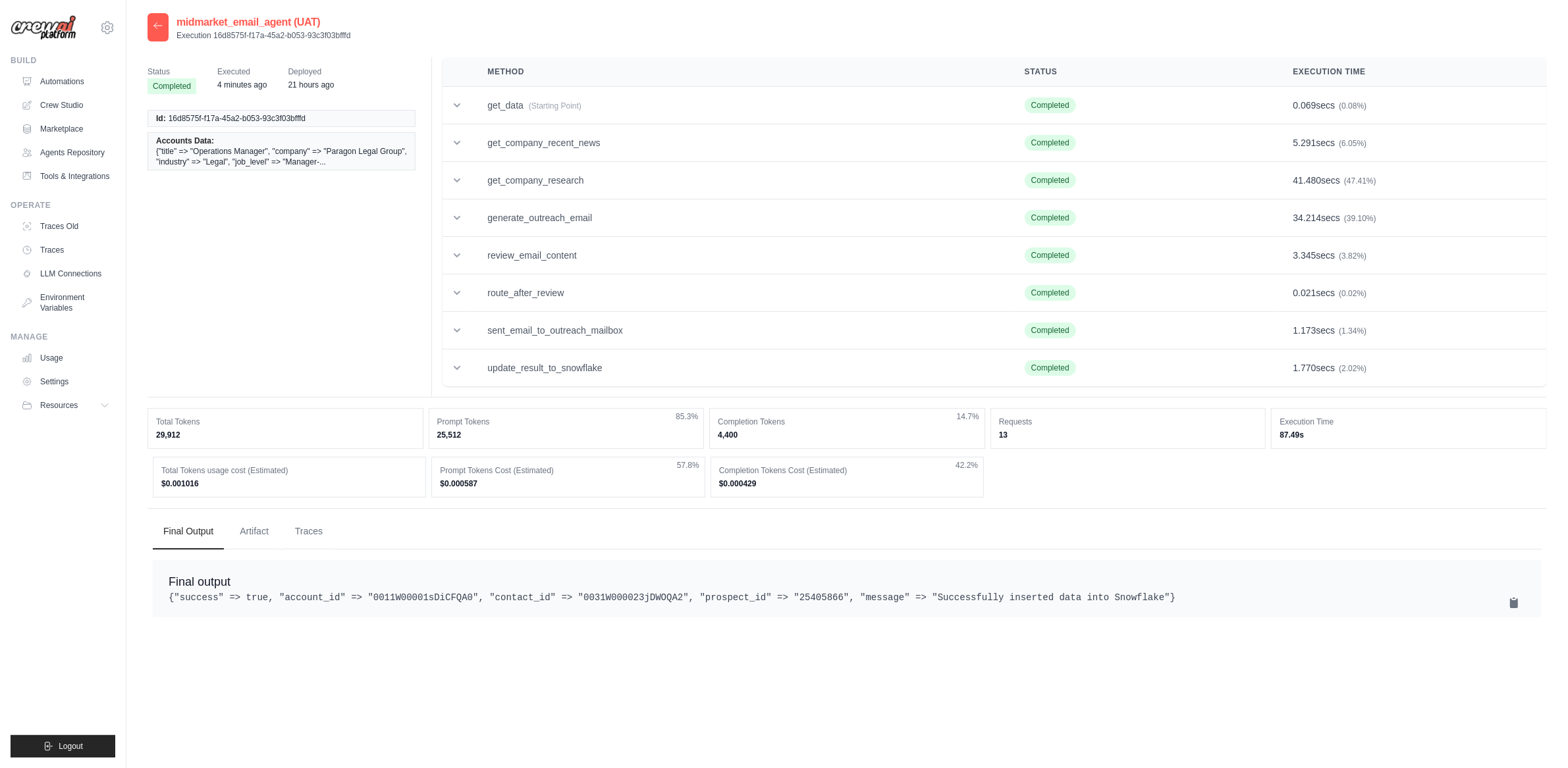
click at [67, 61] on div "Build" at bounding box center [63, 60] width 105 height 10
click at [60, 89] on link "Automations" at bounding box center [67, 81] width 99 height 21
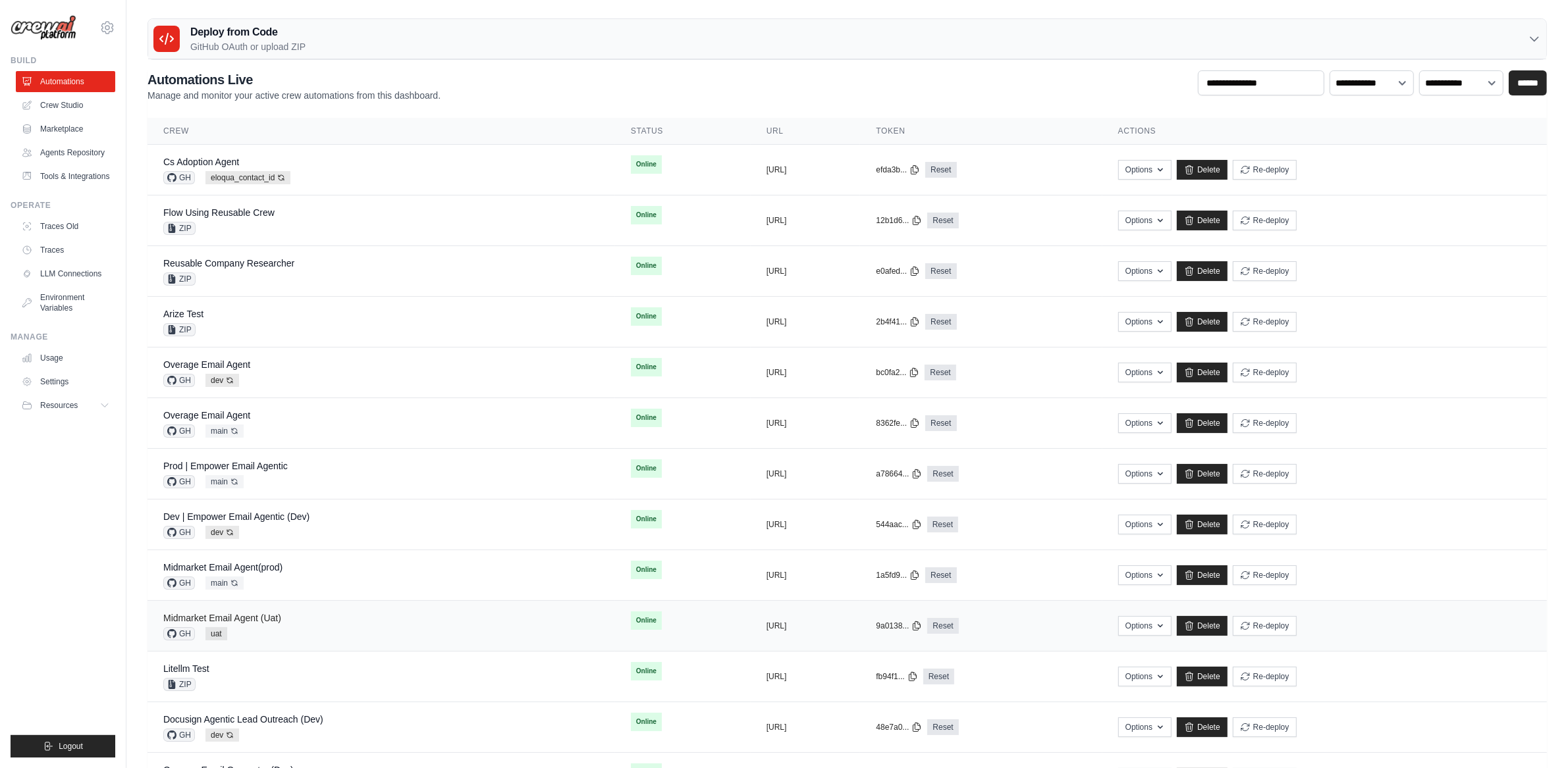
click at [269, 618] on link "Midmarket Email Agent (Uat)" at bounding box center [222, 618] width 118 height 10
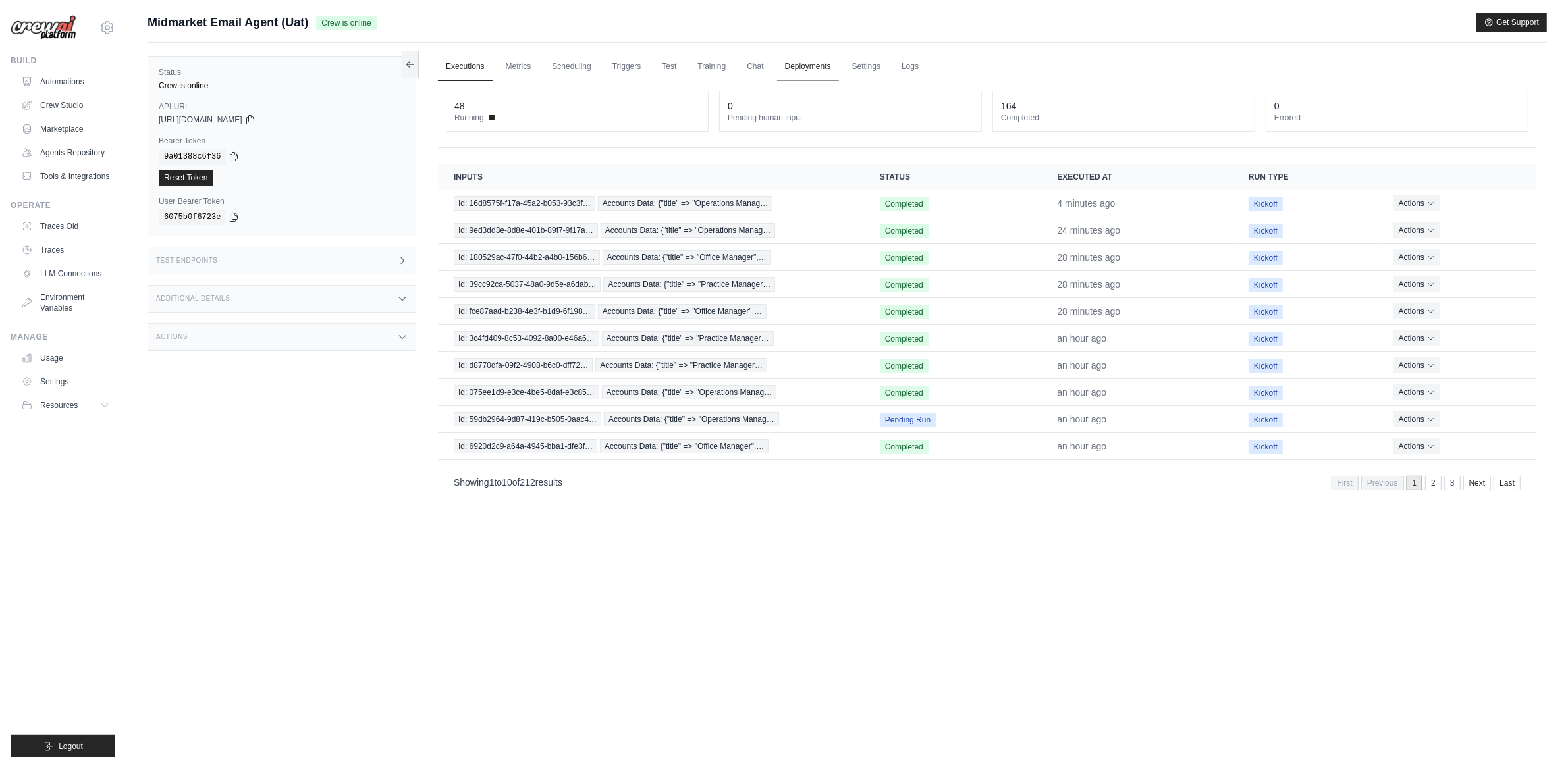
click at [813, 72] on link "Deployments" at bounding box center [807, 67] width 62 height 27
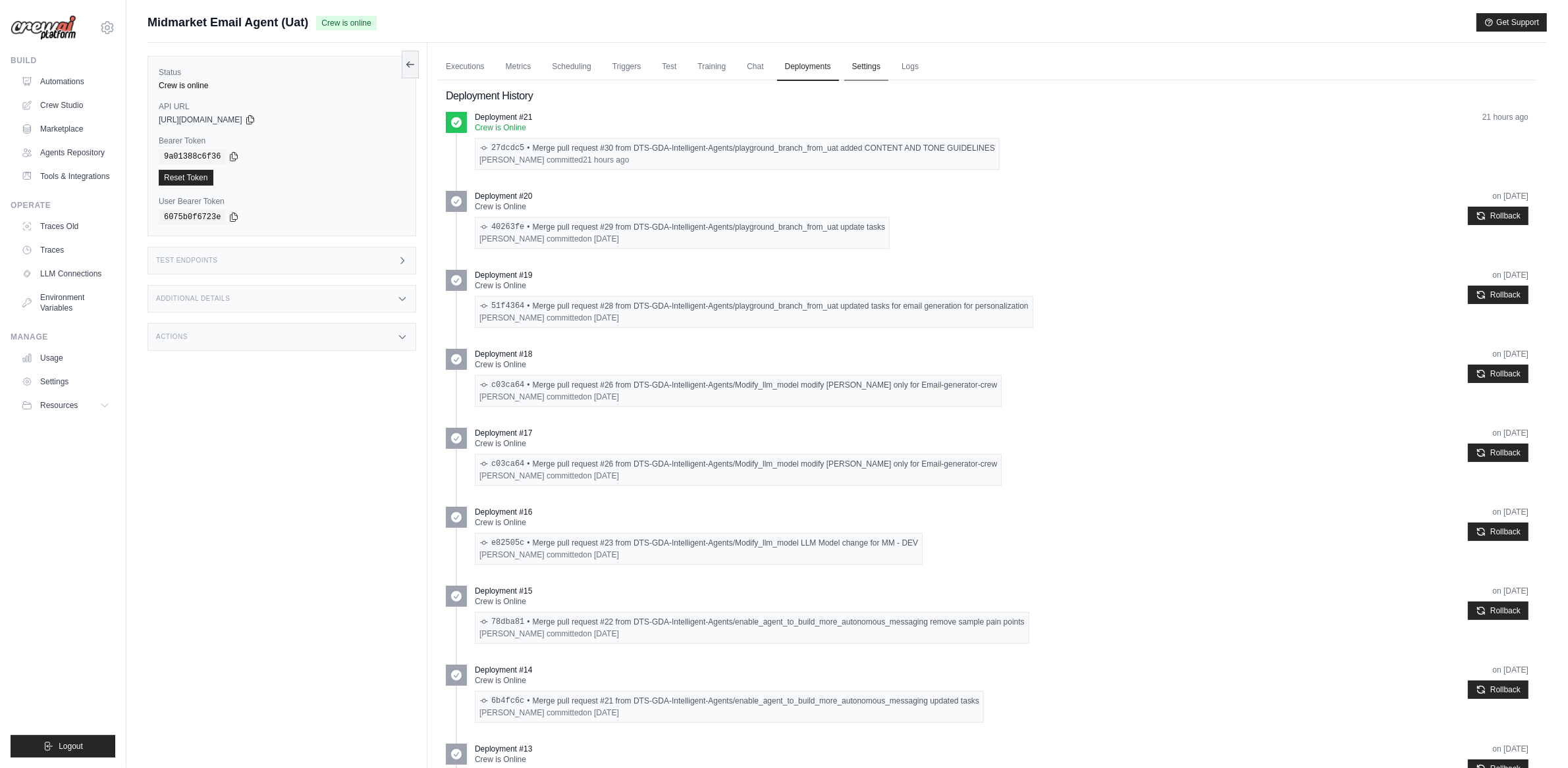
click at [858, 67] on link "Settings" at bounding box center [866, 67] width 44 height 27
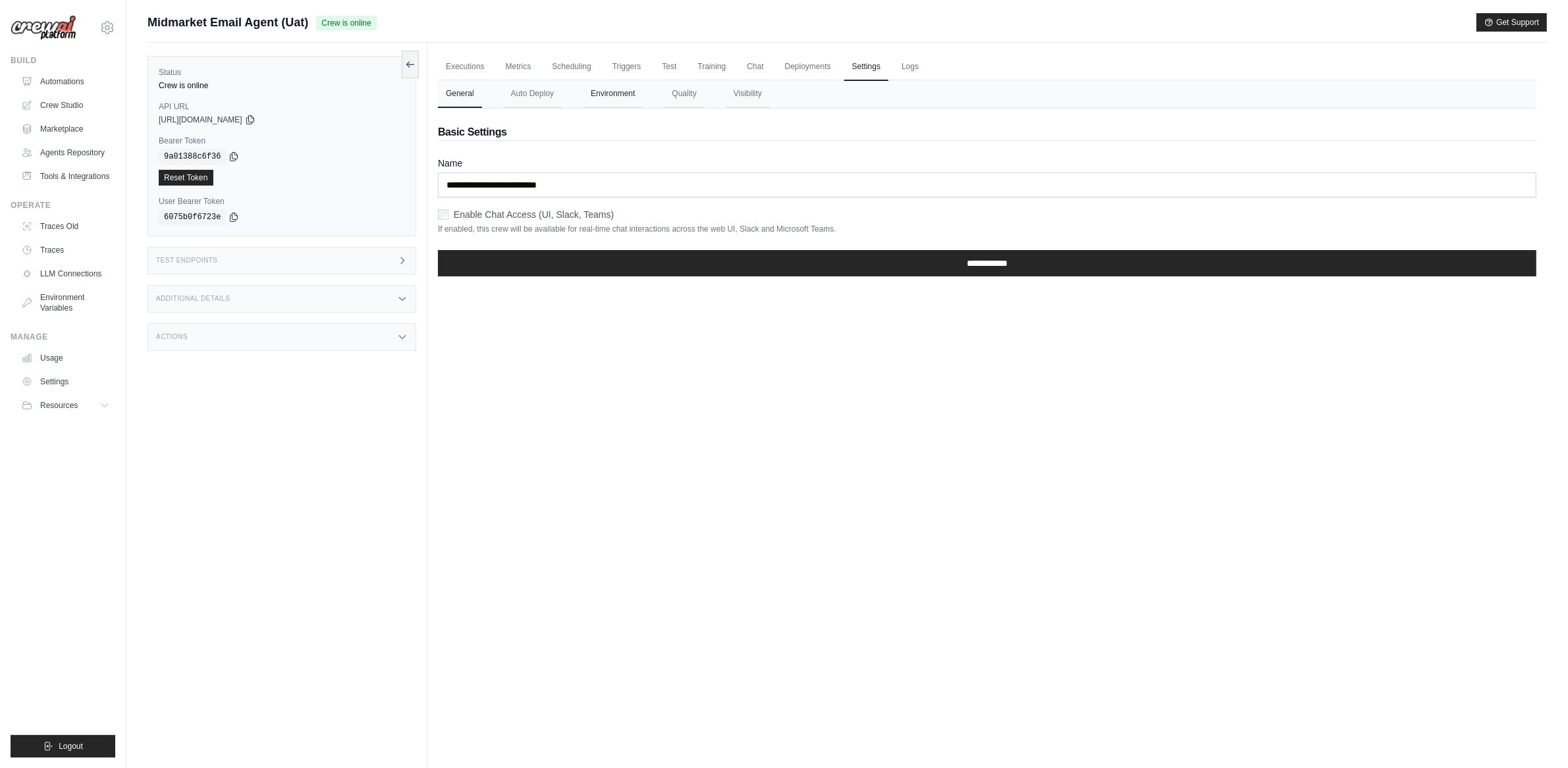
click at [588, 97] on button "Environment" at bounding box center [612, 94] width 60 height 27
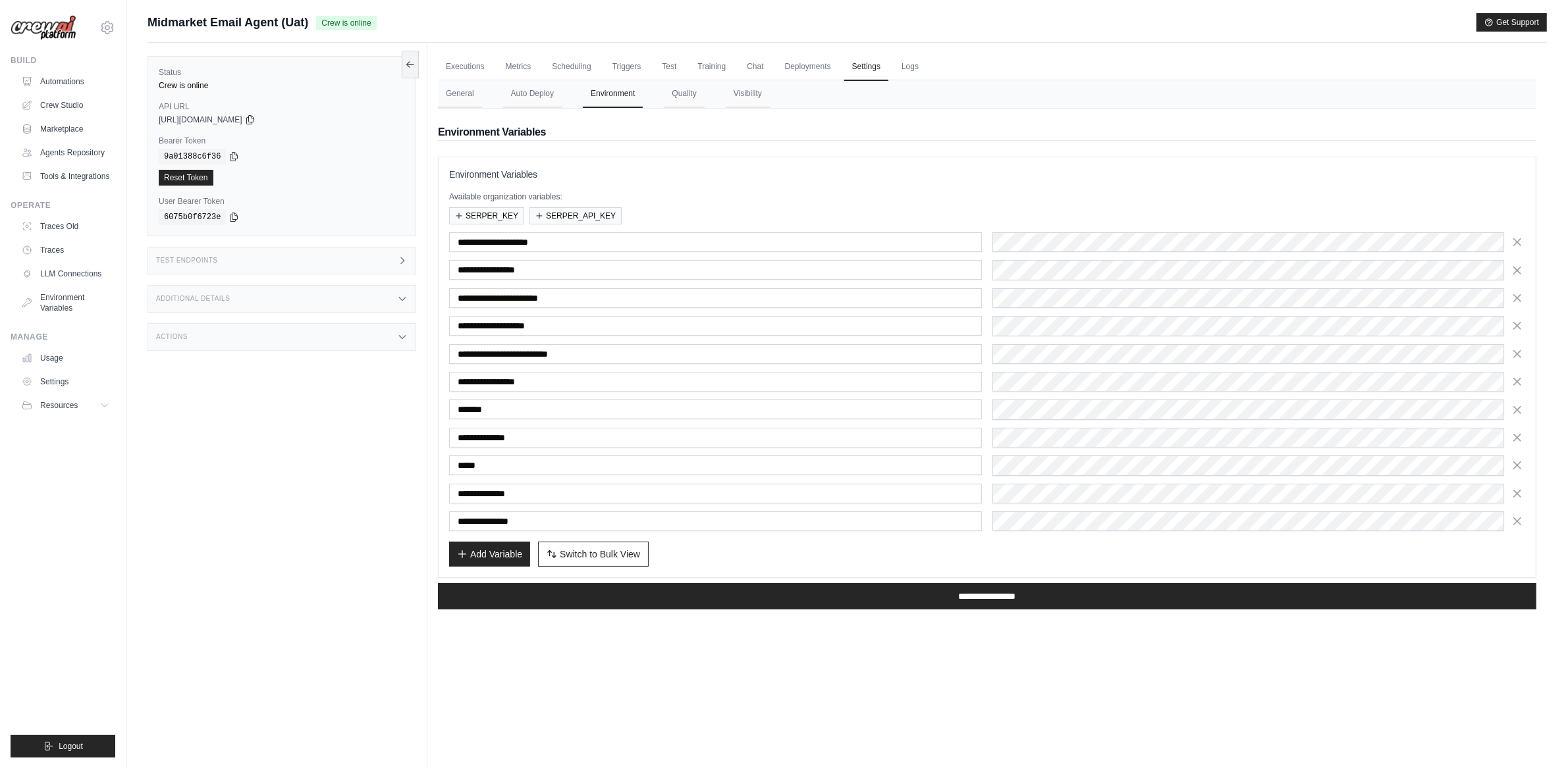
click at [581, 565] on button "Switch to Bulk View Switch to Table View" at bounding box center [593, 554] width 110 height 25
type textarea "**********"
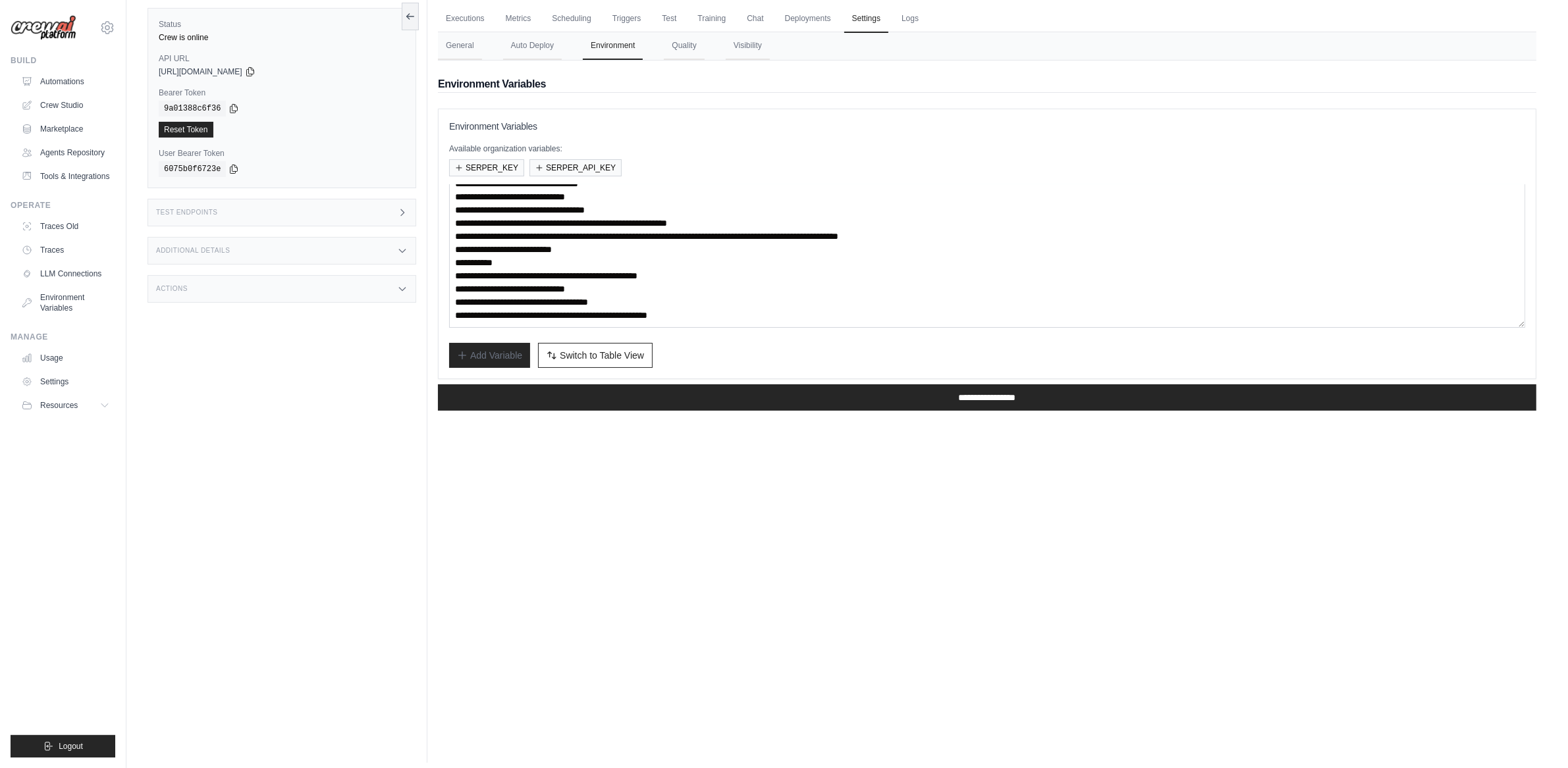
scroll to position [56, 0]
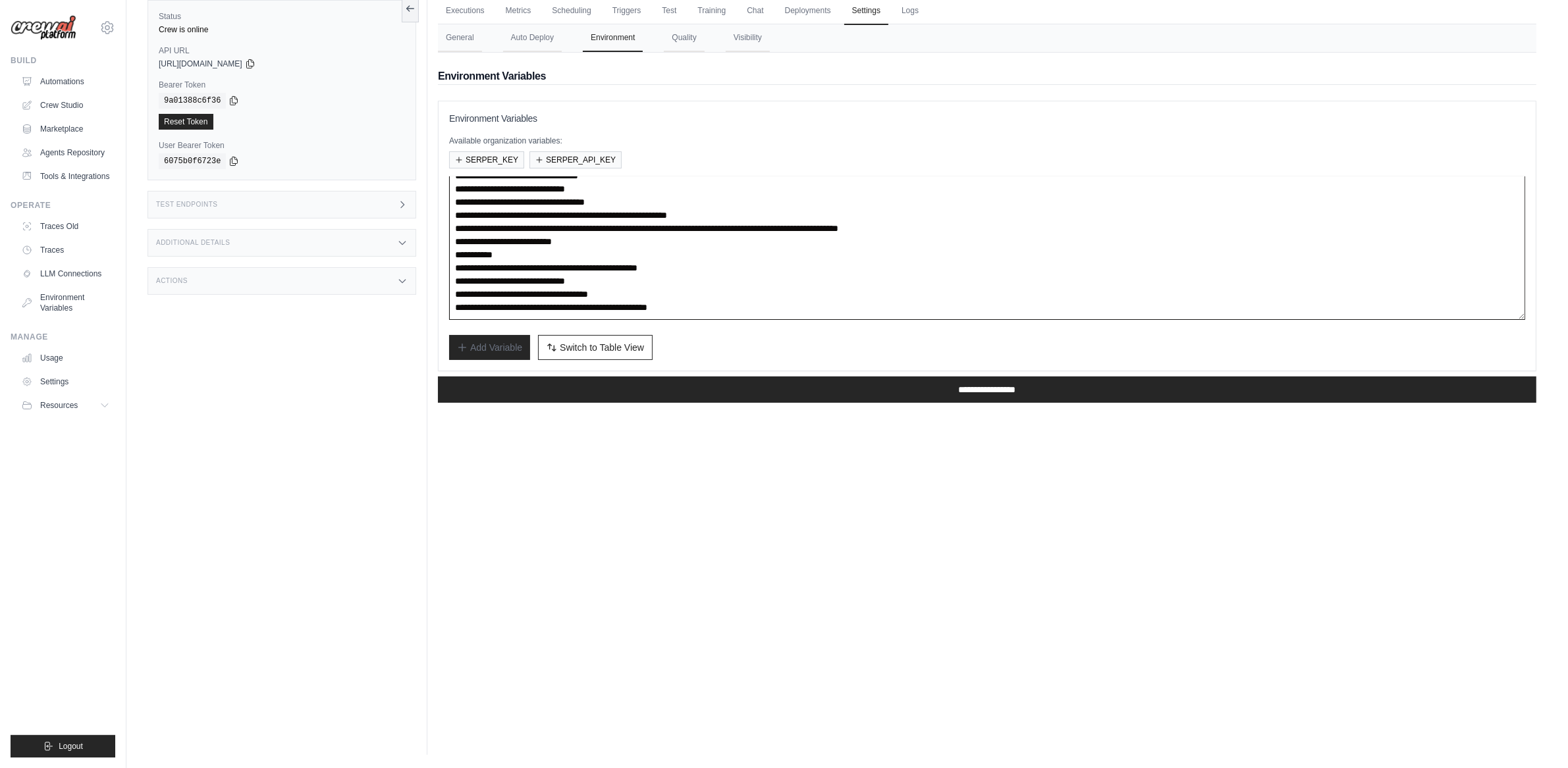
drag, startPoint x: 490, startPoint y: 280, endPoint x: 652, endPoint y: 279, distance: 162.0
click at [652, 279] on textarea "**********" at bounding box center [987, 247] width 1076 height 143
click at [68, 77] on link "Automations" at bounding box center [67, 81] width 99 height 21
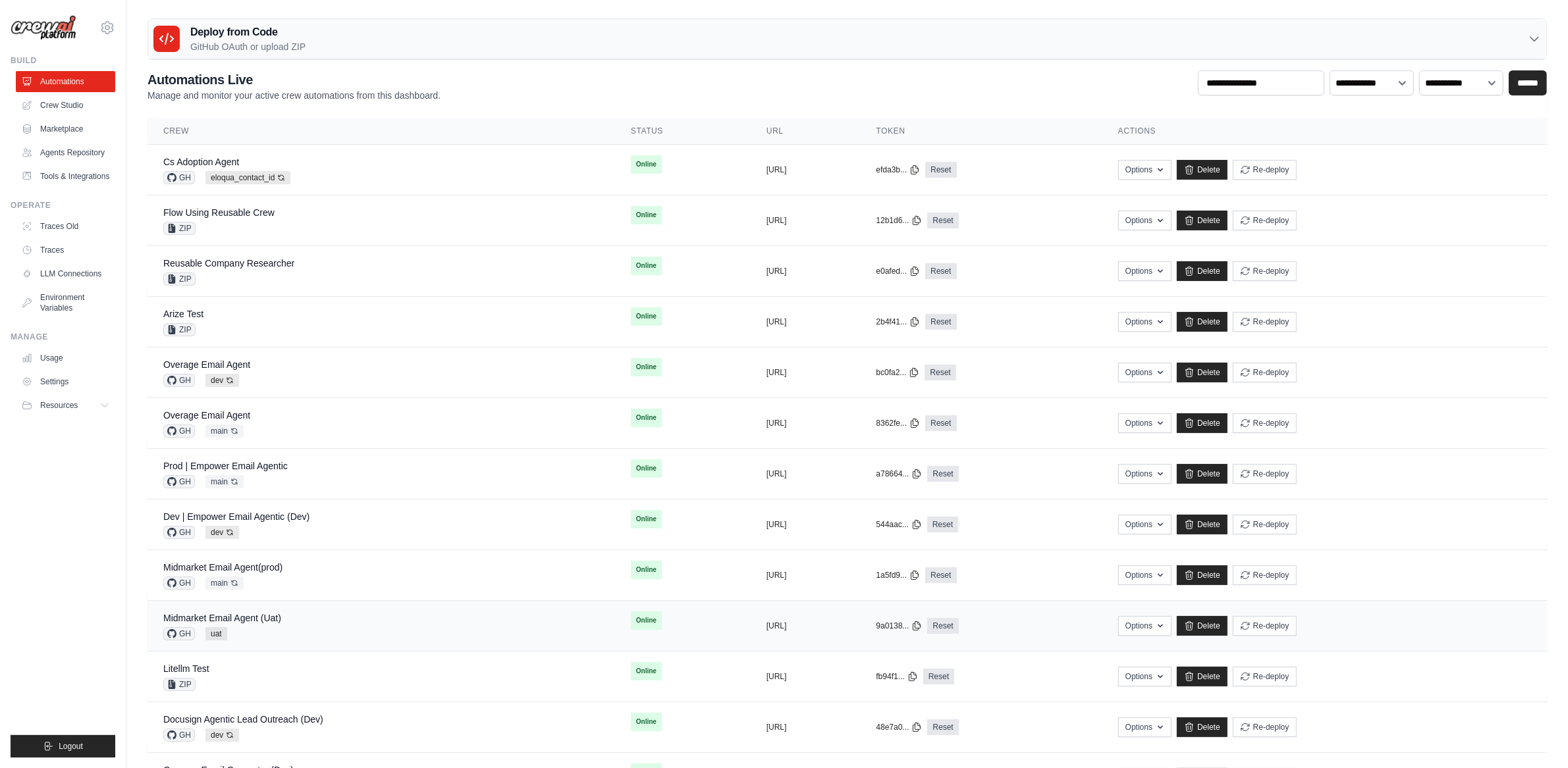
click at [280, 635] on div "GH uat" at bounding box center [222, 633] width 118 height 13
click at [1297, 626] on button "Re-deploy" at bounding box center [1265, 625] width 64 height 20
